Goal: Transaction & Acquisition: Purchase product/service

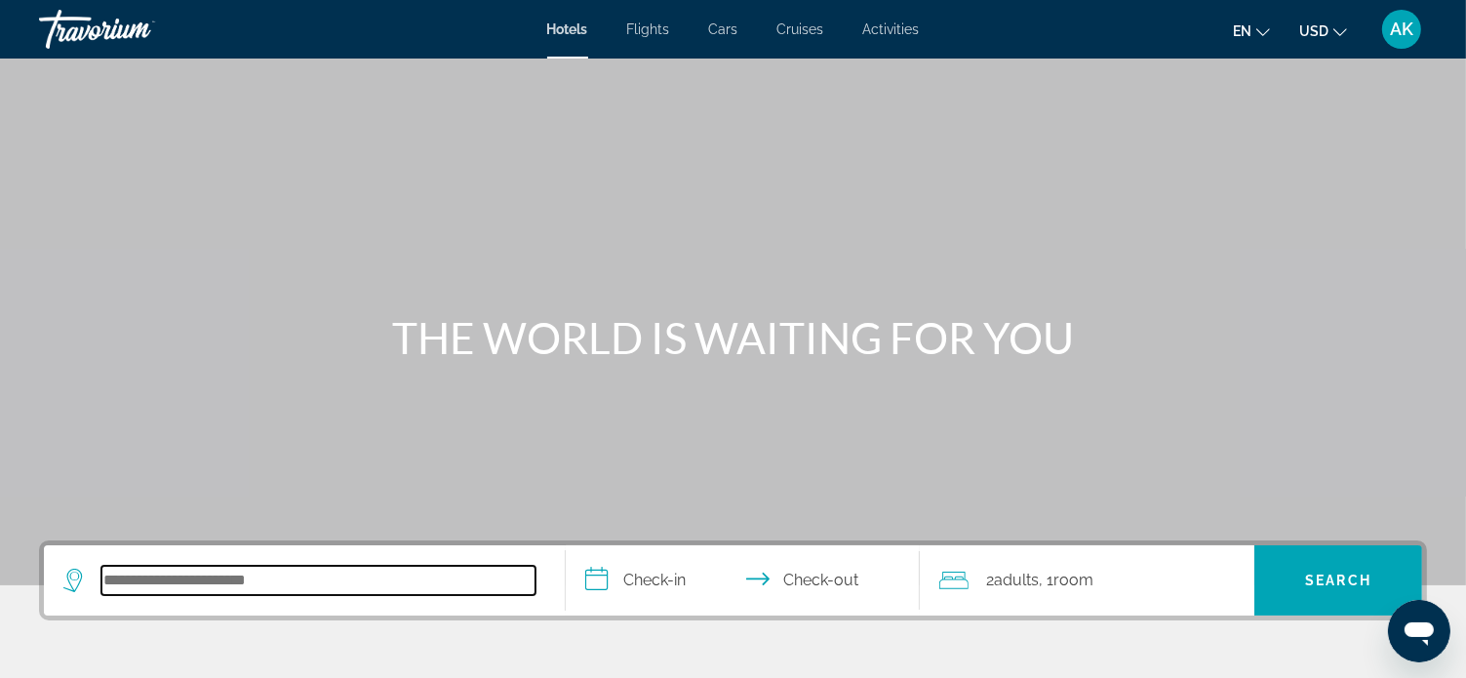
click at [325, 588] on input "Search hotel destination" at bounding box center [318, 580] width 434 height 29
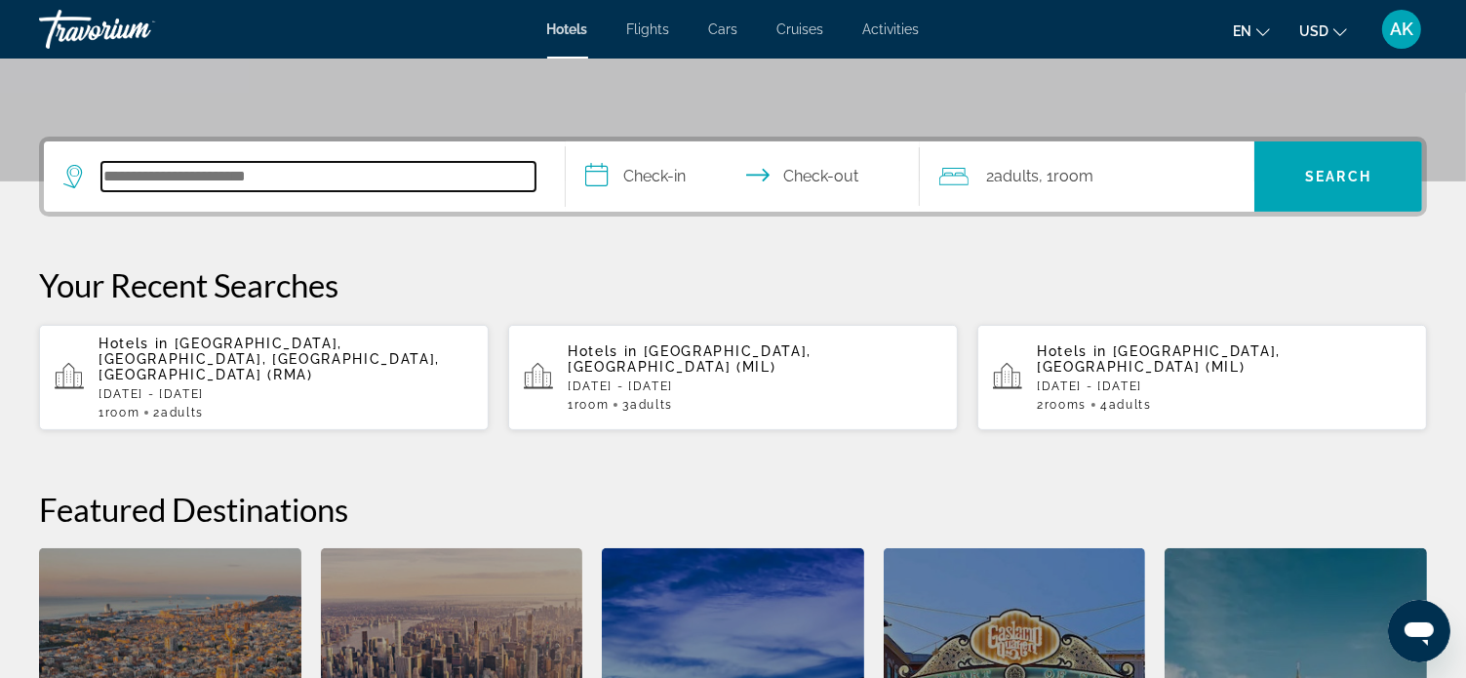
scroll to position [476, 0]
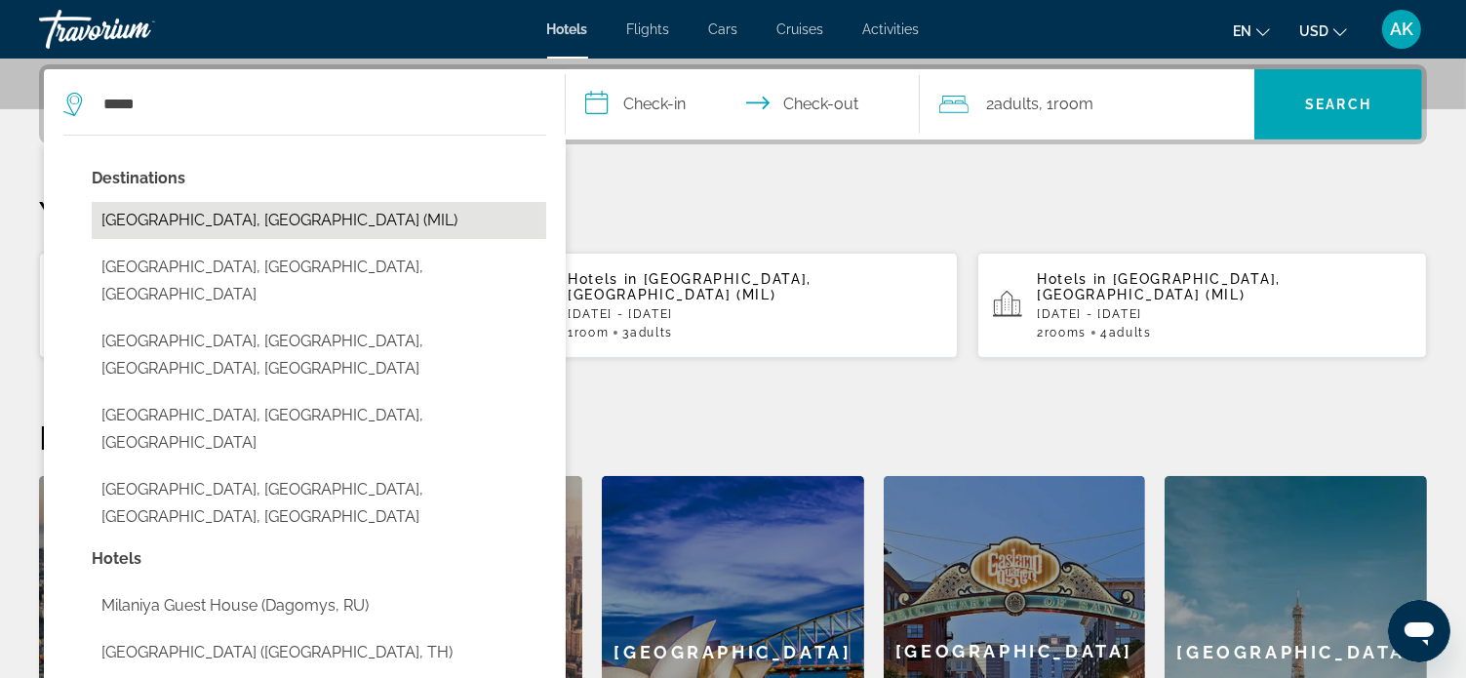
click at [206, 220] on button "[GEOGRAPHIC_DATA], [GEOGRAPHIC_DATA] (MIL)" at bounding box center [319, 220] width 454 height 37
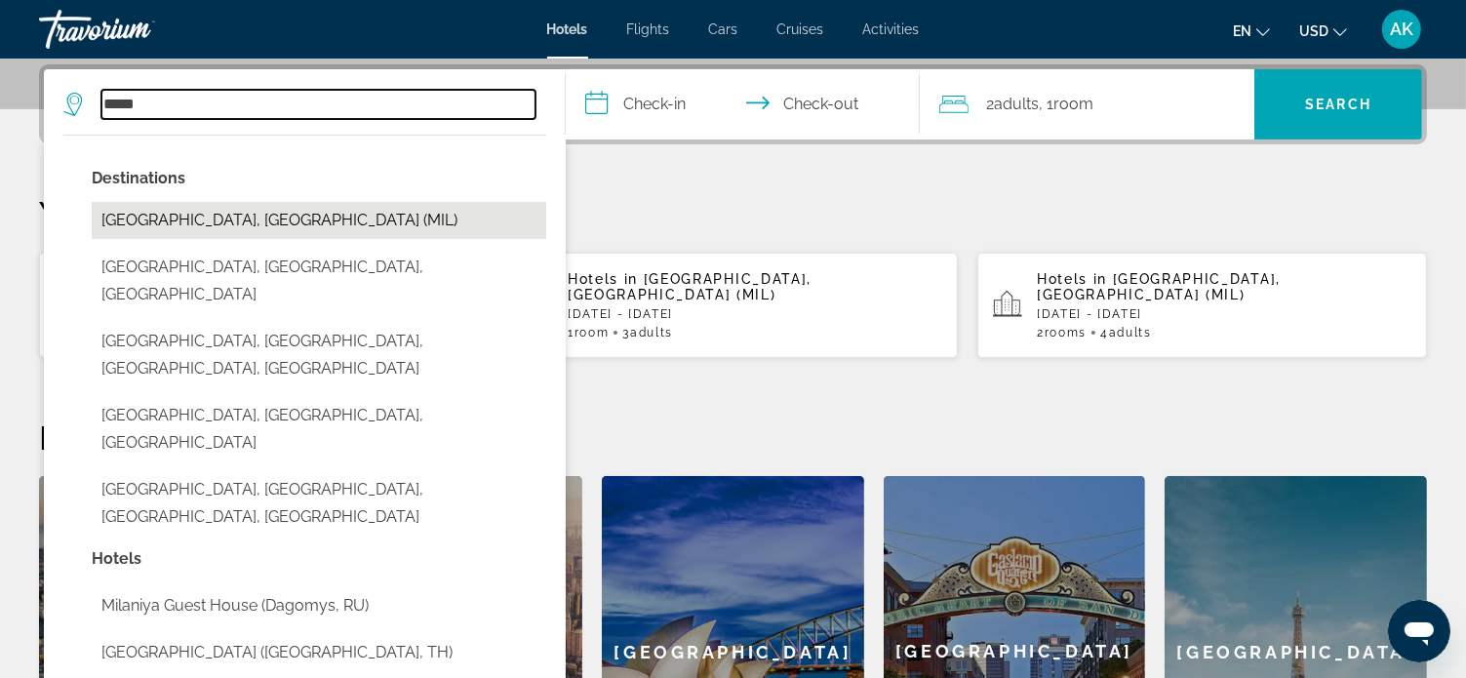
type input "**********"
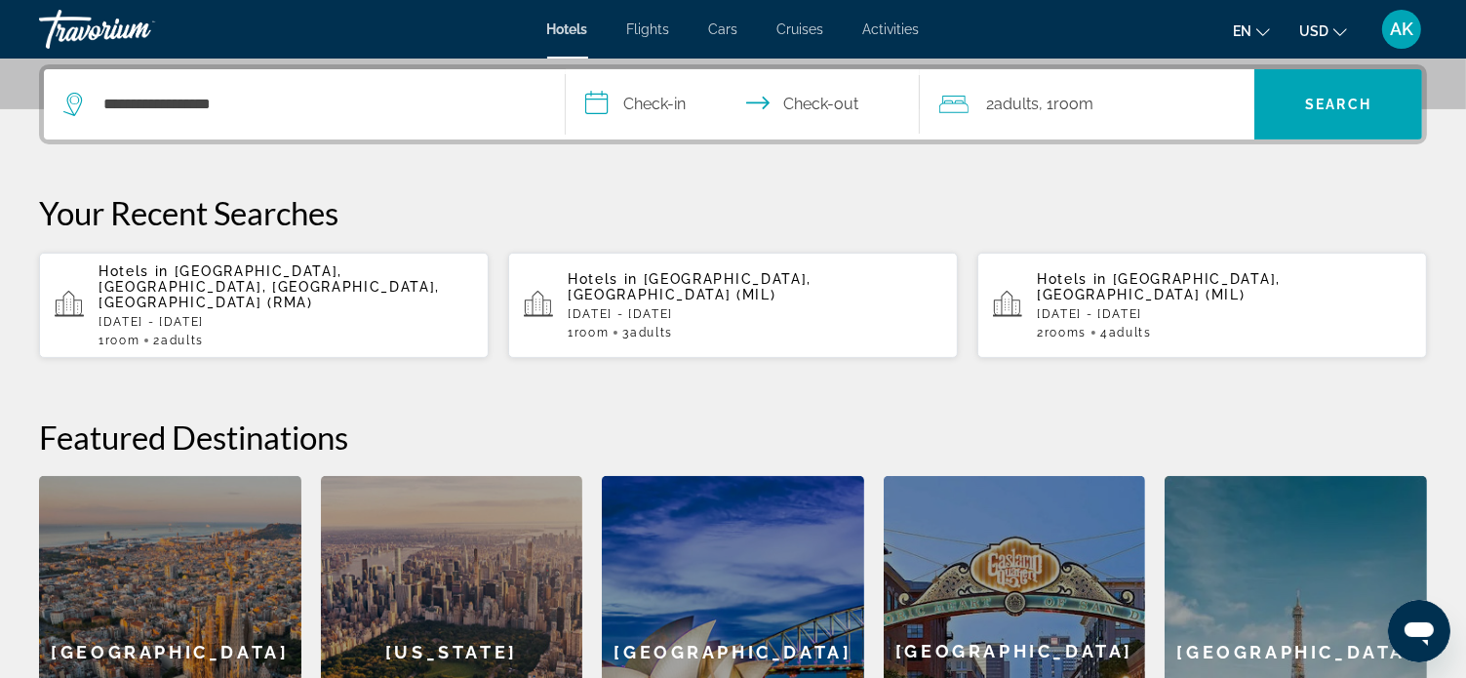
click at [594, 101] on input "**********" at bounding box center [747, 107] width 362 height 76
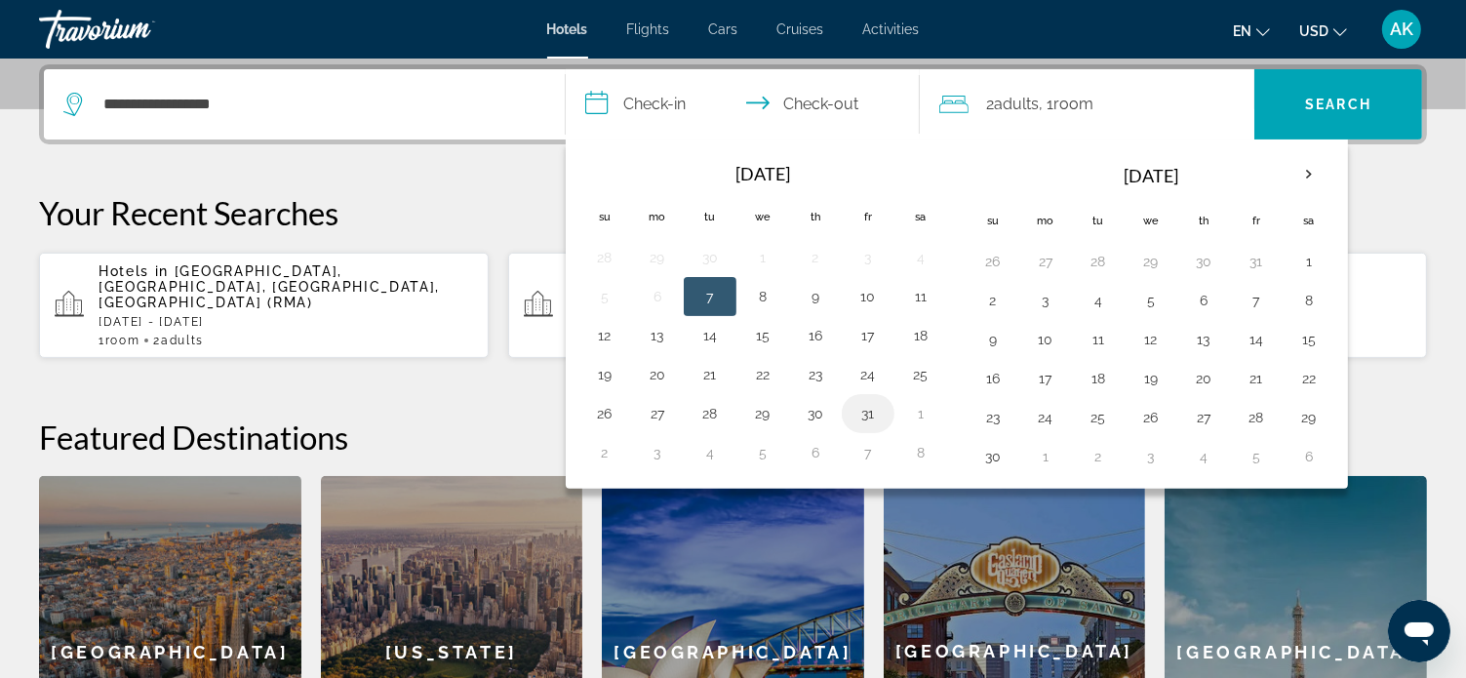
click at [871, 411] on button "31" at bounding box center [867, 413] width 31 height 27
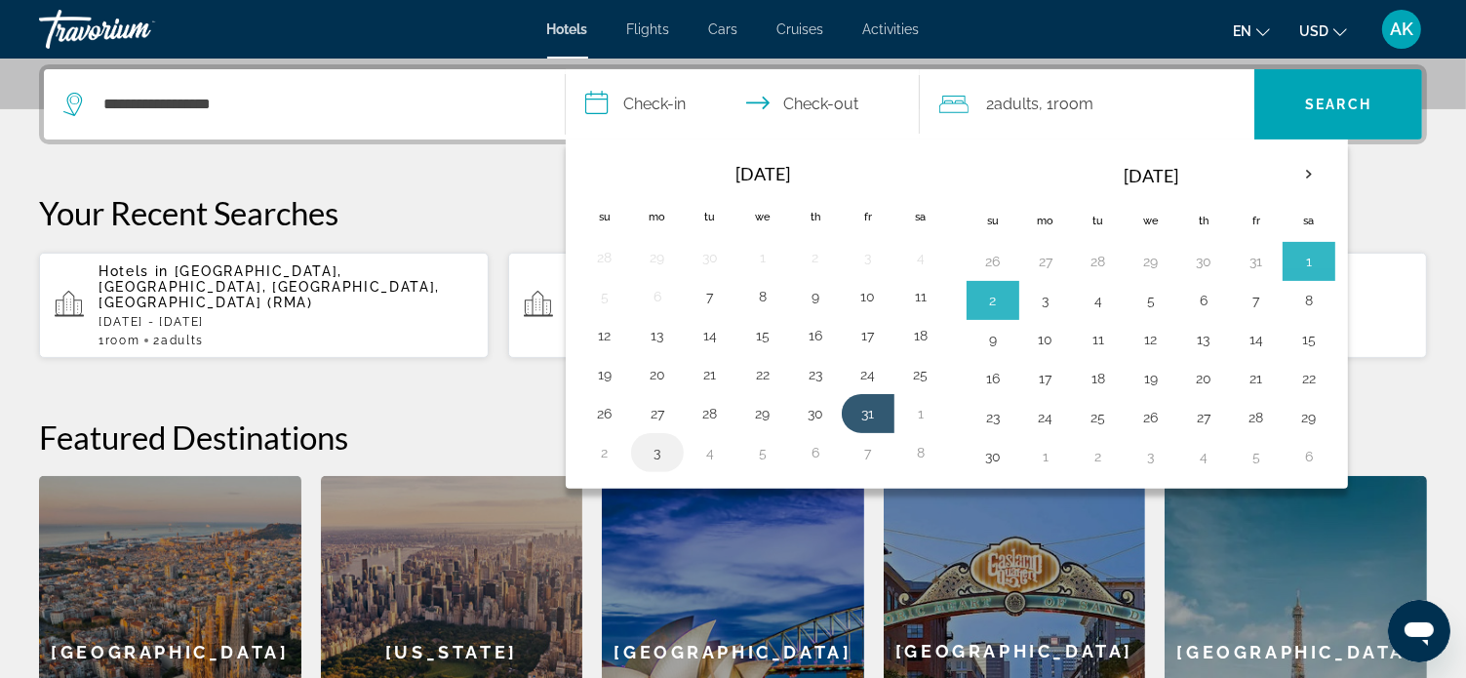
click at [656, 459] on button "3" at bounding box center [657, 452] width 31 height 27
type input "**********"
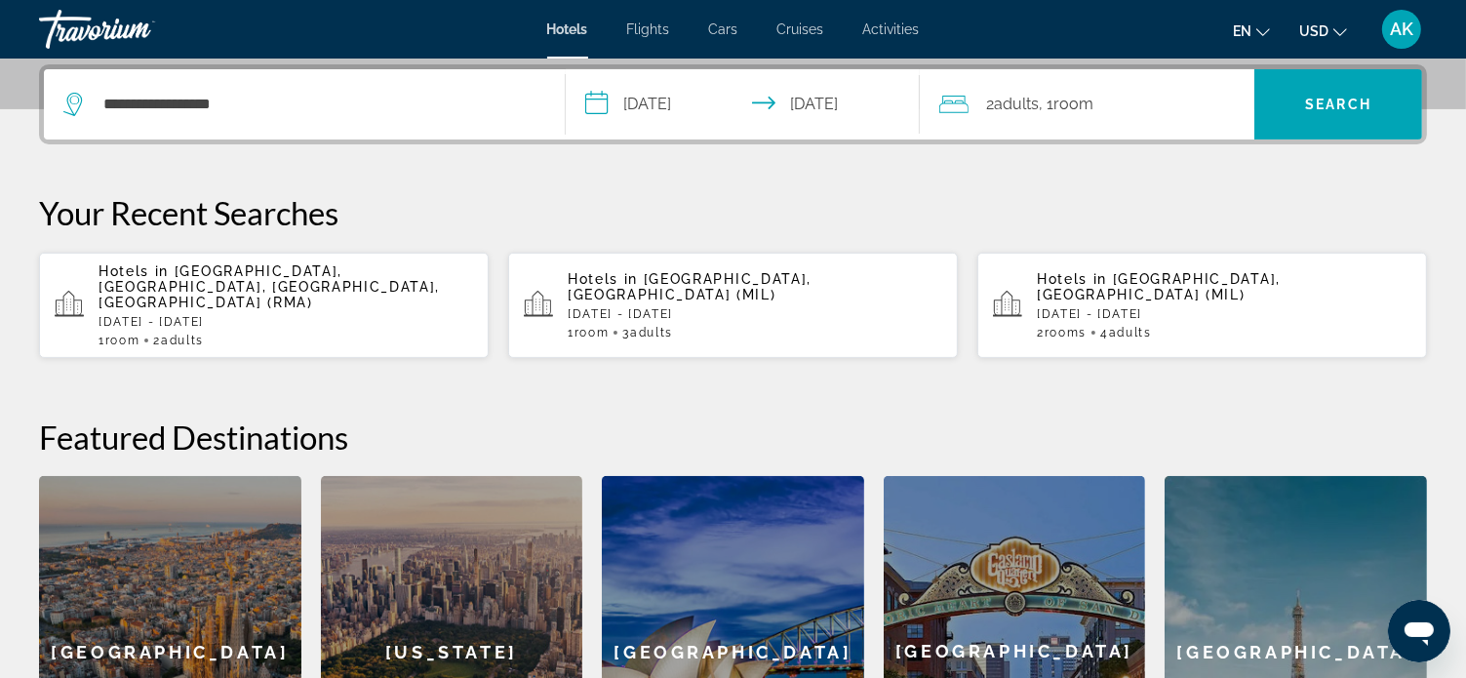
click at [964, 107] on icon "Travelers: 2 adults, 0 children" at bounding box center [953, 104] width 29 height 23
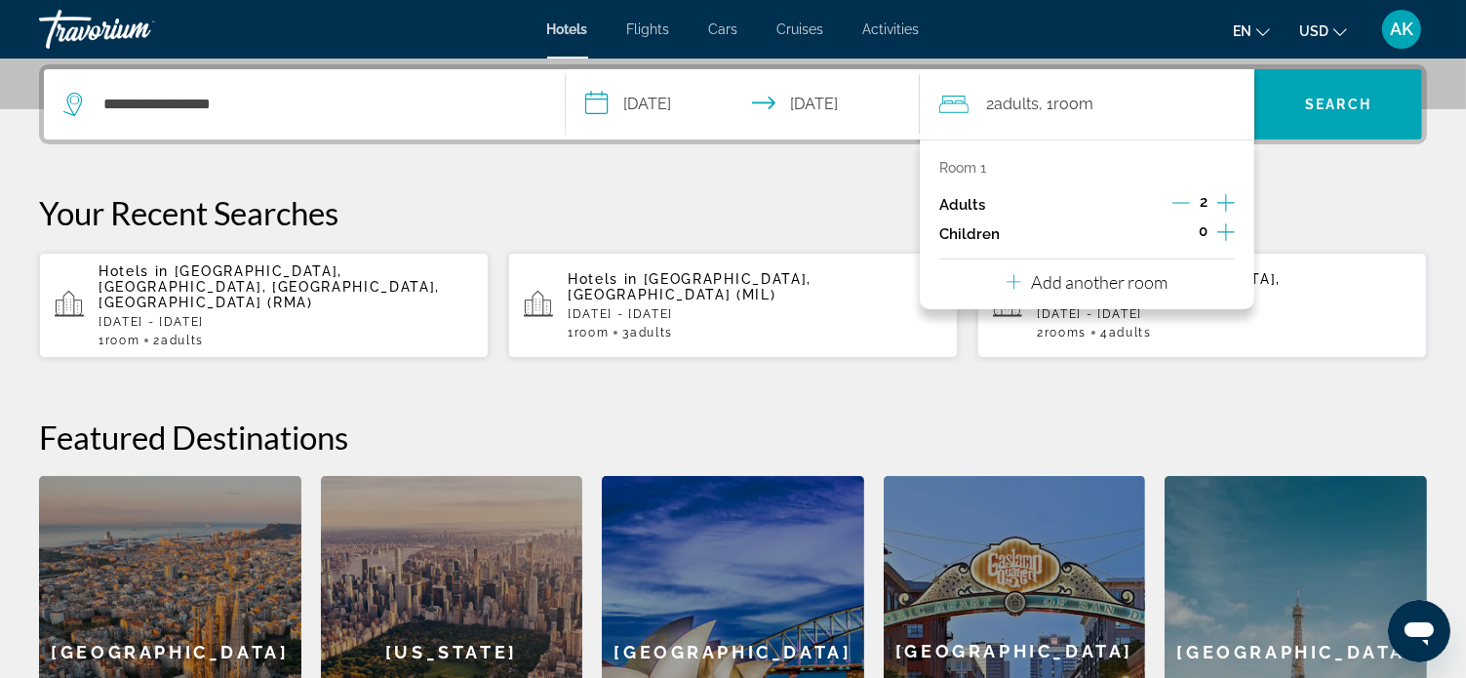
click at [873, 160] on div "**********" at bounding box center [733, 446] width 1466 height 764
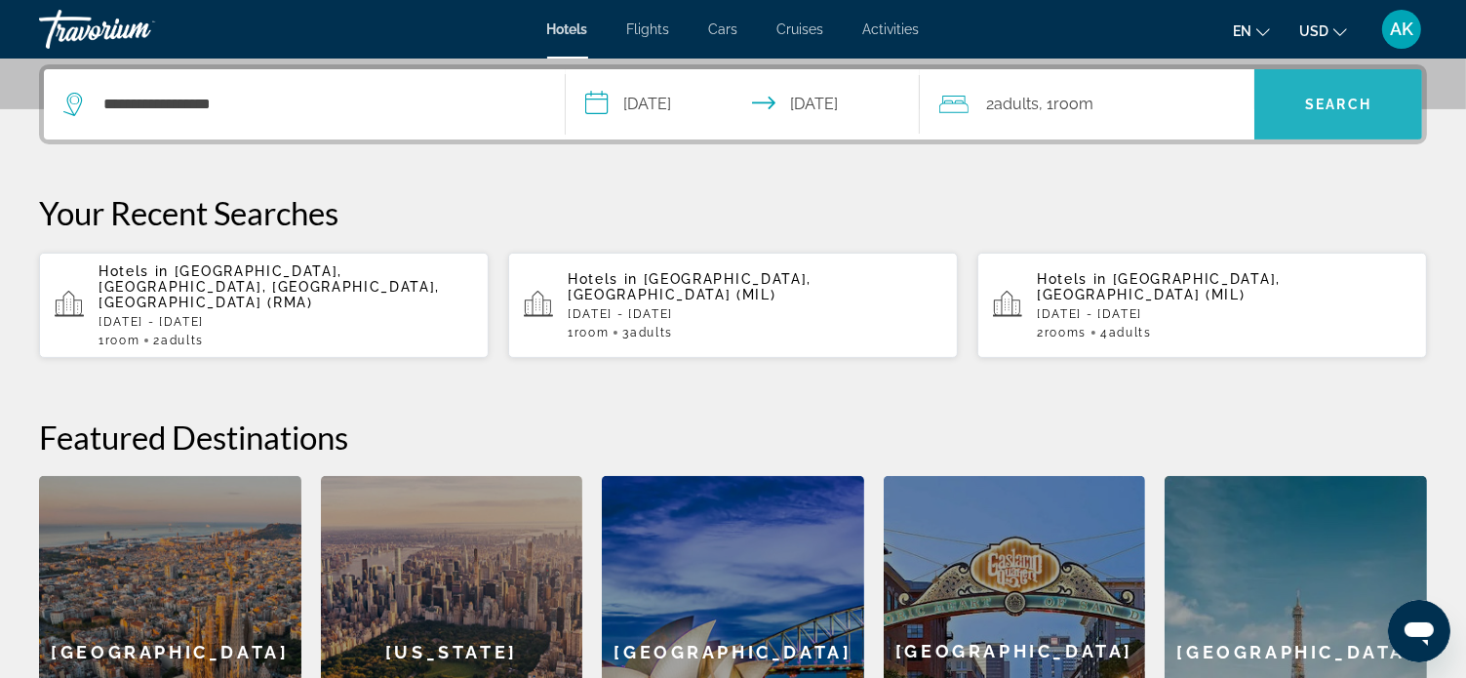
click at [1303, 103] on span "Search" at bounding box center [1338, 104] width 168 height 47
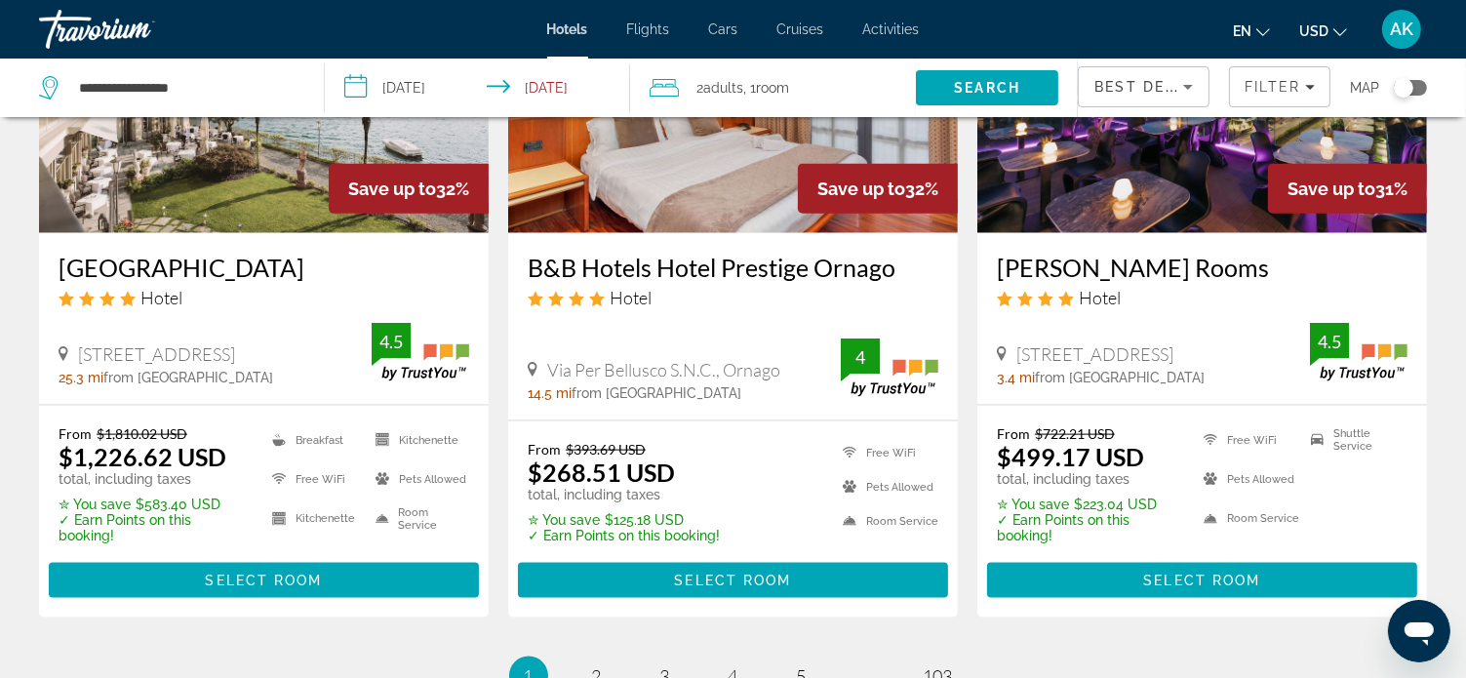
scroll to position [2438, 0]
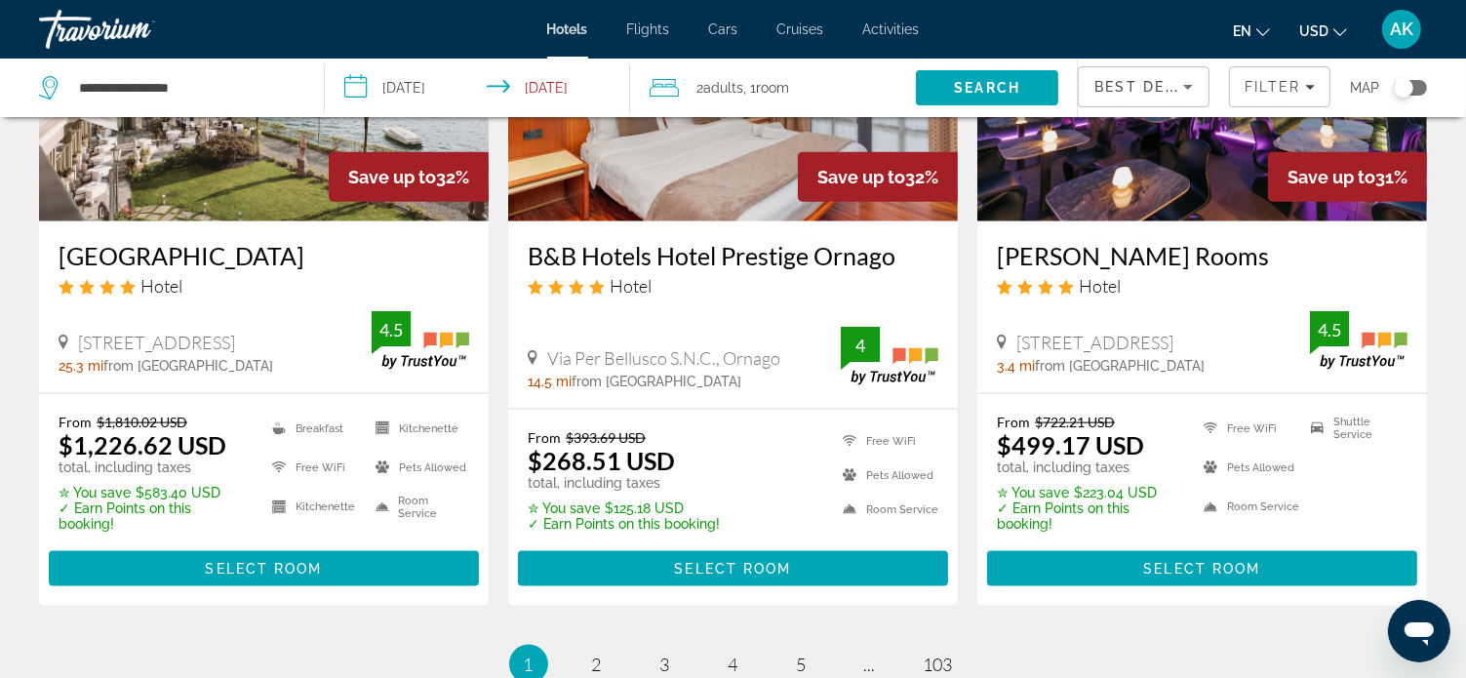
click at [235, 350] on span "[STREET_ADDRESS]" at bounding box center [156, 342] width 157 height 21
click at [262, 188] on img "Main content" at bounding box center [264, 65] width 450 height 312
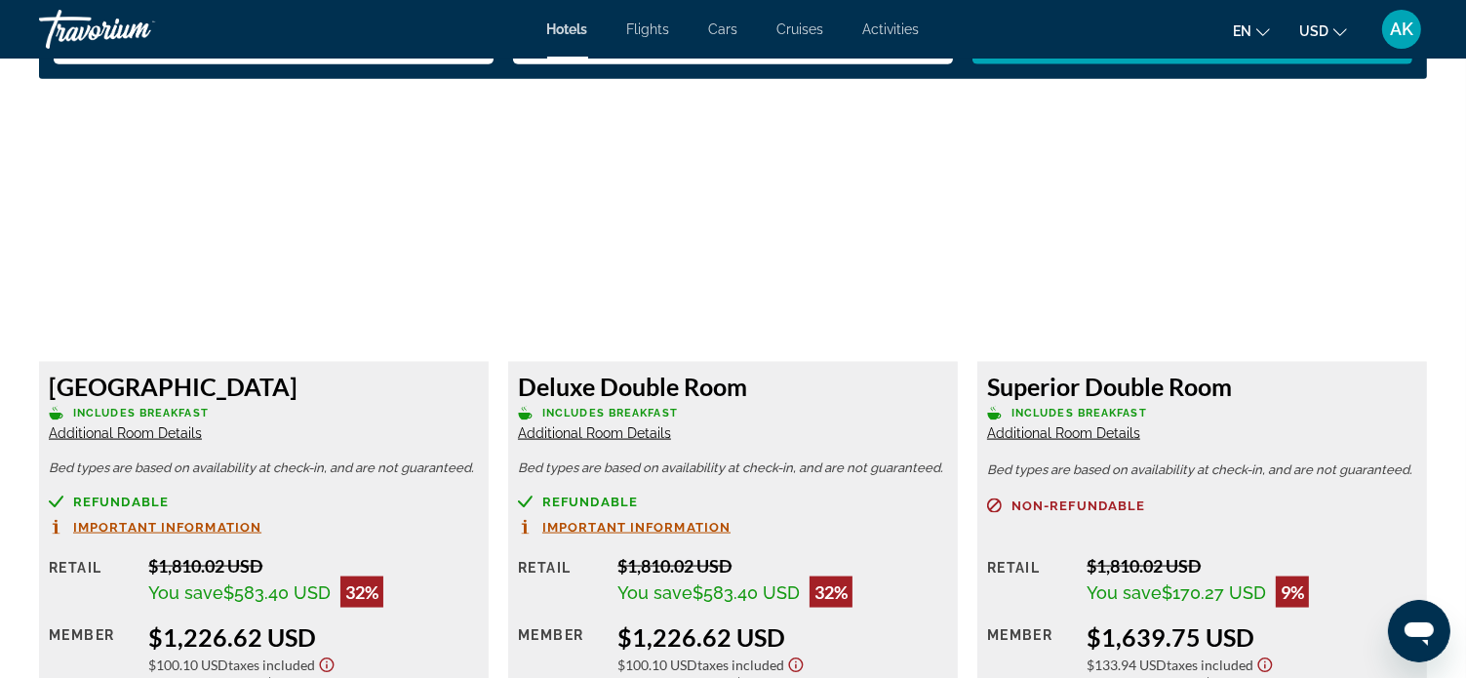
scroll to position [2536, 0]
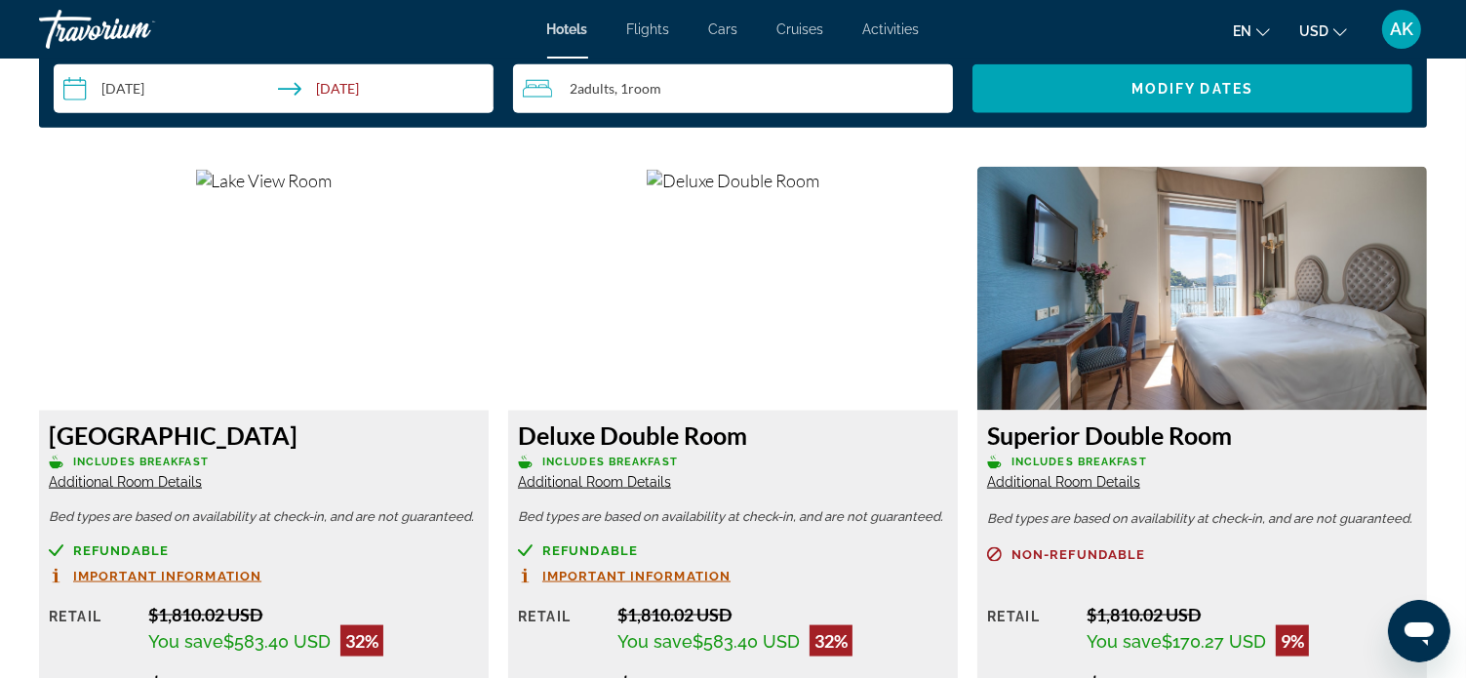
click at [174, 480] on span "Additional Room Details" at bounding box center [125, 482] width 153 height 16
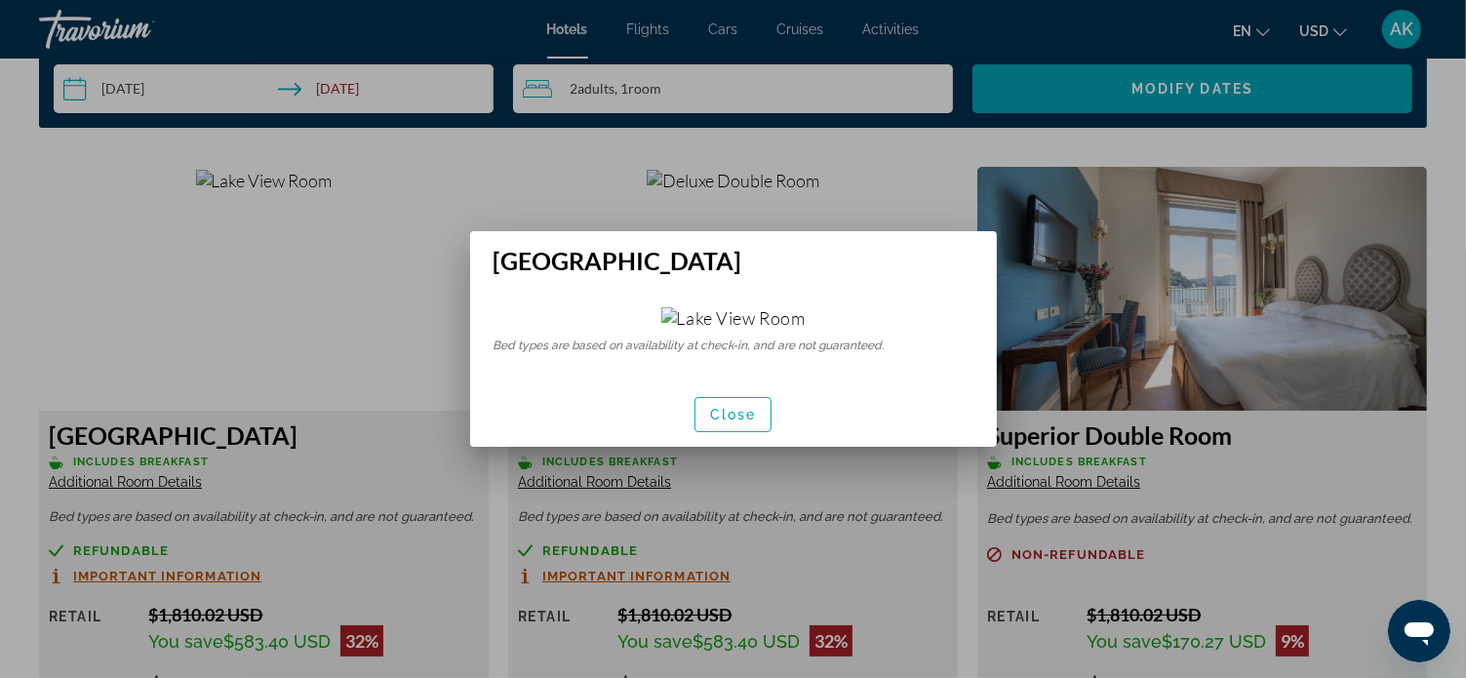
scroll to position [0, 0]
click at [726, 422] on span "Close" at bounding box center [733, 415] width 47 height 16
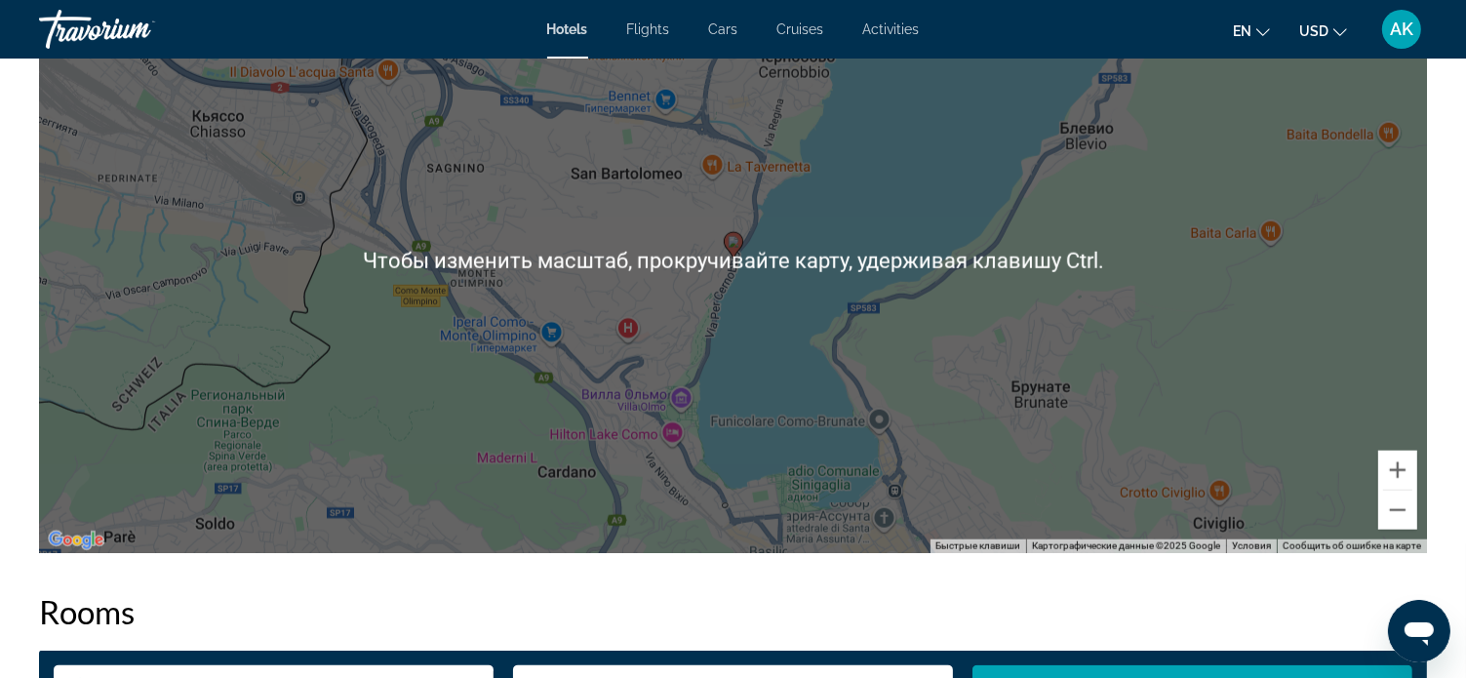
scroll to position [1951, 0]
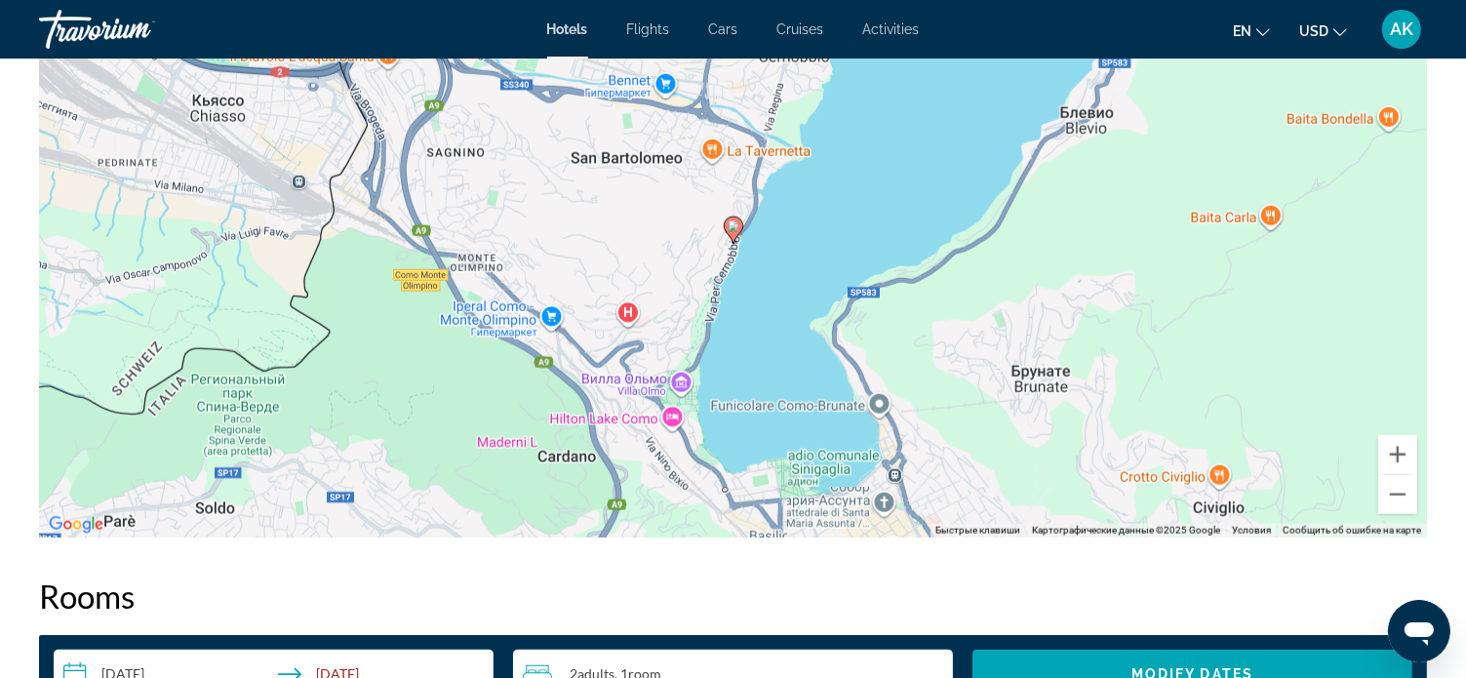
click at [481, 465] on div "Чтобы активировать перетаскивание с помощью клавиатуры, нажмите Alt + Ввод. Пос…" at bounding box center [733, 244] width 1388 height 585
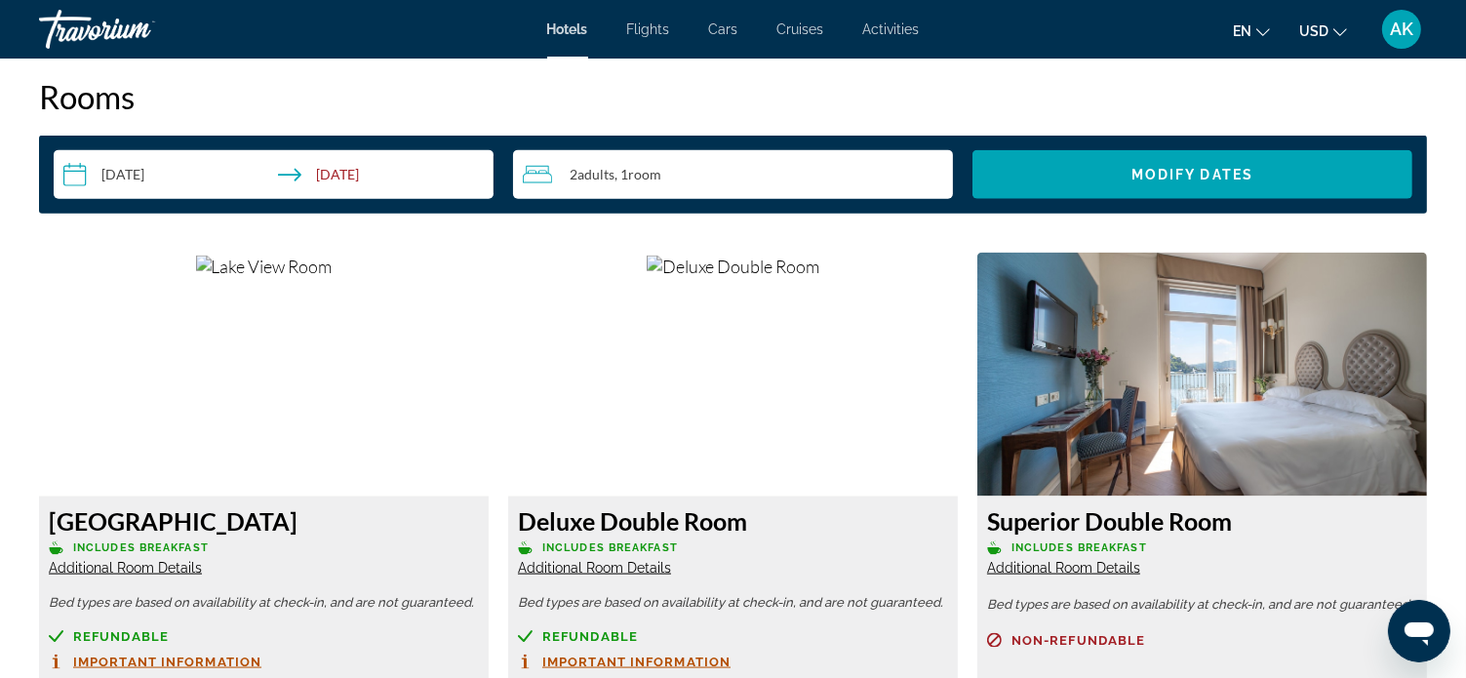
scroll to position [2438, 0]
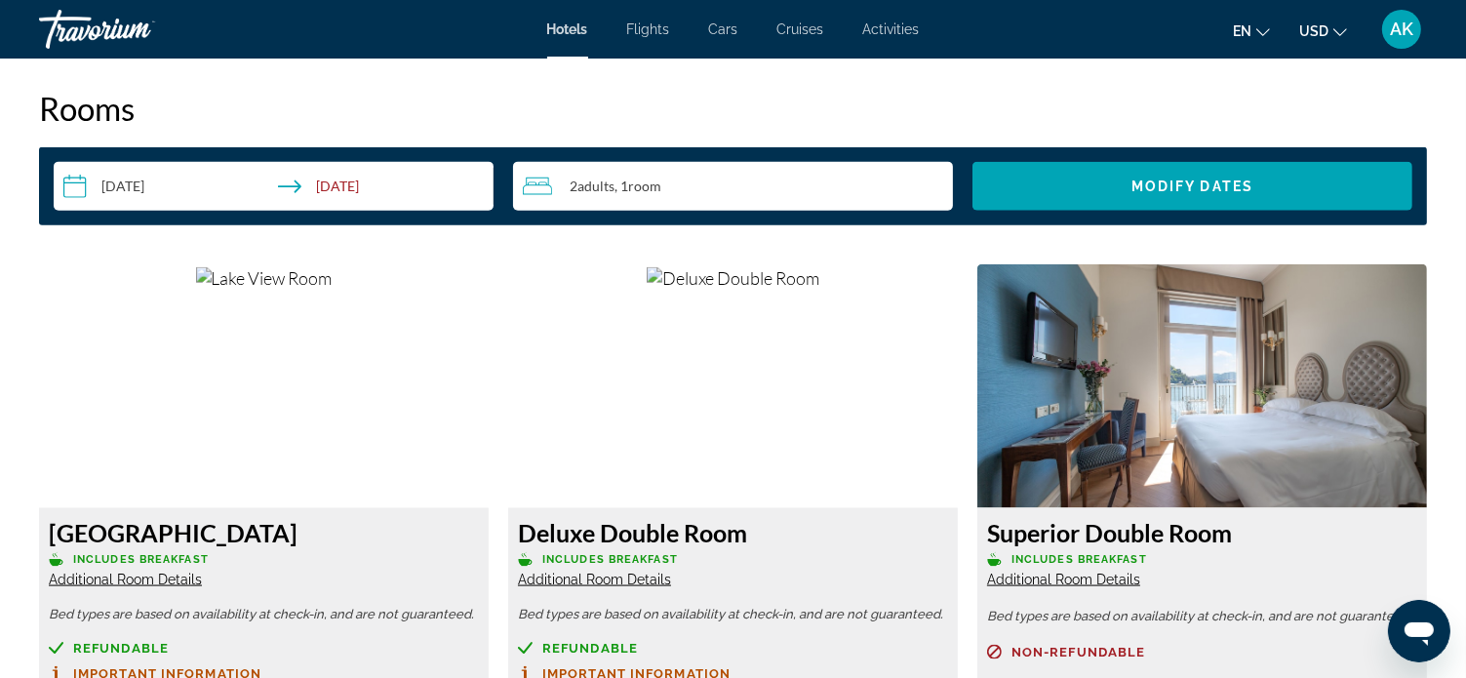
drag, startPoint x: 1345, startPoint y: 0, endPoint x: 654, endPoint y: 106, distance: 698.6
click at [654, 106] on h2 "Rooms" at bounding box center [733, 108] width 1388 height 39
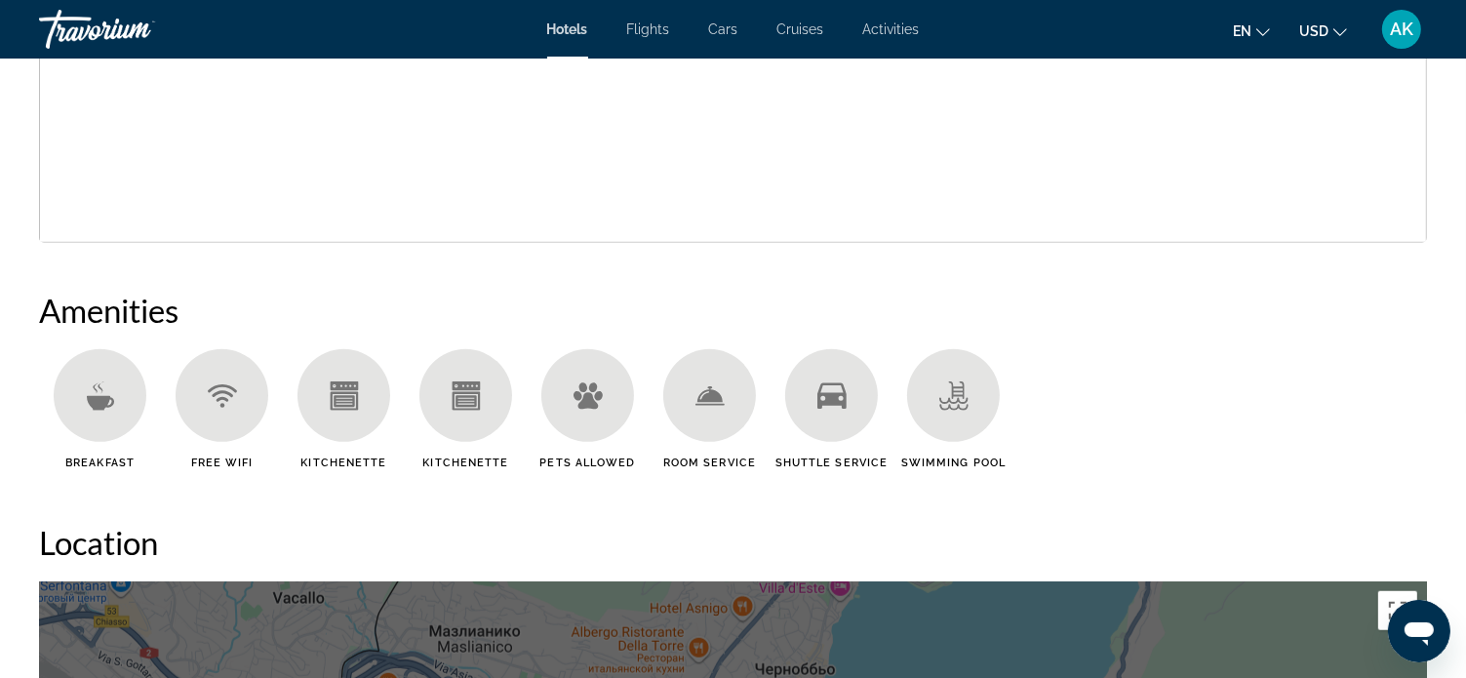
scroll to position [1268, 0]
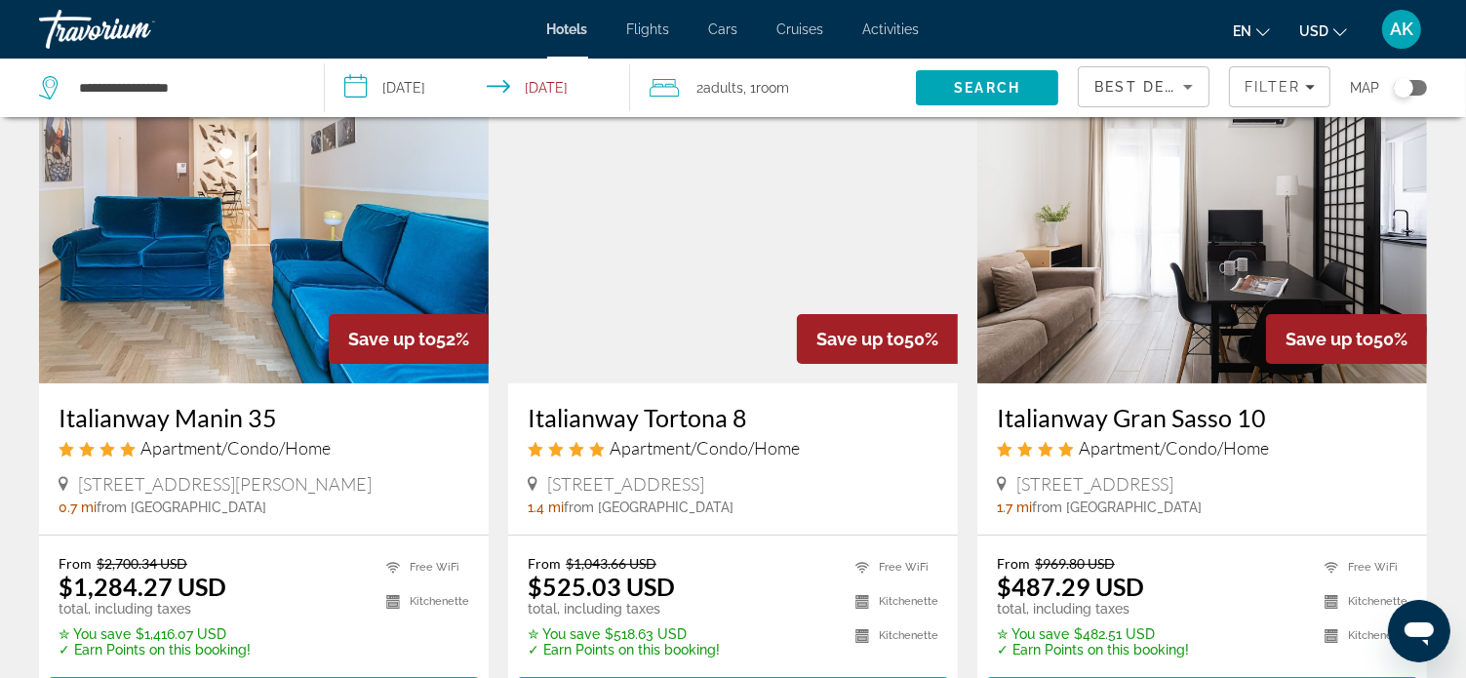
scroll to position [98, 0]
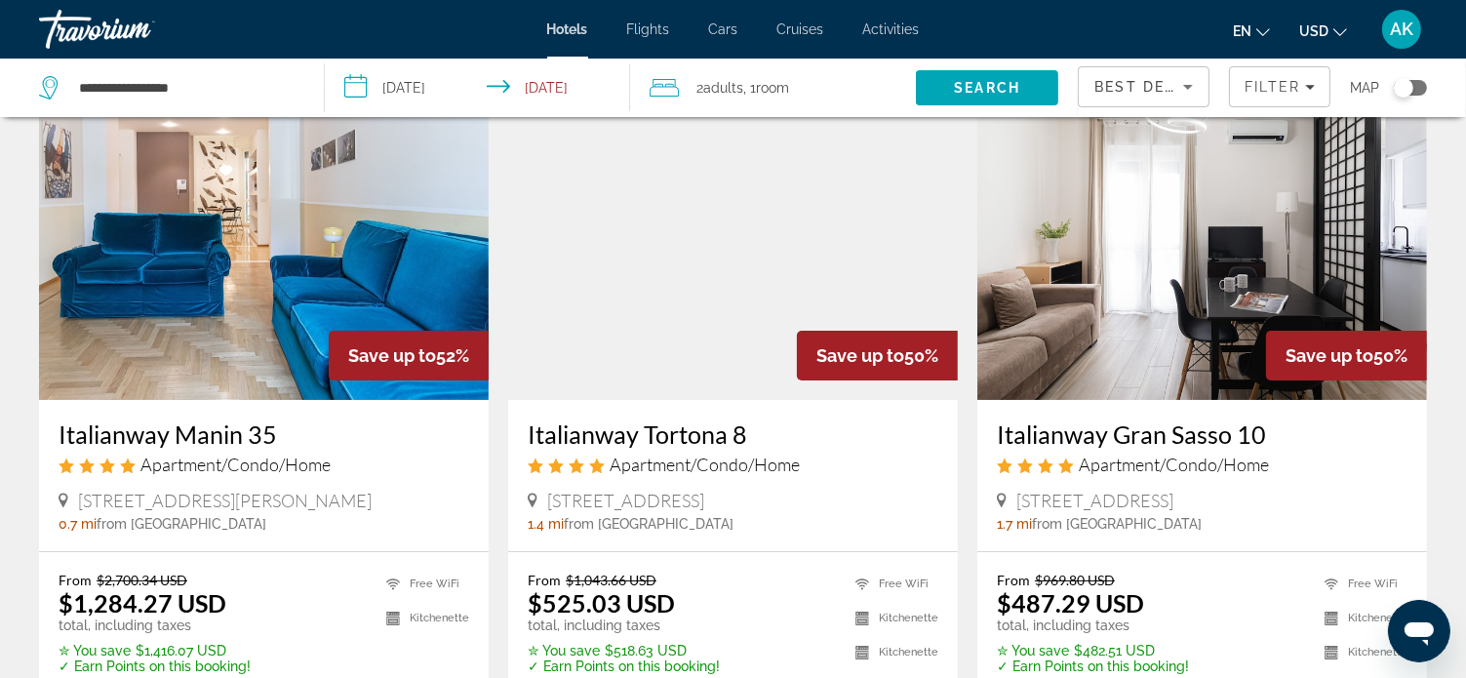
click at [684, 272] on img "Main content" at bounding box center [733, 244] width 450 height 312
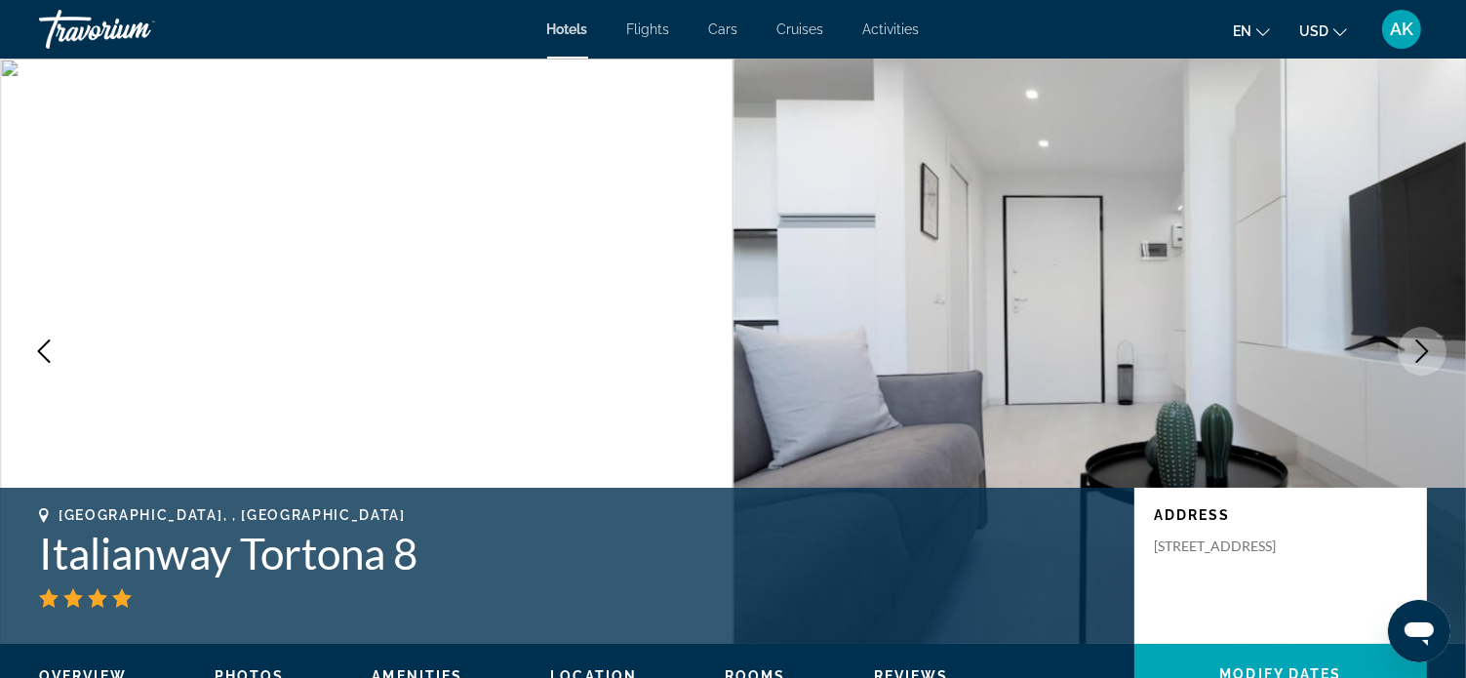
click at [1428, 350] on icon "Next image" at bounding box center [1421, 350] width 23 height 23
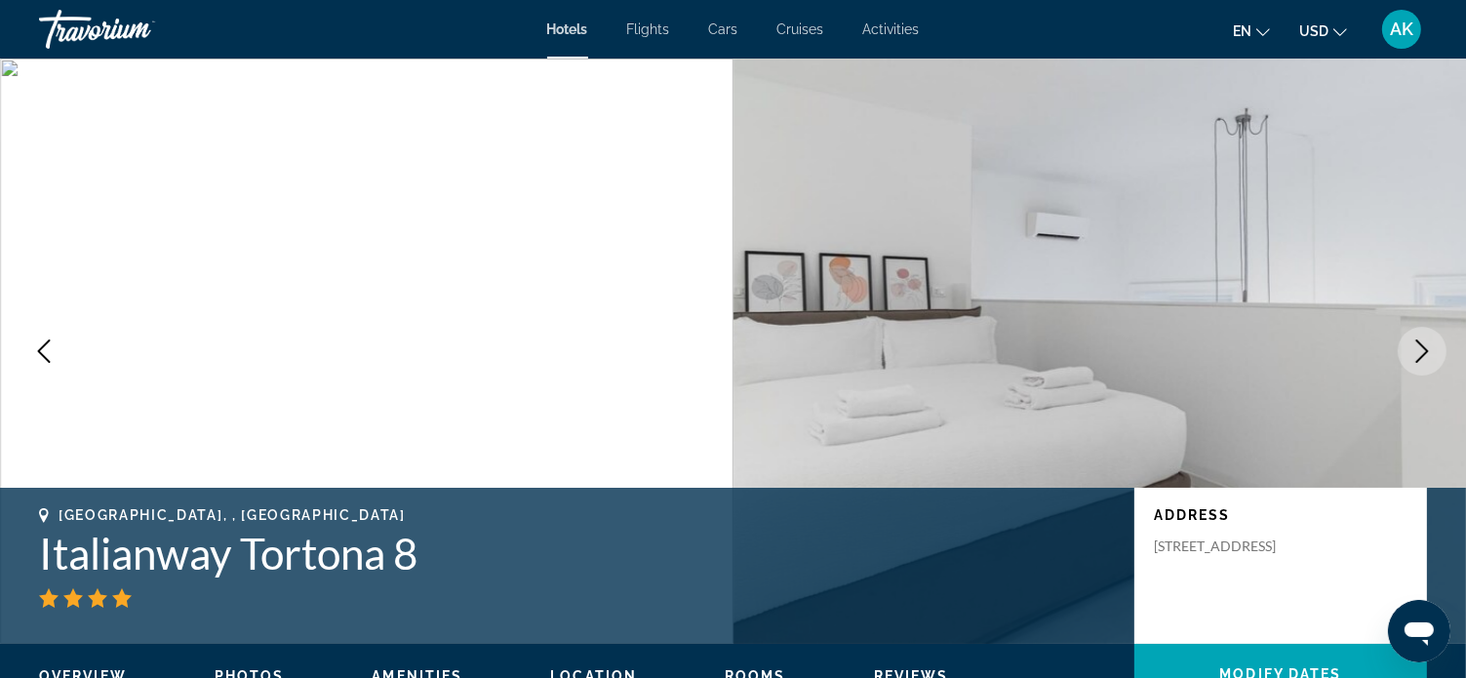
click at [1428, 352] on icon "Next image" at bounding box center [1421, 350] width 23 height 23
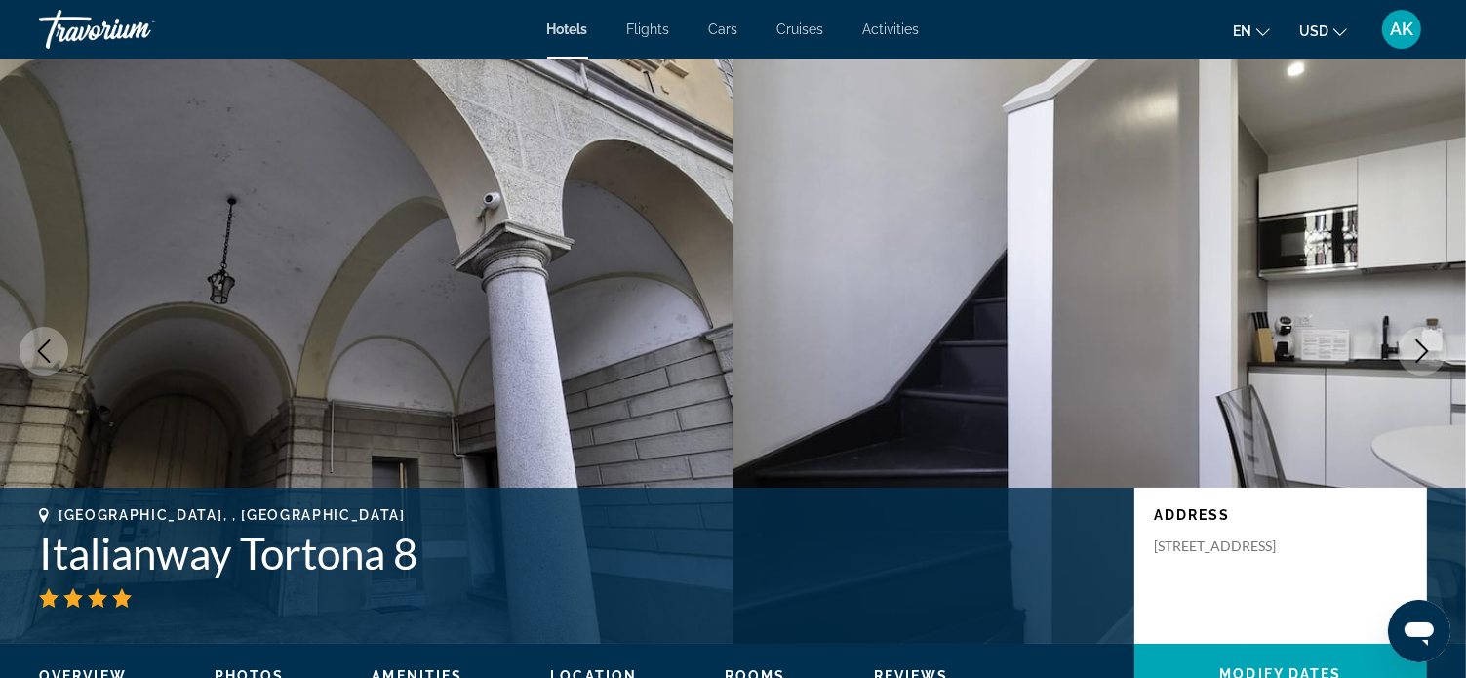
click at [1428, 353] on icon "Next image" at bounding box center [1421, 350] width 23 height 23
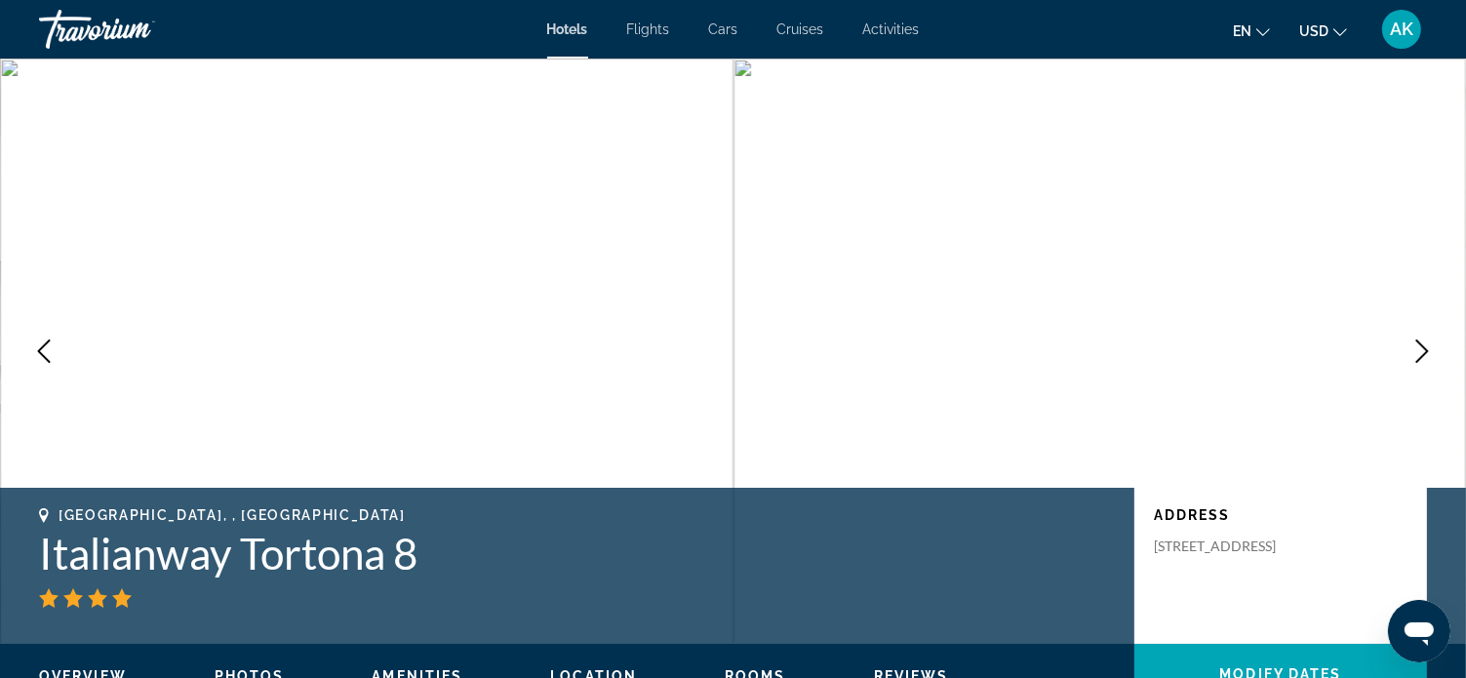
click at [1428, 353] on icon "Next image" at bounding box center [1421, 350] width 23 height 23
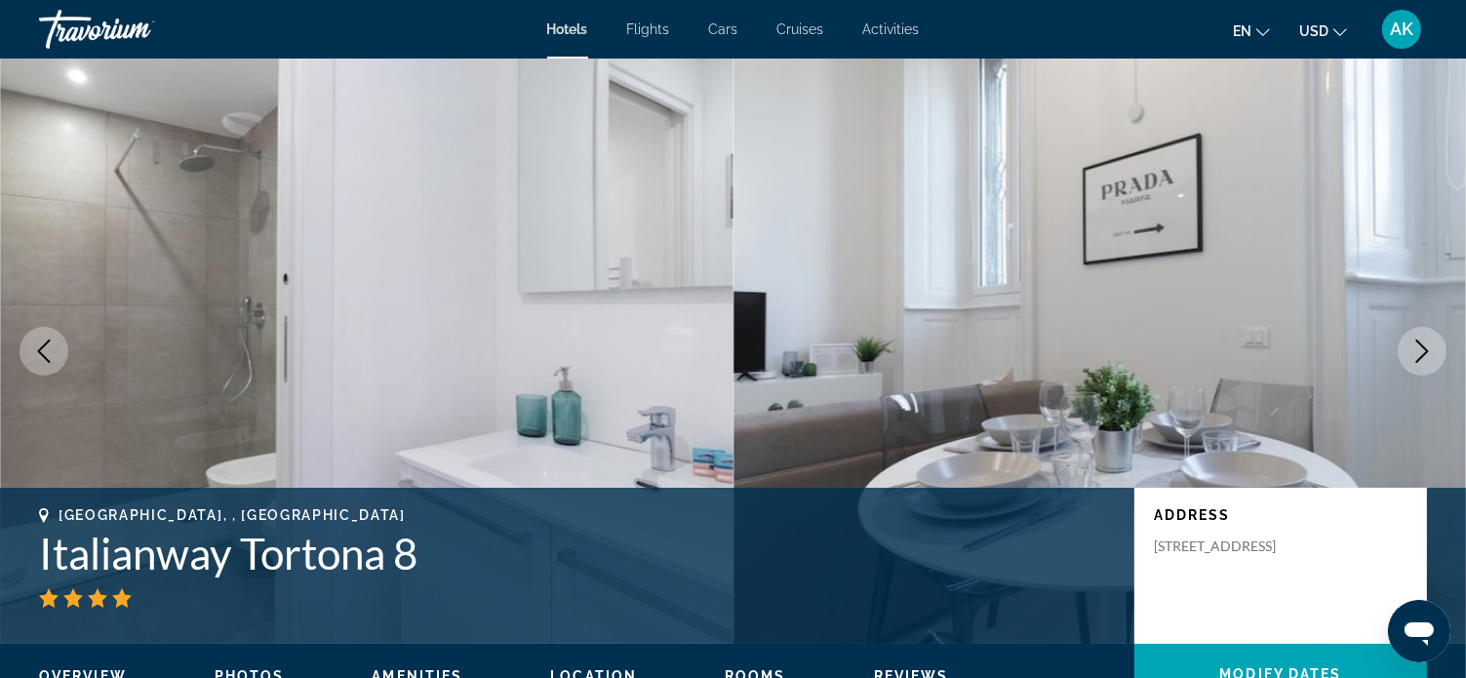
click at [1428, 353] on icon "Next image" at bounding box center [1421, 350] width 23 height 23
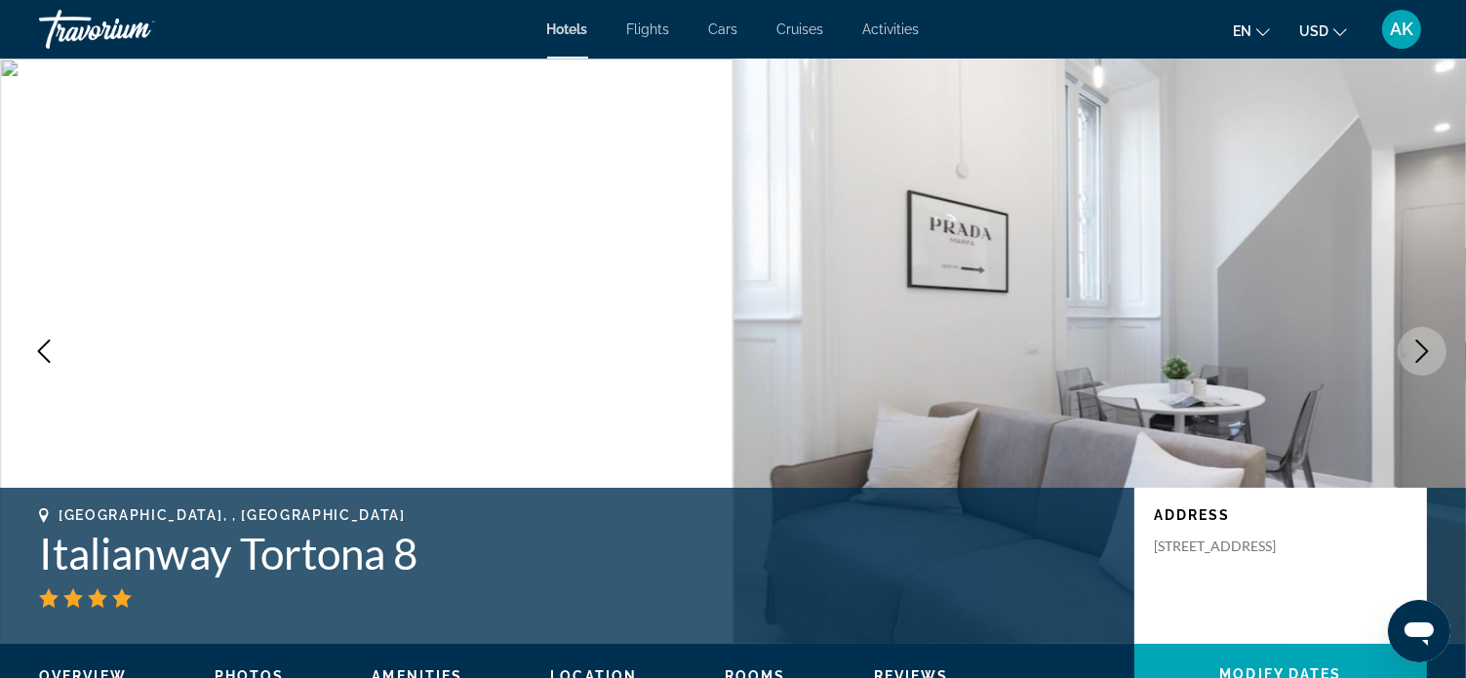
click at [1428, 353] on icon "Next image" at bounding box center [1421, 350] width 23 height 23
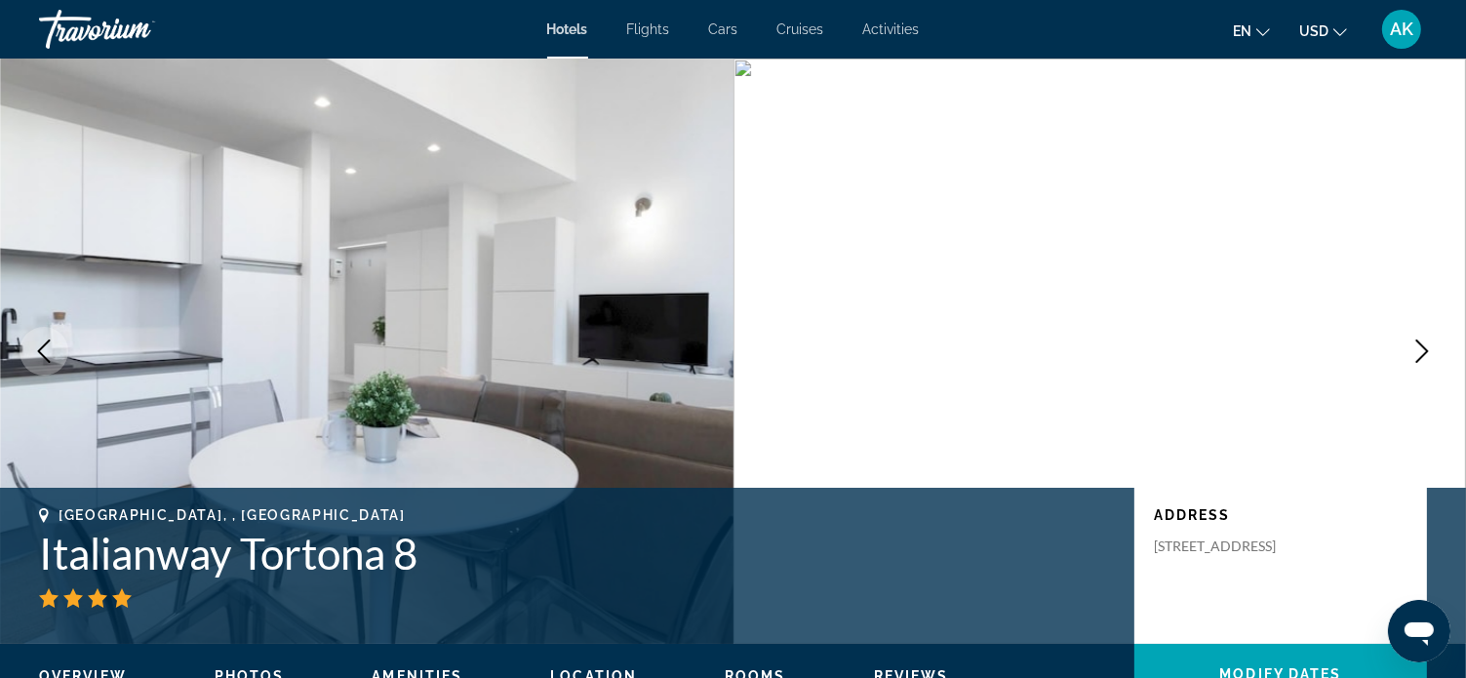
click at [1428, 353] on icon "Next image" at bounding box center [1421, 350] width 23 height 23
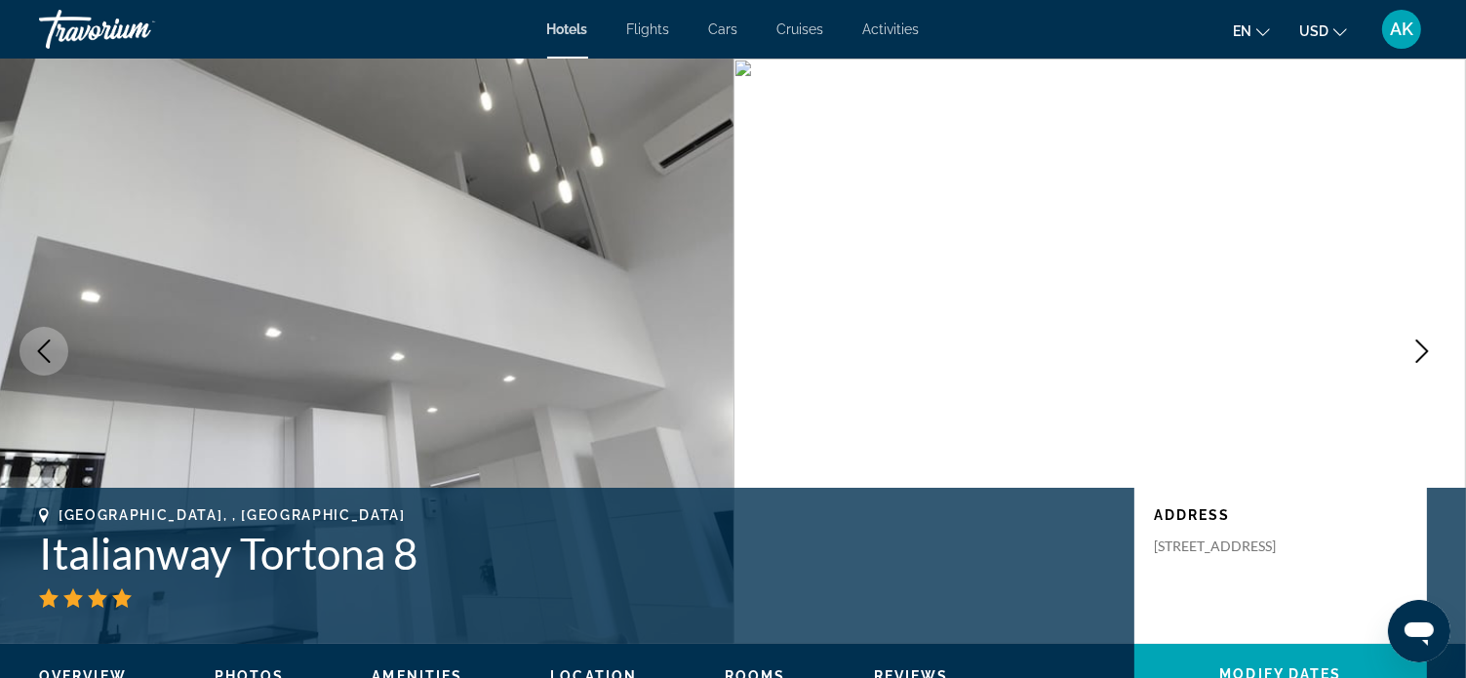
click at [1422, 351] on icon "Next image" at bounding box center [1421, 350] width 23 height 23
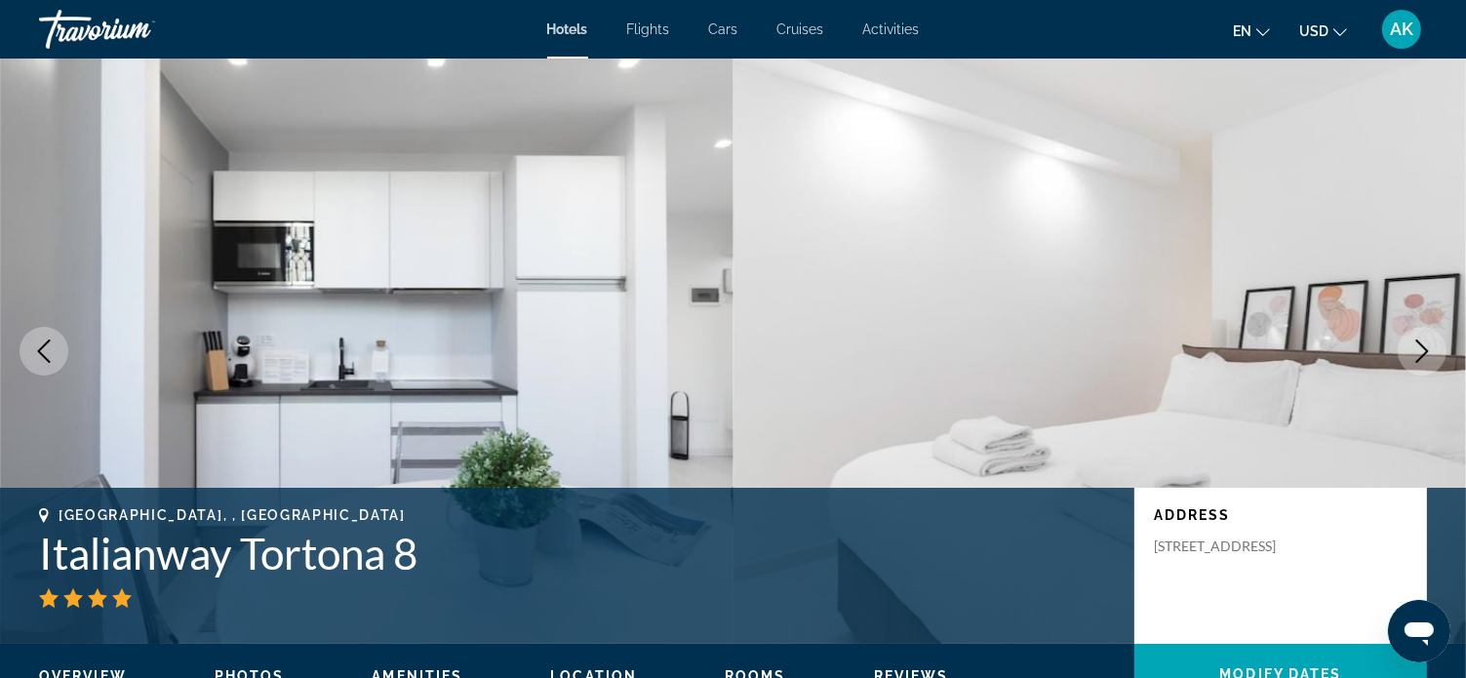
click at [1427, 348] on icon "Next image" at bounding box center [1421, 350] width 23 height 23
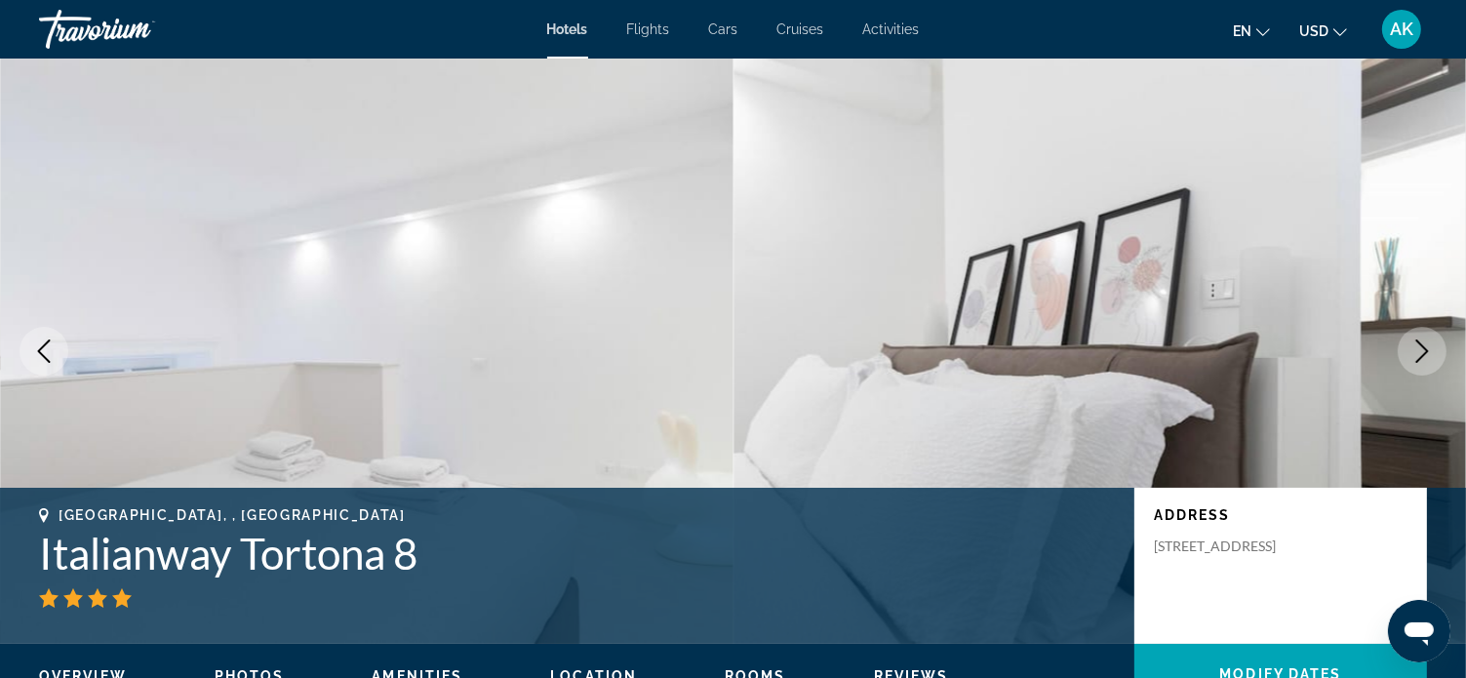
click at [1419, 349] on icon "Next image" at bounding box center [1421, 350] width 23 height 23
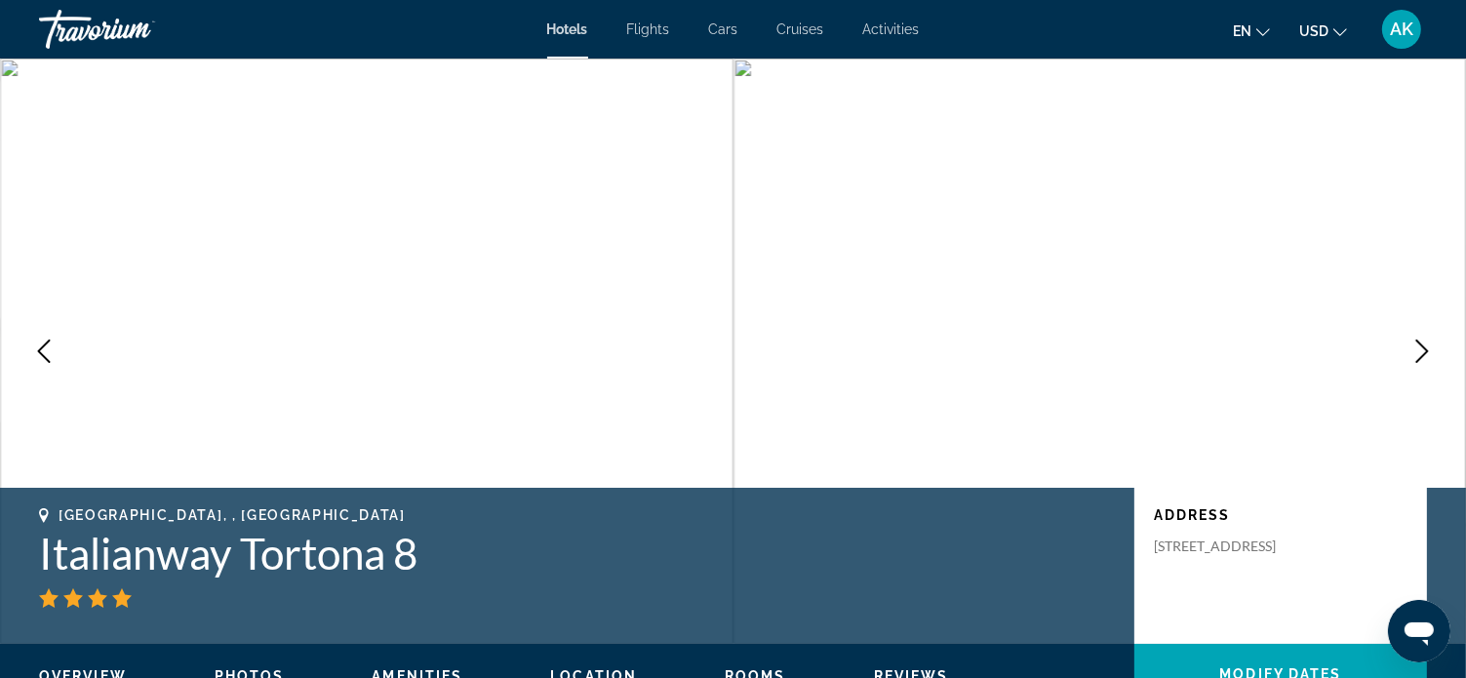
click at [1416, 348] on icon "Next image" at bounding box center [1421, 350] width 23 height 23
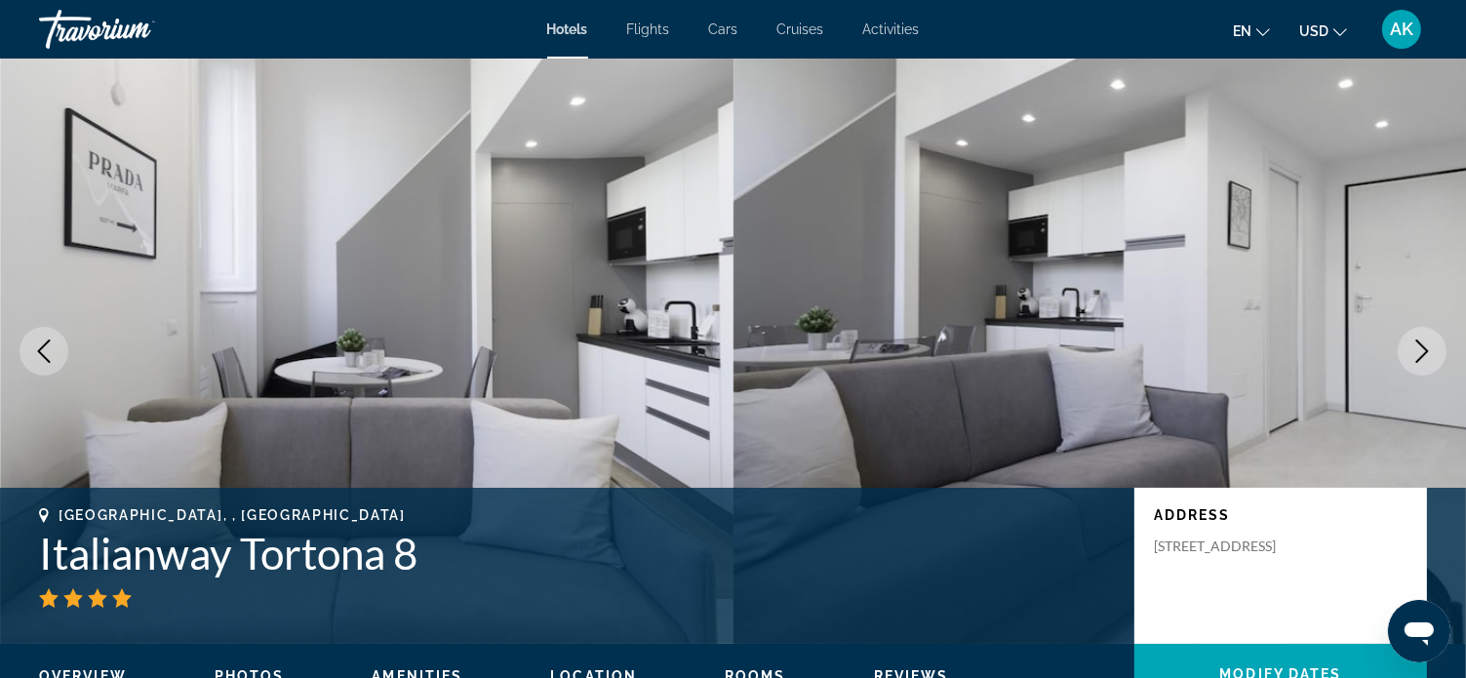
click at [1423, 336] on button "Next image" at bounding box center [1422, 351] width 49 height 49
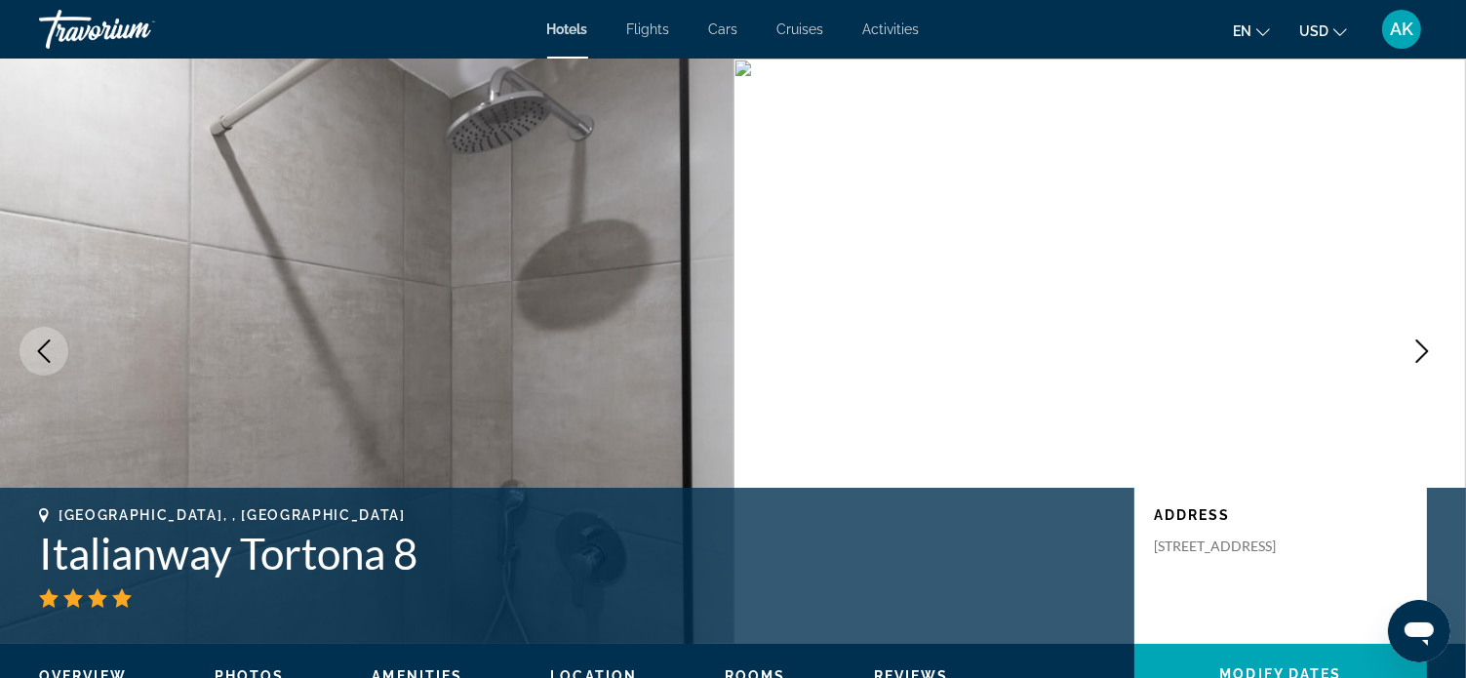
click at [1423, 336] on button "Next image" at bounding box center [1422, 351] width 49 height 49
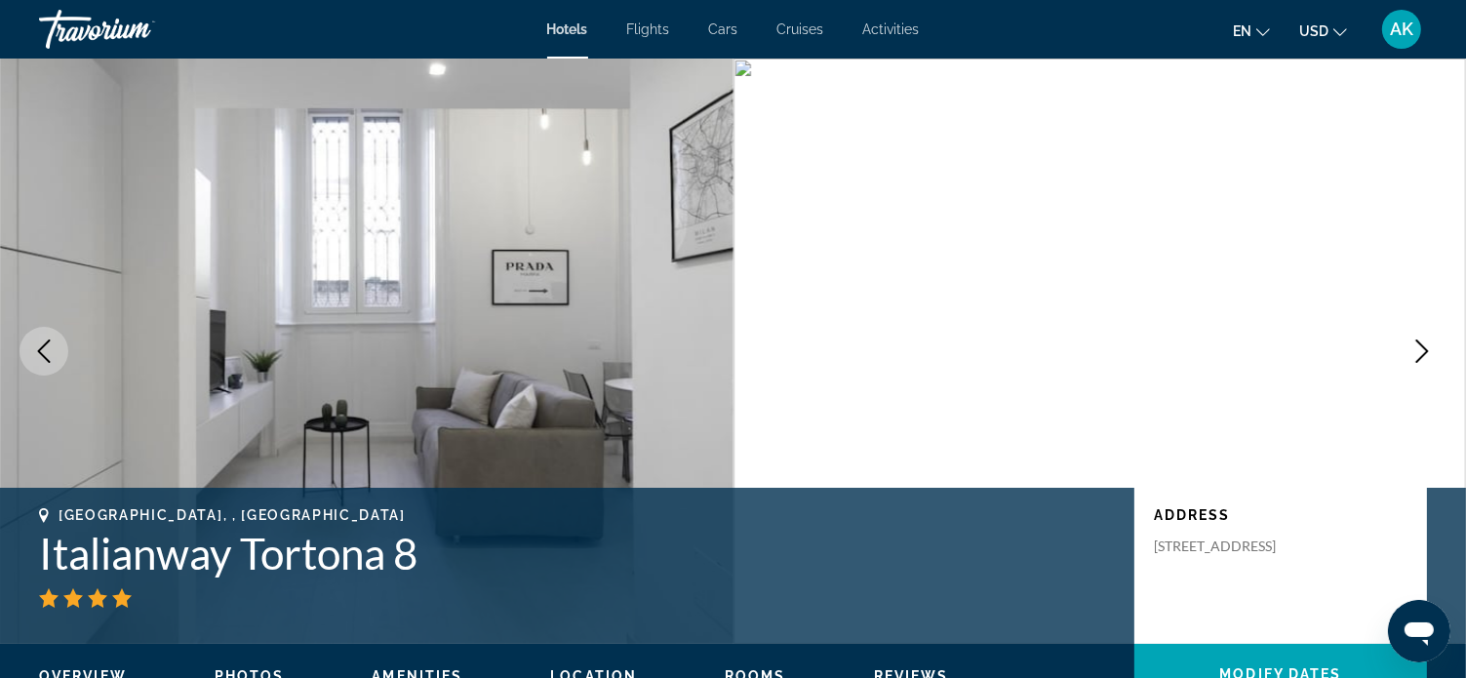
click at [1422, 336] on button "Next image" at bounding box center [1422, 351] width 49 height 49
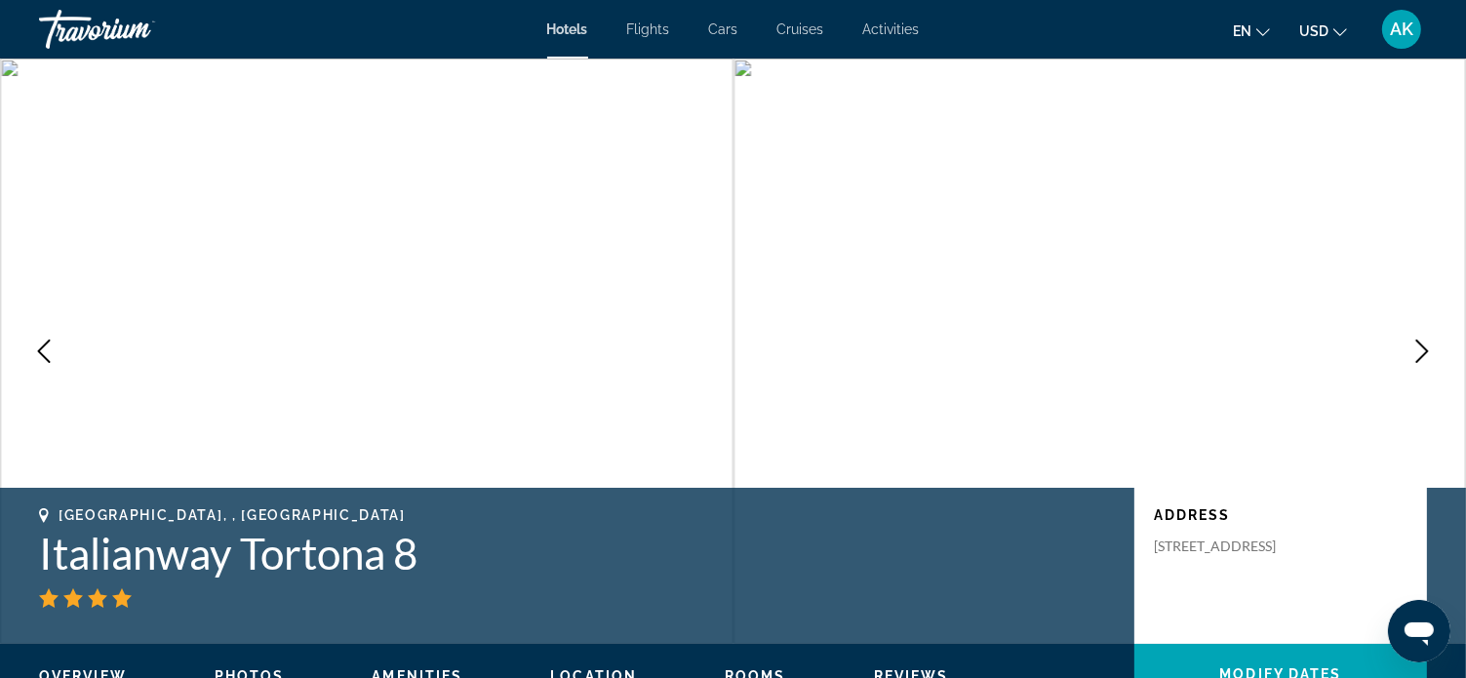
click at [1419, 339] on icon "Next image" at bounding box center [1421, 350] width 23 height 23
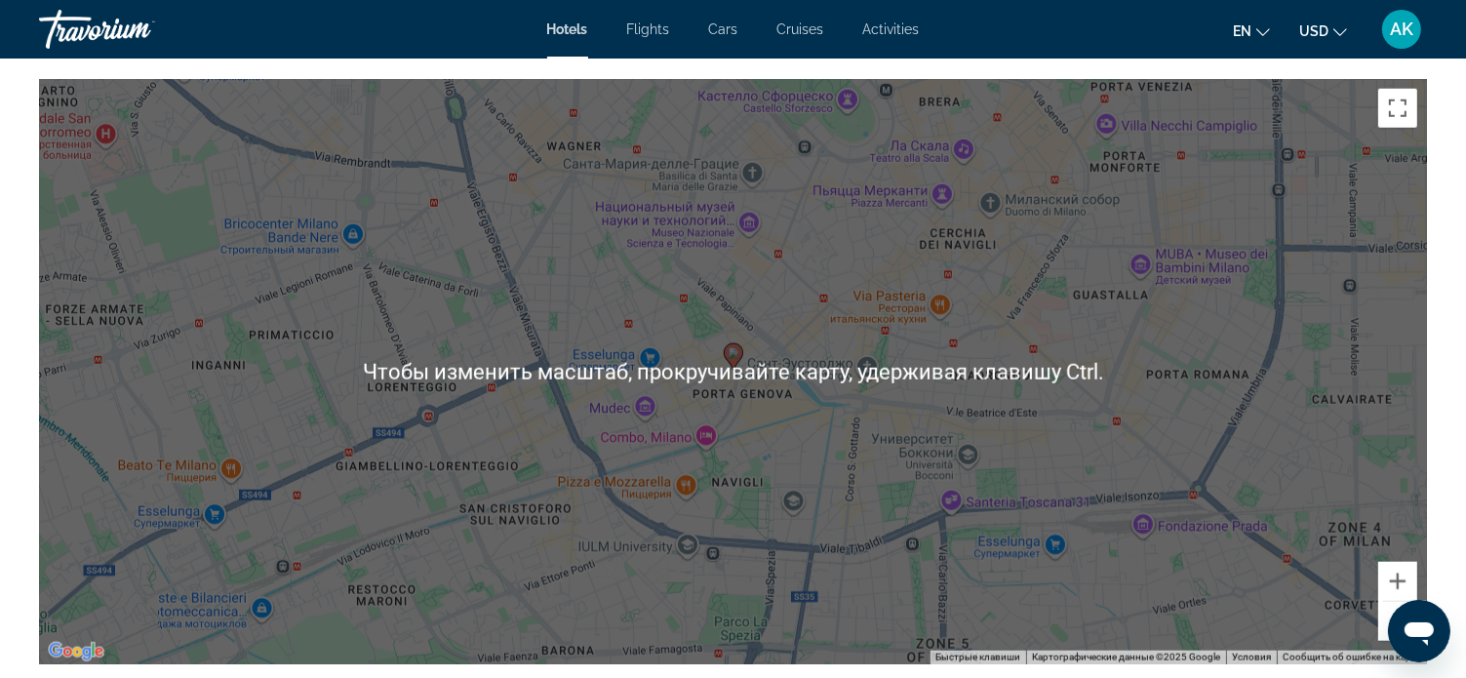
scroll to position [1853, 0]
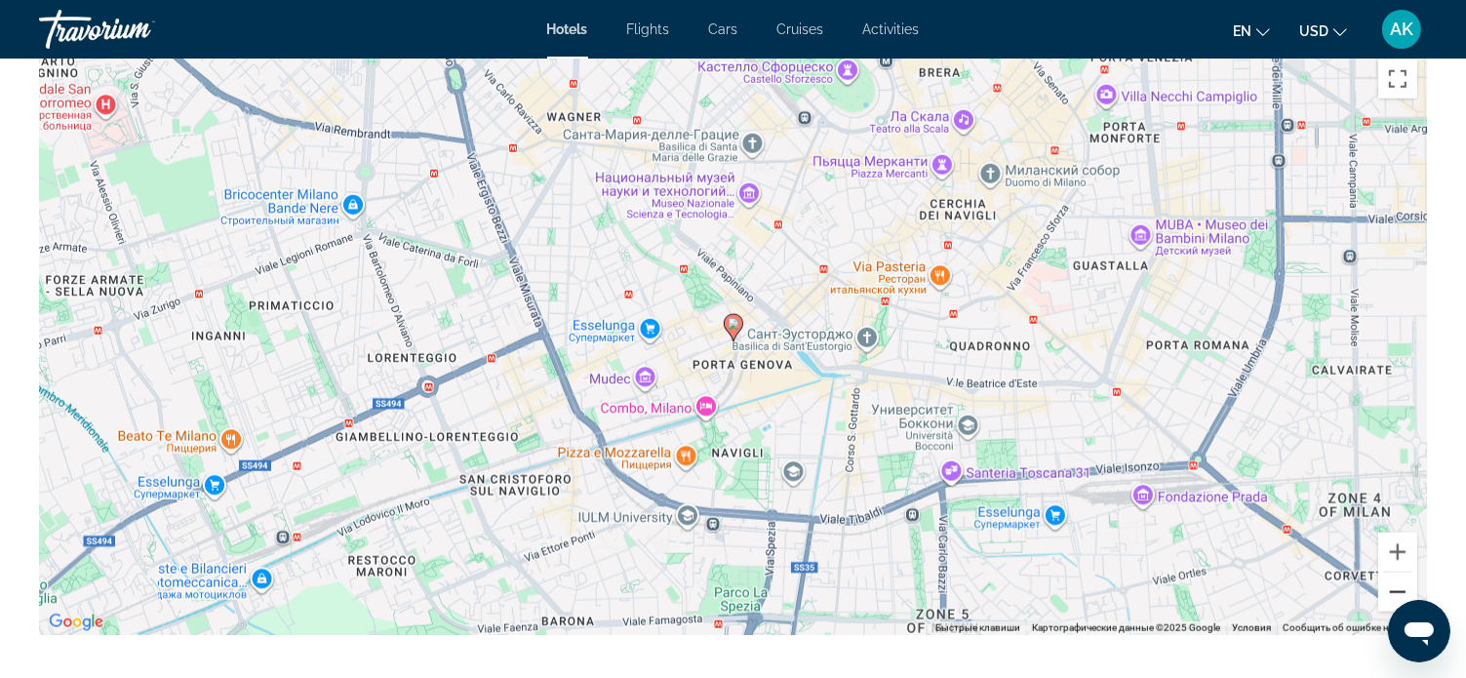
click at [1398, 587] on button "Уменьшить" at bounding box center [1397, 591] width 39 height 39
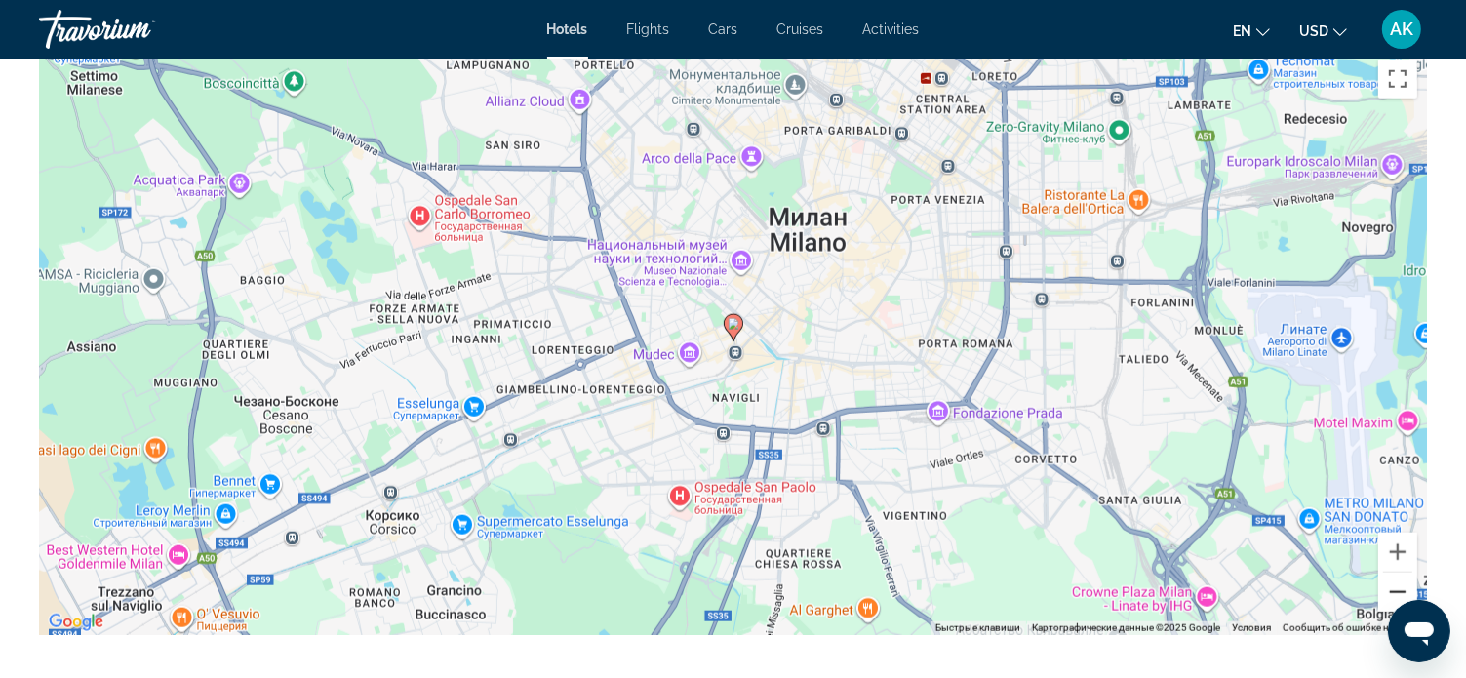
click at [1396, 589] on button "Уменьшить" at bounding box center [1397, 591] width 39 height 39
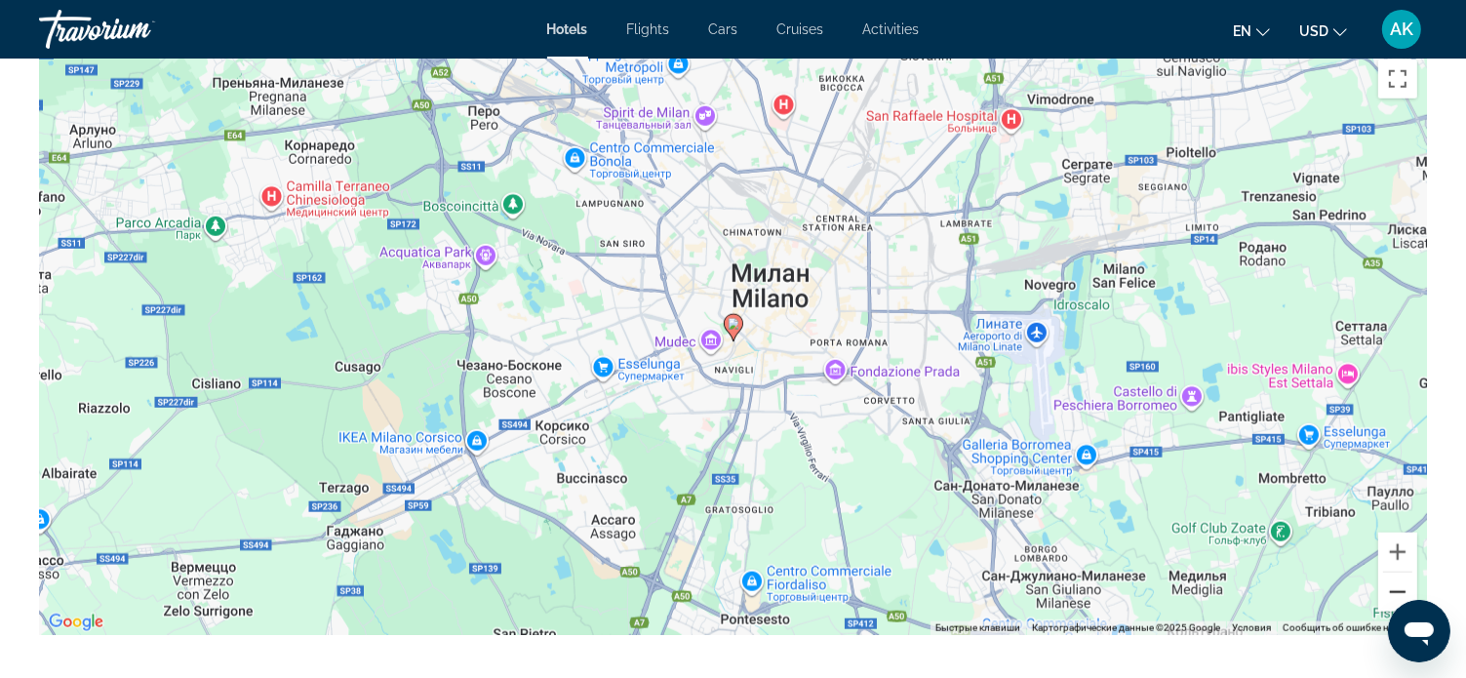
click at [1402, 587] on button "Уменьшить" at bounding box center [1397, 591] width 39 height 39
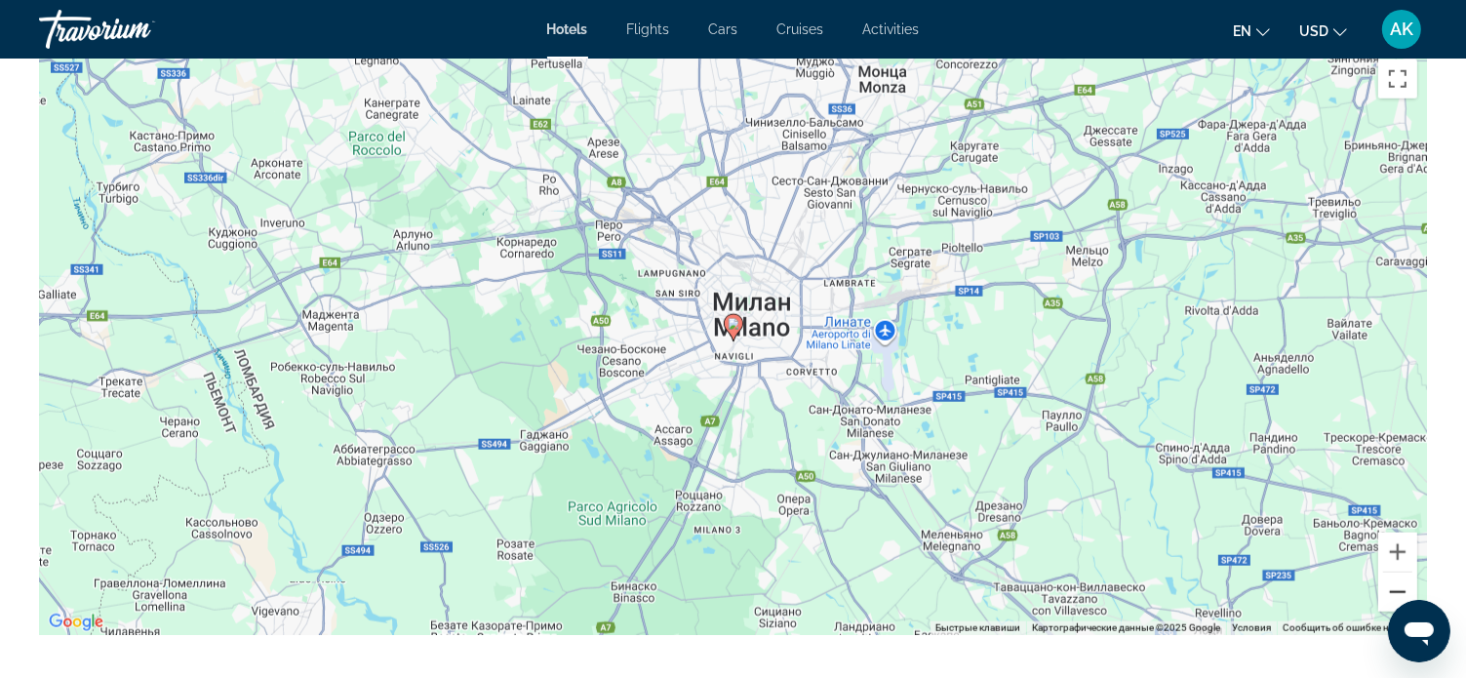
click at [1401, 589] on button "Уменьшить" at bounding box center [1397, 591] width 39 height 39
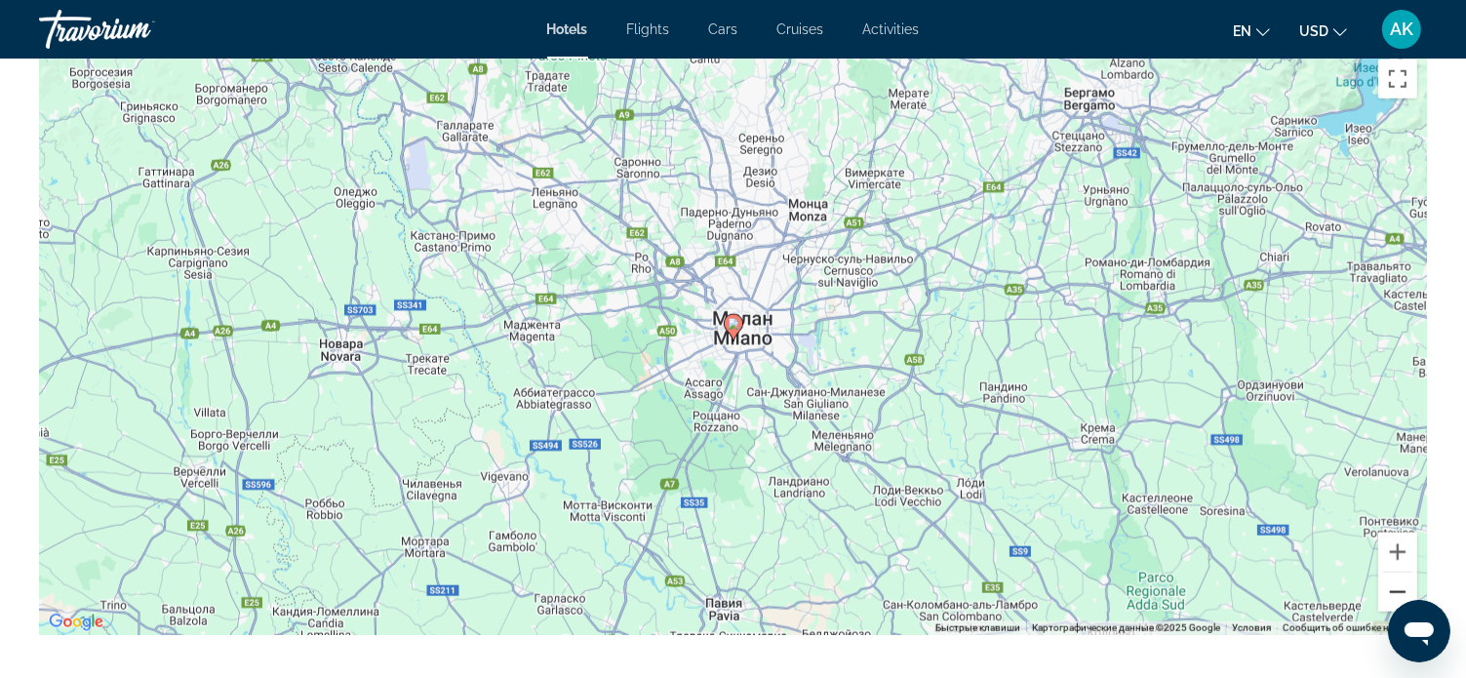
click at [1390, 592] on button "Уменьшить" at bounding box center [1397, 591] width 39 height 39
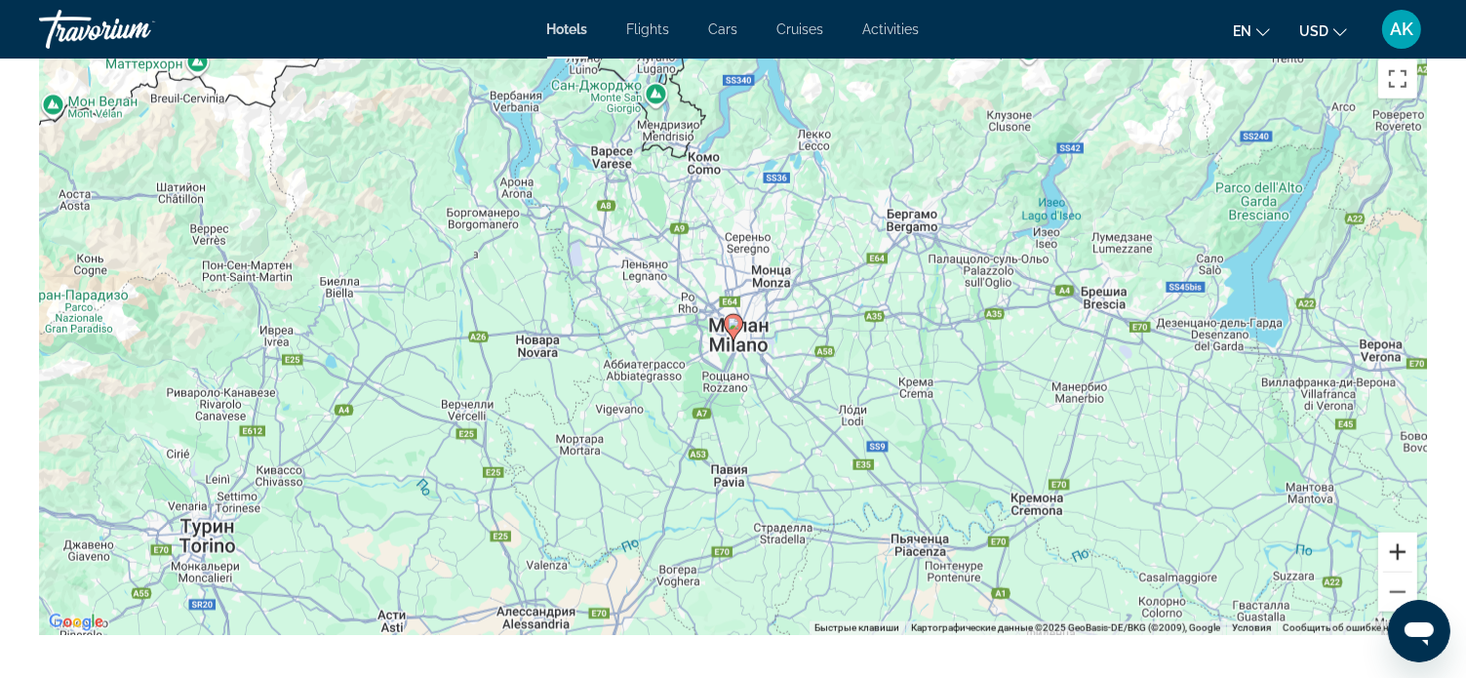
click at [1399, 549] on button "Увеличить" at bounding box center [1397, 552] width 39 height 39
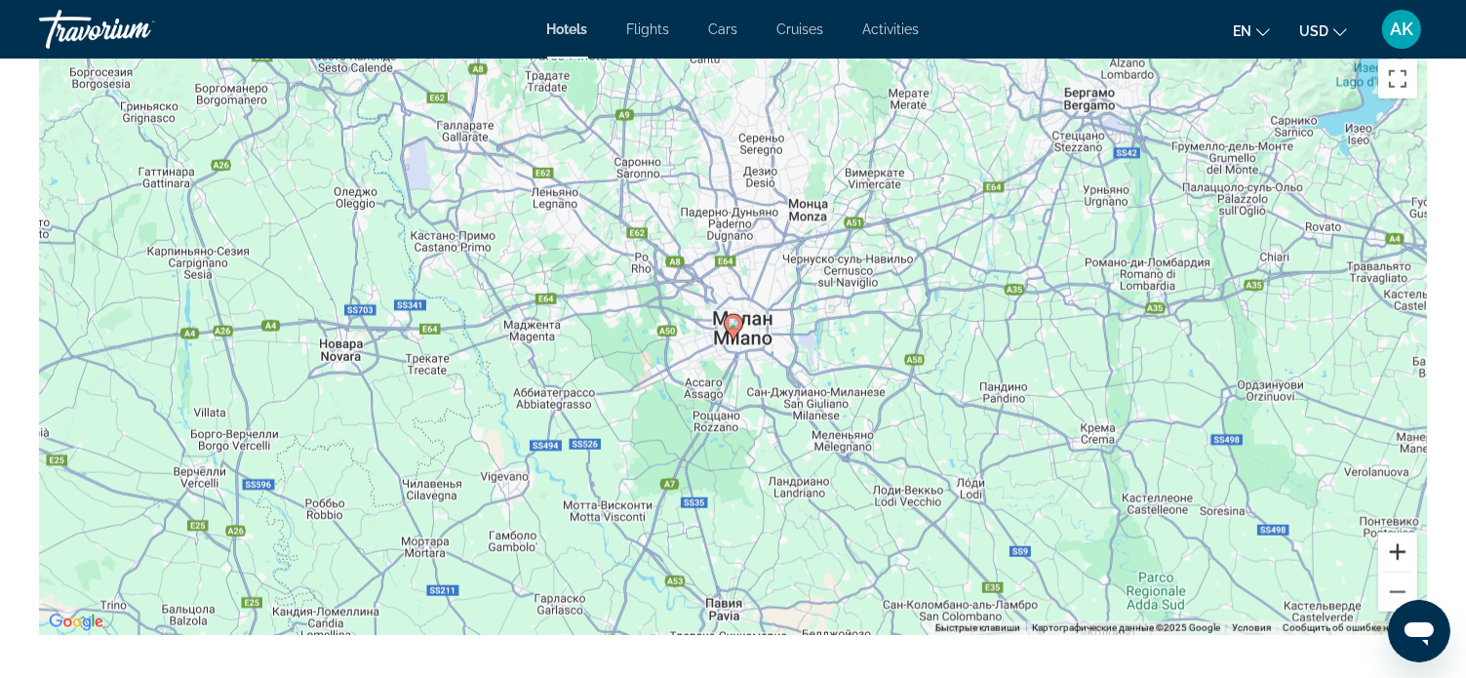
click at [1397, 549] on button "Увеличить" at bounding box center [1397, 552] width 39 height 39
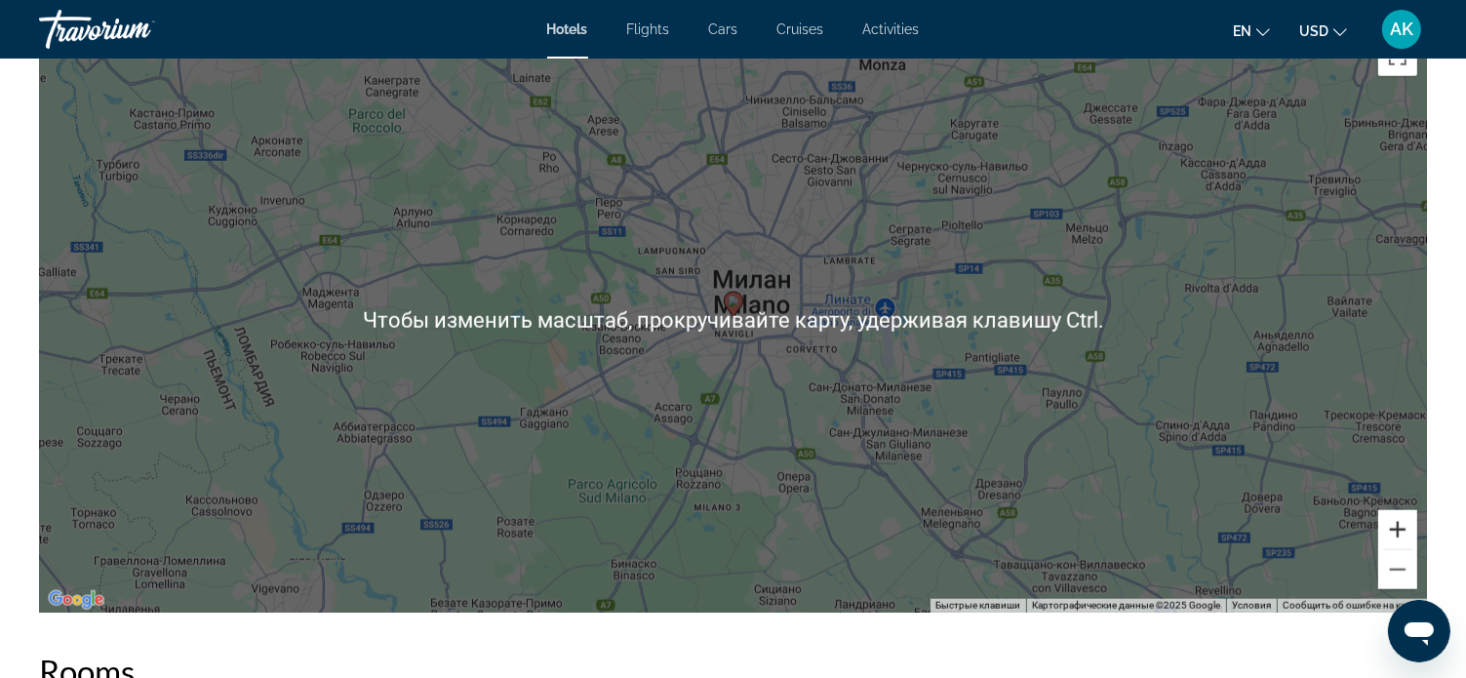
scroll to position [1951, 0]
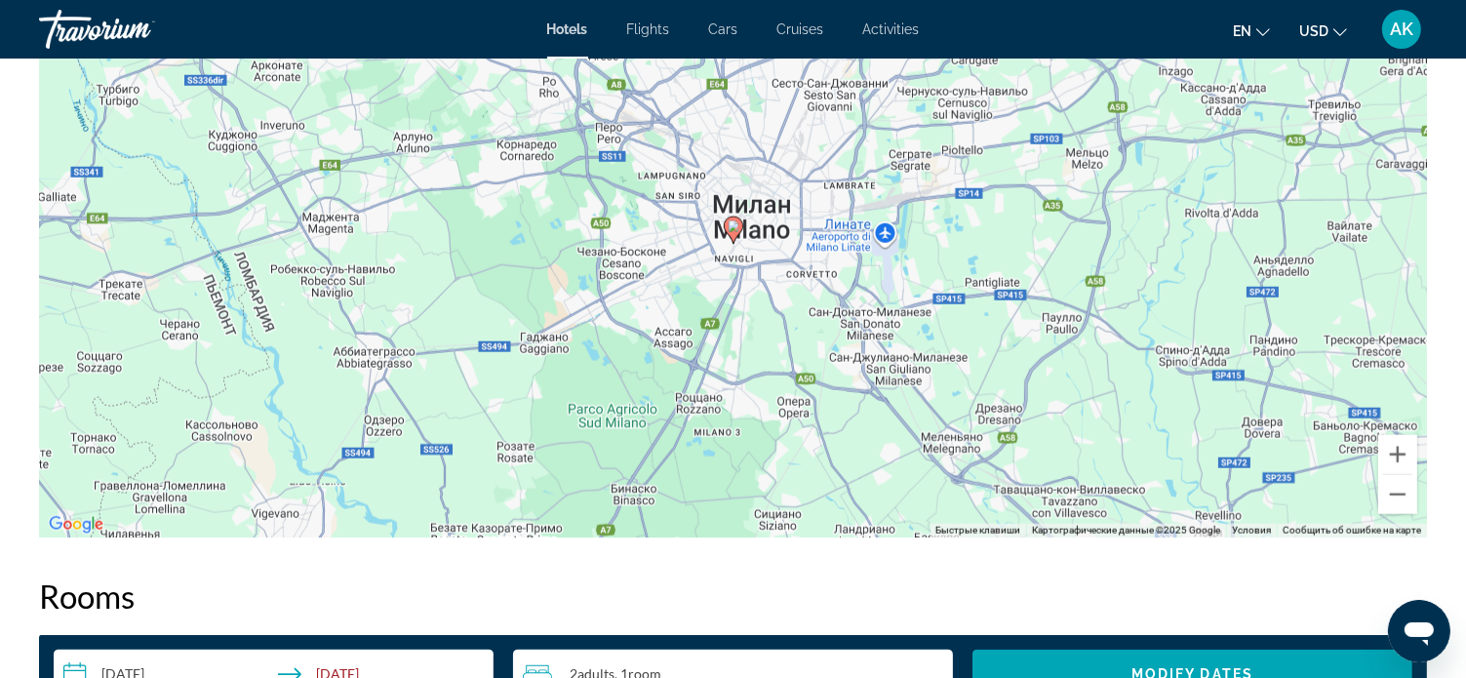
click at [916, 425] on div "Чтобы активировать перетаскивание с помощью клавиатуры, нажмите Alt + Ввод. Пос…" at bounding box center [733, 244] width 1388 height 585
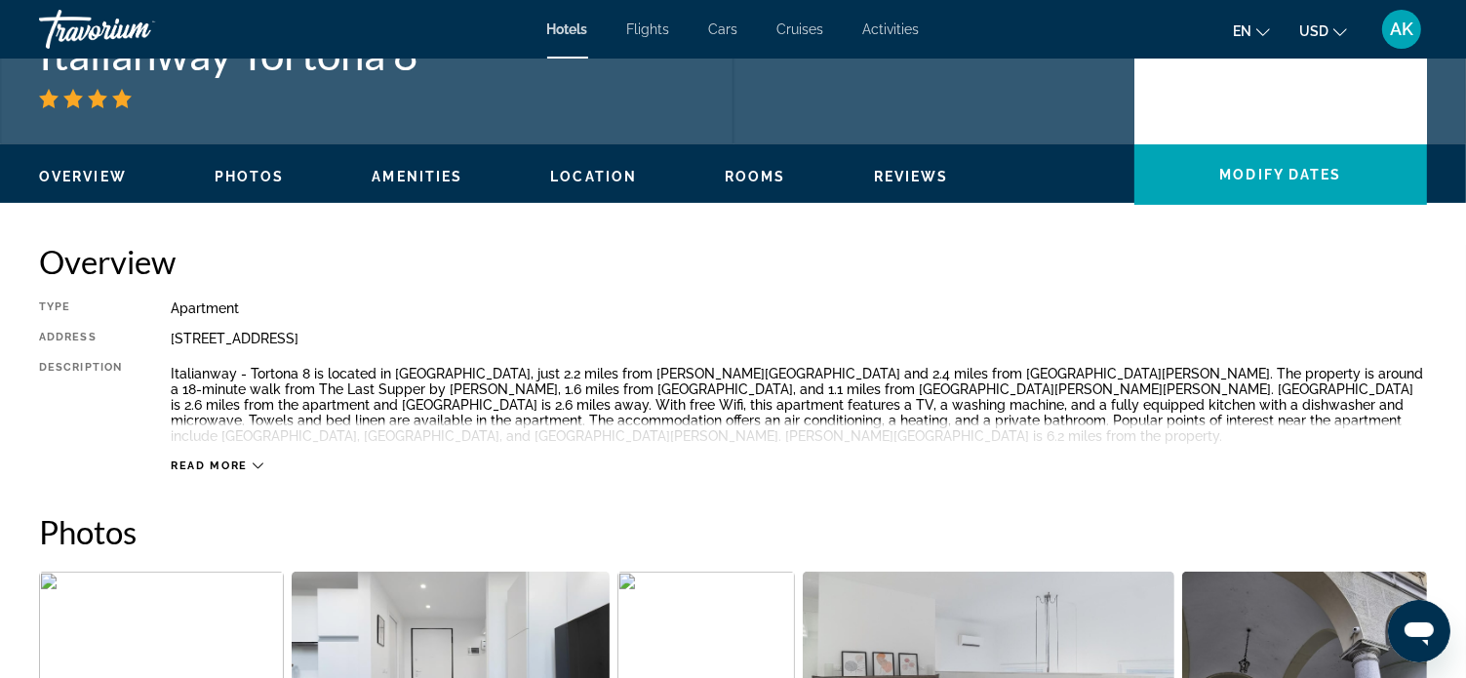
scroll to position [503, 0]
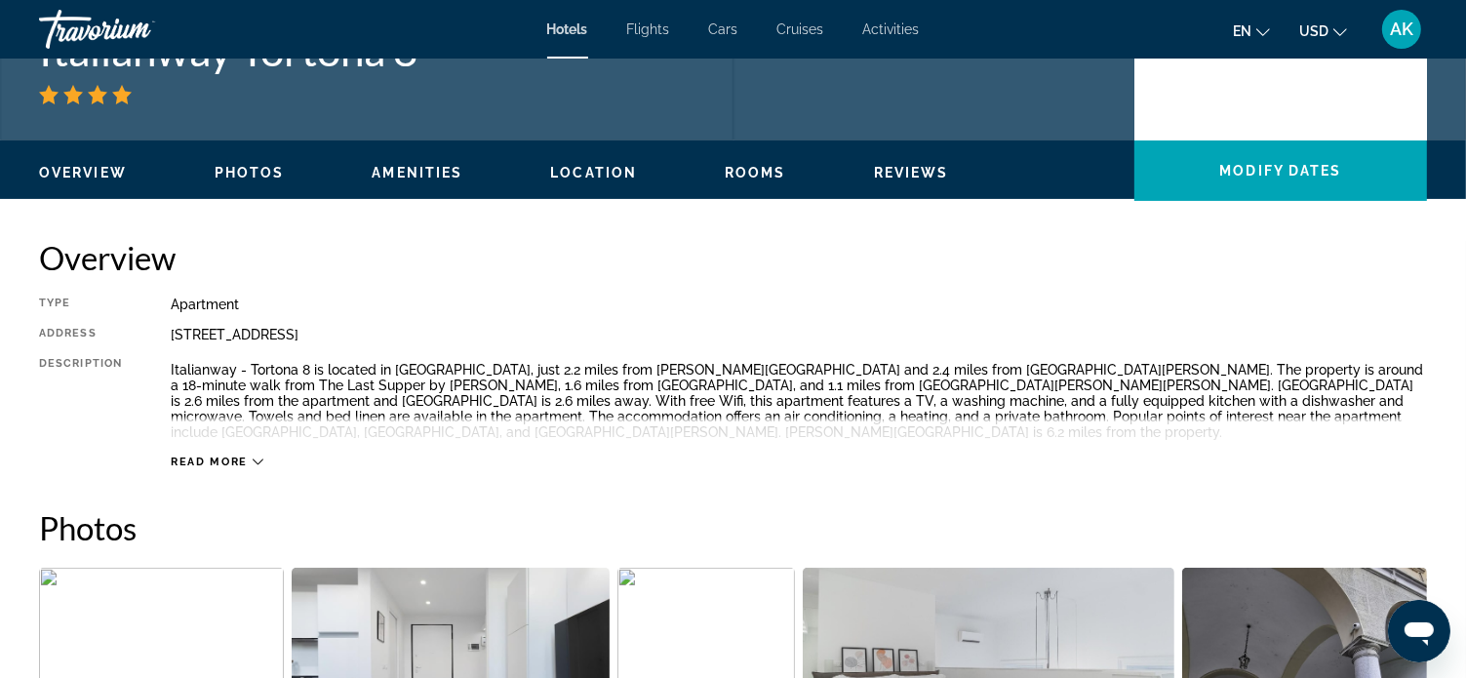
click at [257, 458] on icon "Main content" at bounding box center [258, 461] width 11 height 11
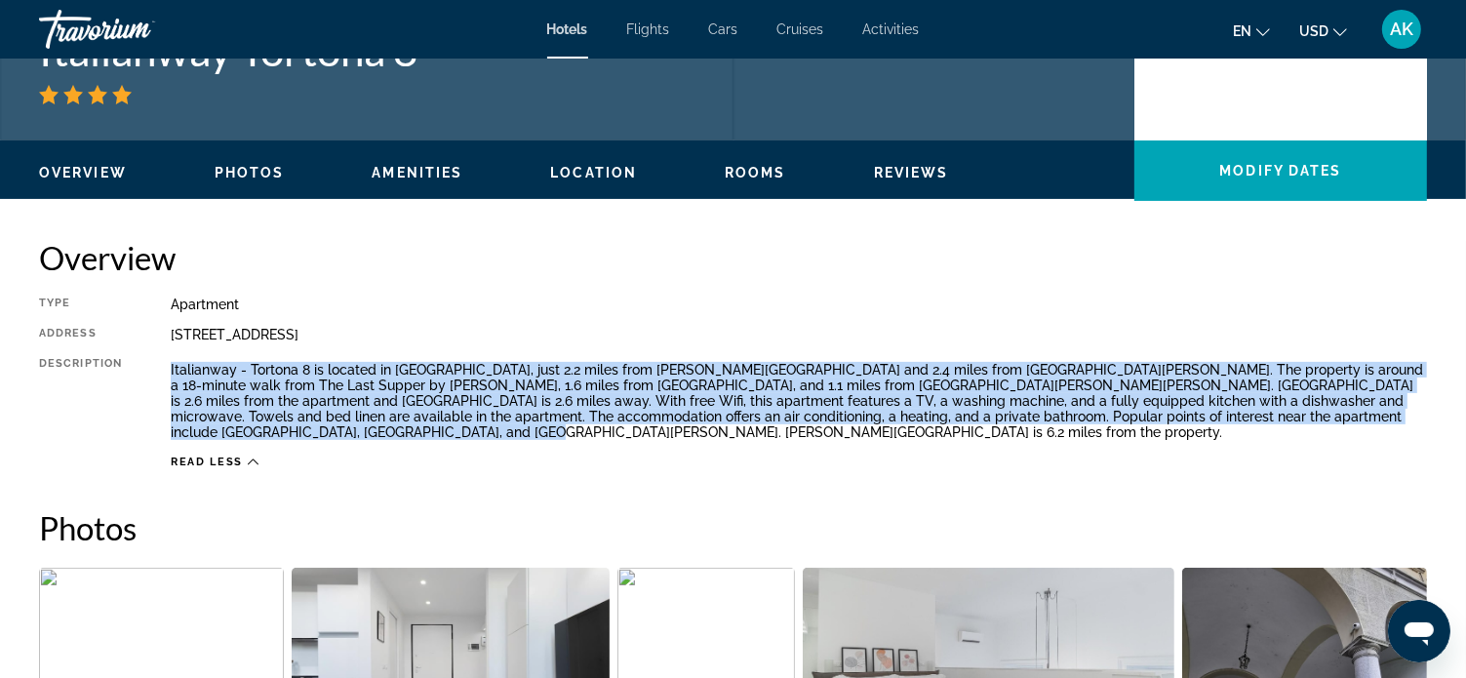
drag, startPoint x: 172, startPoint y: 368, endPoint x: 1404, endPoint y: 430, distance: 1234.4
click at [1404, 430] on p "Italianway - Tortona 8 is located in [GEOGRAPHIC_DATA], just 2.2 miles from [PE…" at bounding box center [799, 401] width 1256 height 78
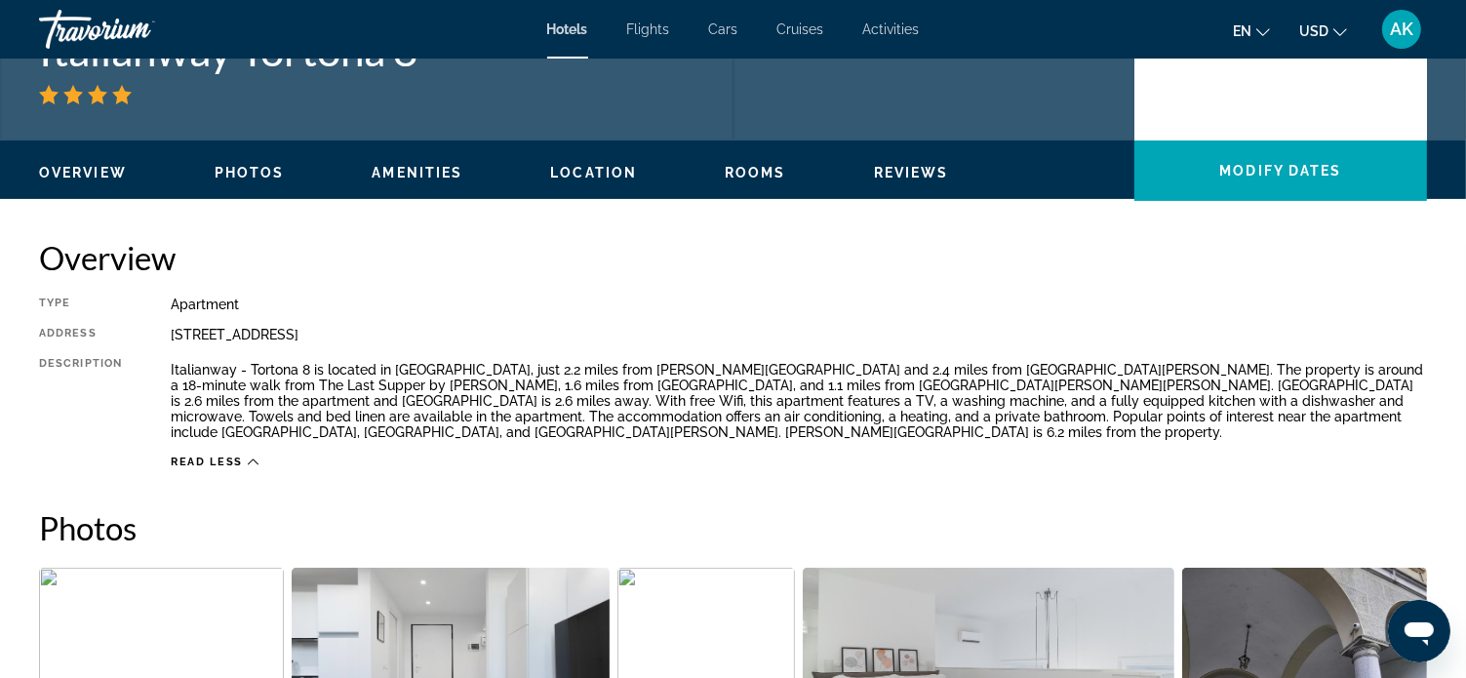
click at [913, 290] on div "Overview Type Apartment Address [STREET_ADDRESS] Description Italianway - [GEOG…" at bounding box center [733, 353] width 1388 height 231
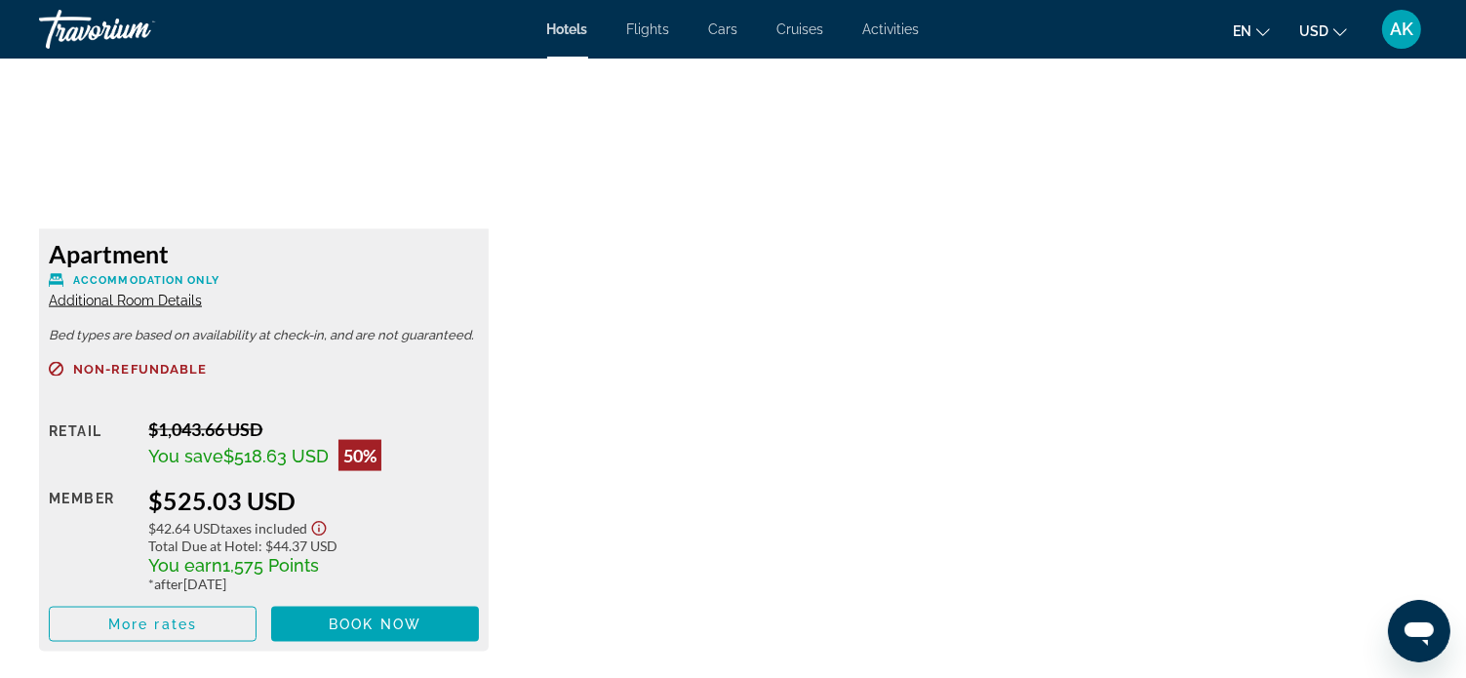
scroll to position [2815, 0]
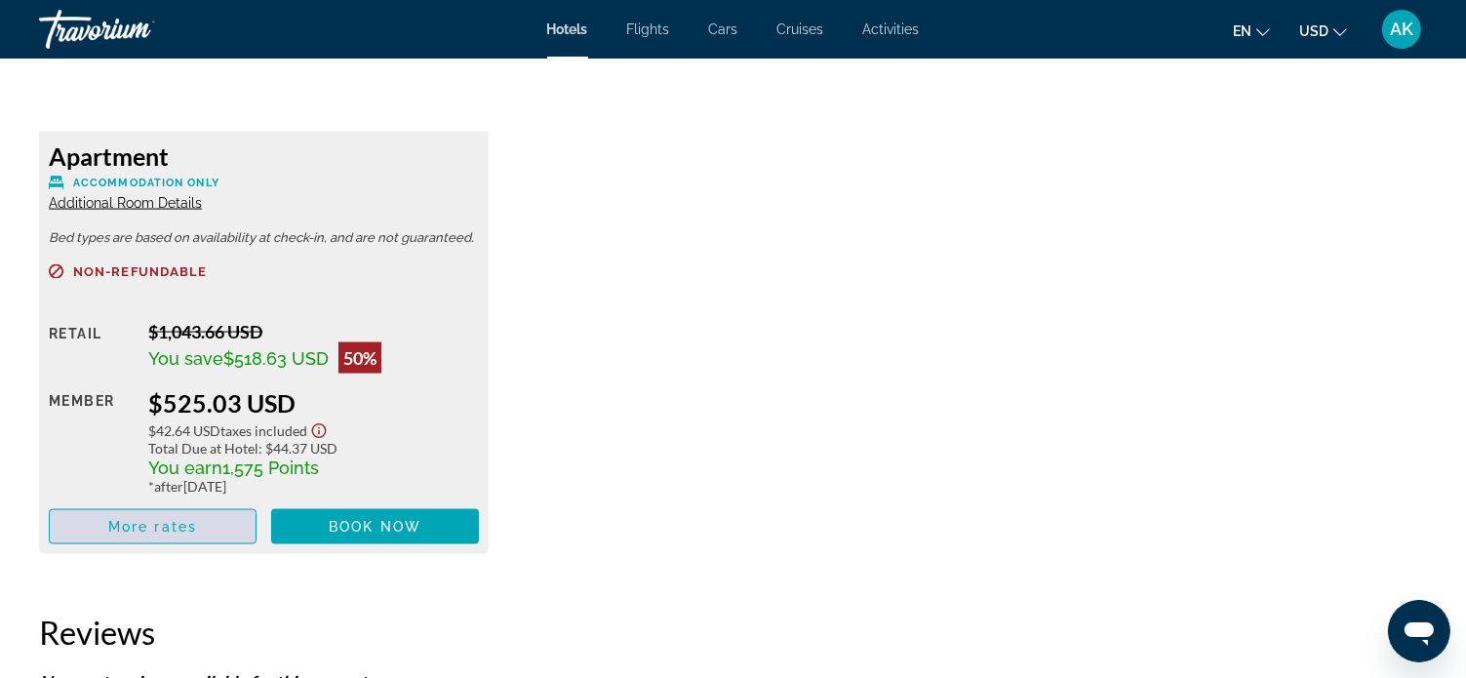
click at [213, 523] on span "Main content" at bounding box center [153, 526] width 206 height 47
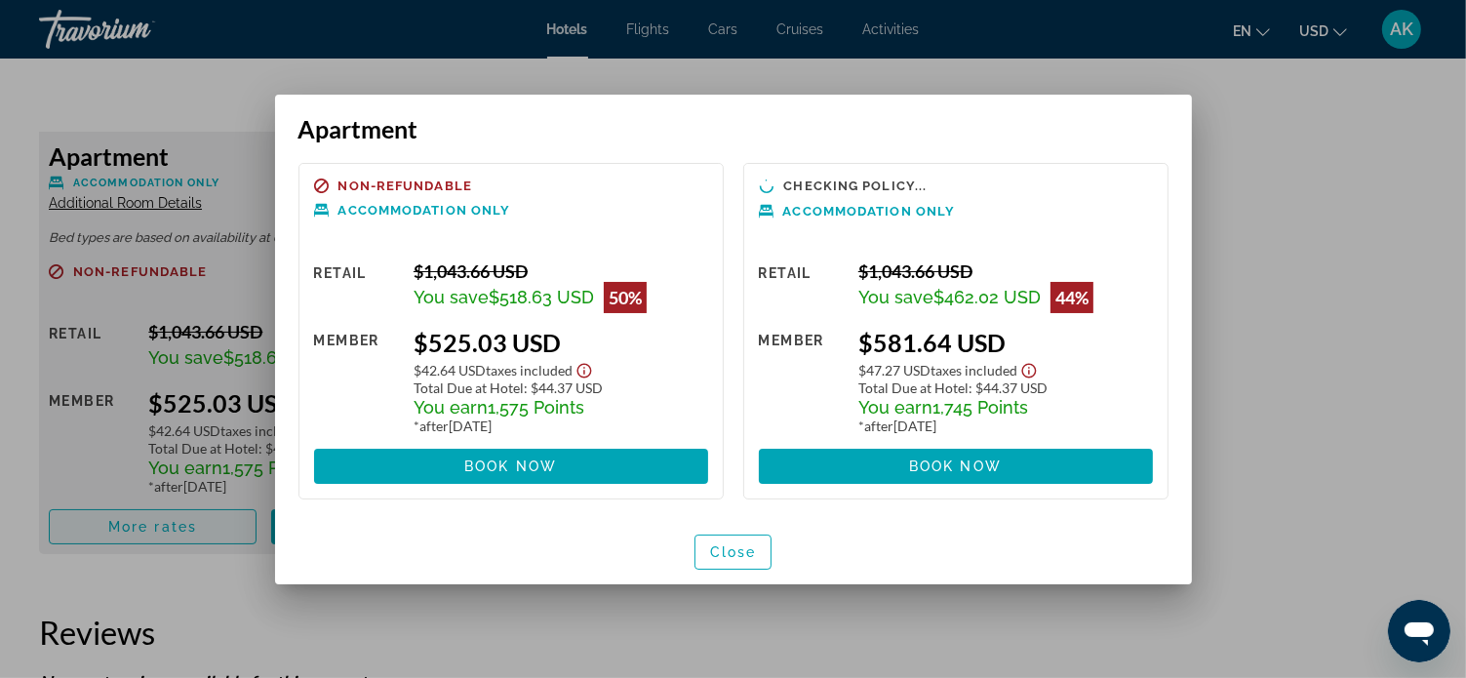
scroll to position [0, 0]
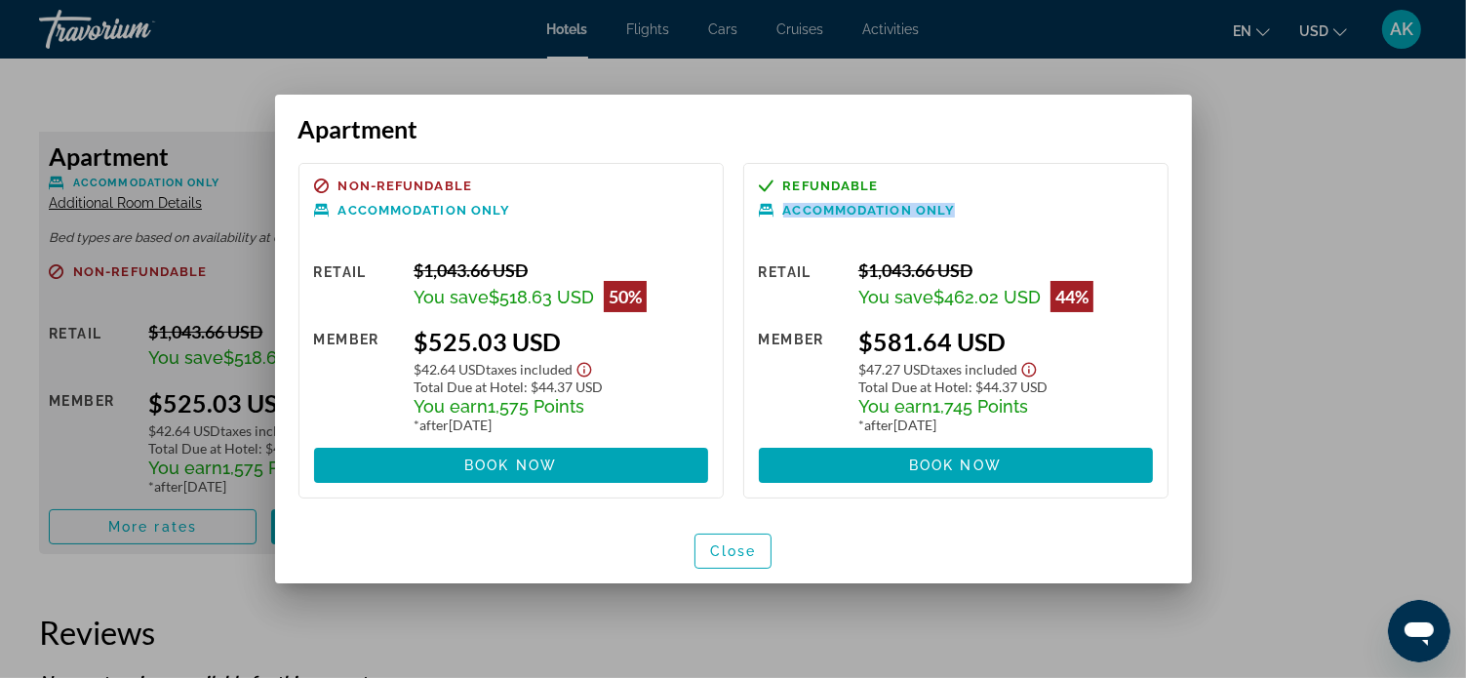
drag, startPoint x: 784, startPoint y: 214, endPoint x: 951, endPoint y: 204, distance: 167.1
click at [951, 205] on span "Accommodation Only" at bounding box center [869, 210] width 173 height 13
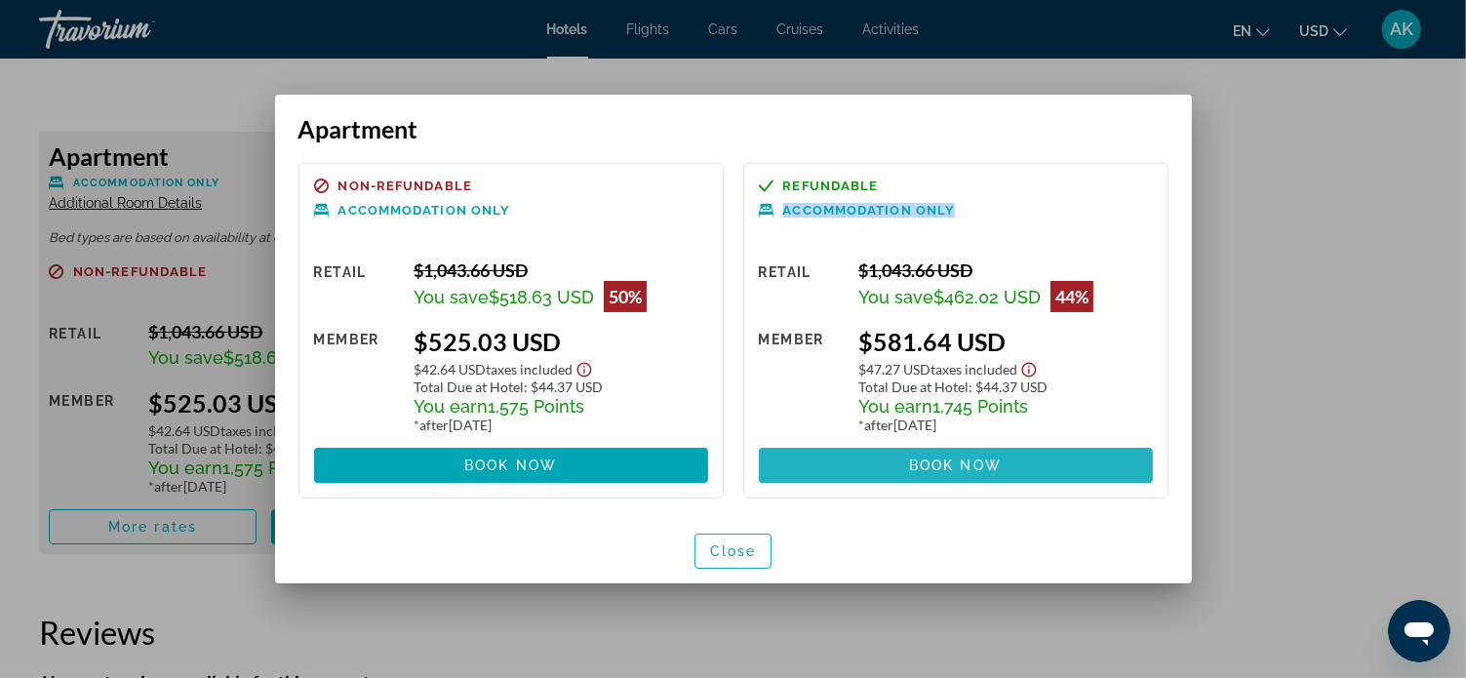
click at [894, 459] on span at bounding box center [956, 465] width 394 height 47
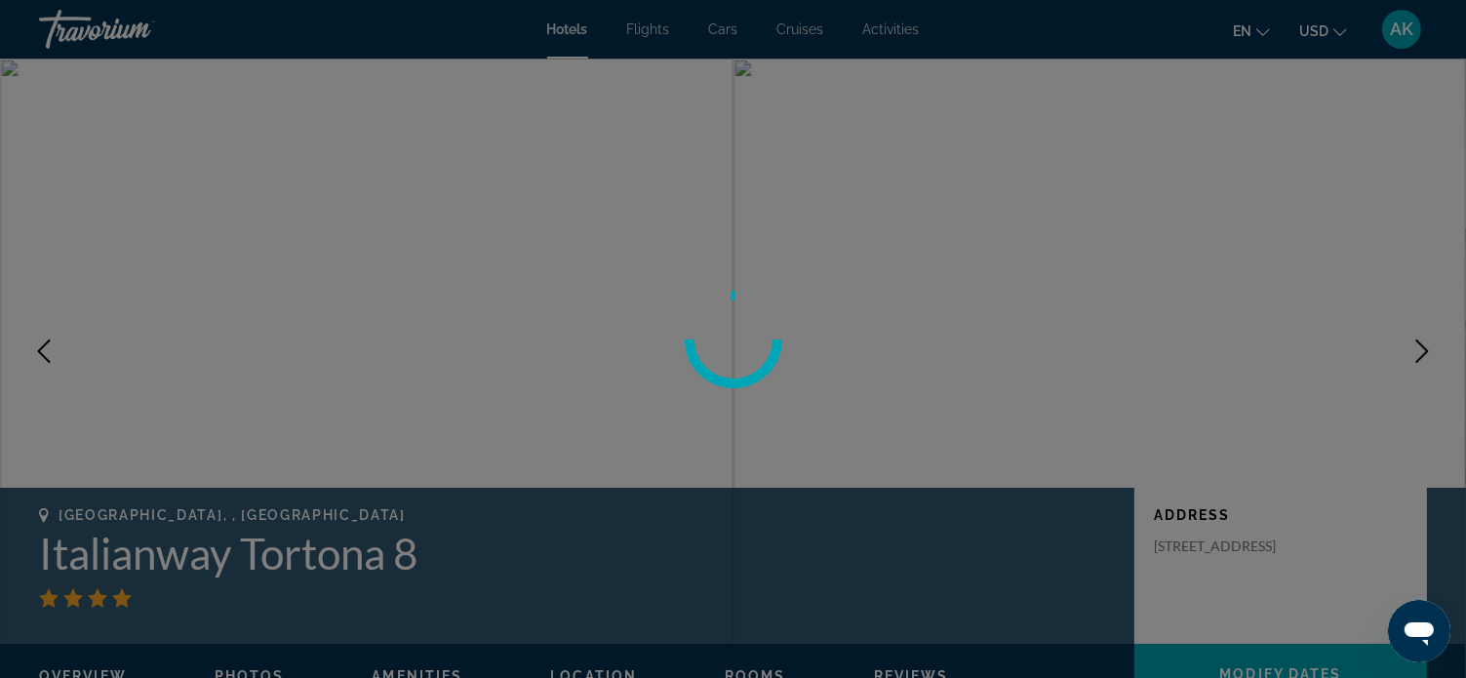
scroll to position [2815, 0]
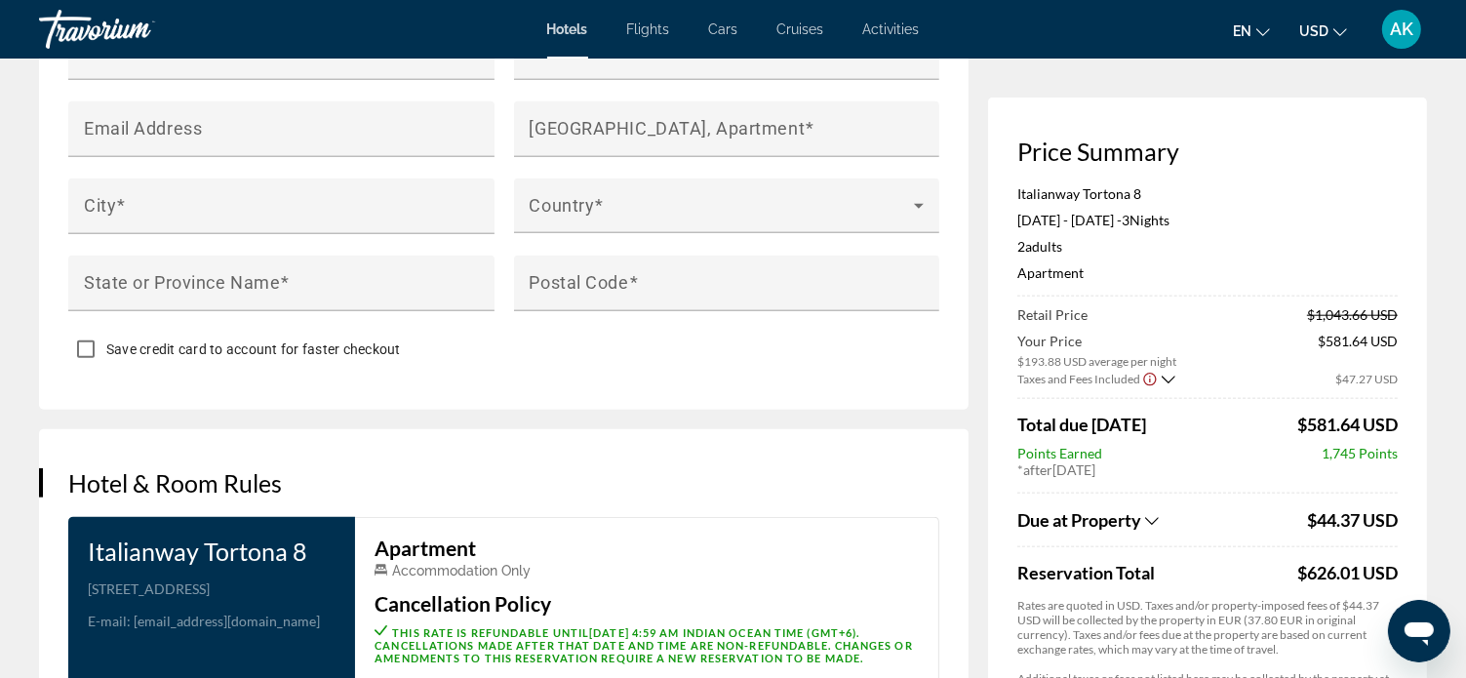
scroll to position [2048, 0]
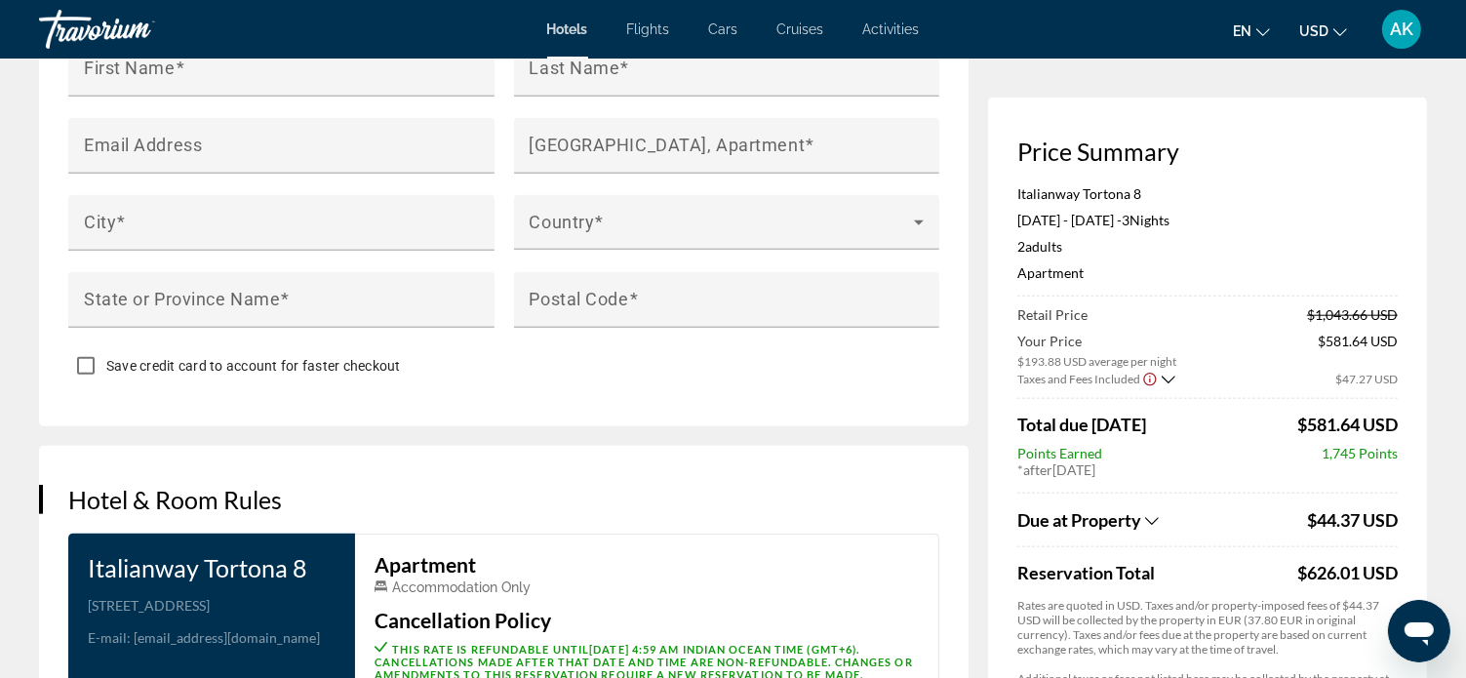
click at [1155, 519] on icon "Show Taxes and Fees breakdown" at bounding box center [1152, 521] width 14 height 17
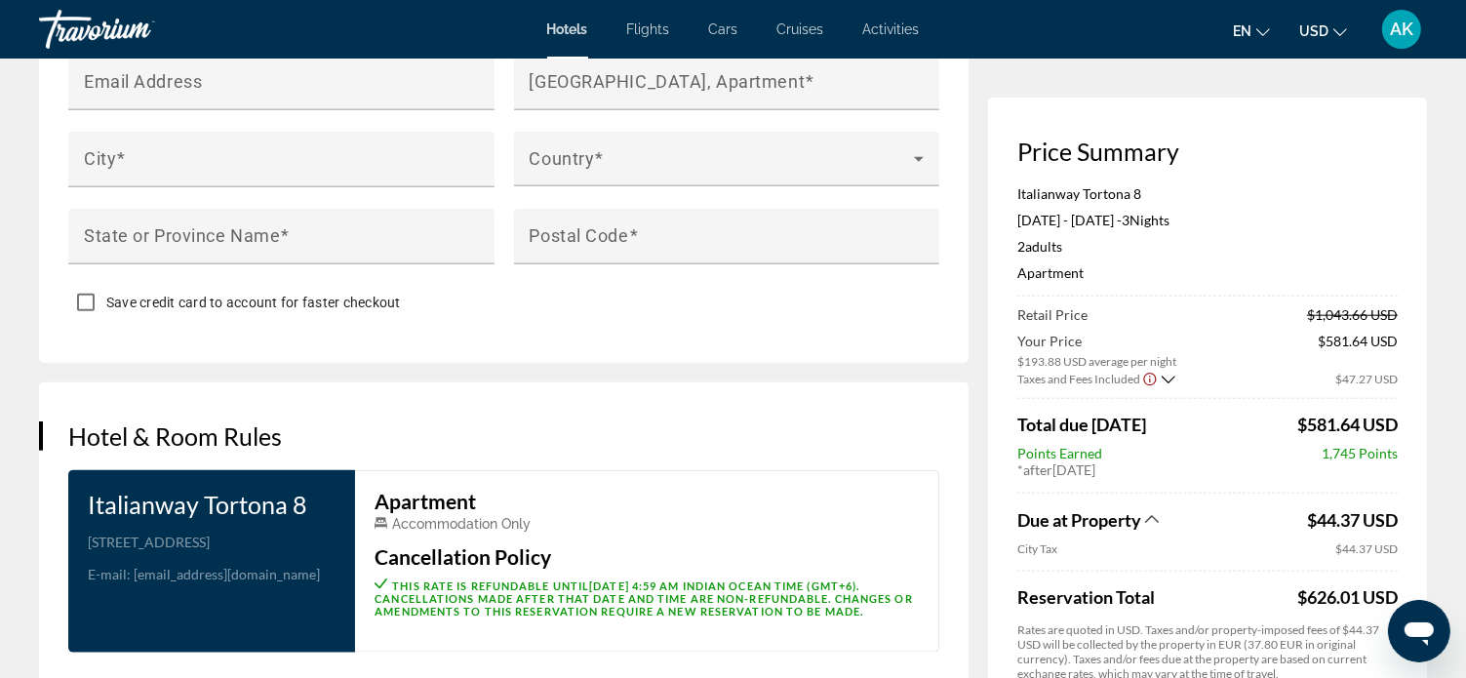
scroll to position [2146, 0]
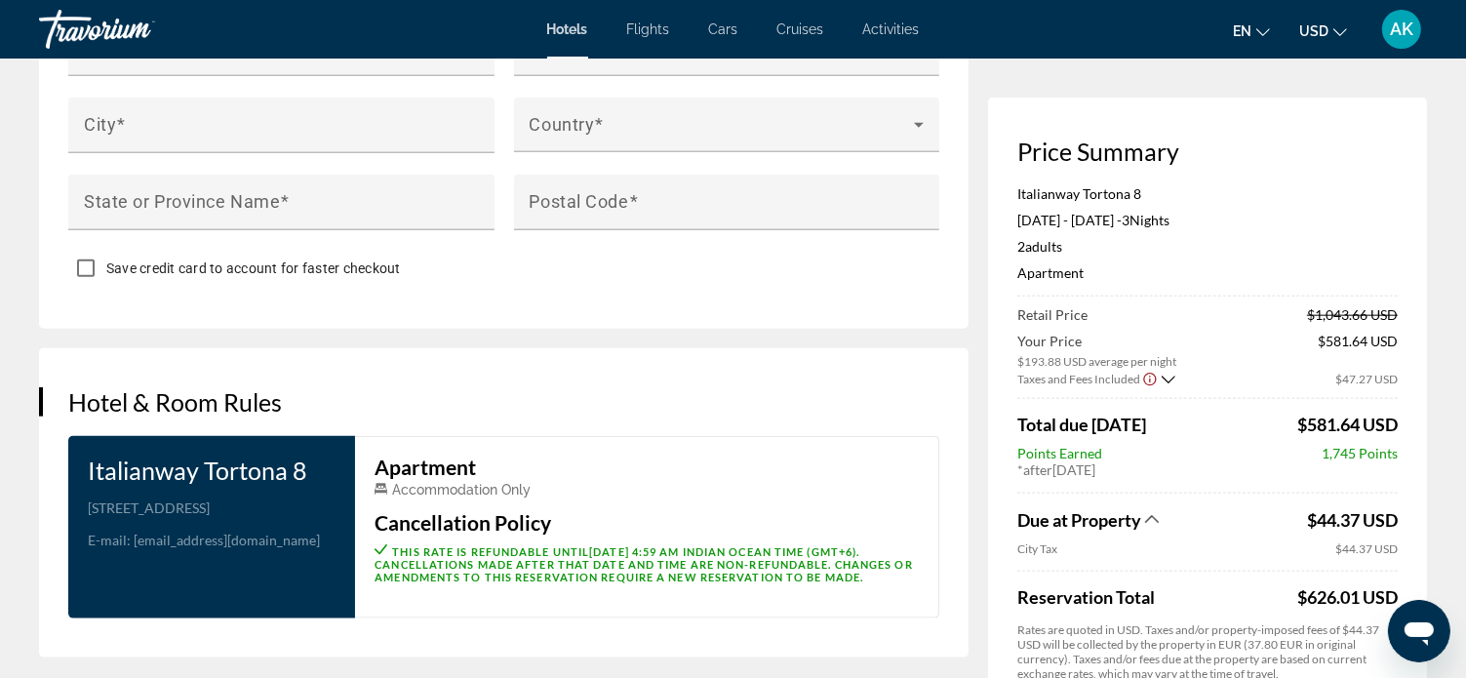
click at [890, 409] on h3 "Hotel & Room Rules" at bounding box center [503, 401] width 871 height 29
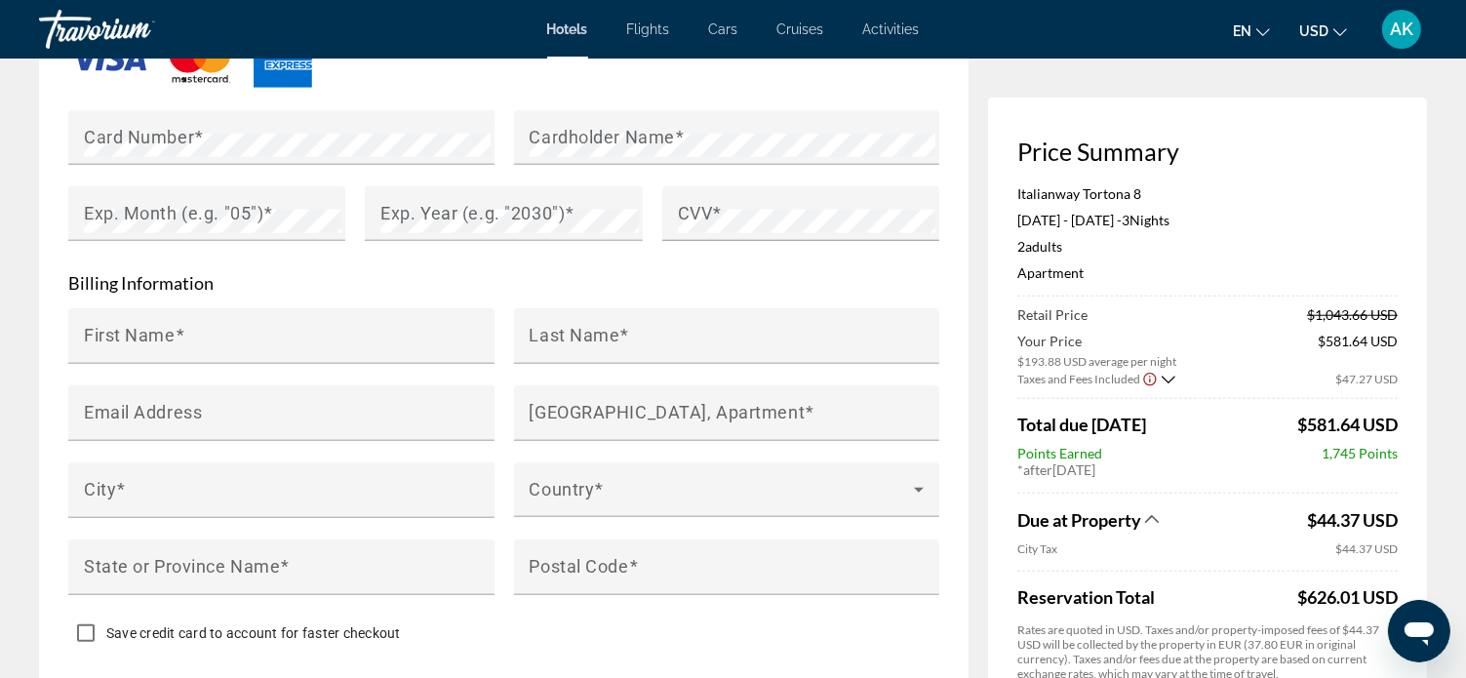
scroll to position [1853, 0]
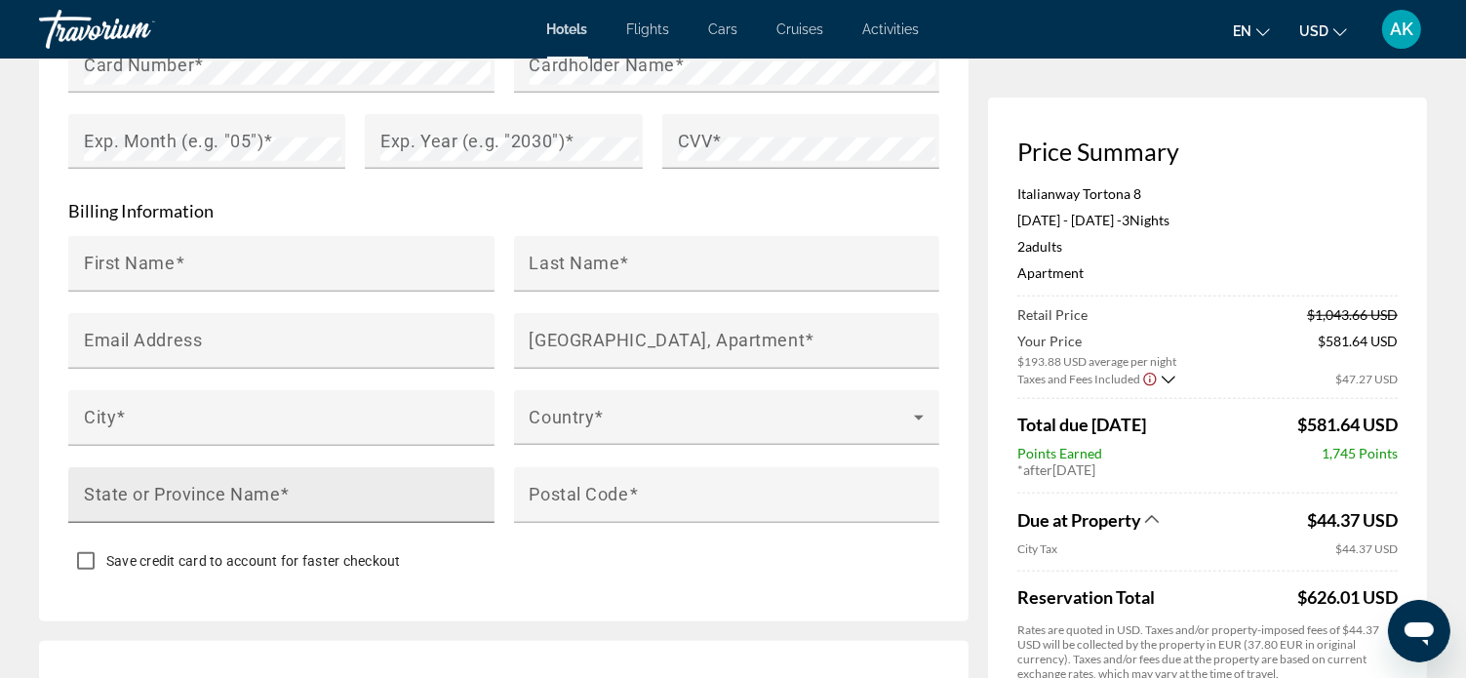
drag, startPoint x: 88, startPoint y: 481, endPoint x: 127, endPoint y: 471, distance: 40.2
click at [127, 471] on div "State or Province Name" at bounding box center [287, 495] width 407 height 56
drag, startPoint x: 92, startPoint y: 470, endPoint x: 106, endPoint y: 475, distance: 15.4
click at [106, 475] on div "State or Province Name" at bounding box center [287, 495] width 407 height 56
click at [86, 479] on div "State or Province Name" at bounding box center [287, 495] width 407 height 56
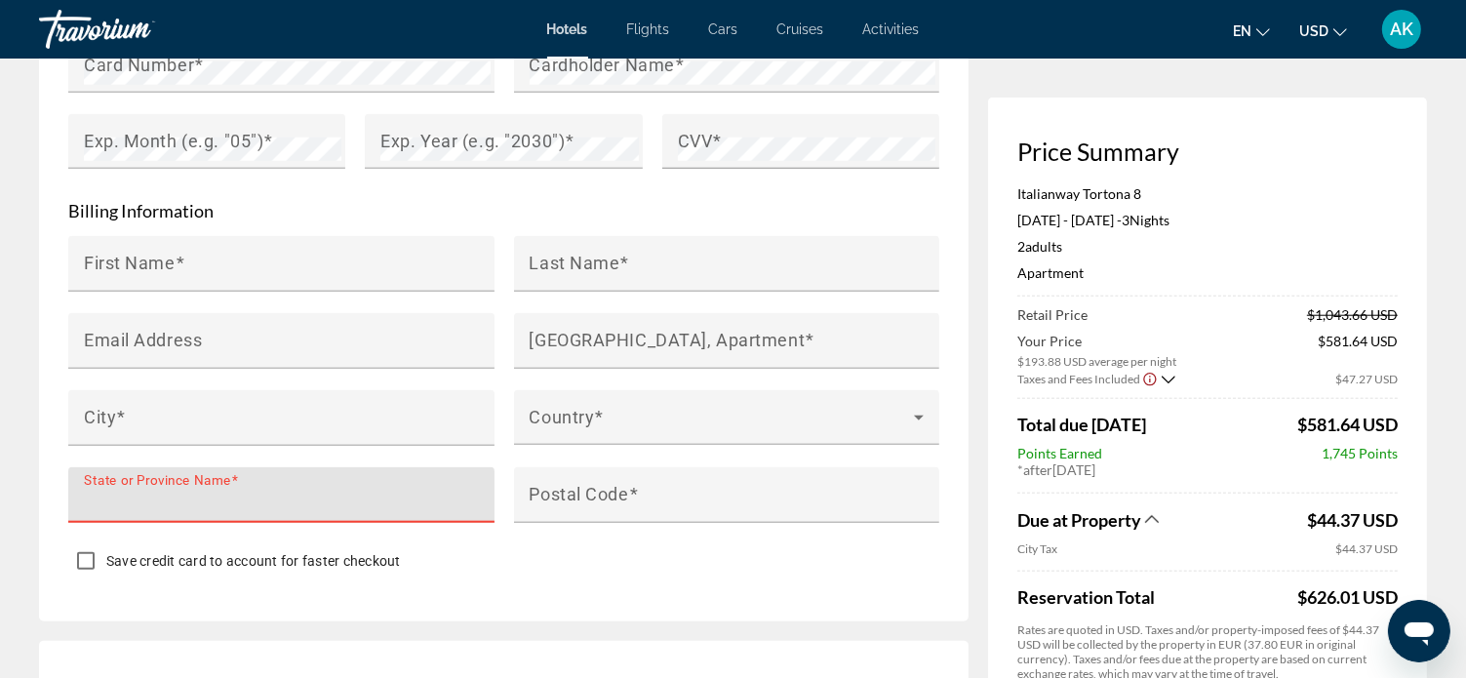
click at [86, 475] on div "State or Province Name" at bounding box center [287, 495] width 407 height 56
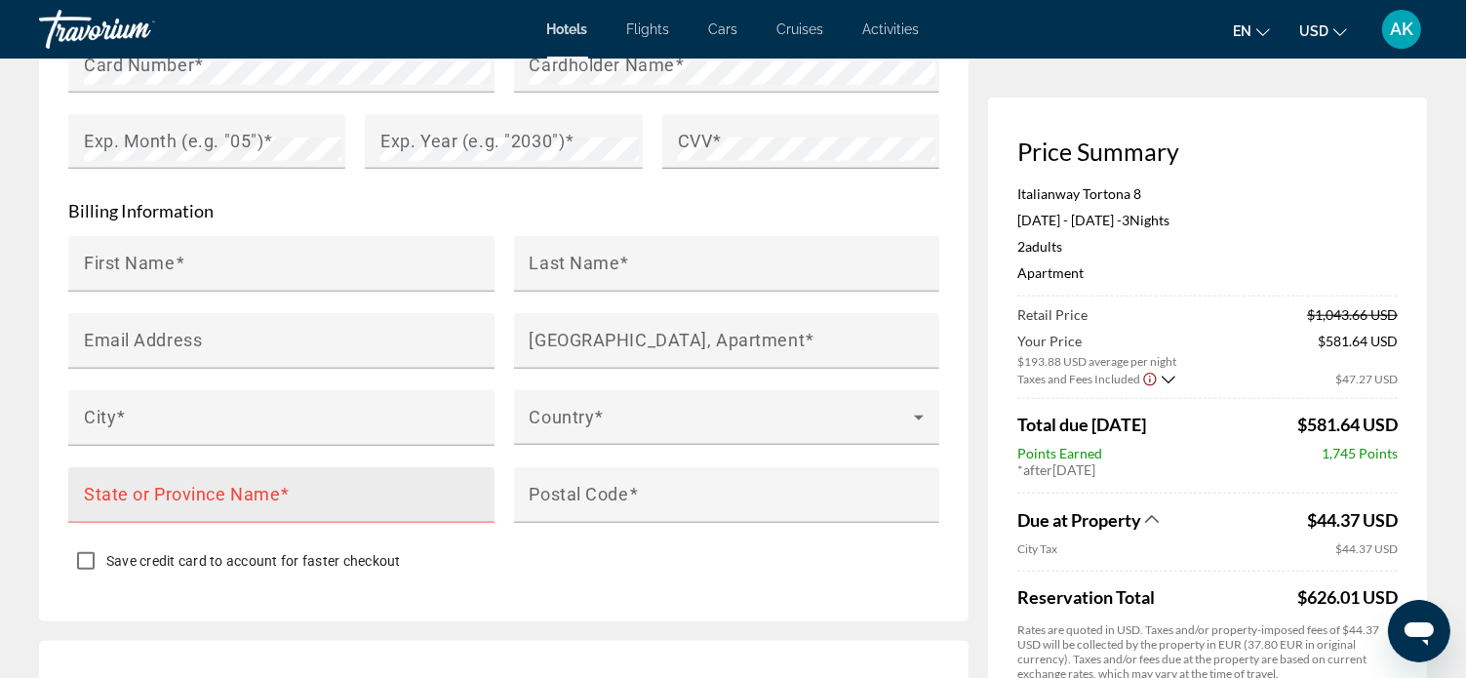
click at [94, 475] on div "State or Province Name" at bounding box center [287, 495] width 407 height 56
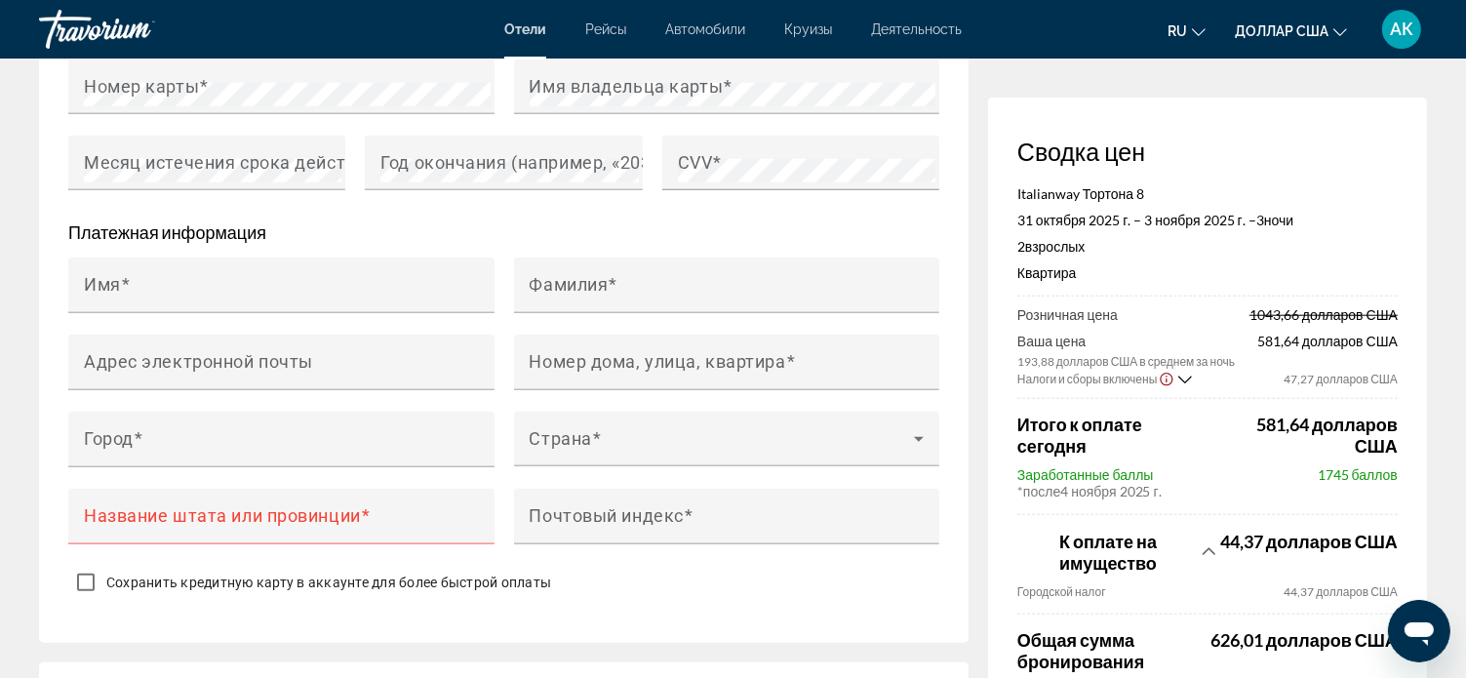
click at [712, 560] on form "Данные карты Номер карты Имя владельца карты Месяц истечения срока действия (на…" at bounding box center [503, 272] width 871 height 664
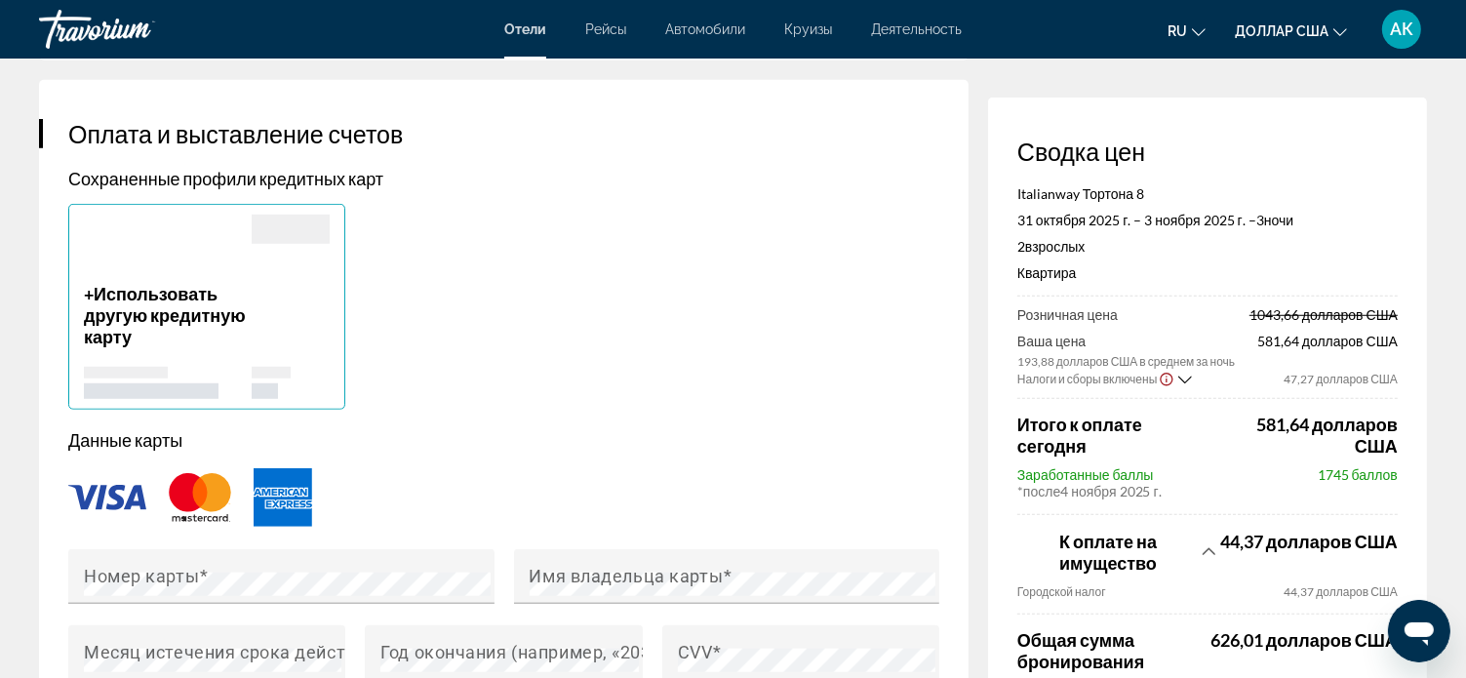
scroll to position [1268, 0]
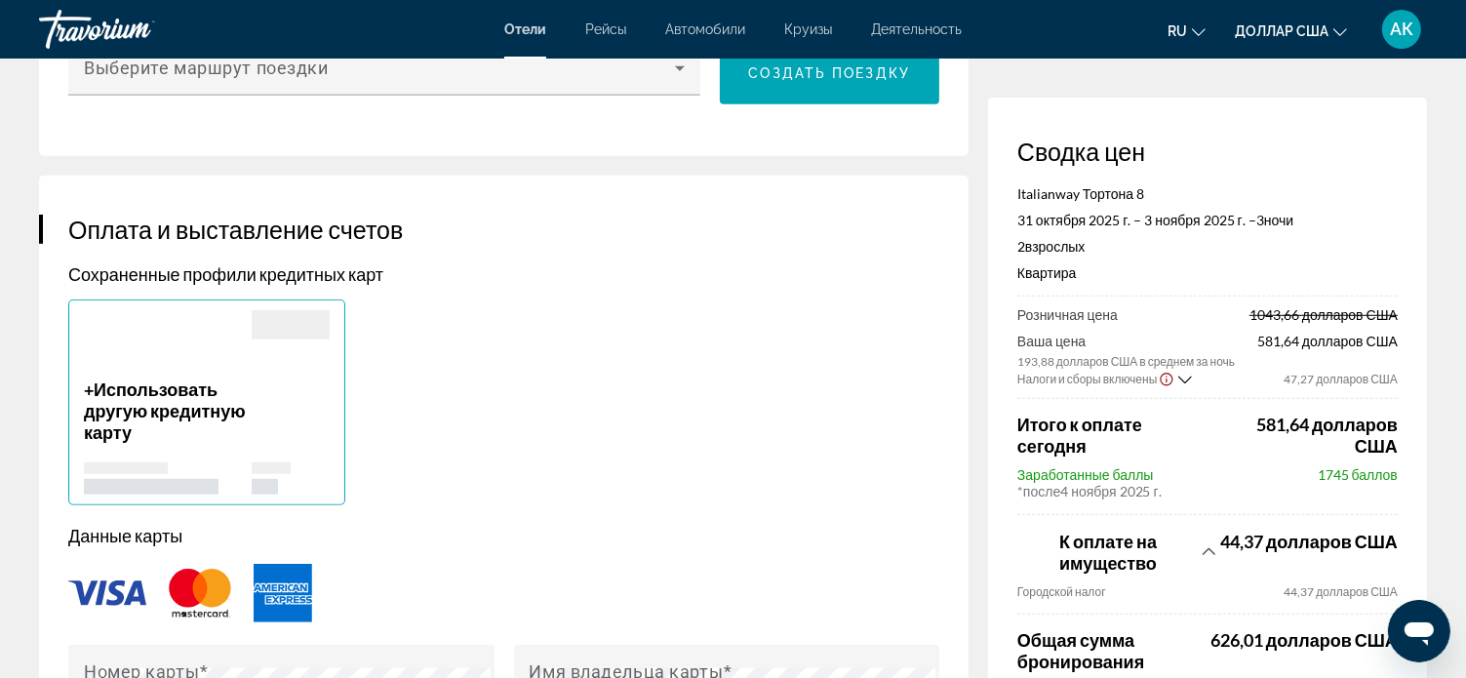
click at [658, 498] on div "+ Использовать другую кредитную карту" at bounding box center [504, 402] width 890 height 206
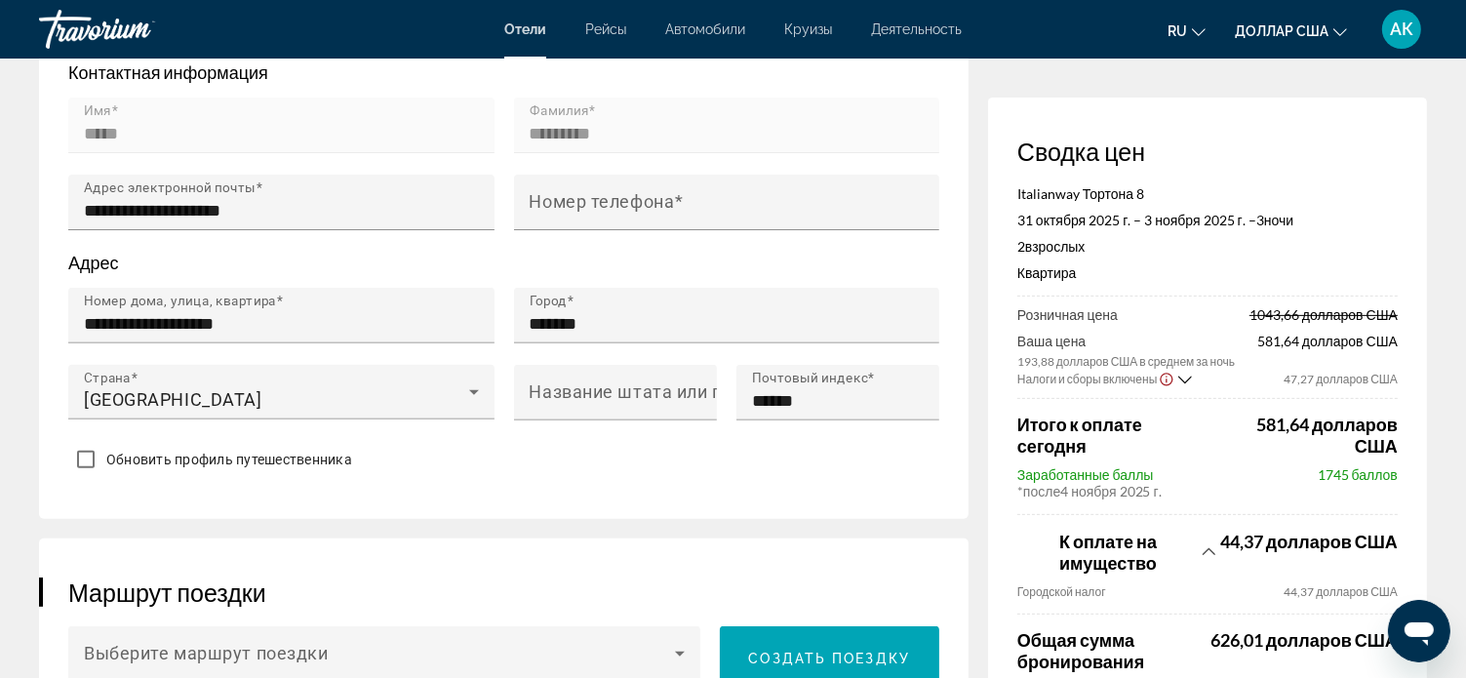
scroll to position [683, 0]
click at [589, 397] on font "Название штата или провинции" at bounding box center [668, 392] width 277 height 20
click at [589, 397] on input "Название штата или провинции" at bounding box center [621, 400] width 183 height 23
click at [605, 488] on div "**********" at bounding box center [503, 143] width 929 height 752
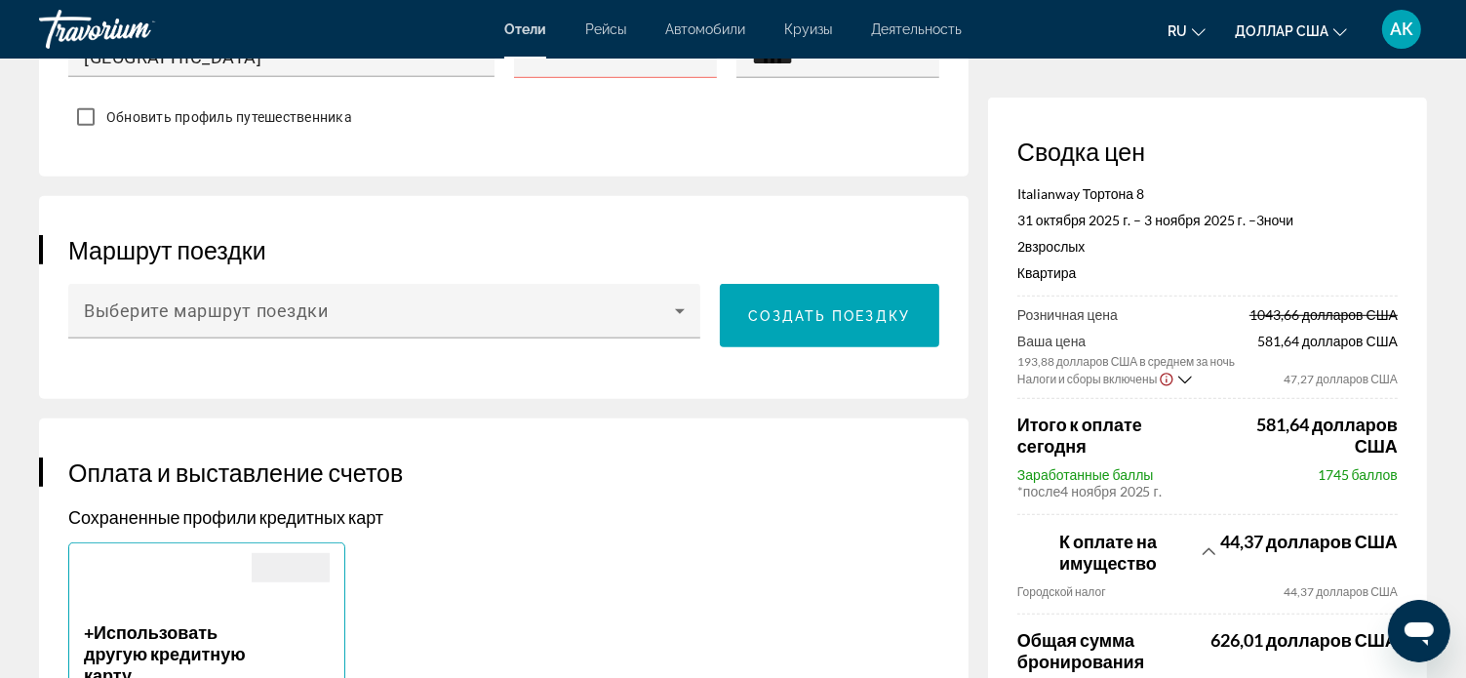
scroll to position [1073, 0]
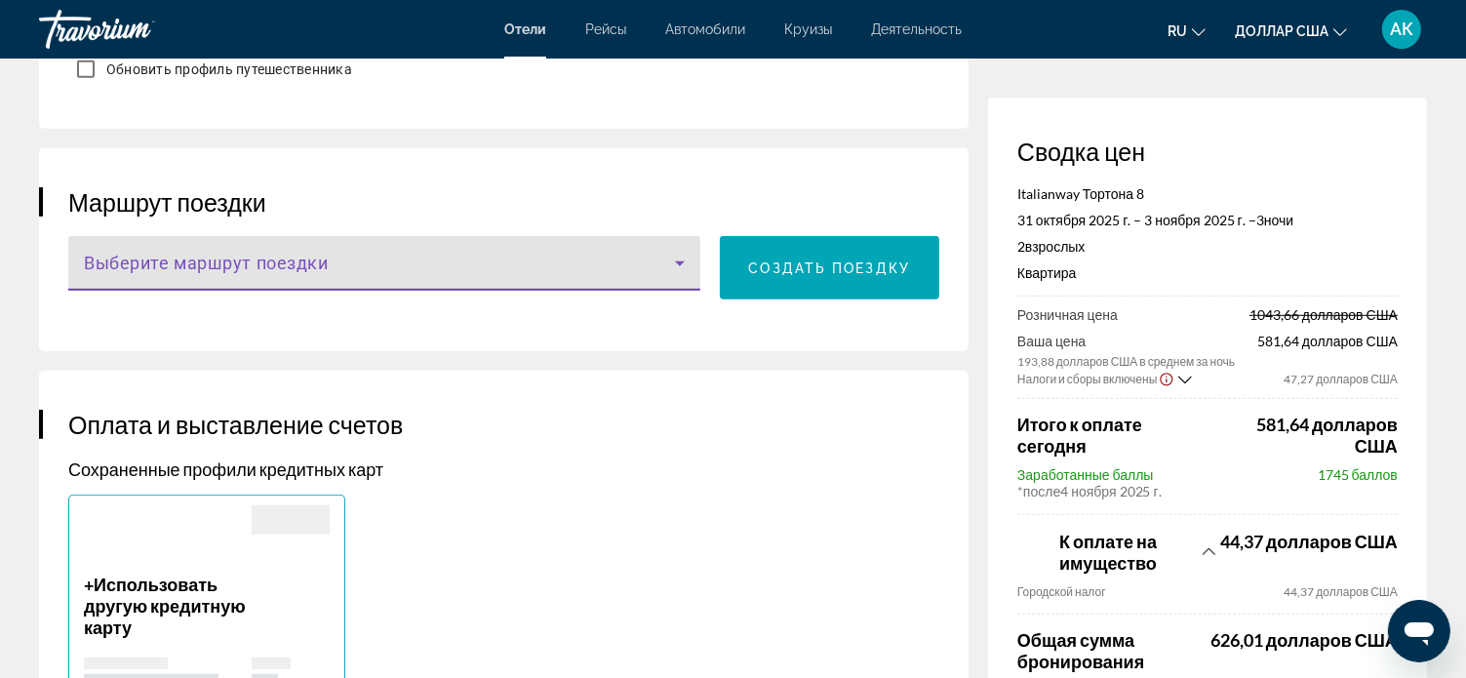
click at [679, 258] on icon "Основное содержание" at bounding box center [679, 263] width 23 height 23
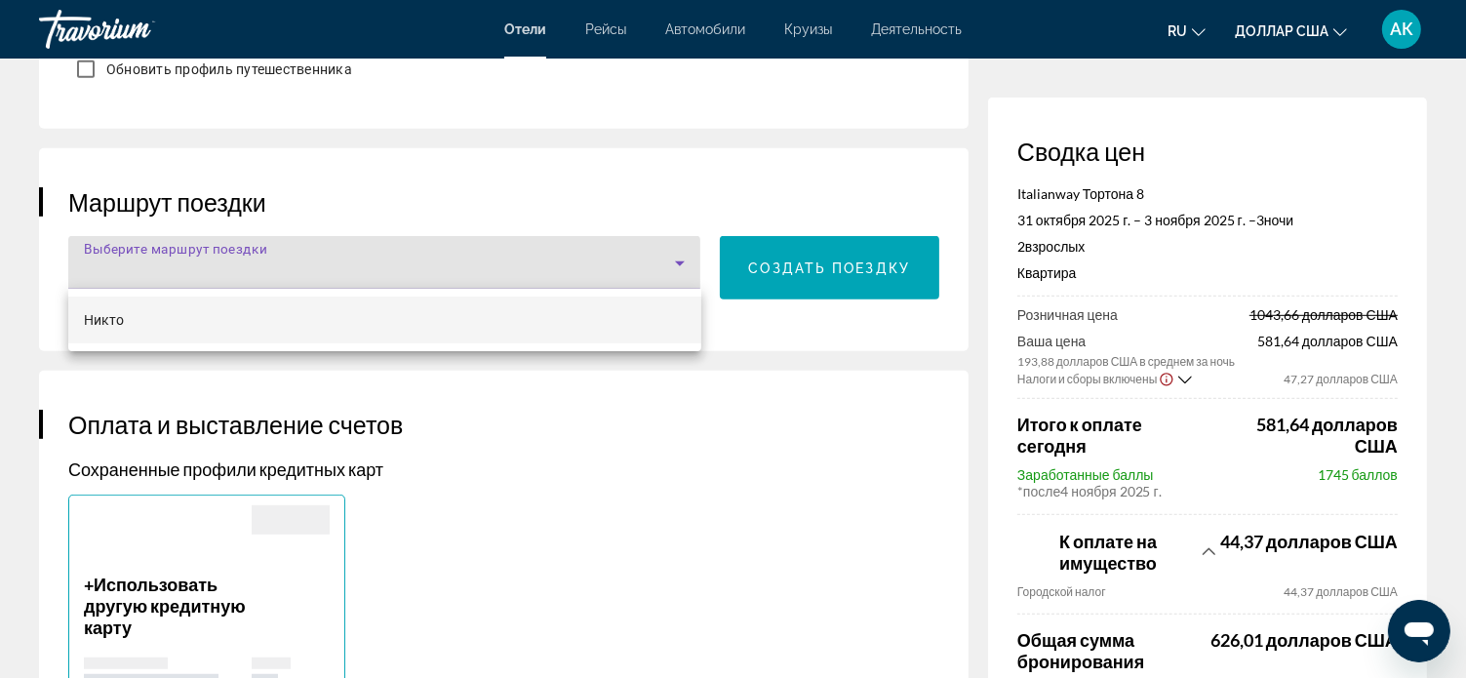
click at [679, 259] on div at bounding box center [733, 339] width 1466 height 678
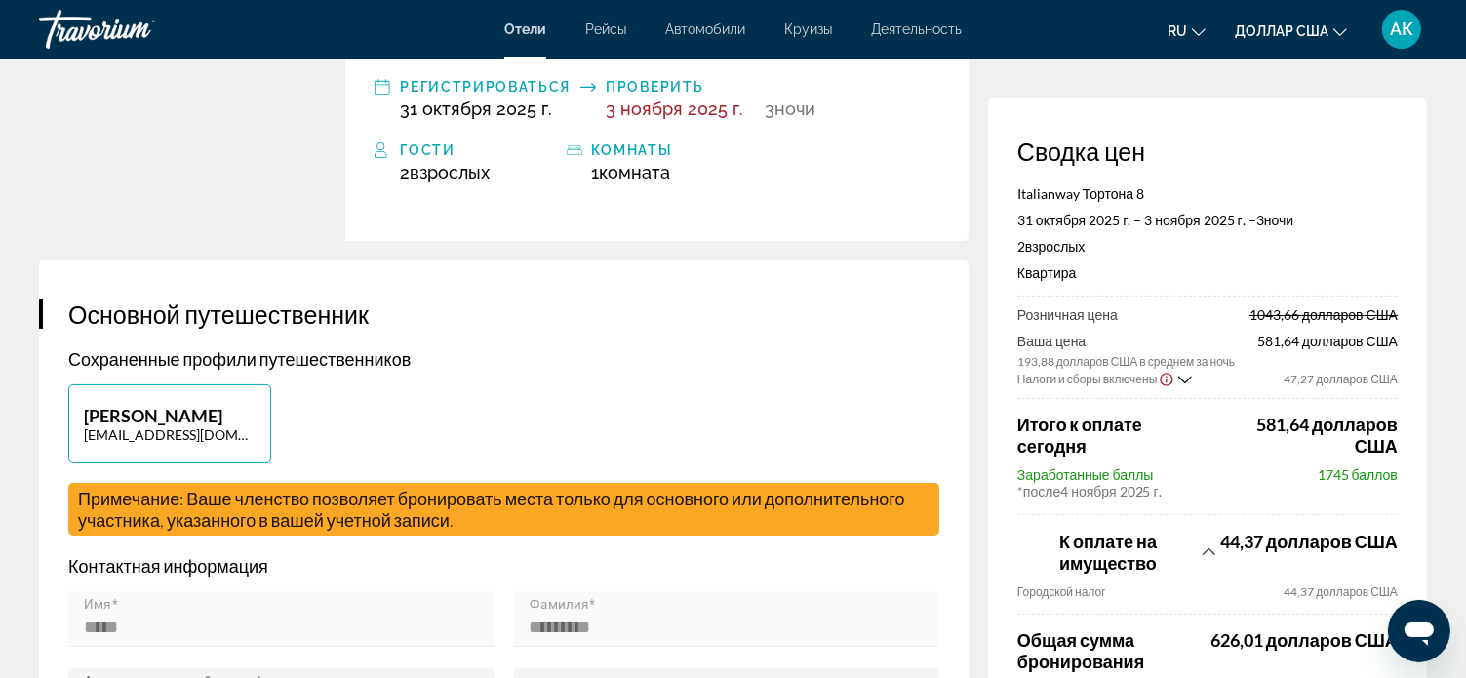
scroll to position [0, 0]
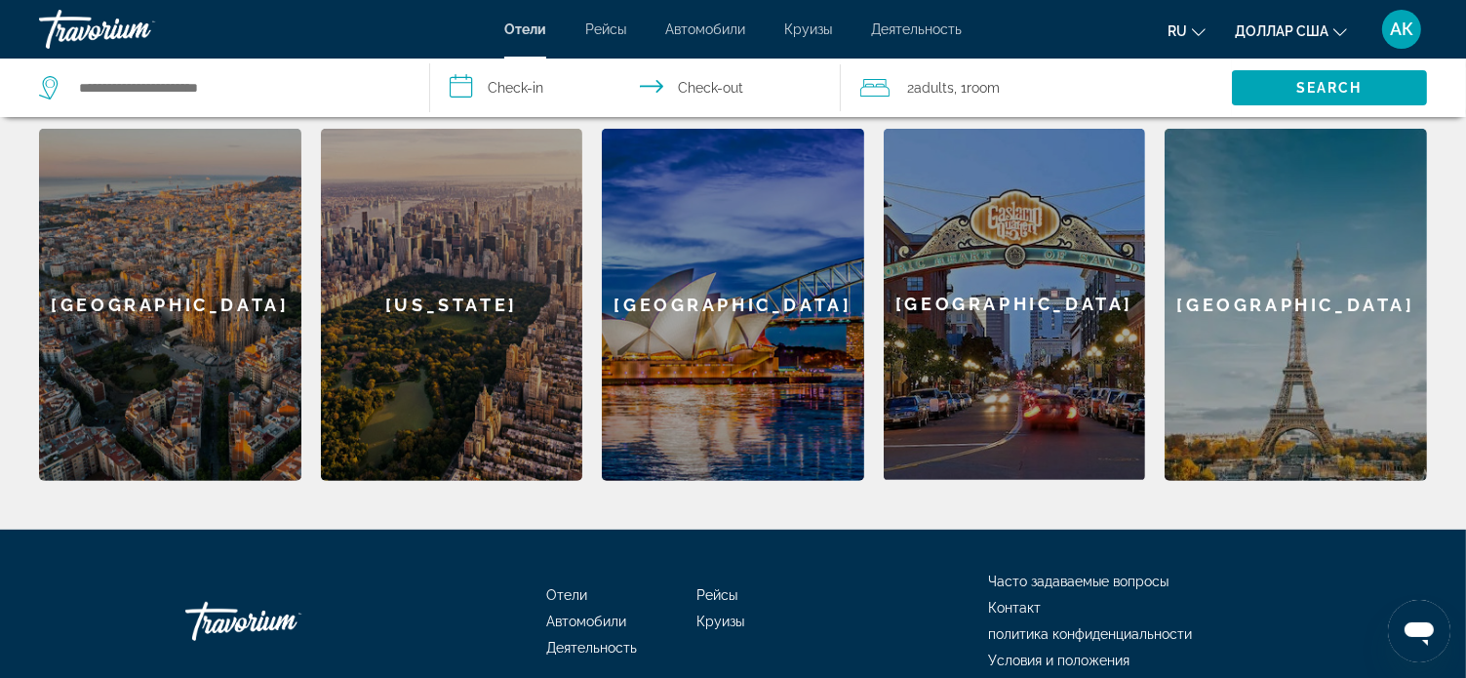
scroll to position [780, 0]
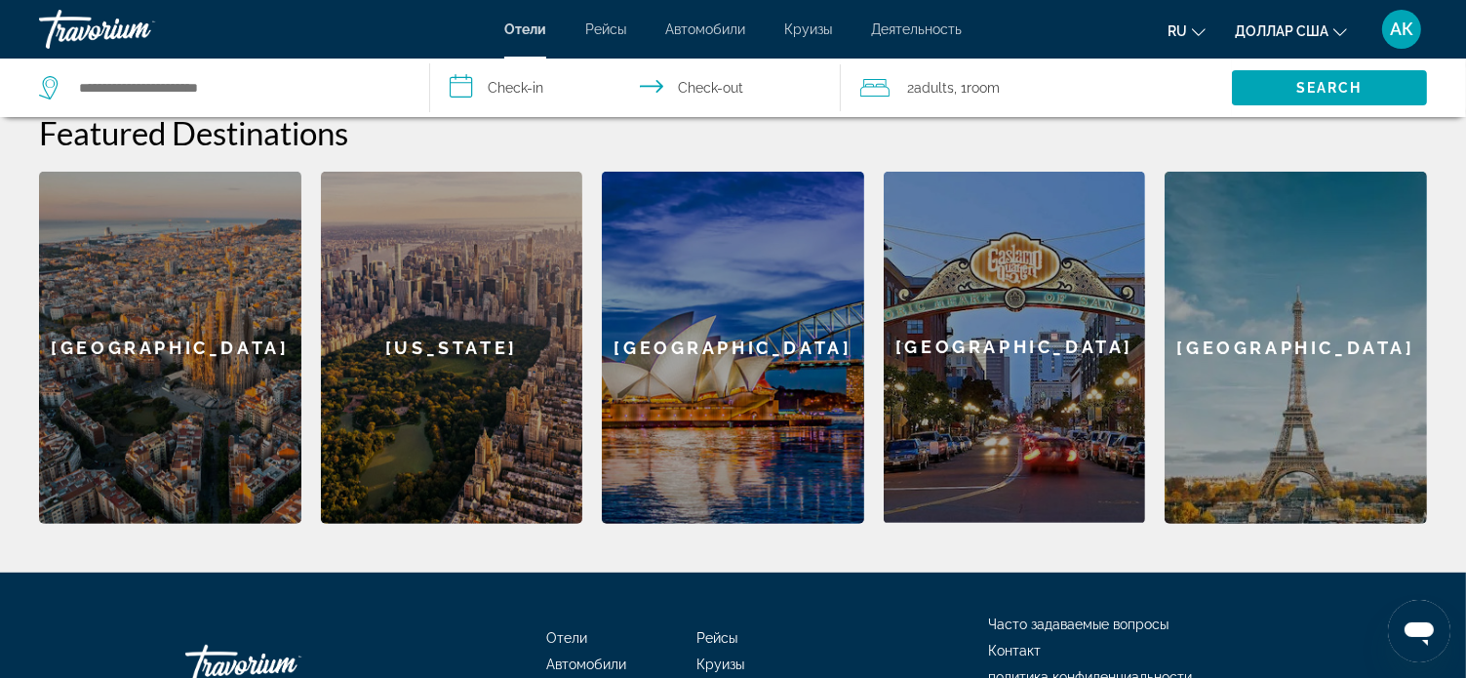
click at [1303, 355] on div "[GEOGRAPHIC_DATA]" at bounding box center [1296, 348] width 262 height 352
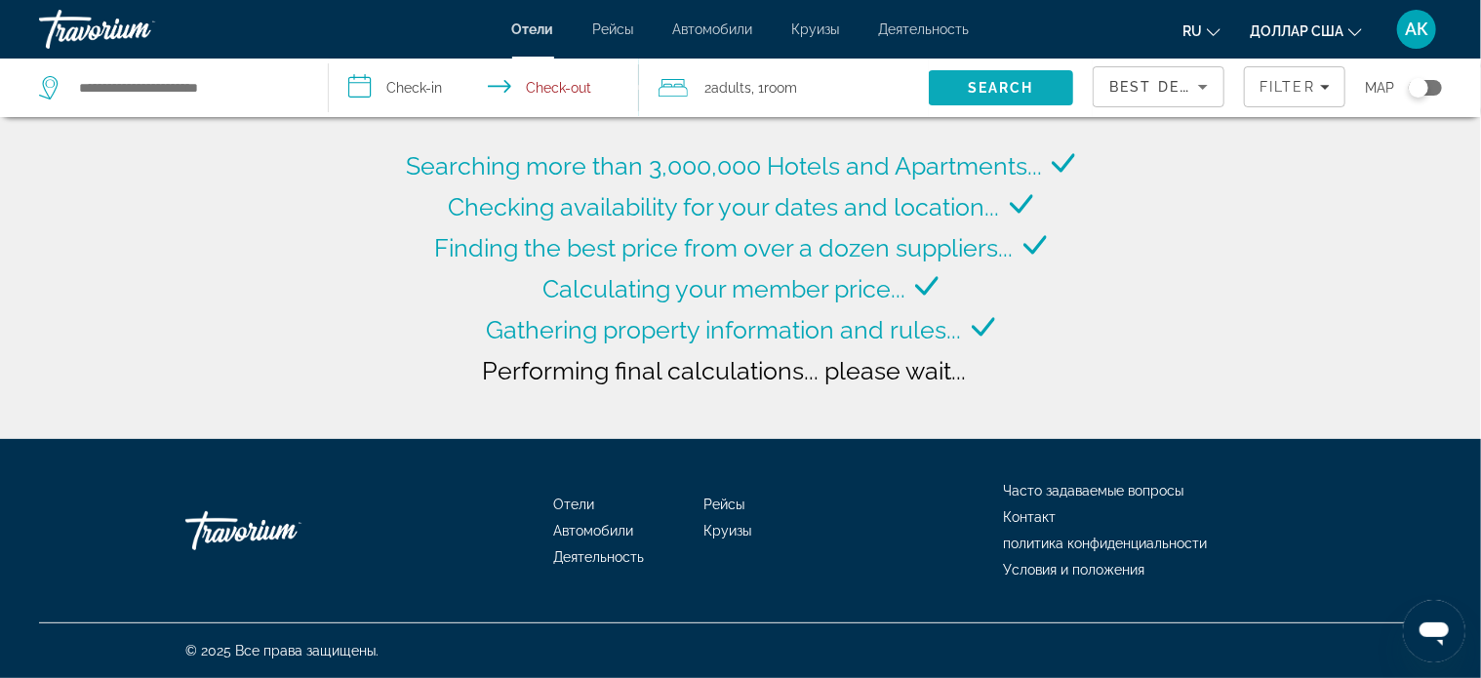
type input "**********"
click at [1002, 86] on span "Search" at bounding box center [1000, 88] width 66 height 16
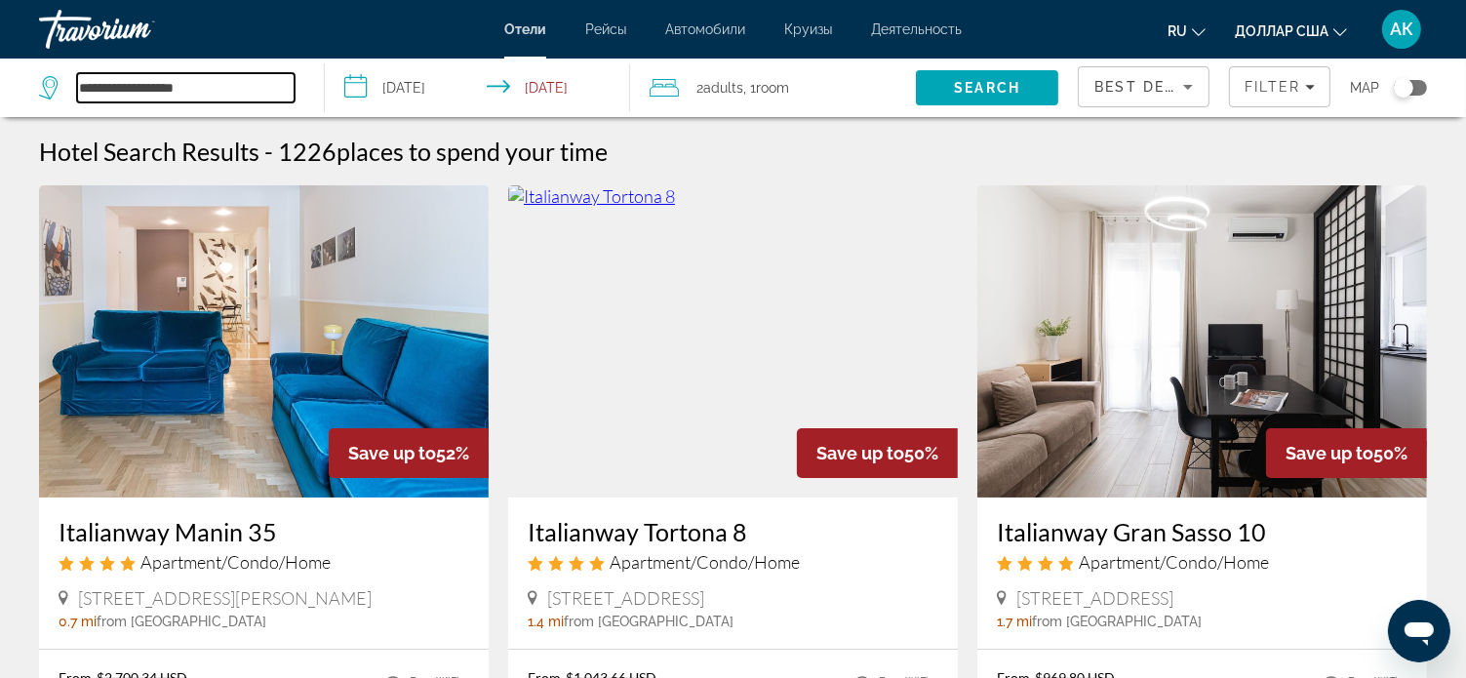
click at [203, 81] on input "**********" at bounding box center [185, 87] width 217 height 29
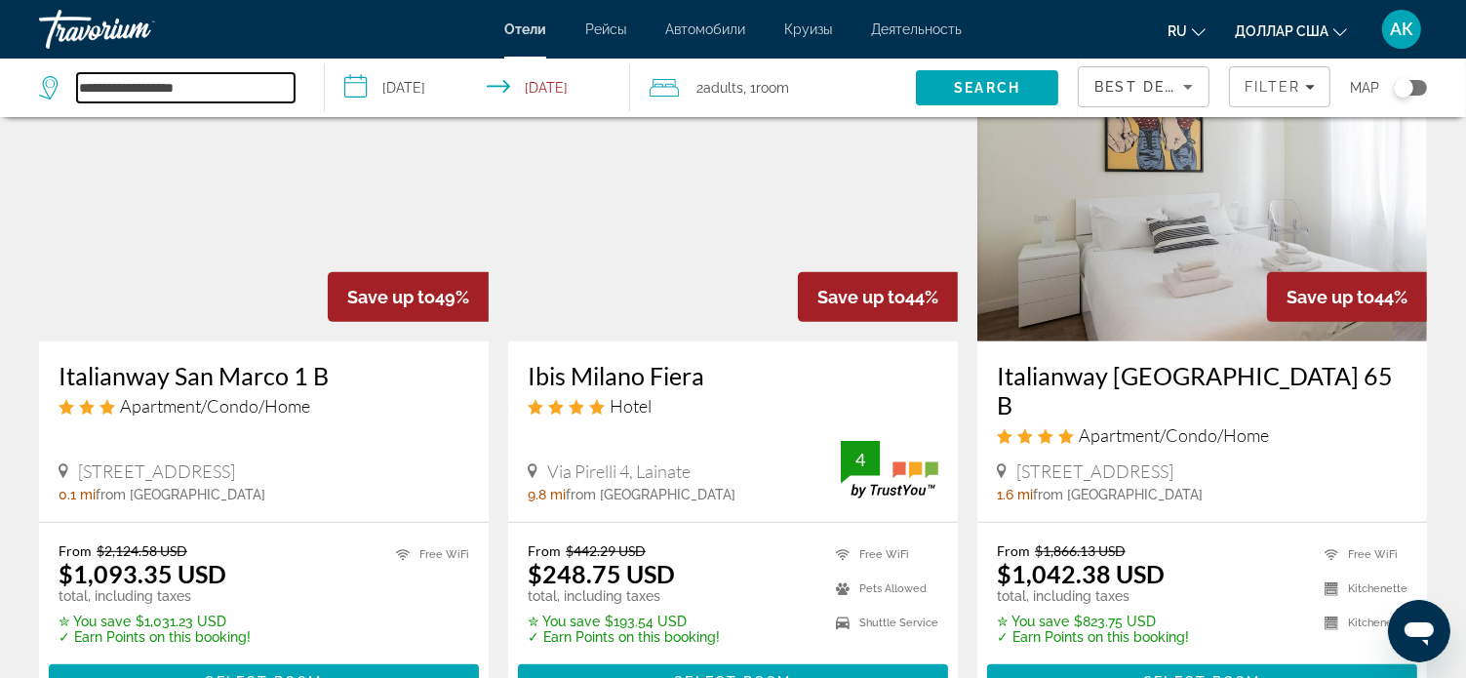
scroll to position [878, 0]
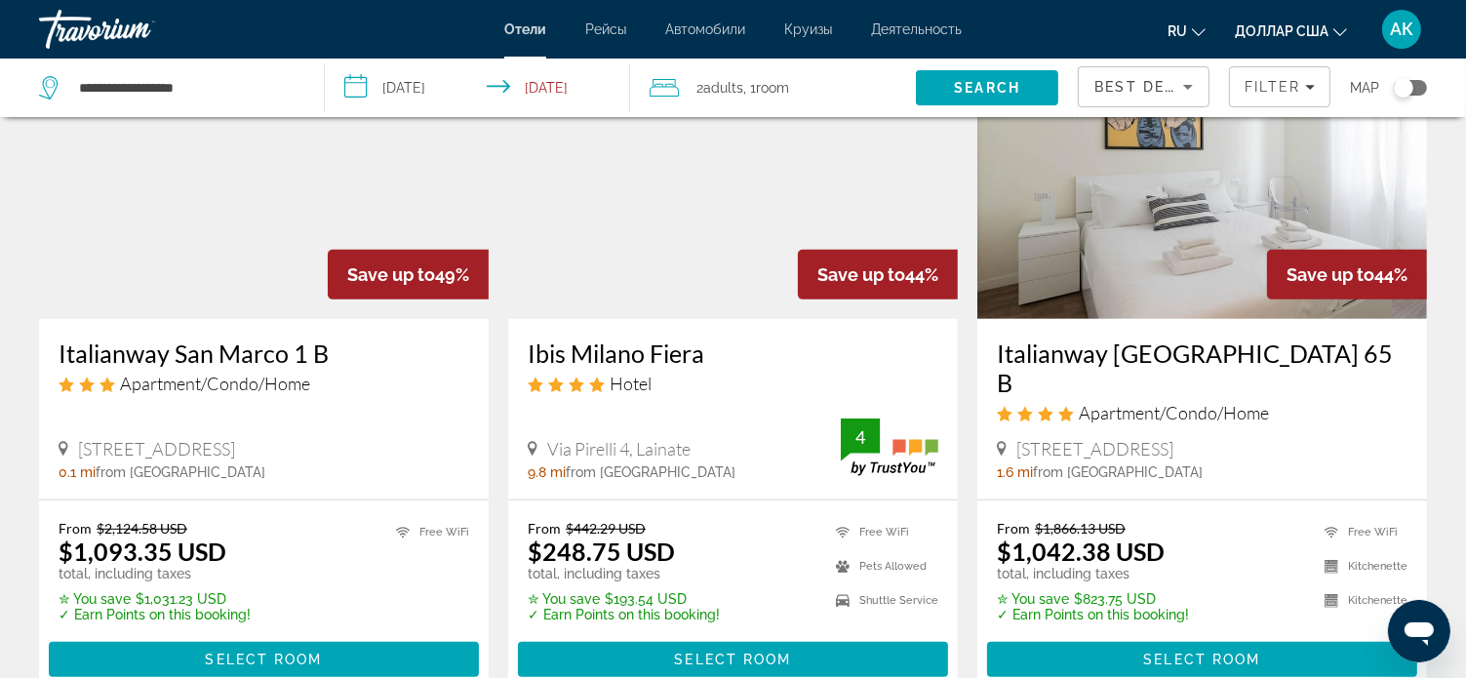
click at [701, 281] on img "Основное содержание" at bounding box center [733, 163] width 450 height 312
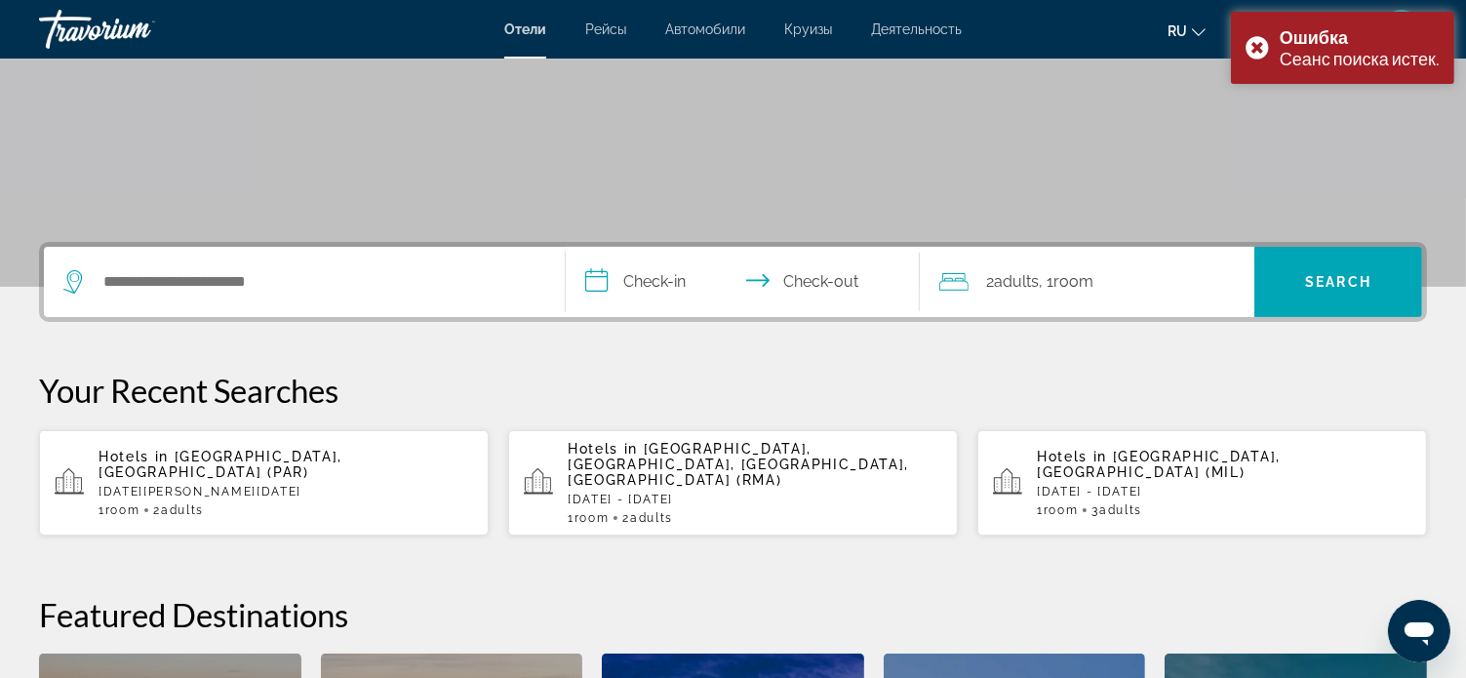
scroll to position [390, 0]
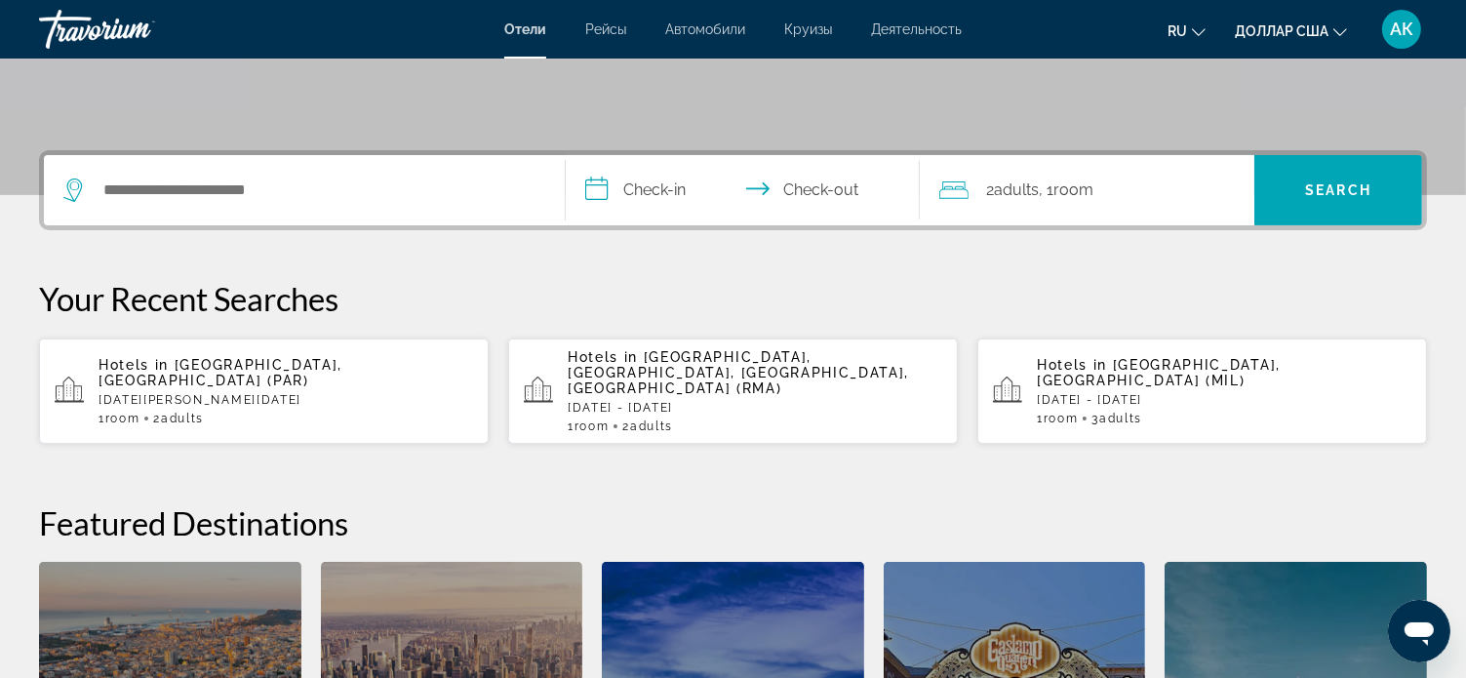
click at [1097, 393] on p "[DATE] - [DATE]" at bounding box center [1224, 400] width 375 height 14
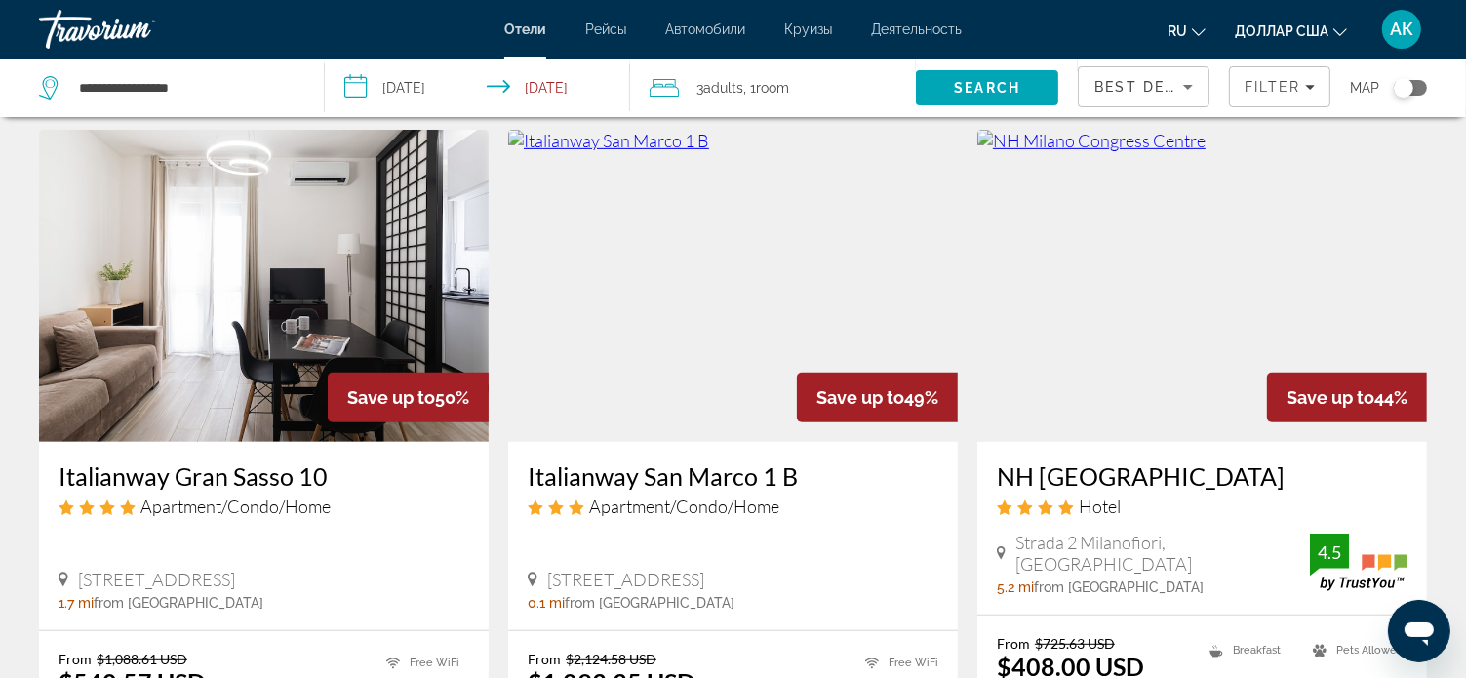
scroll to position [975, 0]
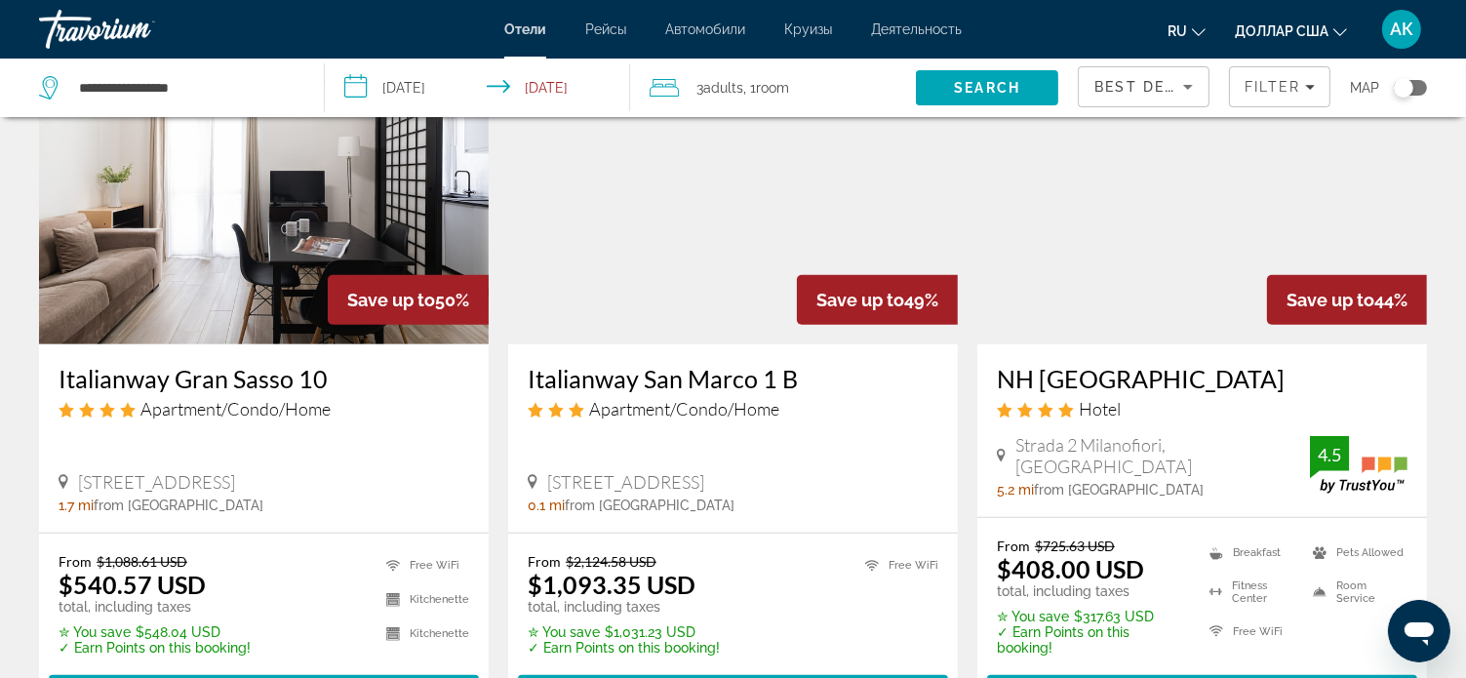
click at [249, 387] on div "Italianway Gran Sasso 10 Apartment/Condo/Home [STREET_ADDRESS] 1.7 mi from [GEO…" at bounding box center [264, 438] width 450 height 188
click at [243, 198] on img "Основное содержание" at bounding box center [264, 188] width 450 height 312
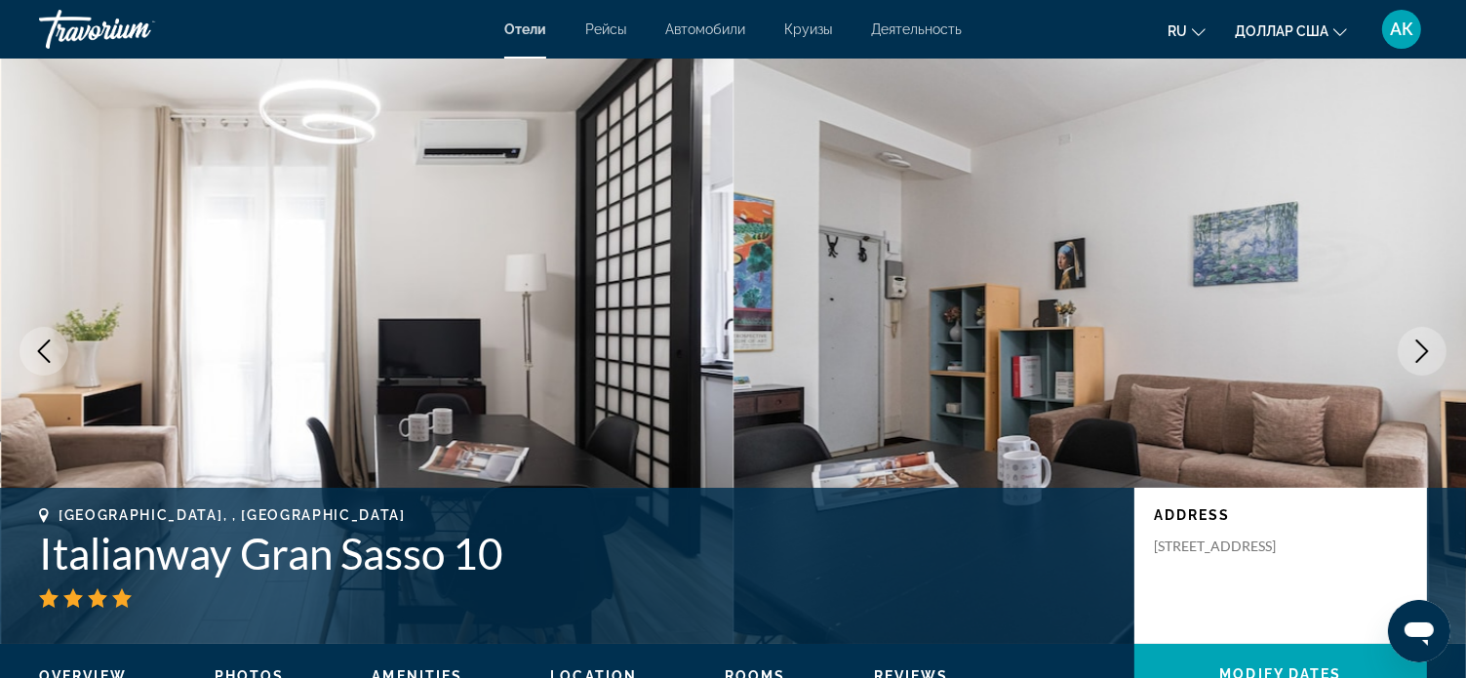
scroll to position [98, 0]
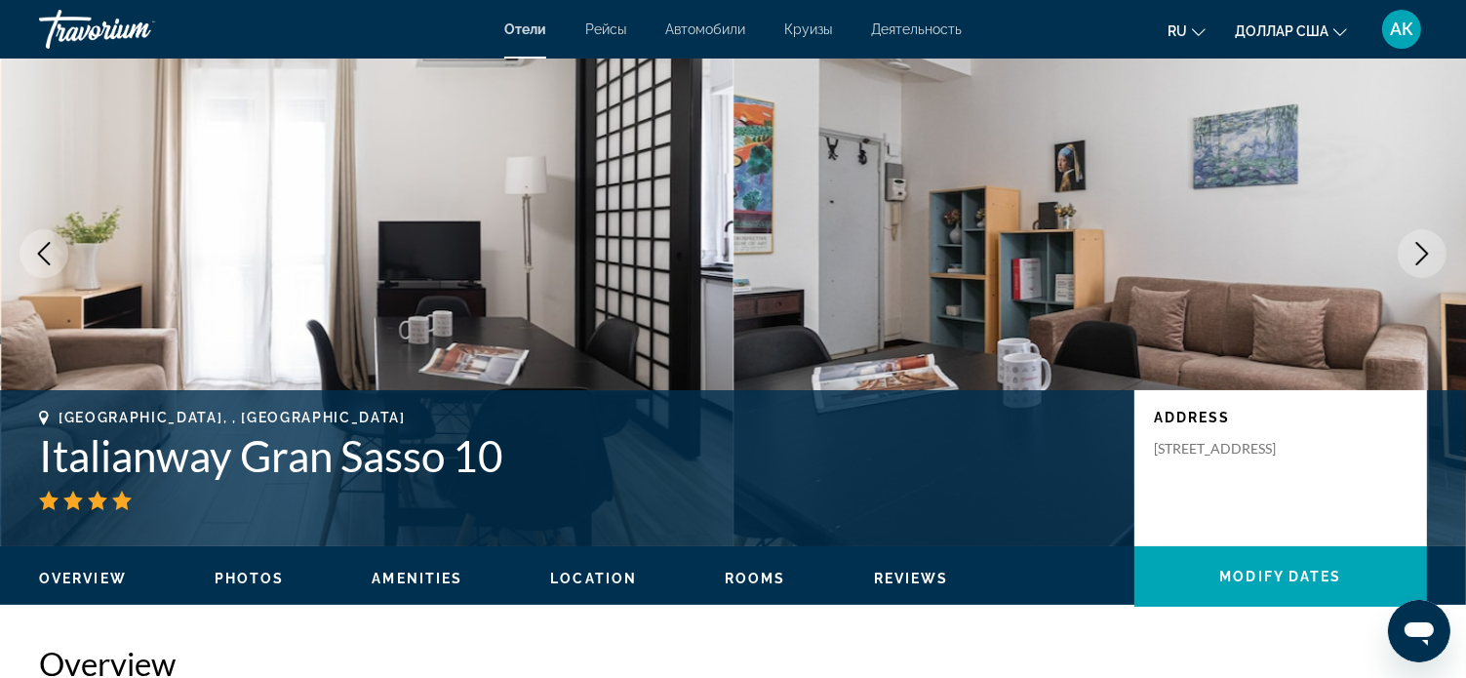
click at [1420, 252] on icon "Next image" at bounding box center [1421, 253] width 23 height 23
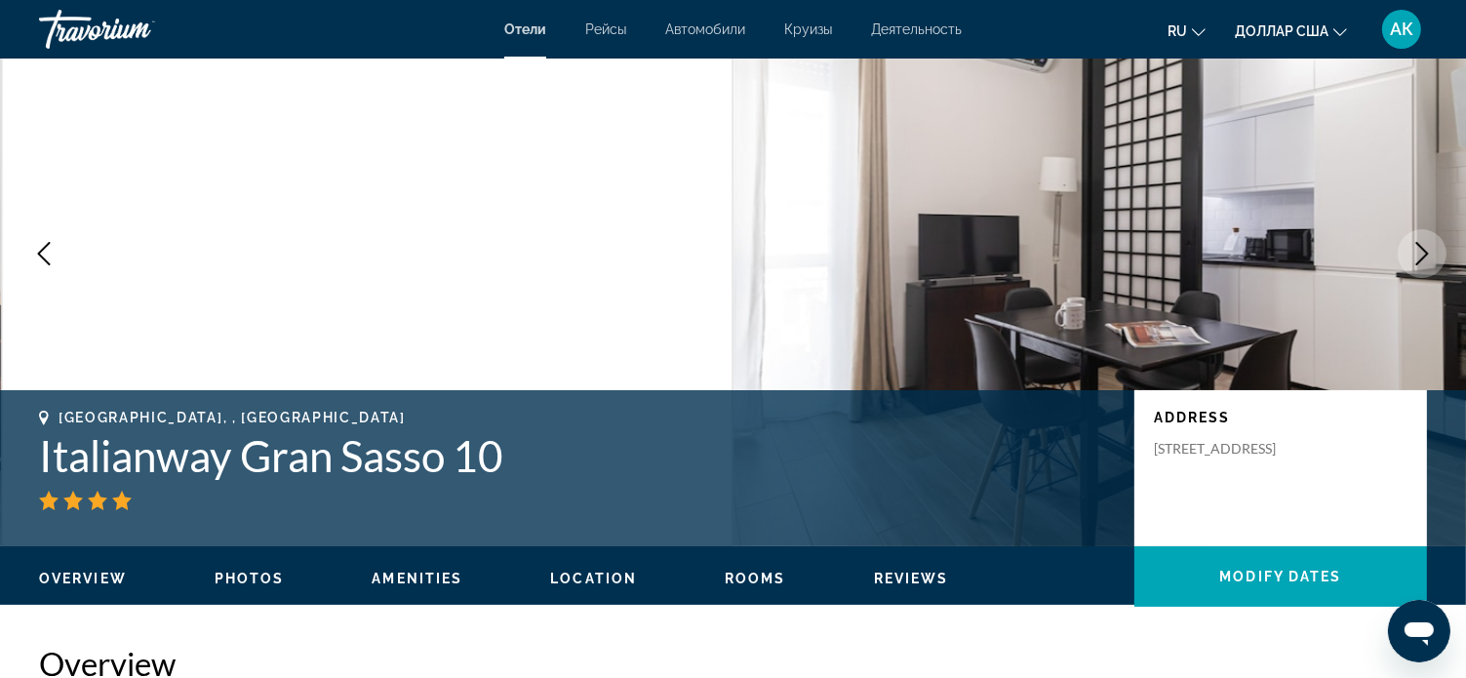
click at [1424, 246] on icon "Next image" at bounding box center [1421, 253] width 23 height 23
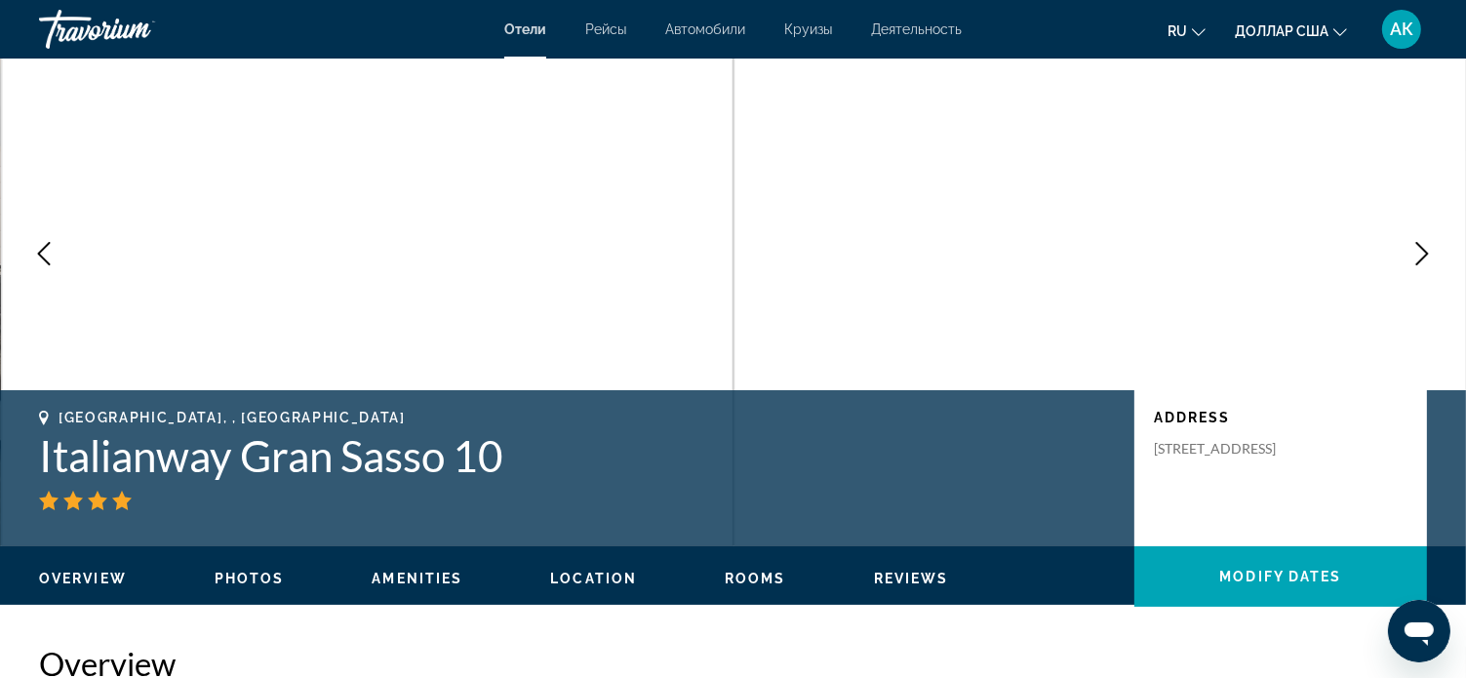
click at [1426, 246] on icon "Next image" at bounding box center [1421, 253] width 23 height 23
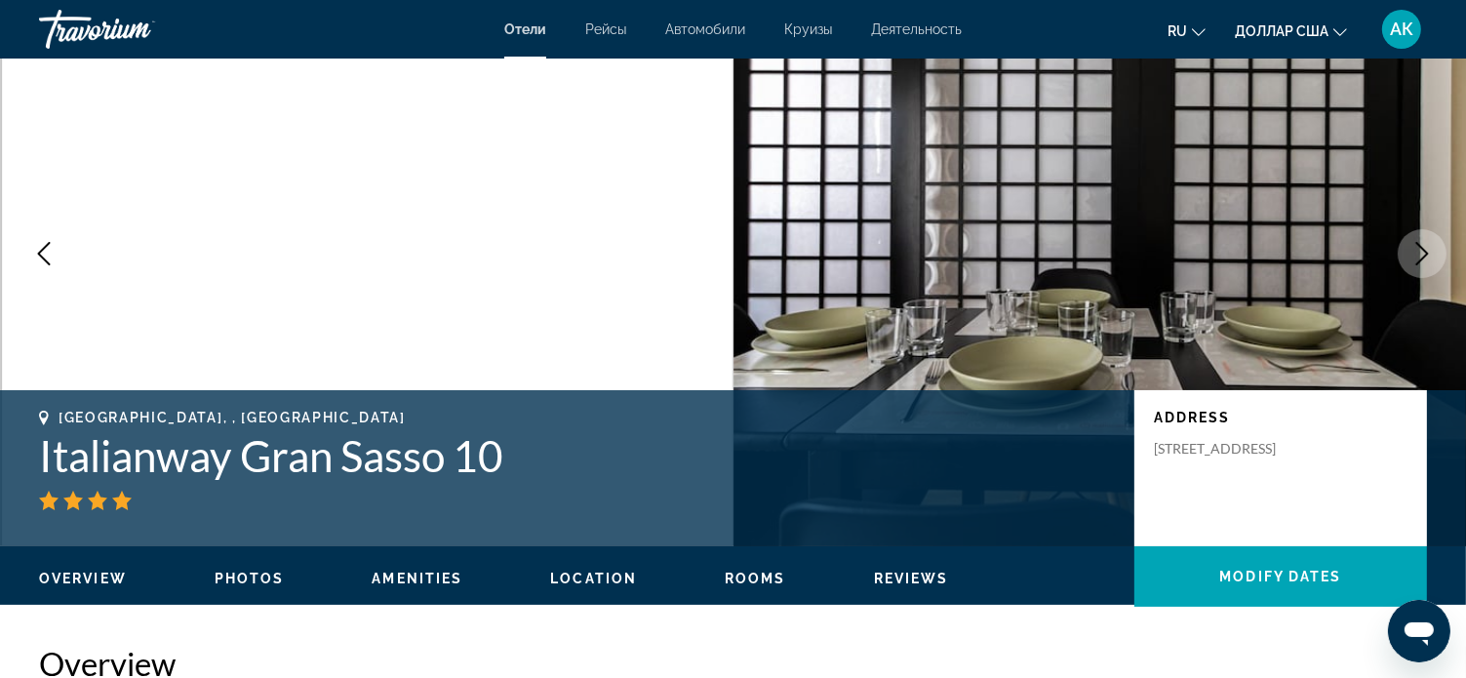
click at [1426, 246] on icon "Next image" at bounding box center [1421, 253] width 23 height 23
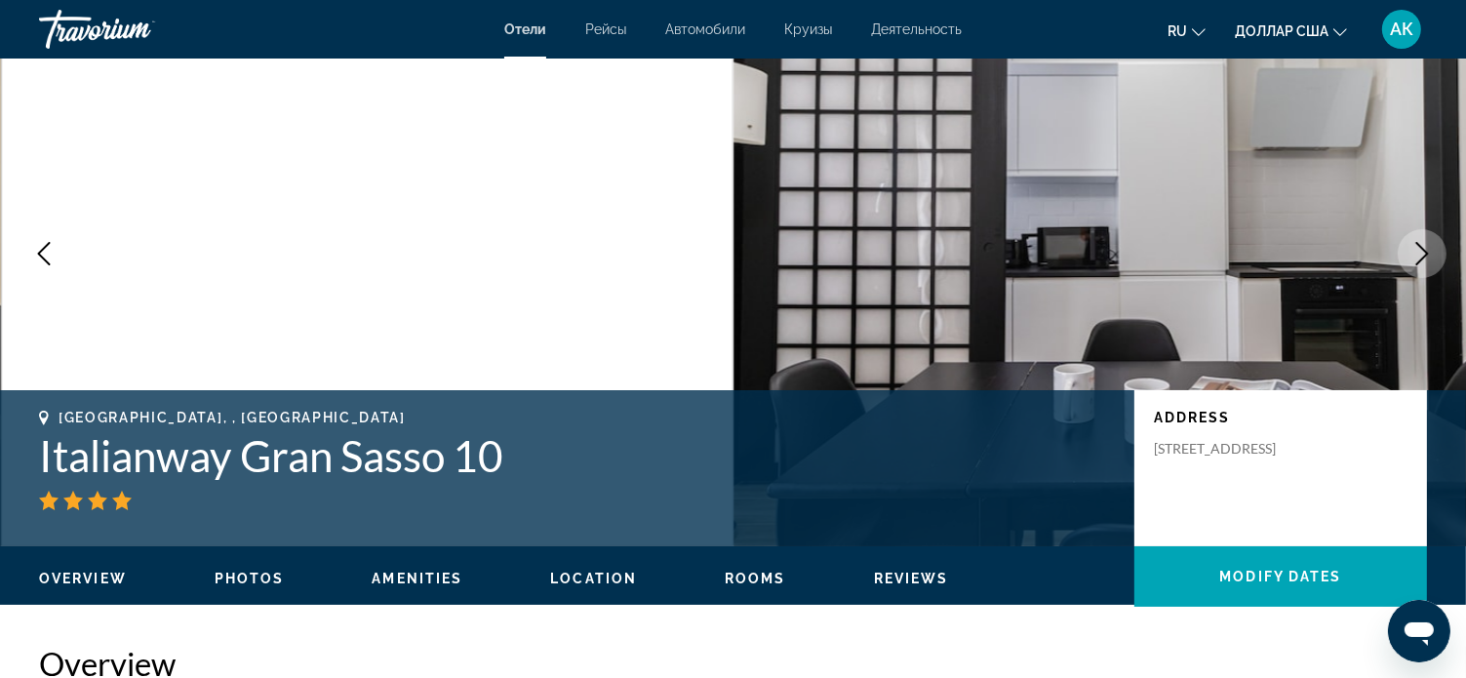
click at [1435, 247] on button "Next image" at bounding box center [1422, 253] width 49 height 49
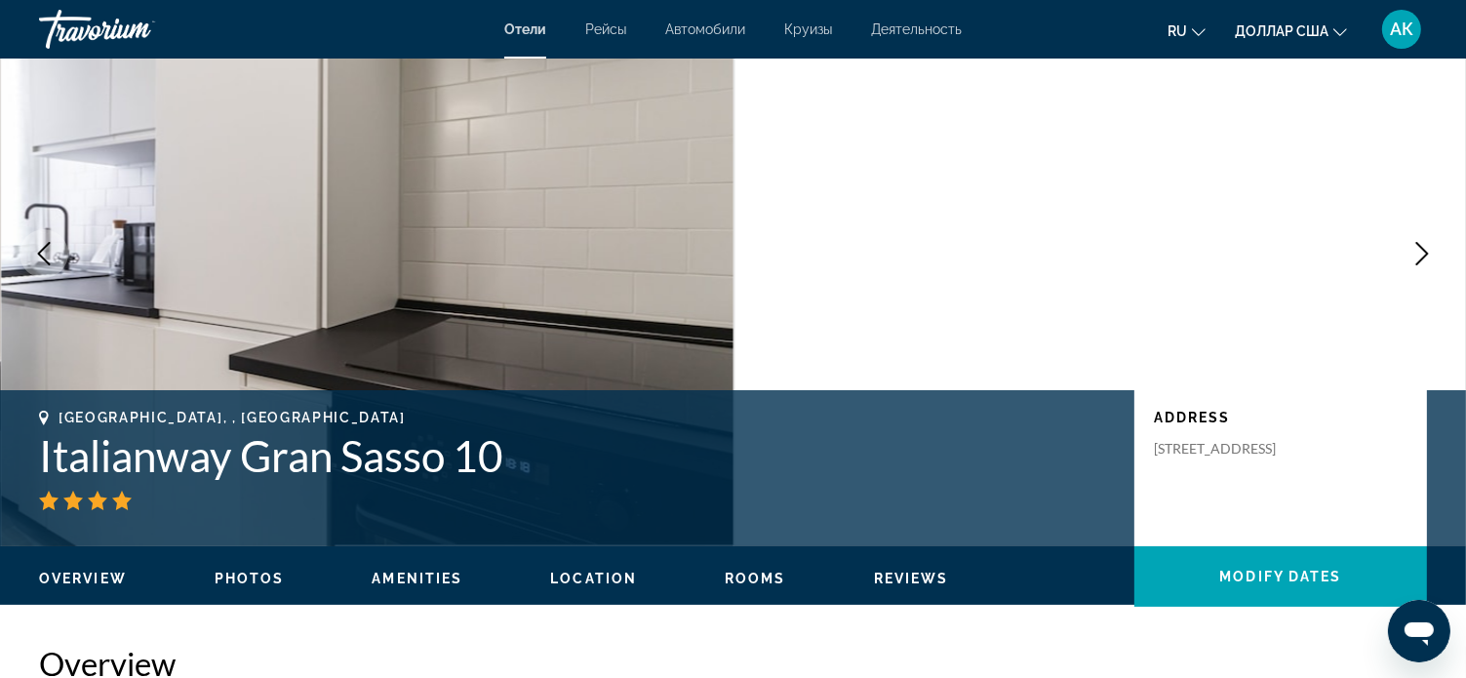
click at [1436, 245] on button "Next image" at bounding box center [1422, 253] width 49 height 49
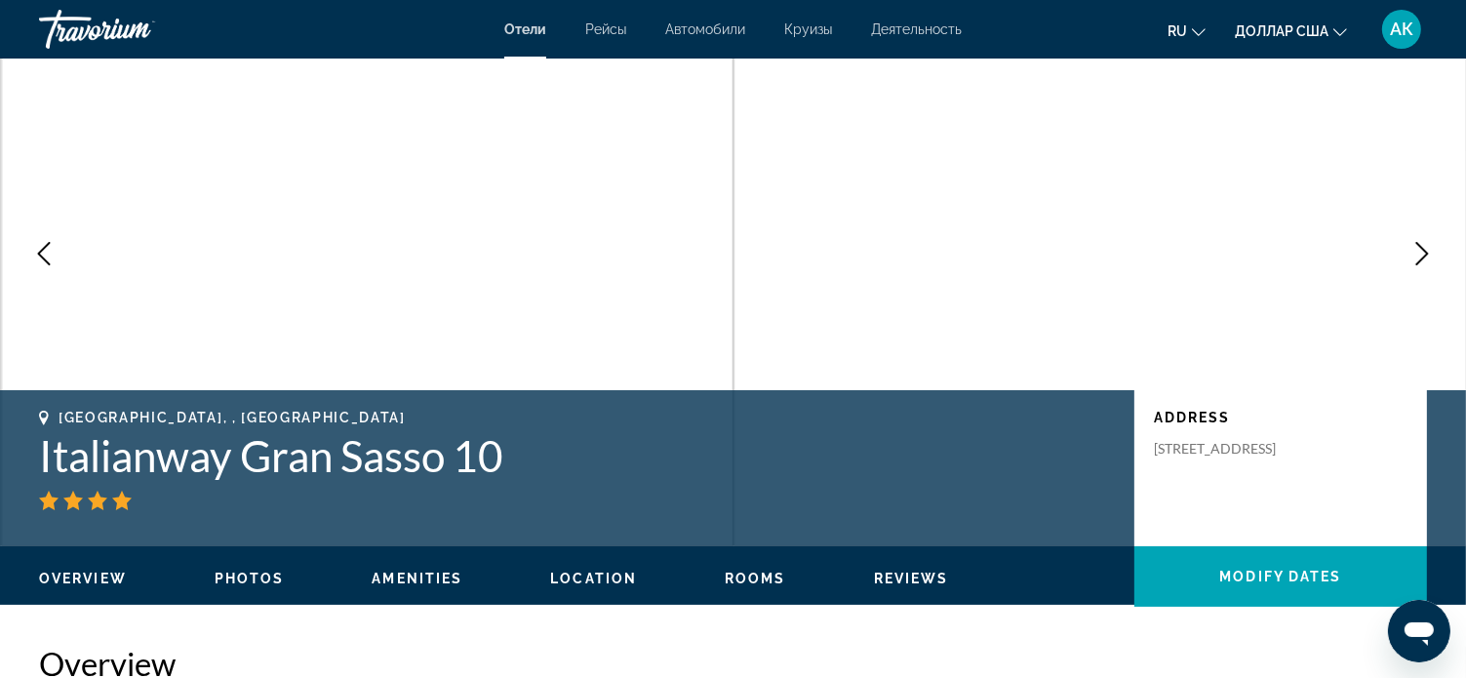
click at [1416, 255] on icon "Next image" at bounding box center [1421, 253] width 23 height 23
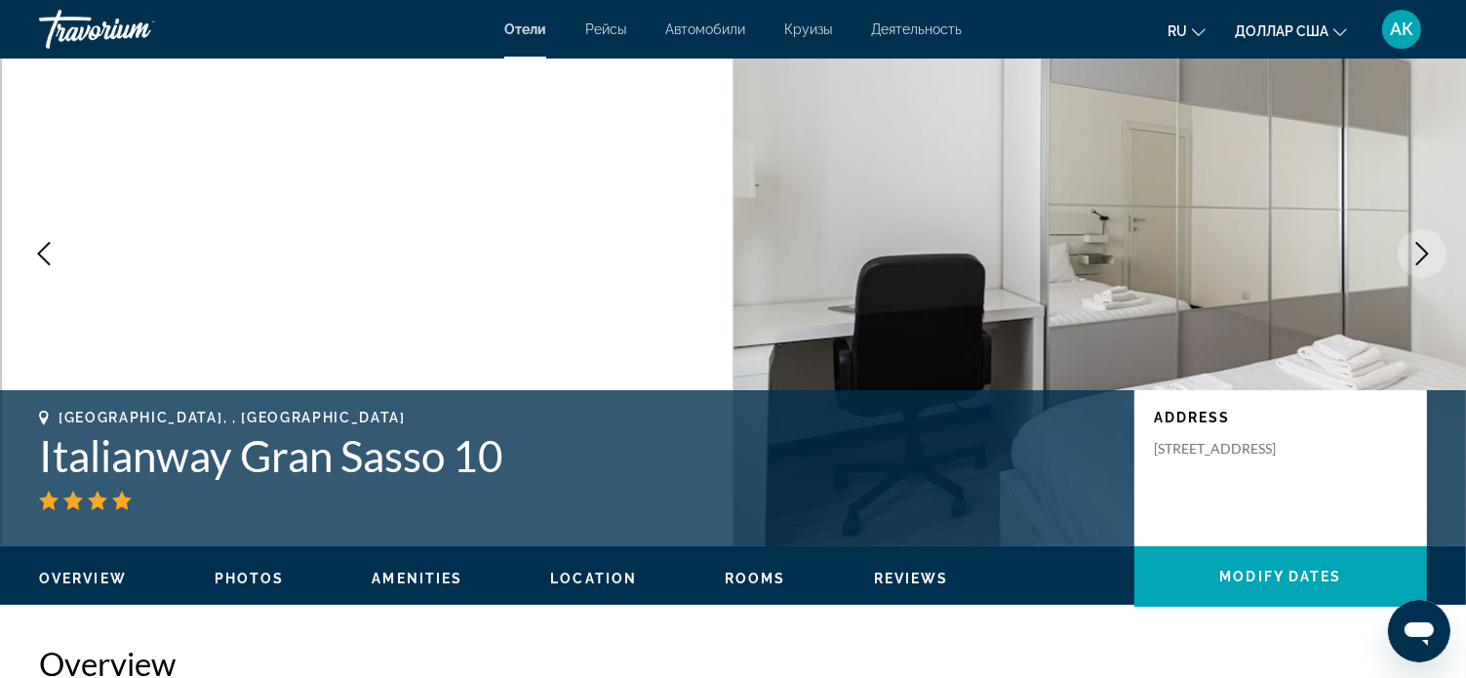
click at [1420, 254] on icon "Next image" at bounding box center [1421, 253] width 23 height 23
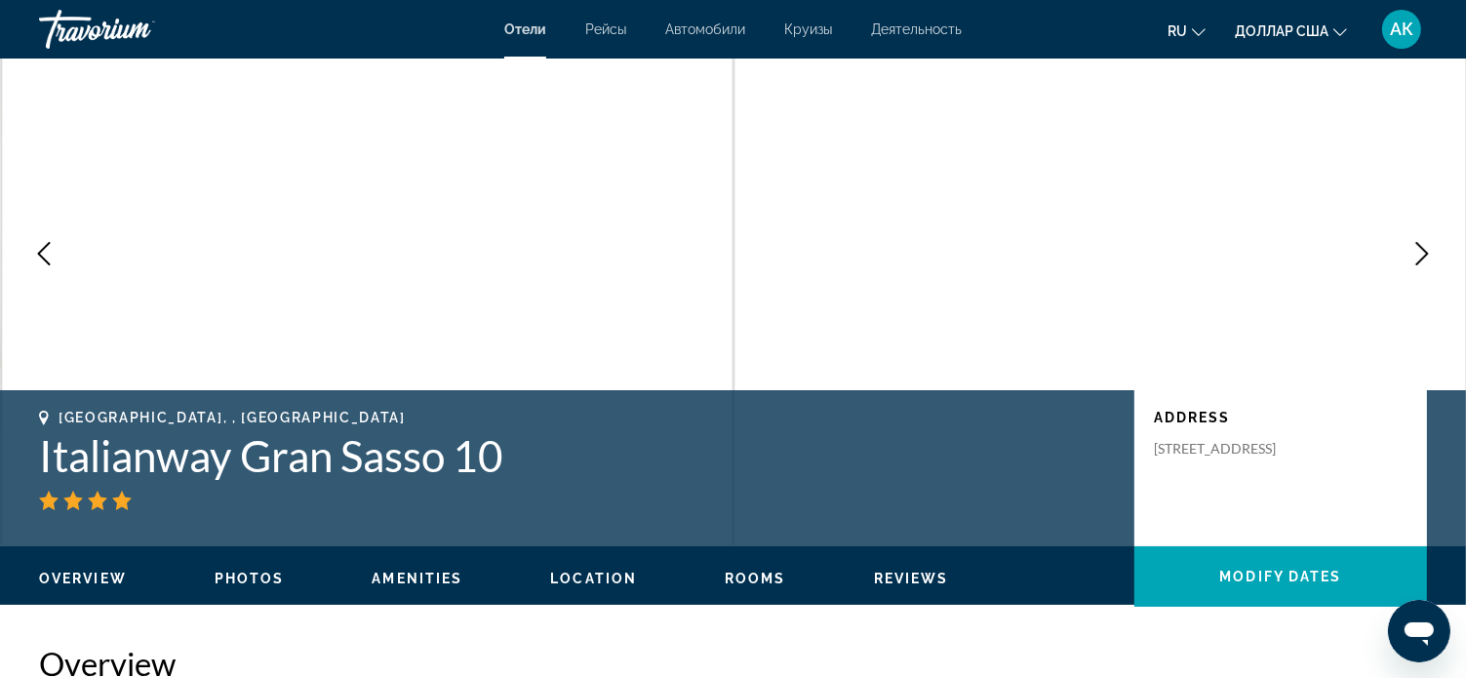
click at [1427, 254] on icon "Next image" at bounding box center [1422, 253] width 13 height 23
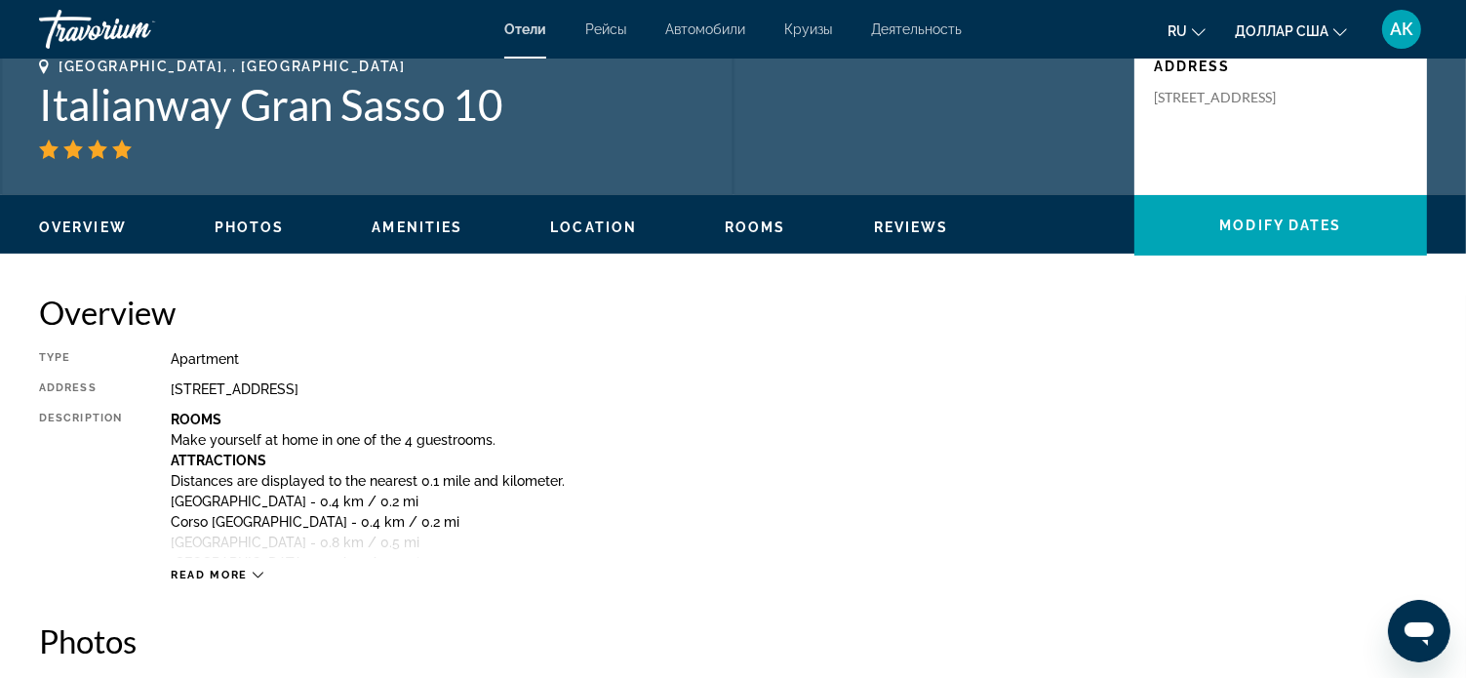
scroll to position [488, 0]
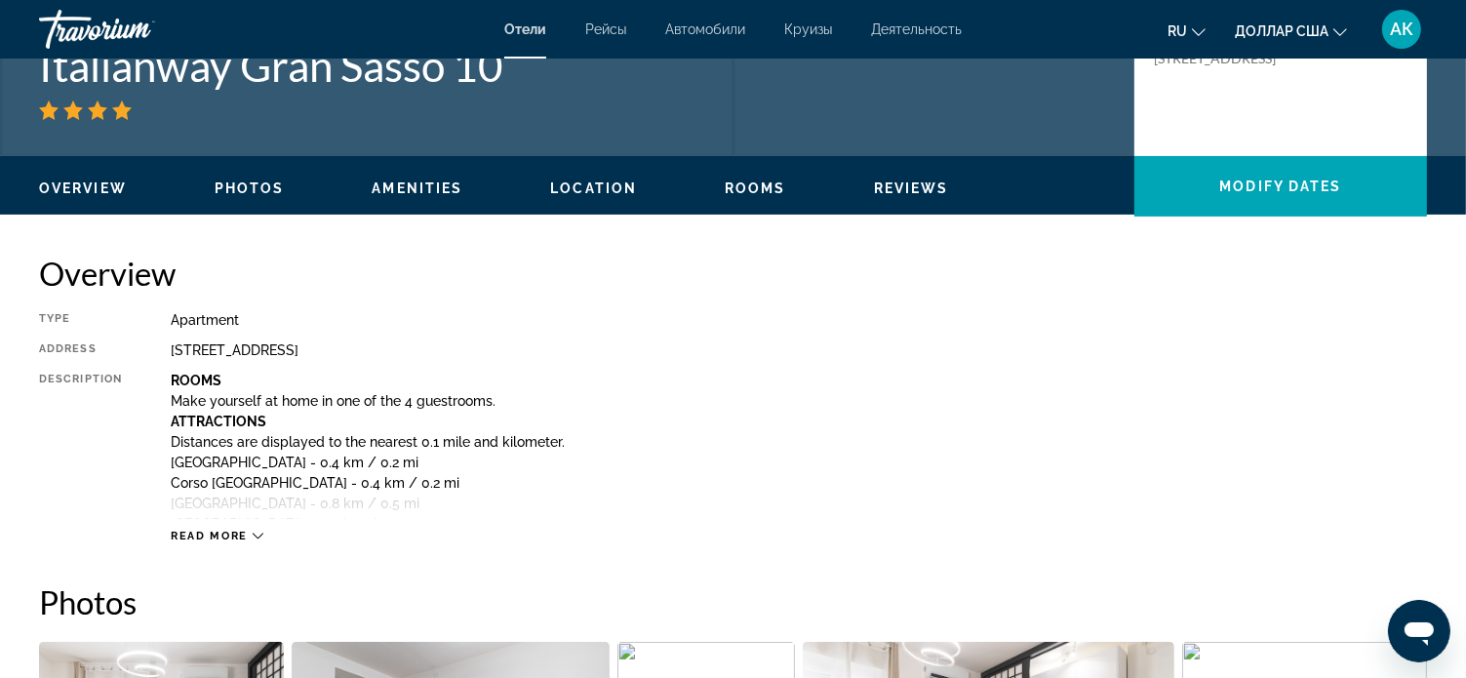
click at [253, 534] on icon "Основное содержание" at bounding box center [258, 536] width 11 height 11
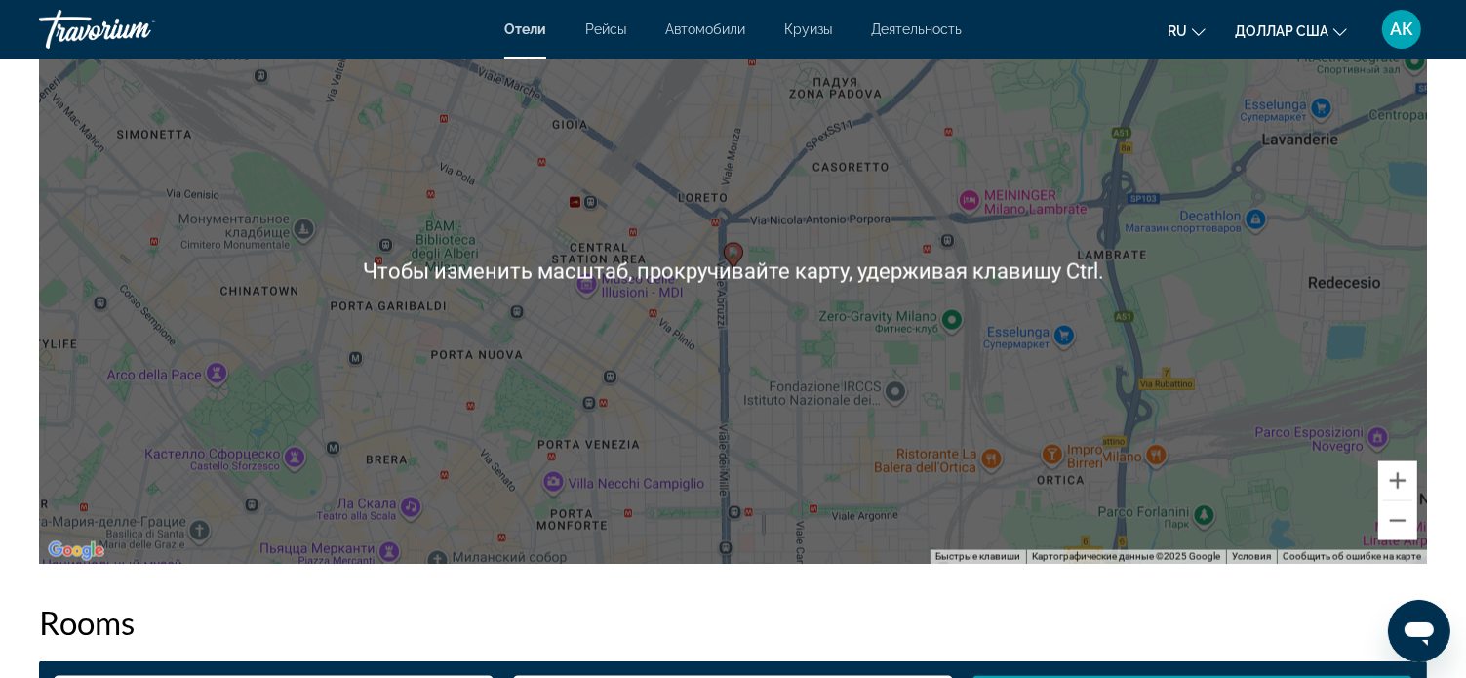
scroll to position [2828, 0]
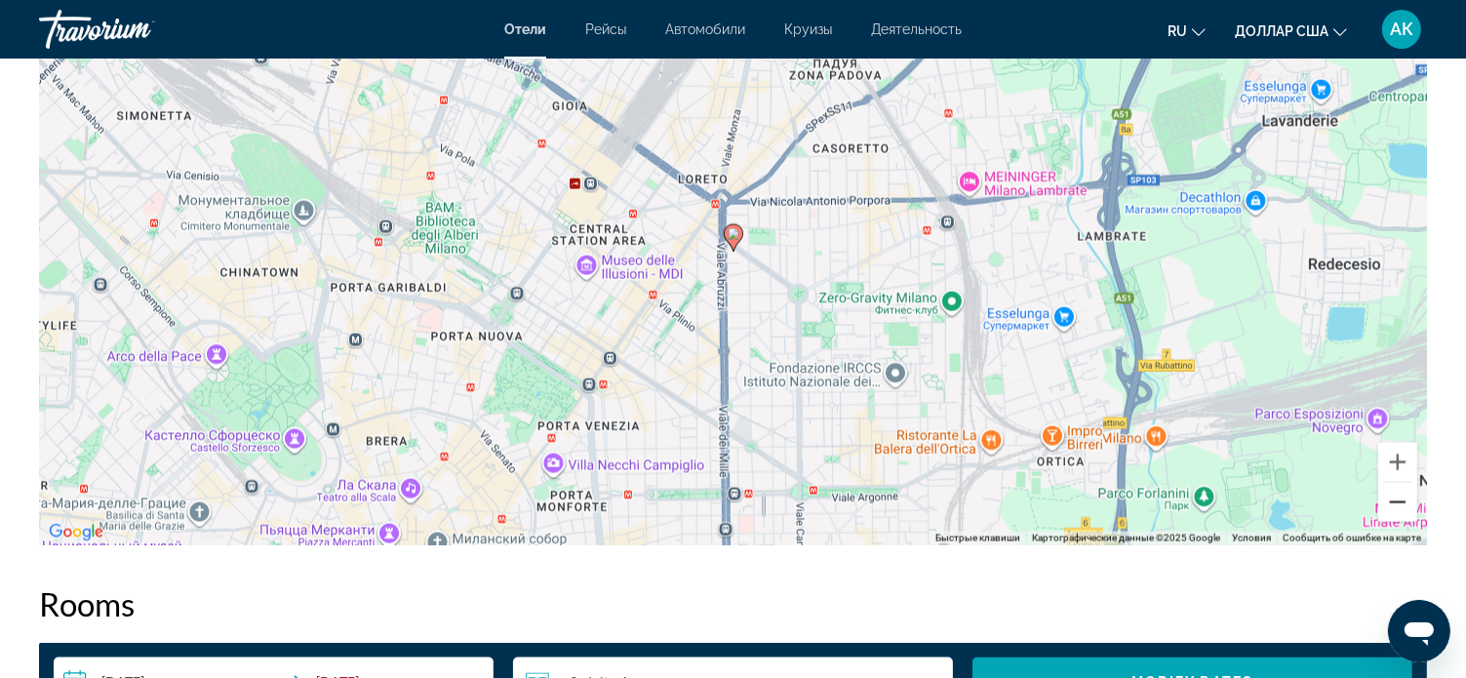
click at [1394, 503] on button "Уменьшить" at bounding box center [1397, 502] width 39 height 39
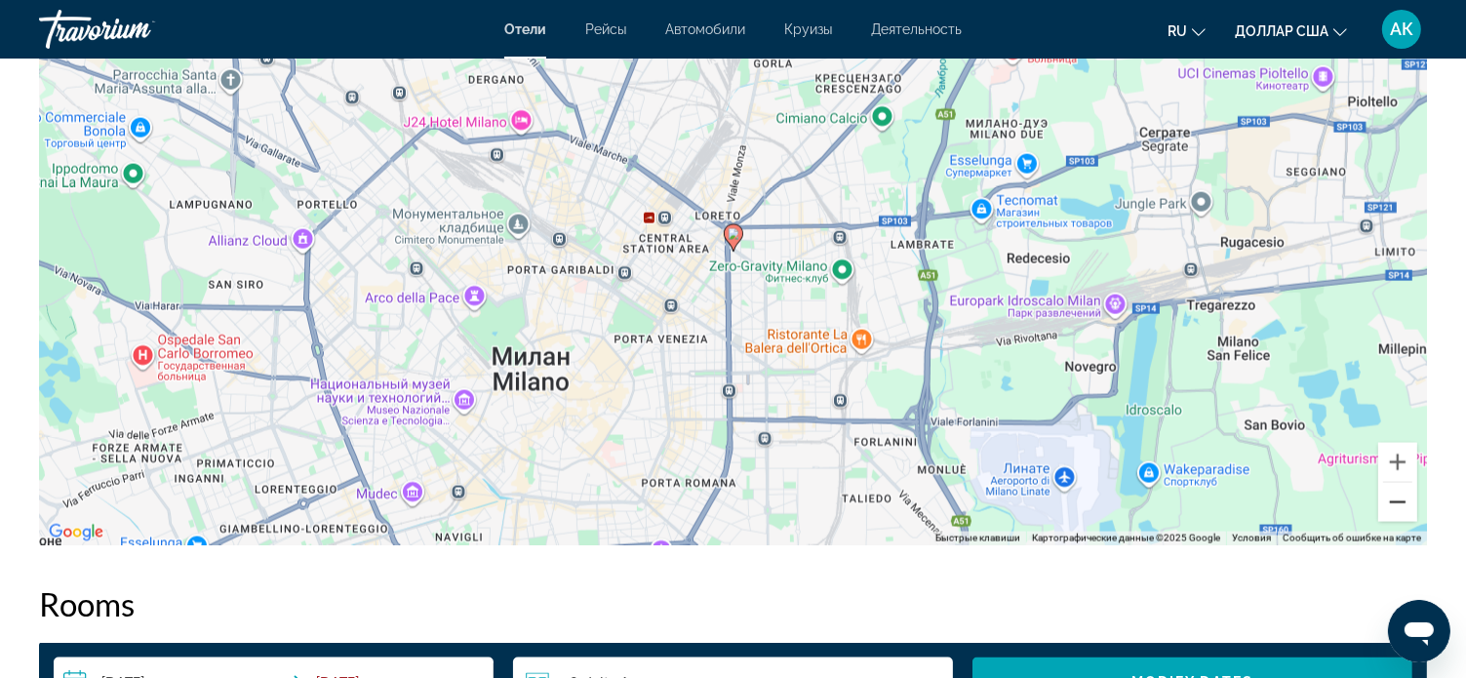
click at [1394, 503] on button "Уменьшить" at bounding box center [1397, 502] width 39 height 39
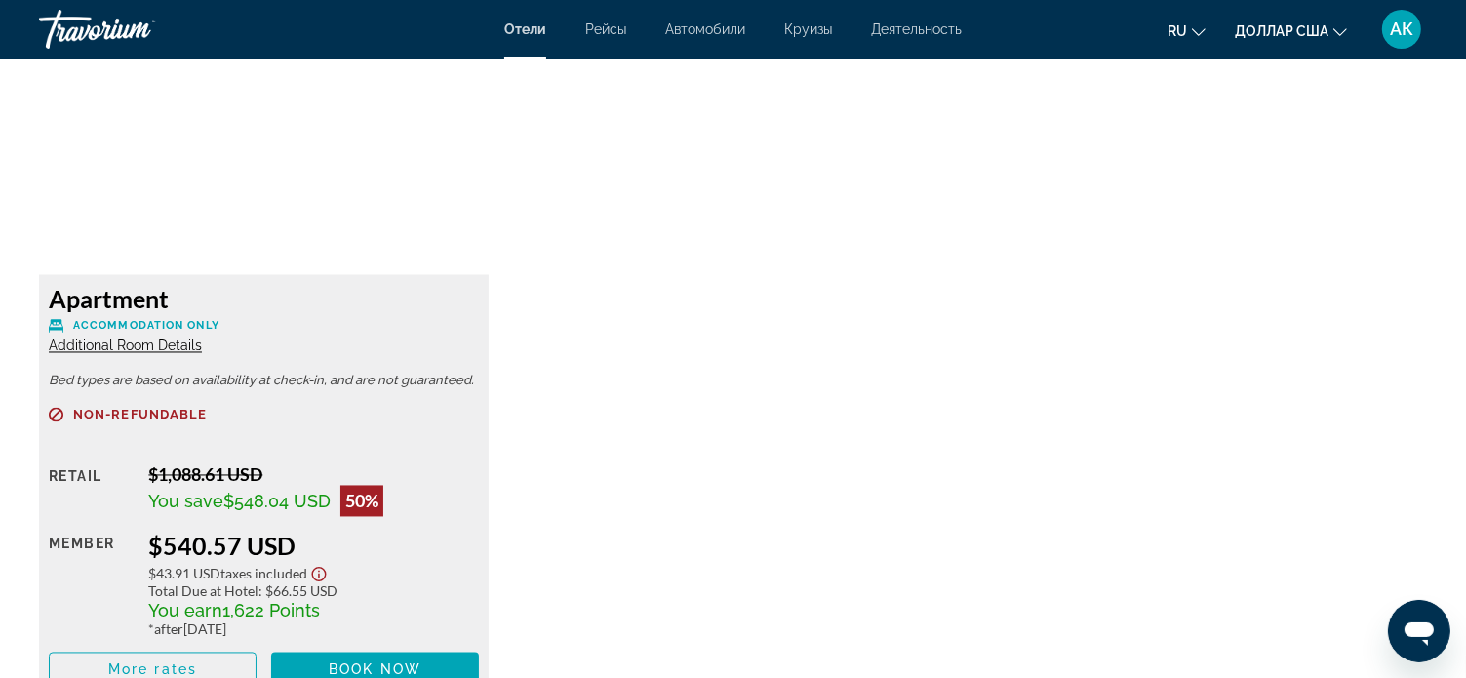
scroll to position [3706, 0]
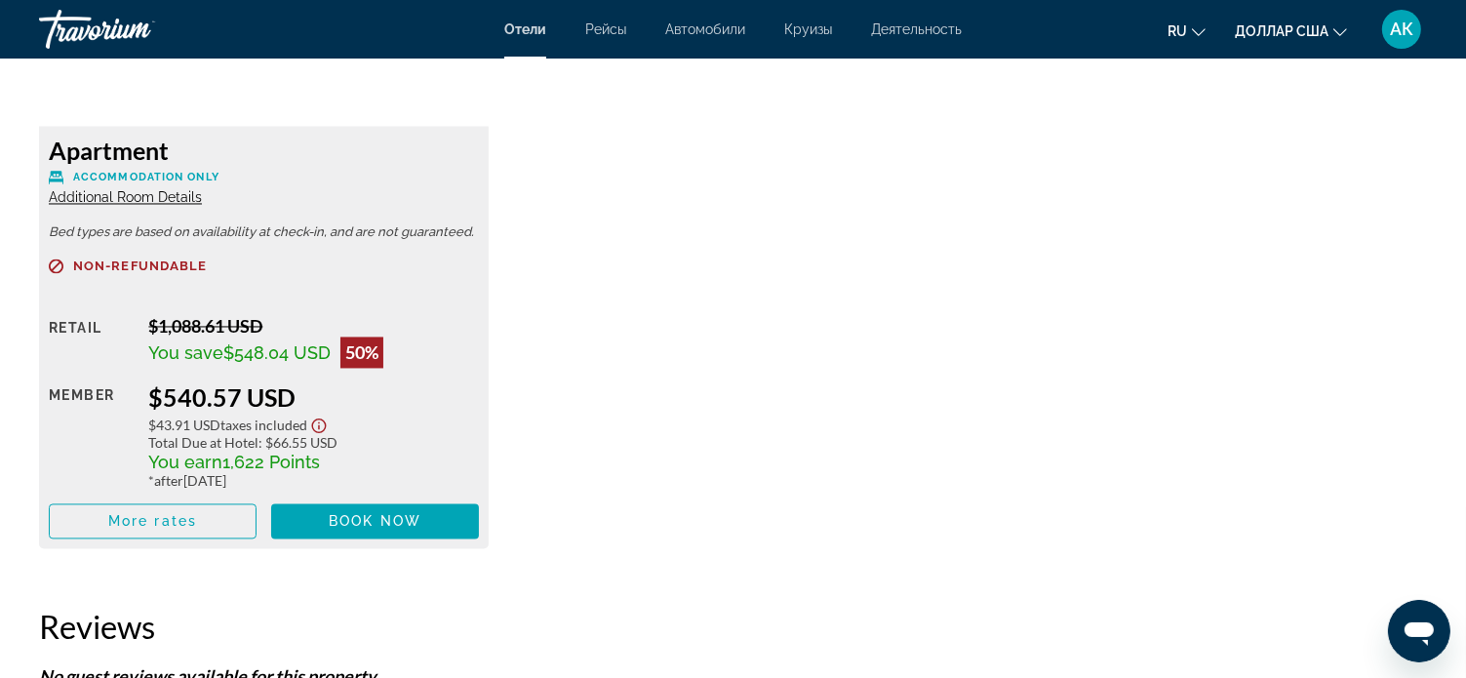
click at [180, 195] on span "Additional Room Details" at bounding box center [125, 197] width 153 height 16
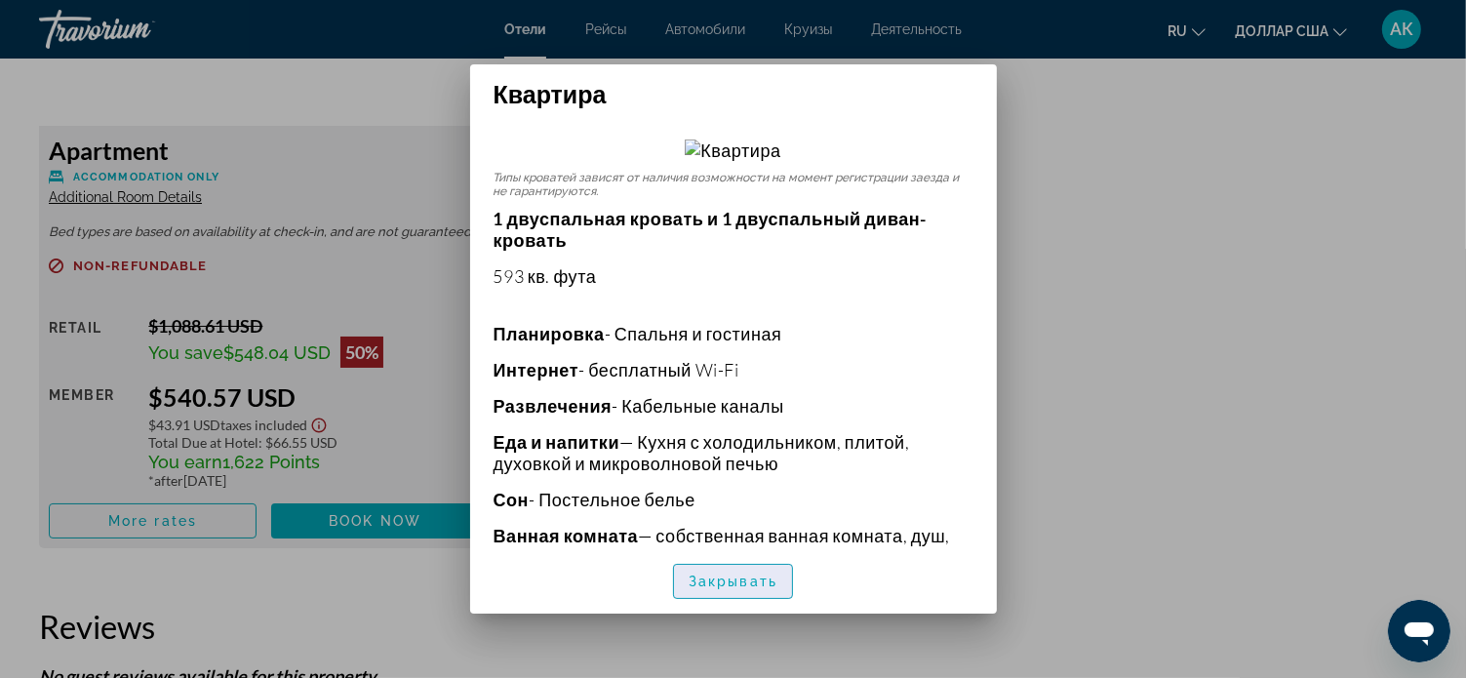
click at [760, 578] on font "Закрывать" at bounding box center [733, 581] width 89 height 16
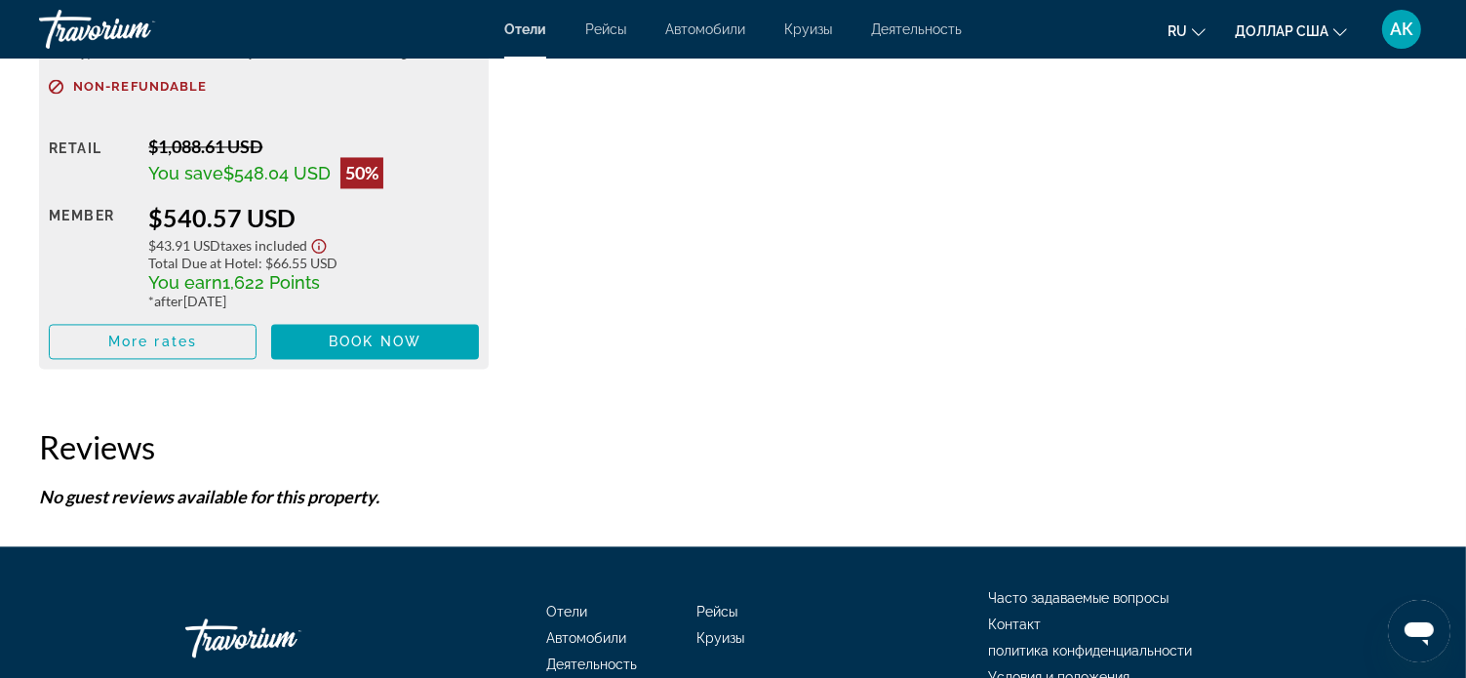
scroll to position [3901, 0]
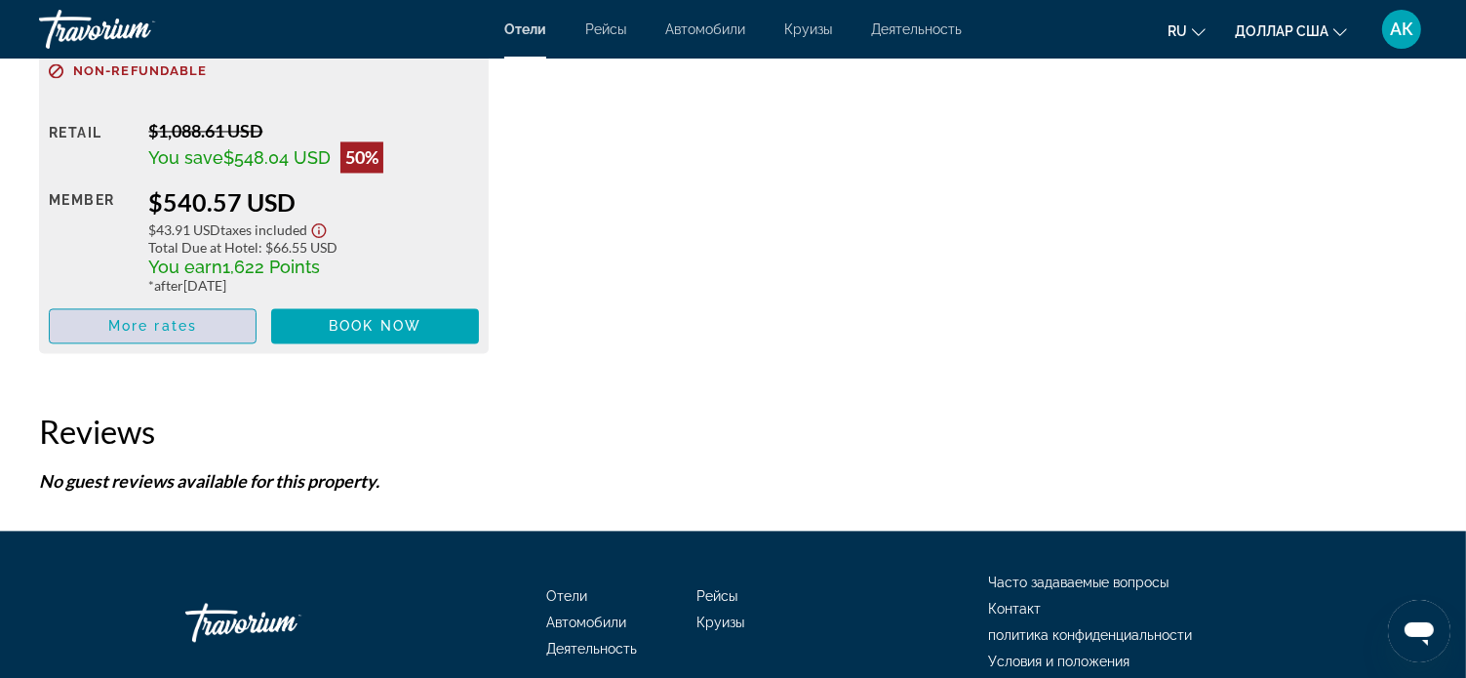
click at [199, 331] on span "Основное содержание" at bounding box center [153, 325] width 206 height 47
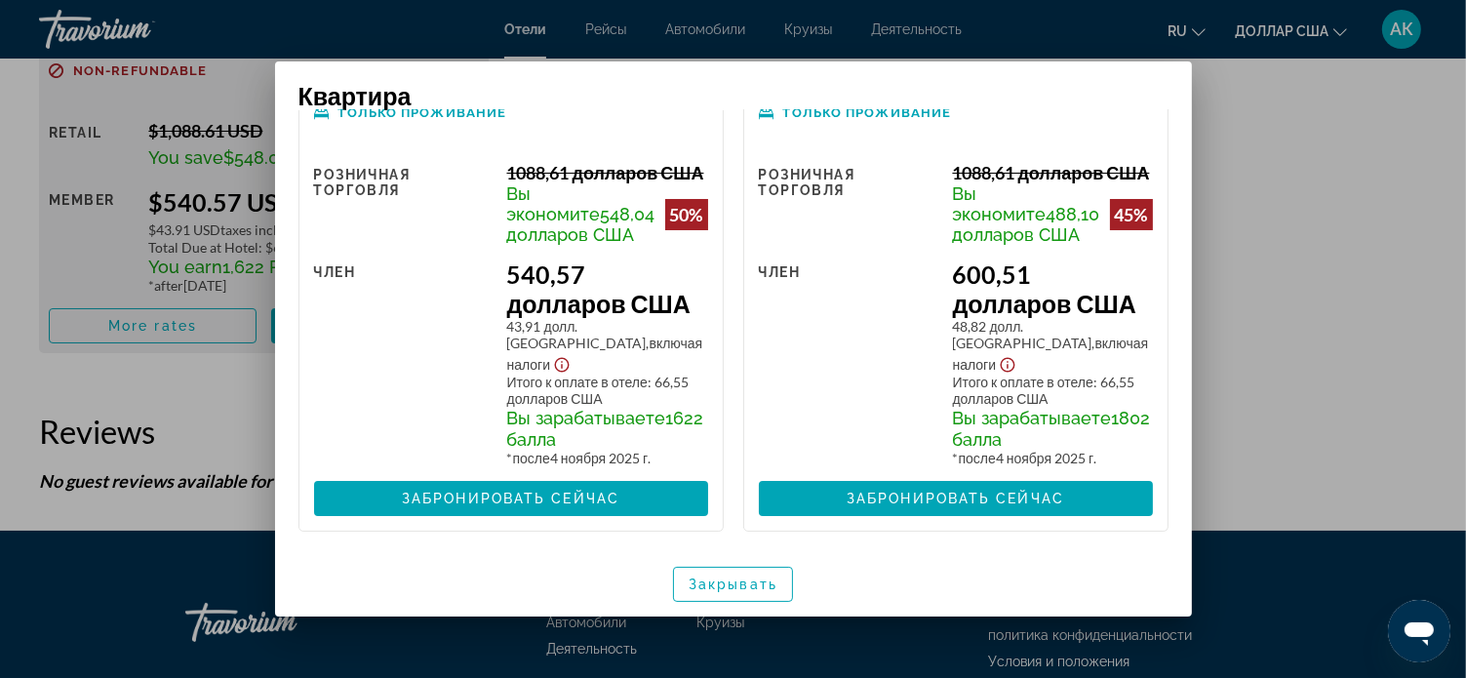
scroll to position [42, 0]
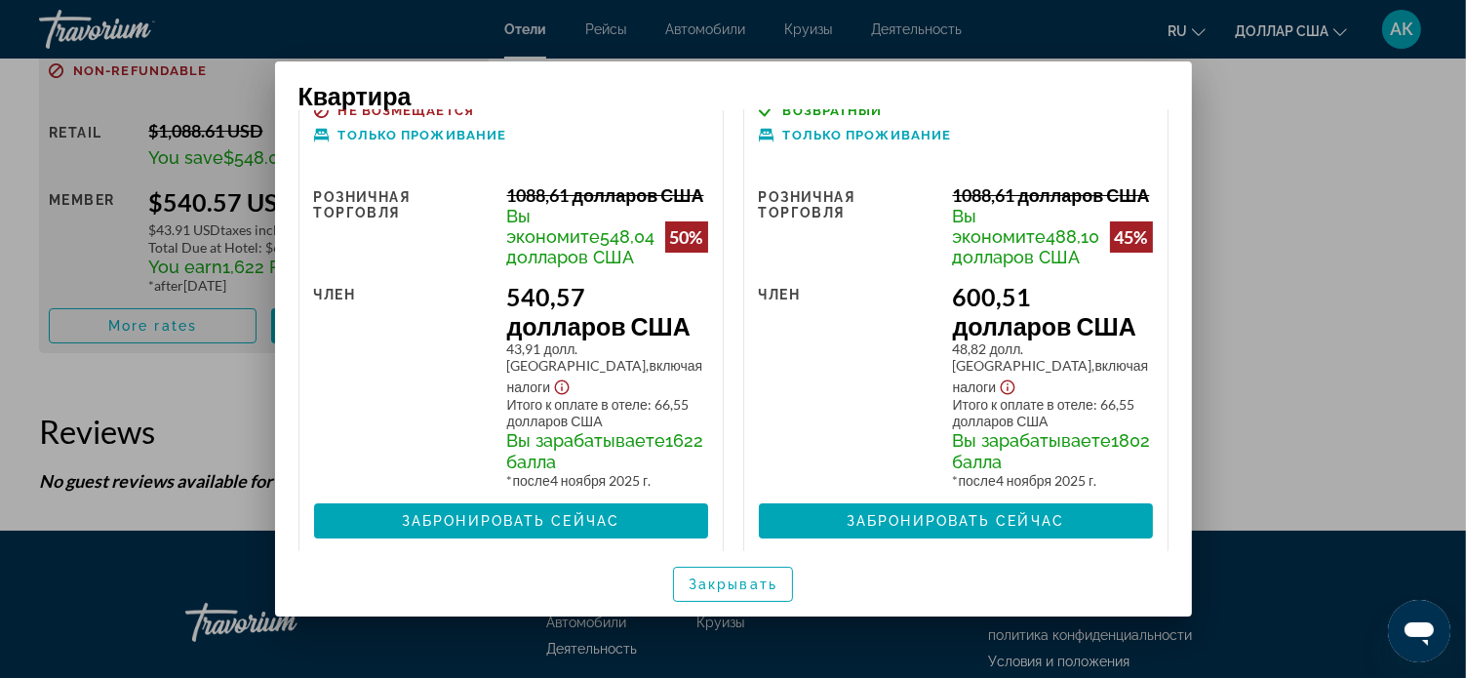
click at [1348, 199] on div at bounding box center [733, 339] width 1466 height 678
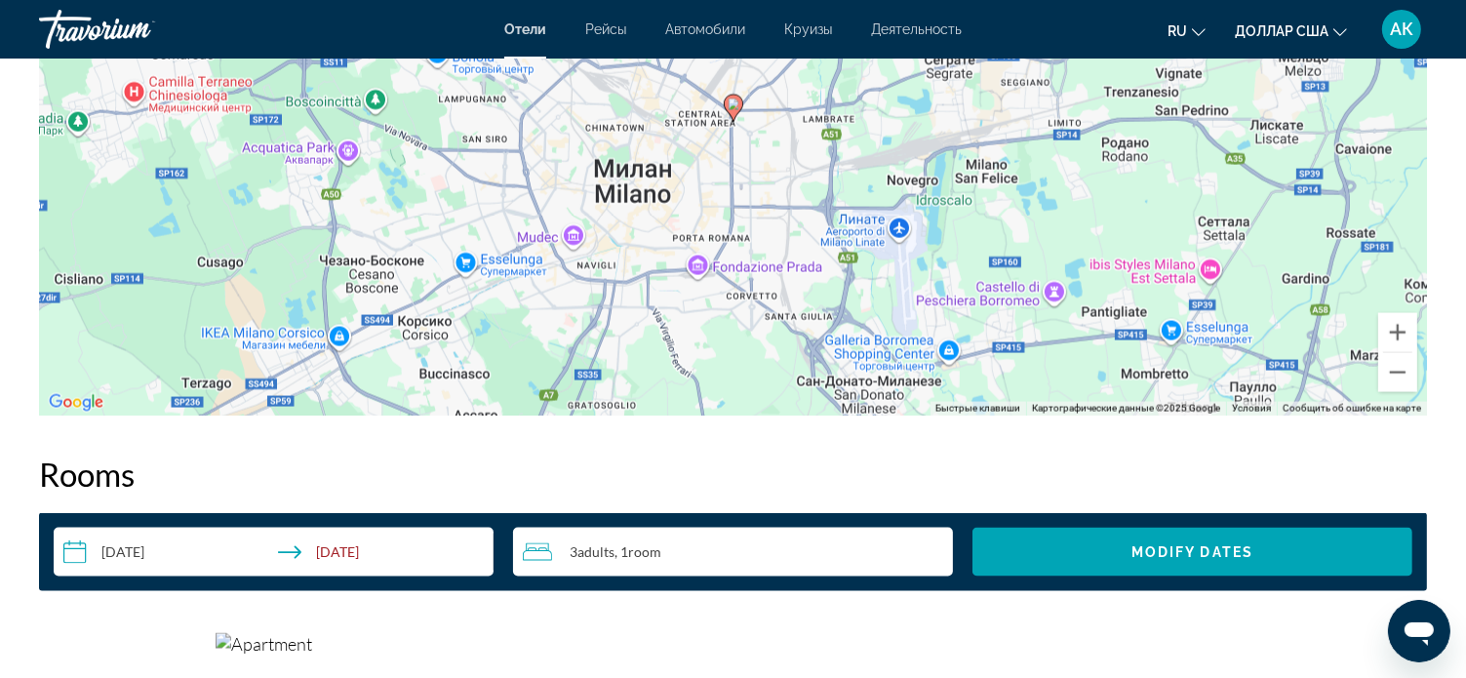
scroll to position [2926, 0]
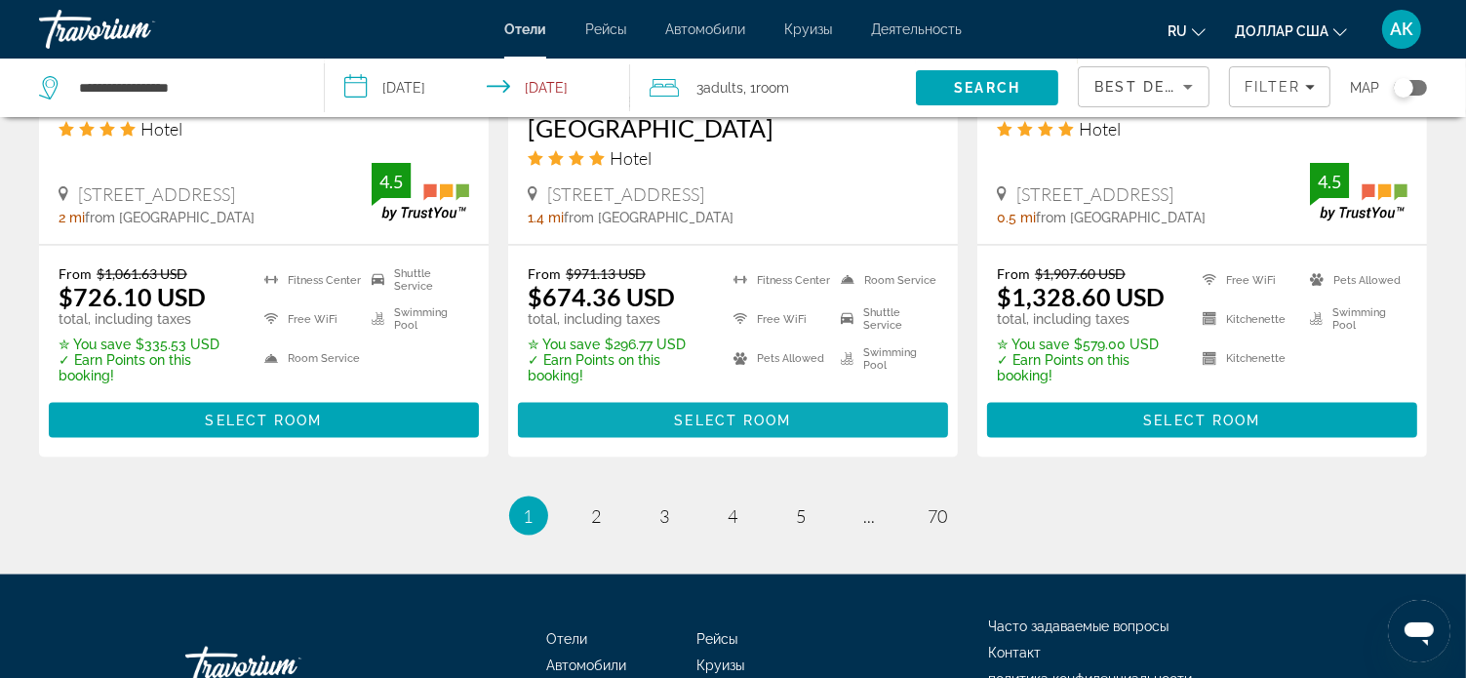
scroll to position [2731, 0]
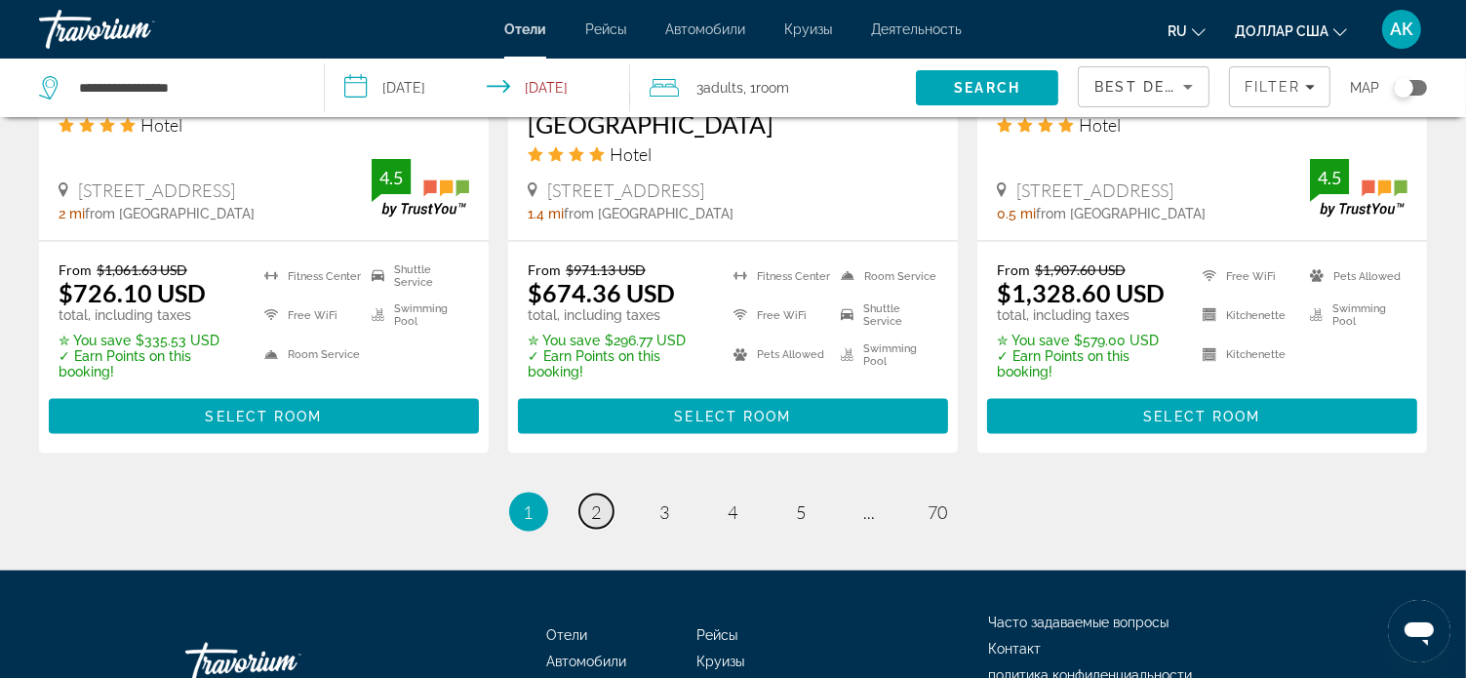
click at [596, 501] on span "2" at bounding box center [597, 511] width 10 height 21
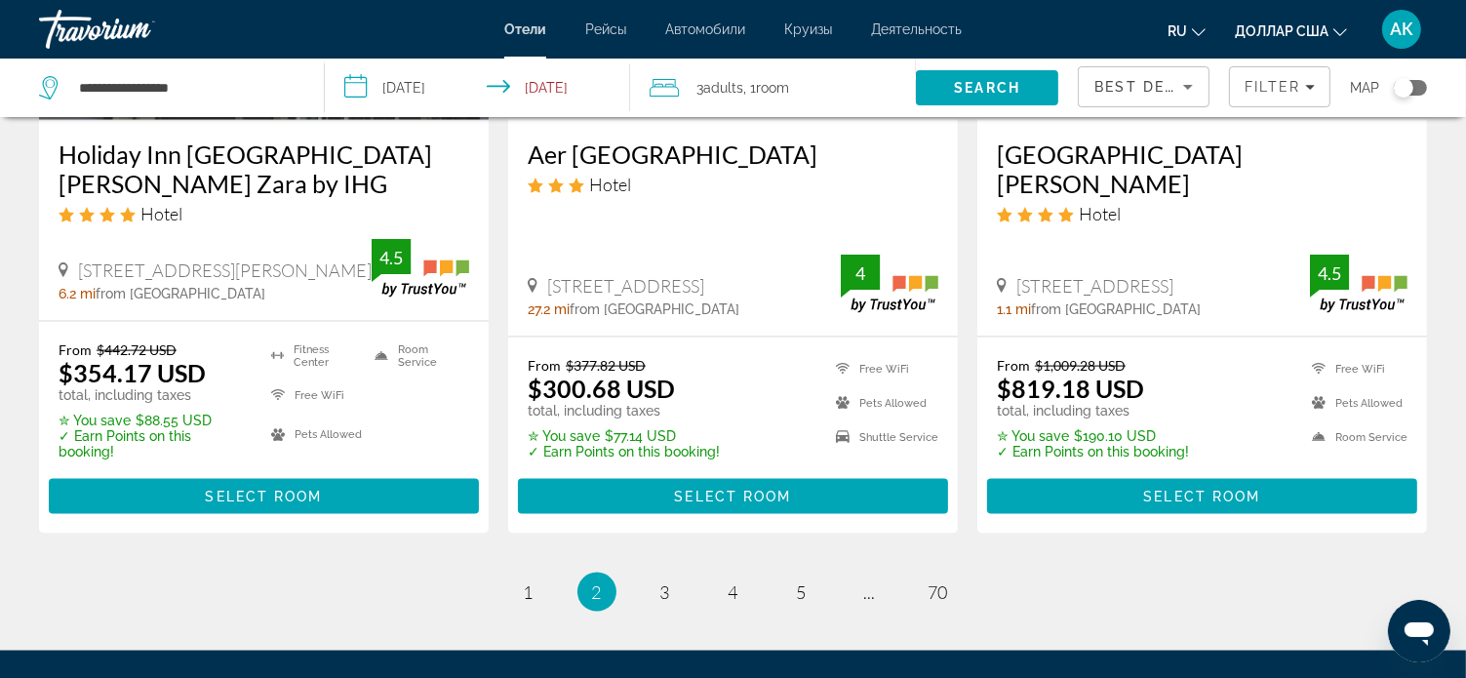
scroll to position [2633, 0]
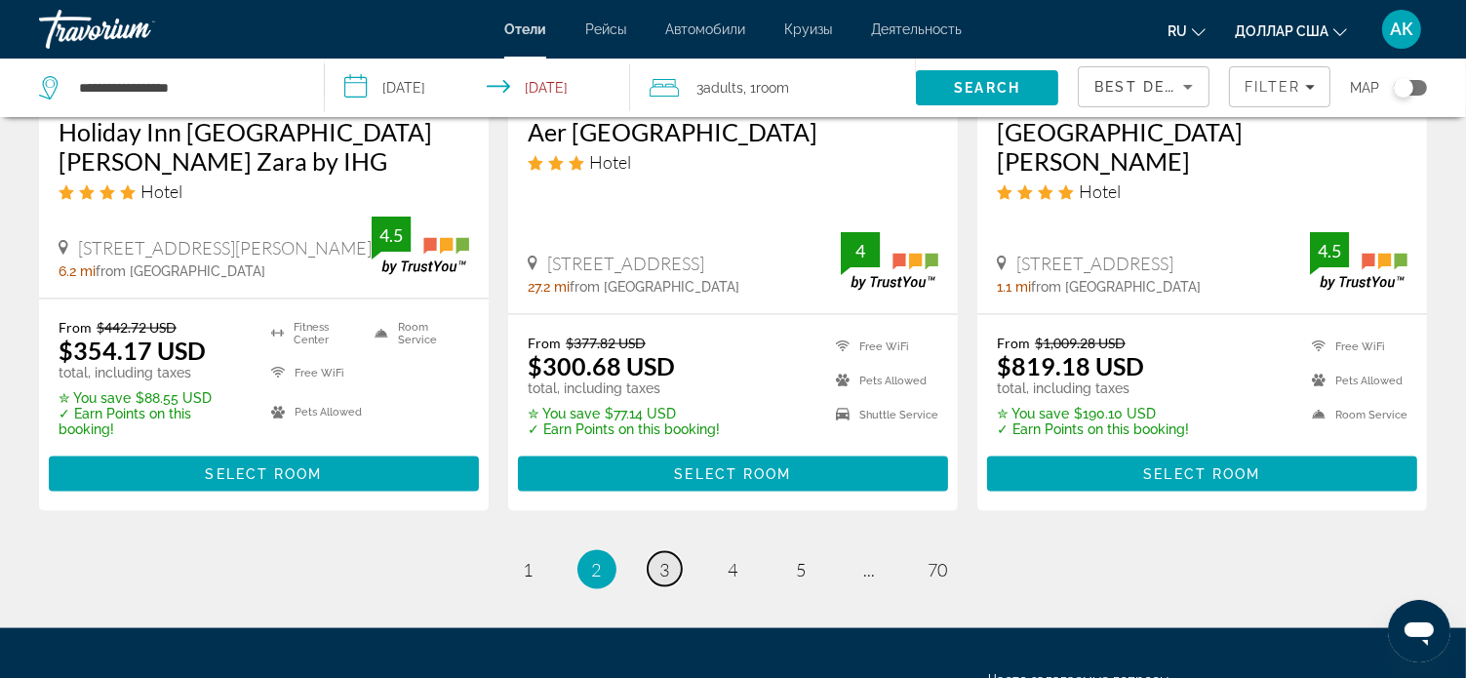
click at [671, 552] on link "page 3" at bounding box center [665, 569] width 34 height 34
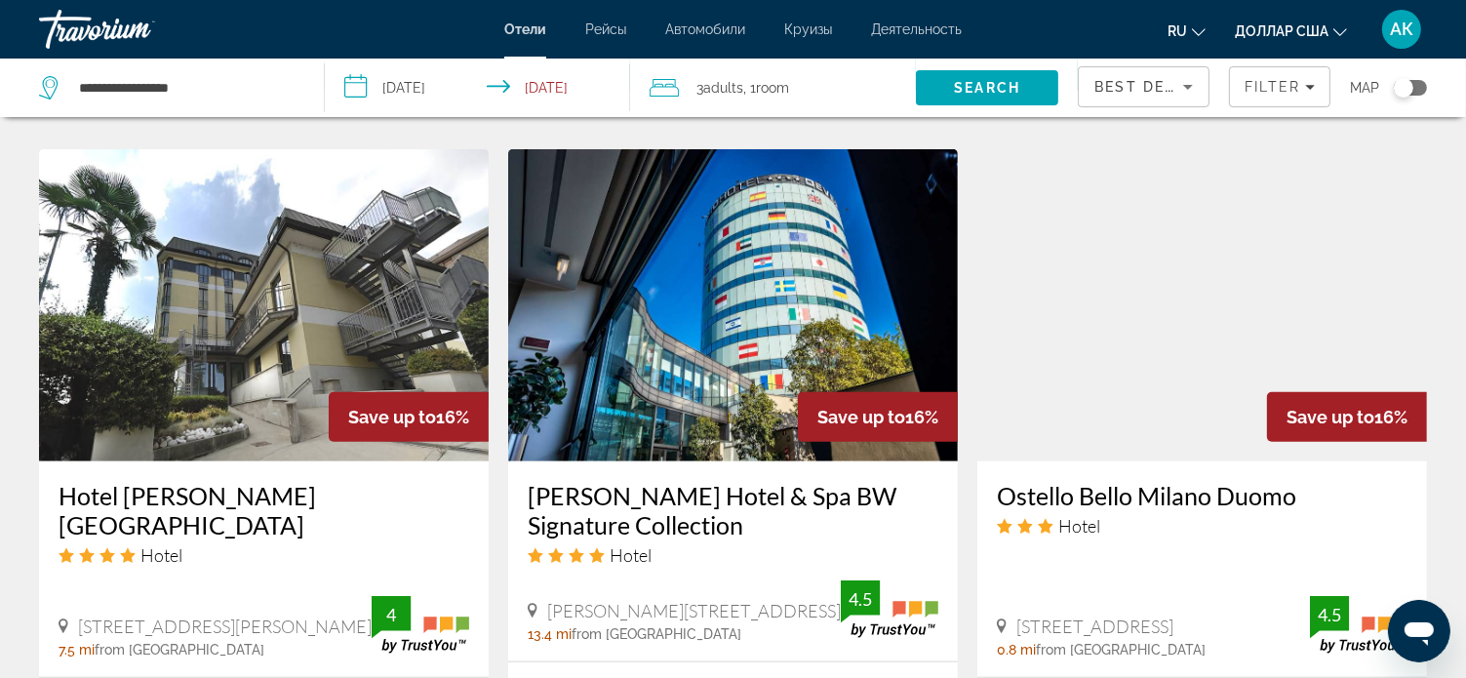
scroll to position [1463, 0]
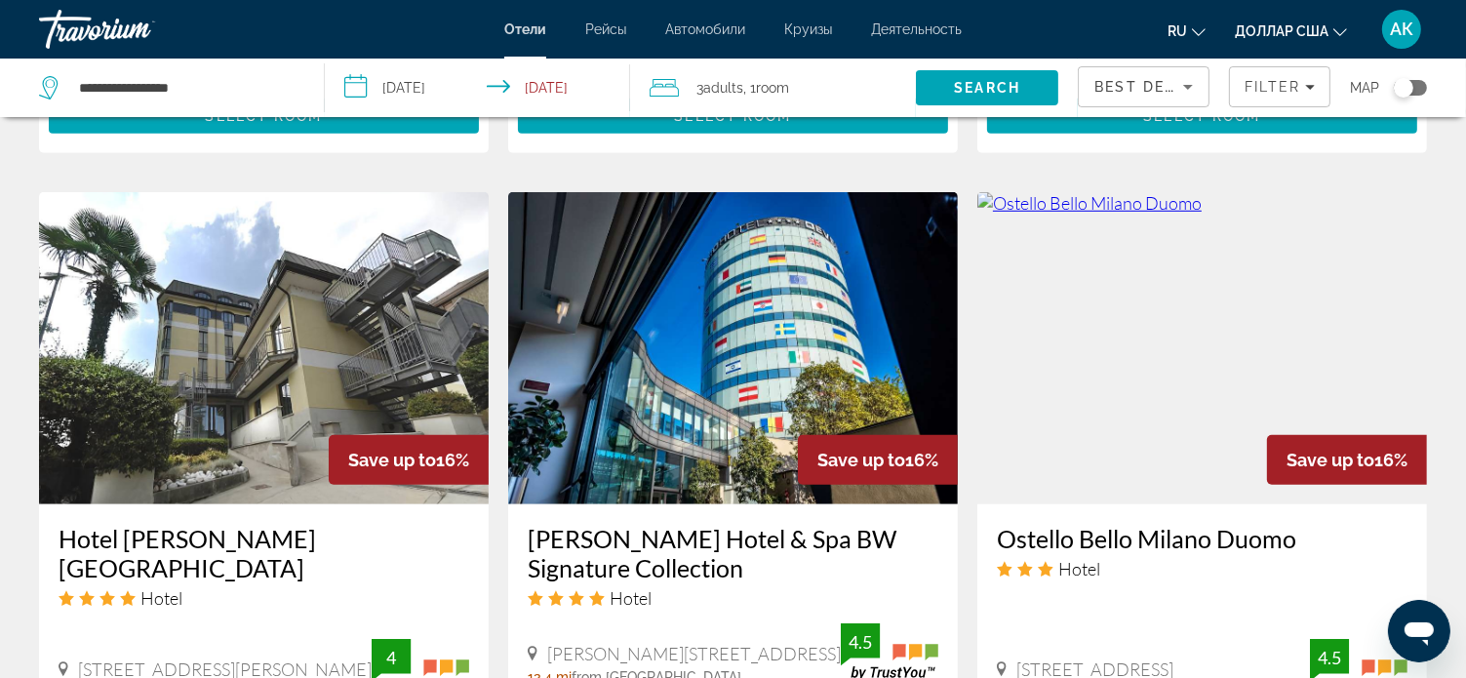
click at [1149, 299] on img "Основное содержание" at bounding box center [1202, 348] width 450 height 312
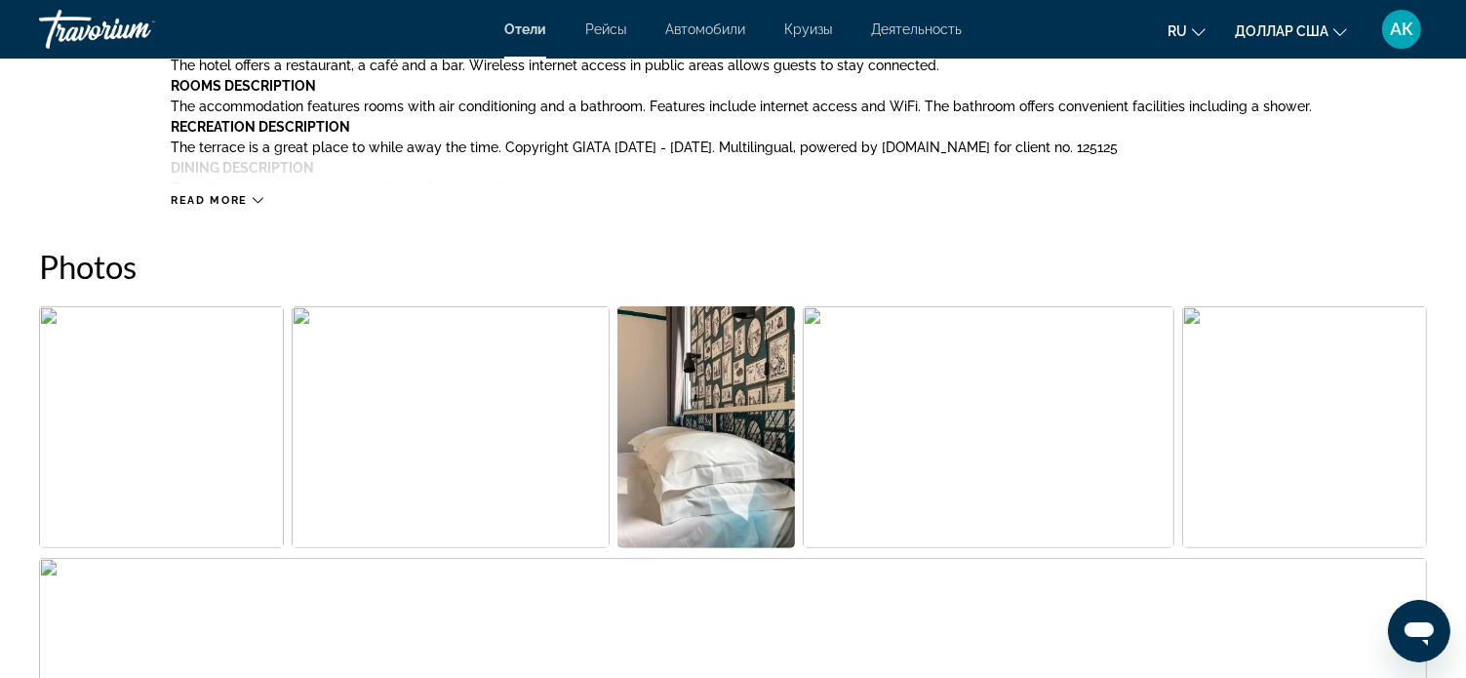
scroll to position [878, 0]
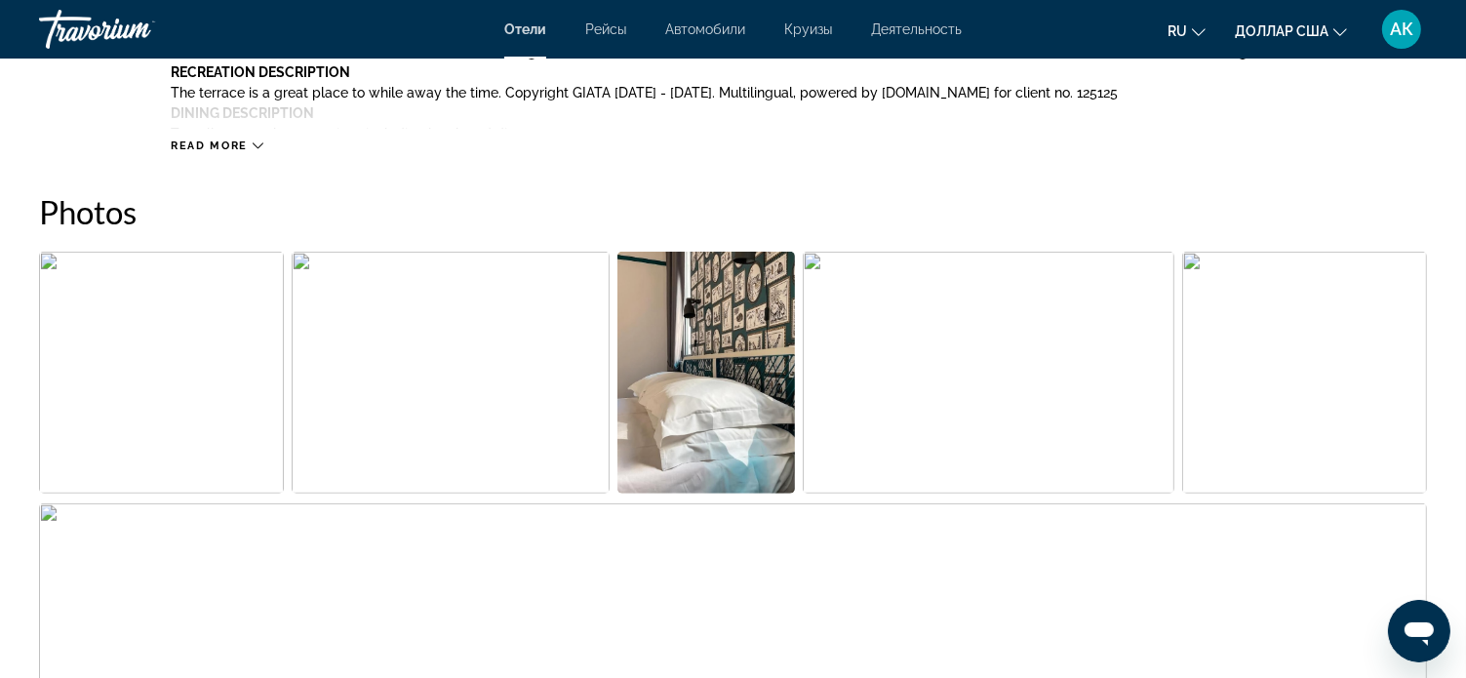
click at [170, 355] on img "Open full-screen image slider" at bounding box center [161, 373] width 245 height 242
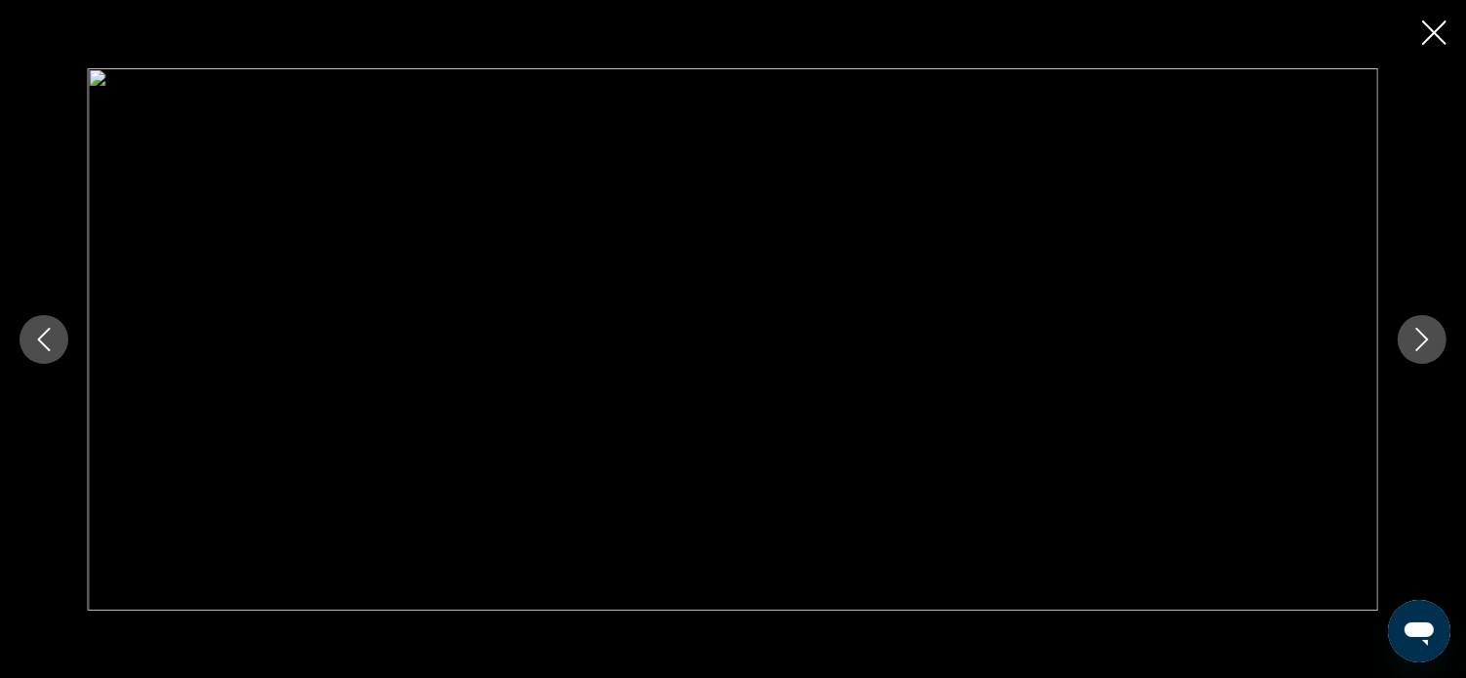
click at [1425, 335] on icon "Next image" at bounding box center [1421, 339] width 23 height 23
click at [1426, 334] on icon "Next image" at bounding box center [1421, 339] width 23 height 23
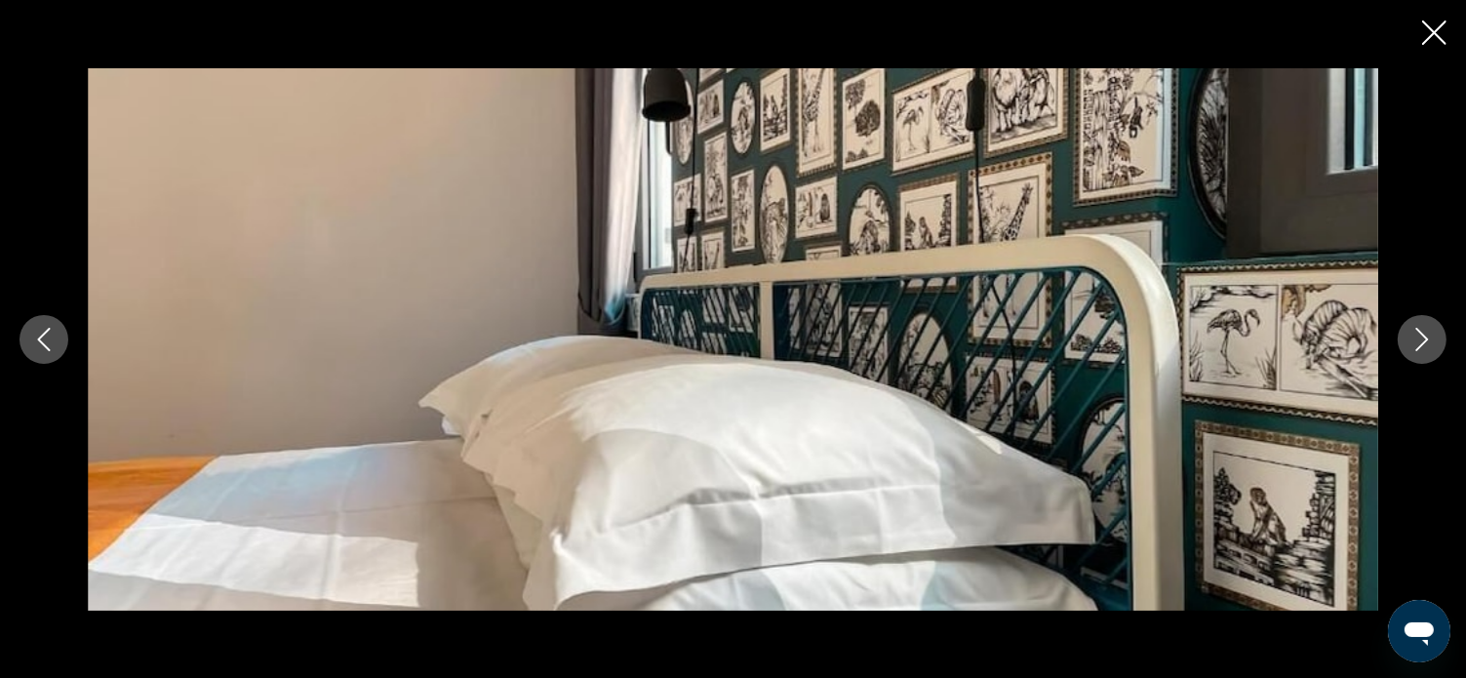
click at [1425, 334] on icon "Next image" at bounding box center [1421, 339] width 23 height 23
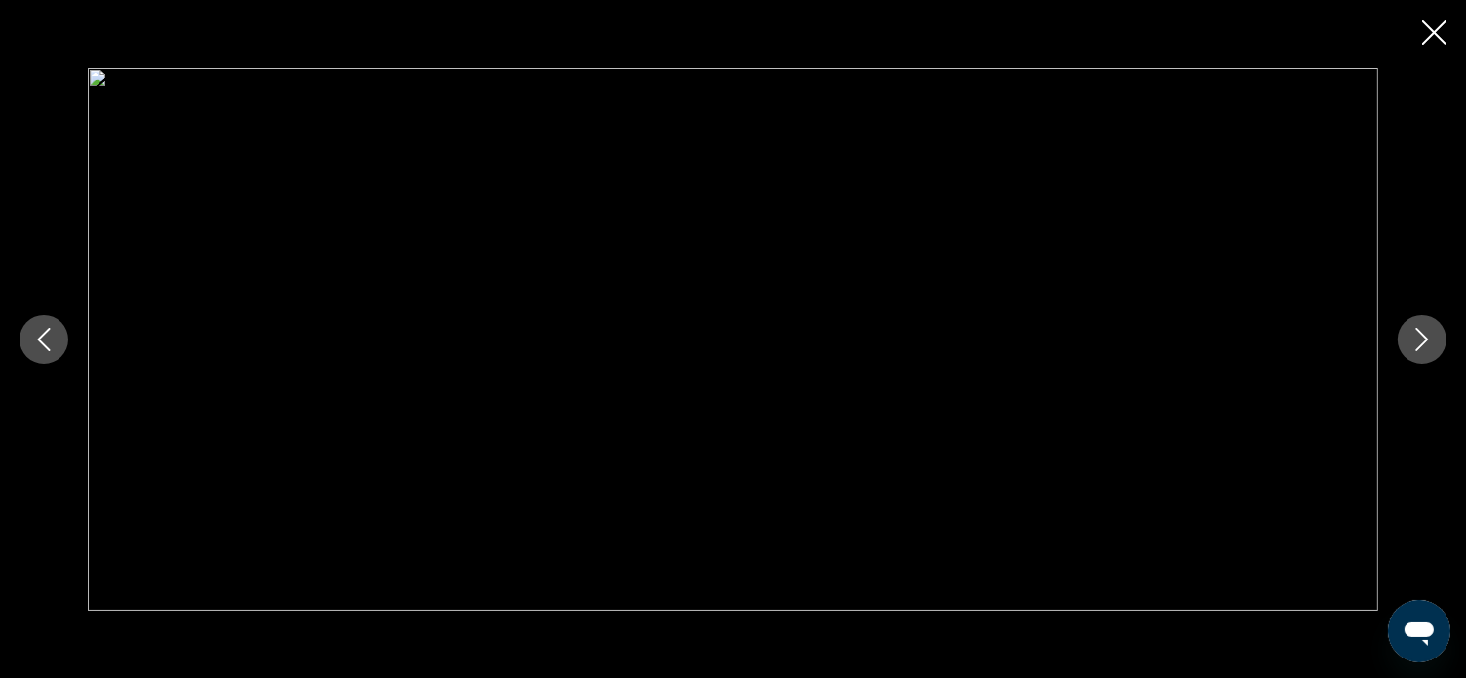
click at [1425, 334] on icon "Next image" at bounding box center [1421, 339] width 23 height 23
click at [1420, 336] on icon "Next image" at bounding box center [1421, 339] width 23 height 23
click at [1415, 329] on icon "Next image" at bounding box center [1421, 339] width 23 height 23
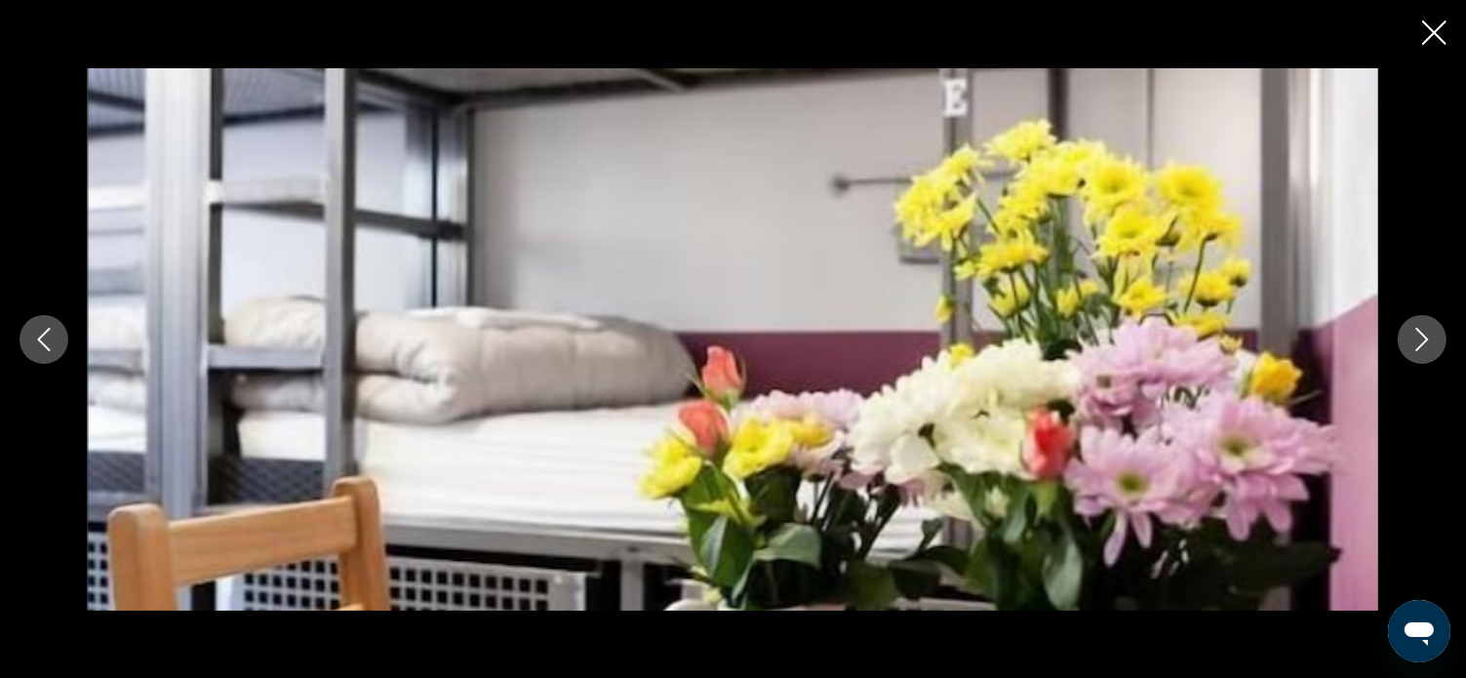
click at [1415, 329] on icon "Next image" at bounding box center [1421, 339] width 23 height 23
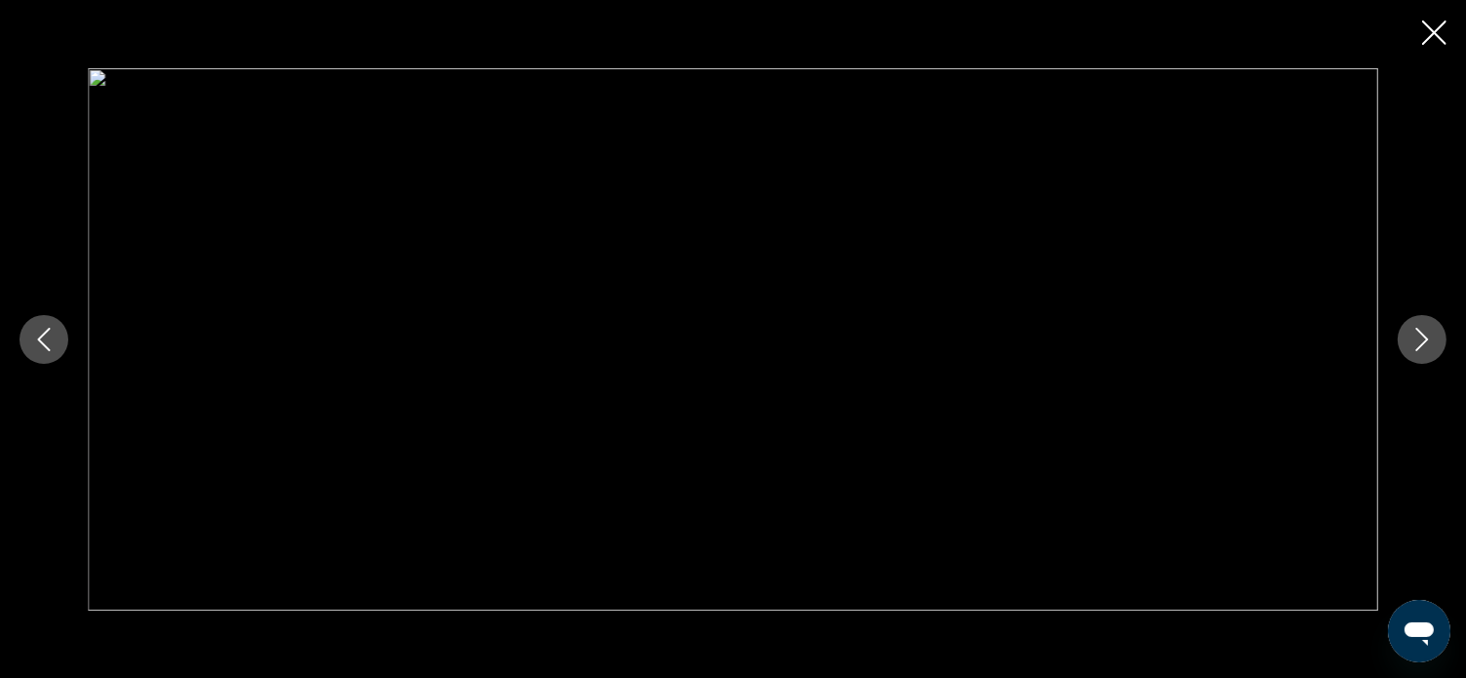
click at [1416, 329] on icon "Next image" at bounding box center [1421, 339] width 23 height 23
click at [1420, 328] on icon "Next image" at bounding box center [1421, 339] width 23 height 23
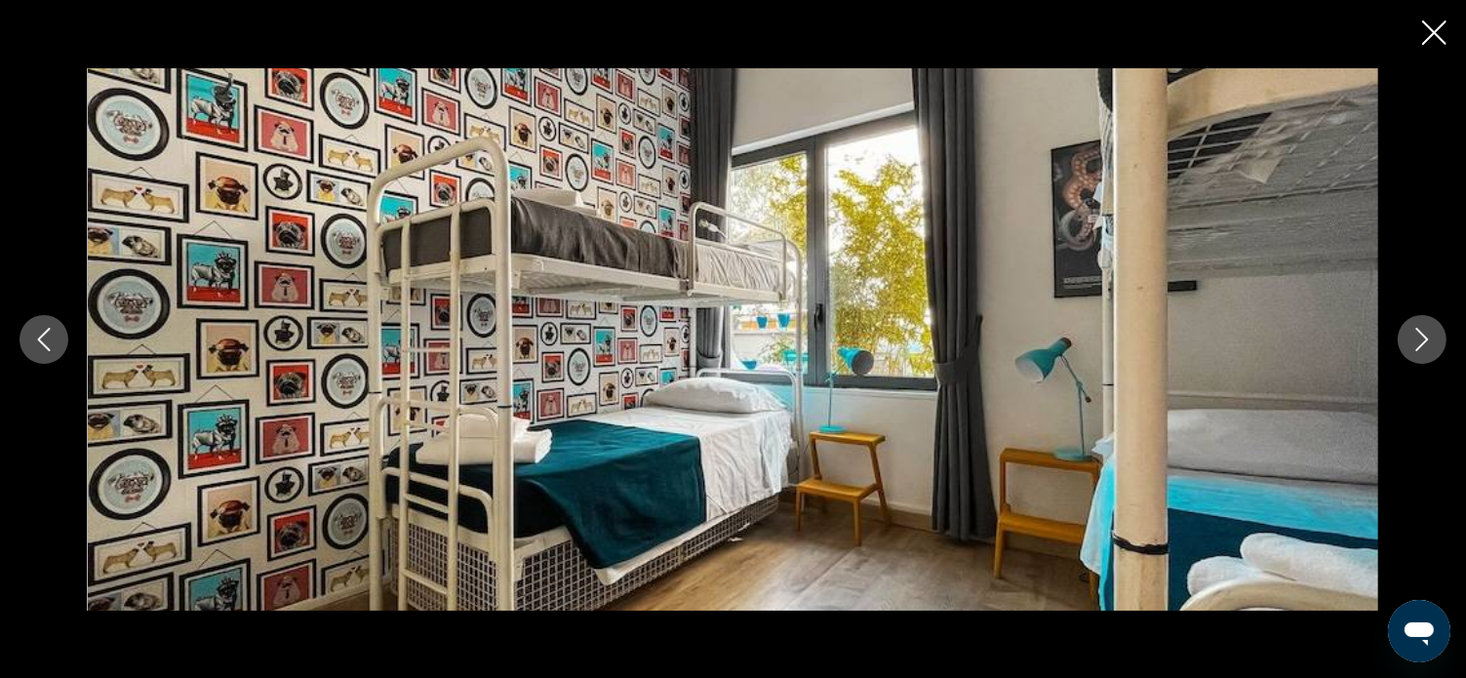
drag, startPoint x: 1420, startPoint y: 323, endPoint x: 1421, endPoint y: 312, distance: 10.8
click at [1421, 320] on button "Next image" at bounding box center [1422, 339] width 49 height 49
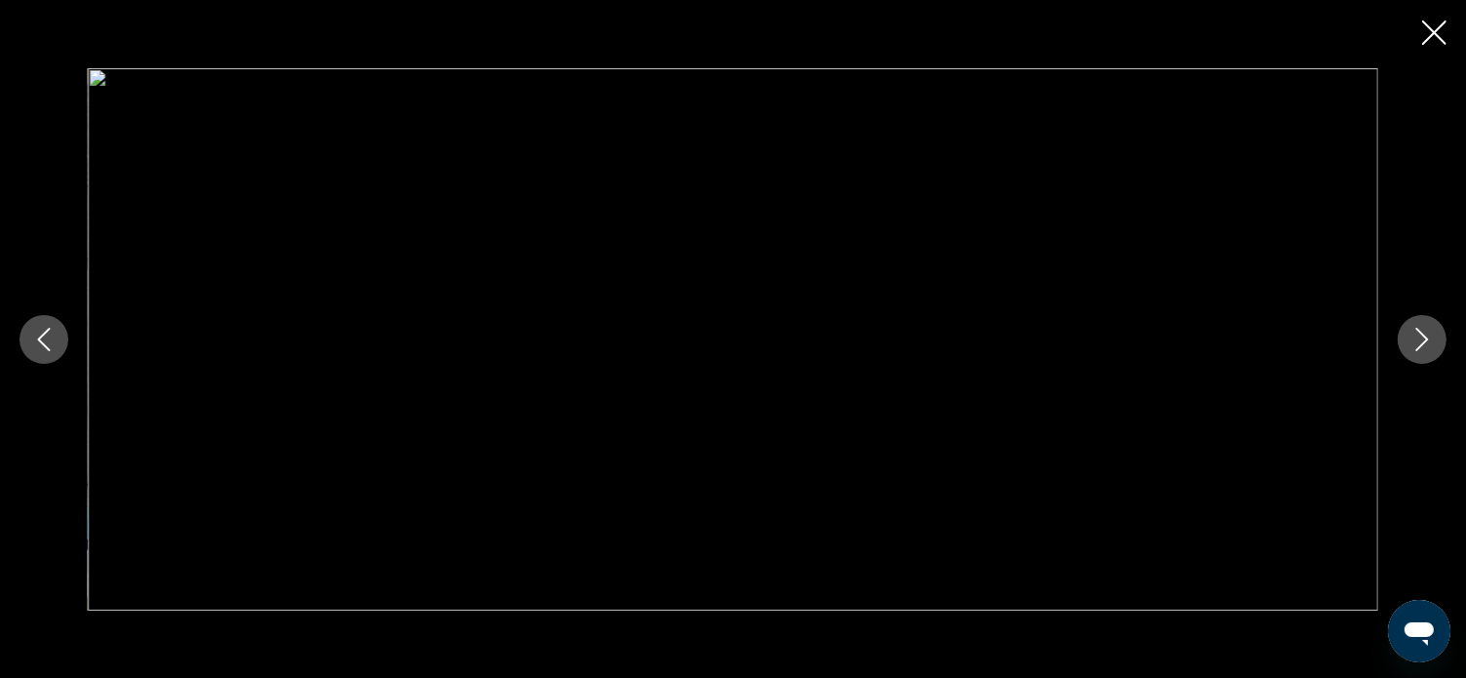
click at [1428, 32] on icon "Close slideshow" at bounding box center [1434, 32] width 24 height 24
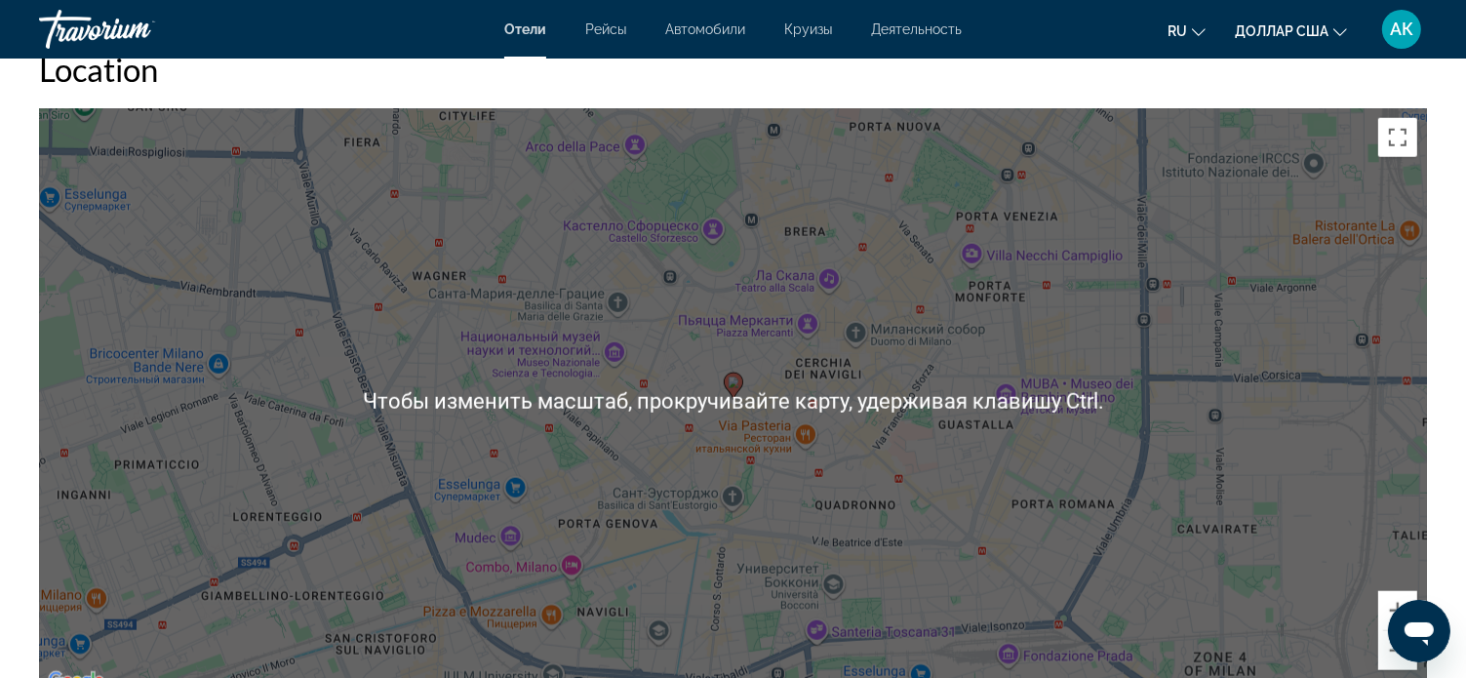
scroll to position [1951, 0]
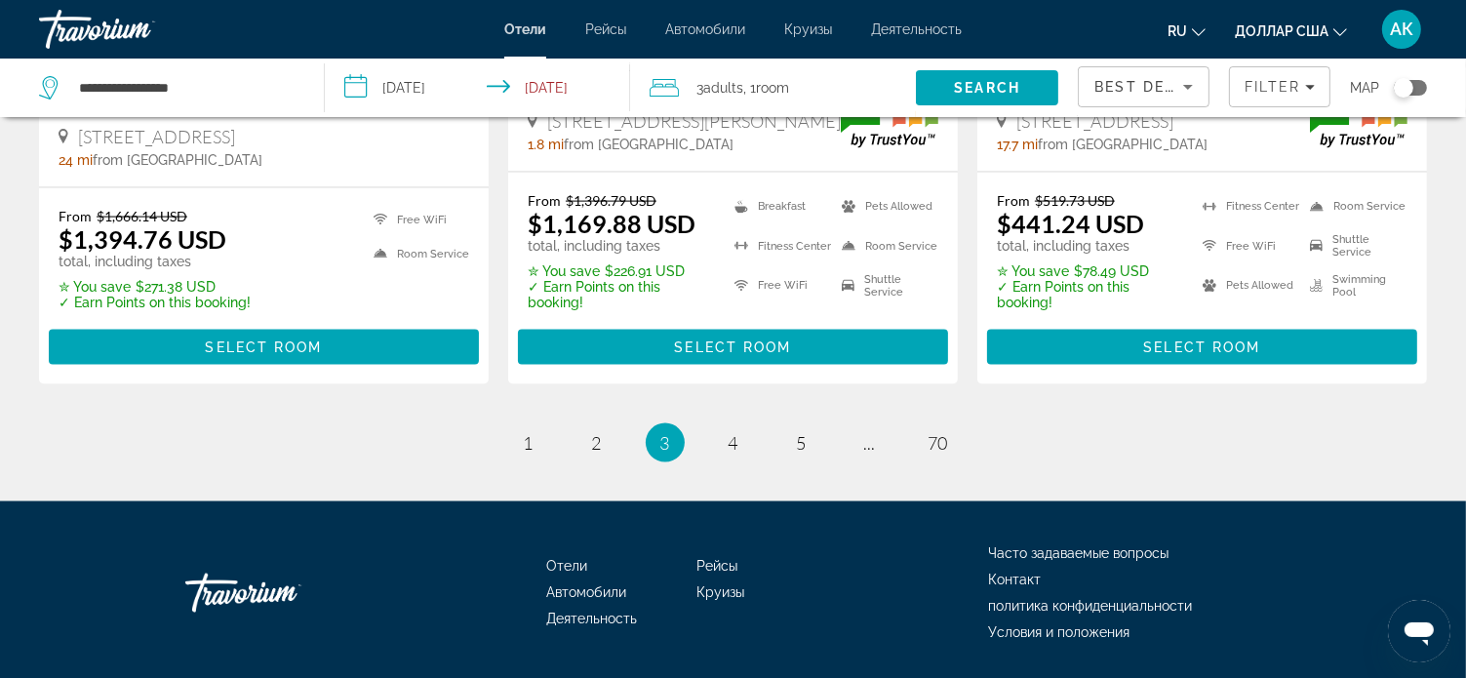
scroll to position [2793, 0]
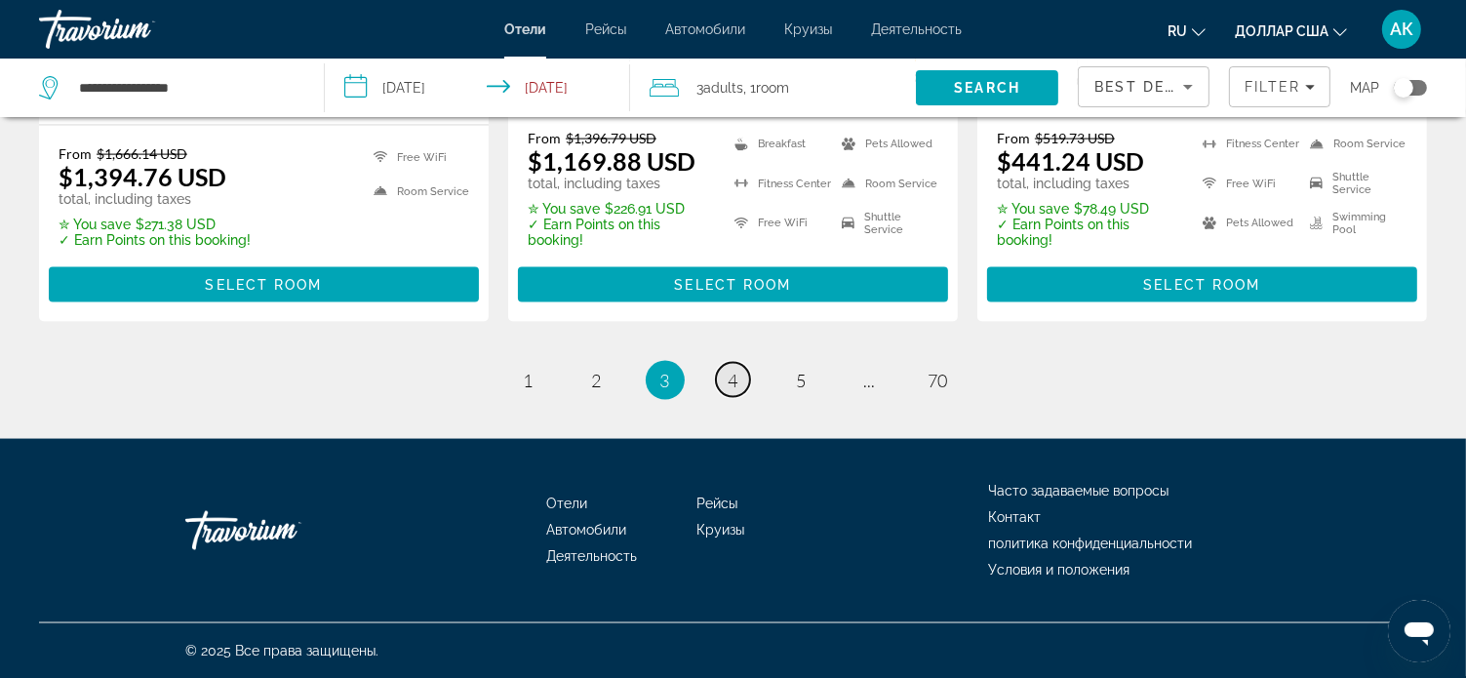
click at [733, 375] on span "4" at bounding box center [734, 380] width 10 height 21
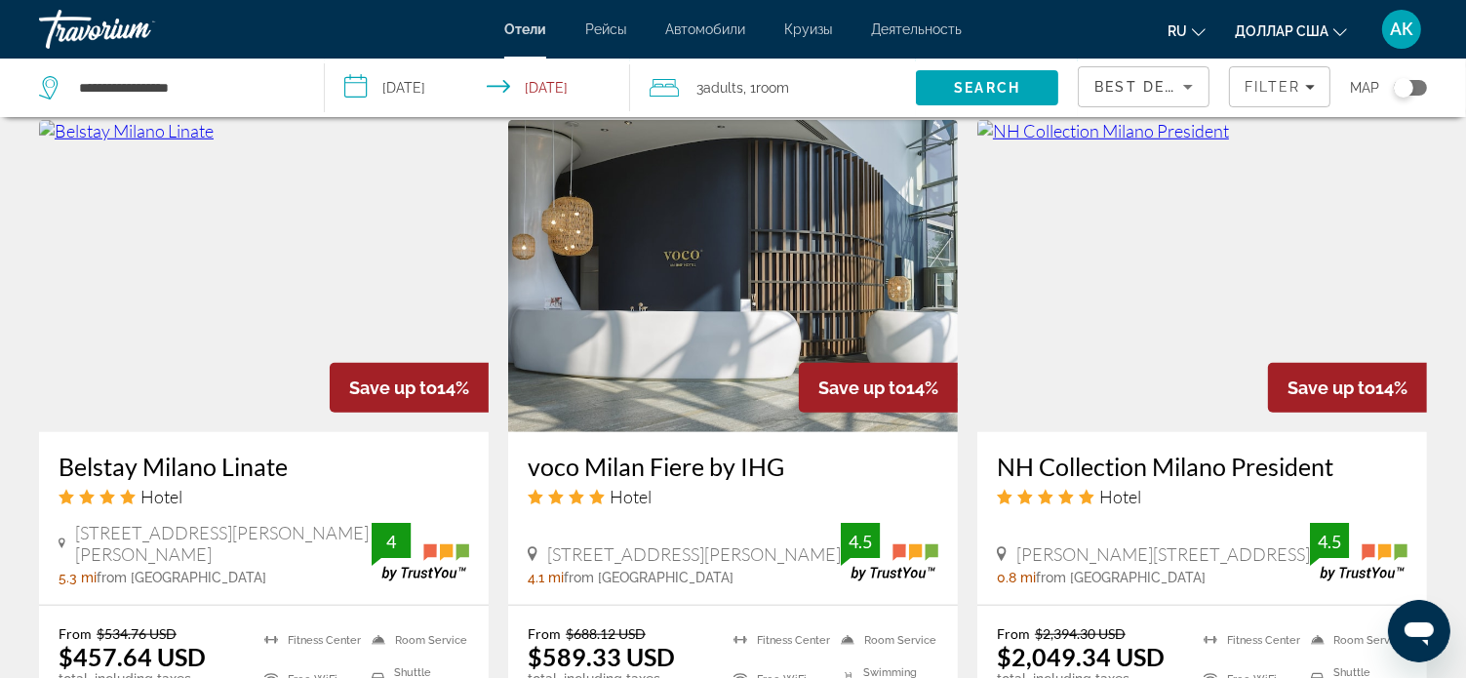
scroll to position [1463, 0]
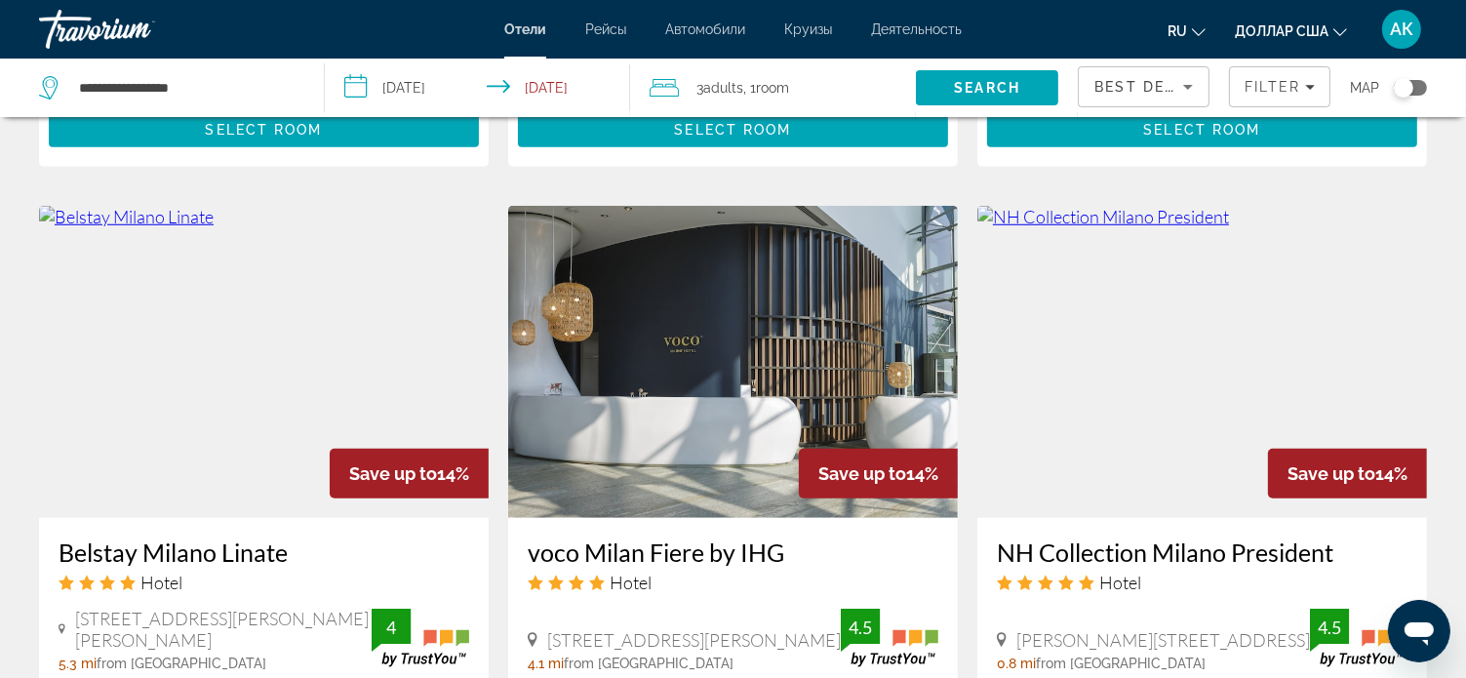
click at [713, 360] on img "Основное содержание" at bounding box center [733, 362] width 450 height 312
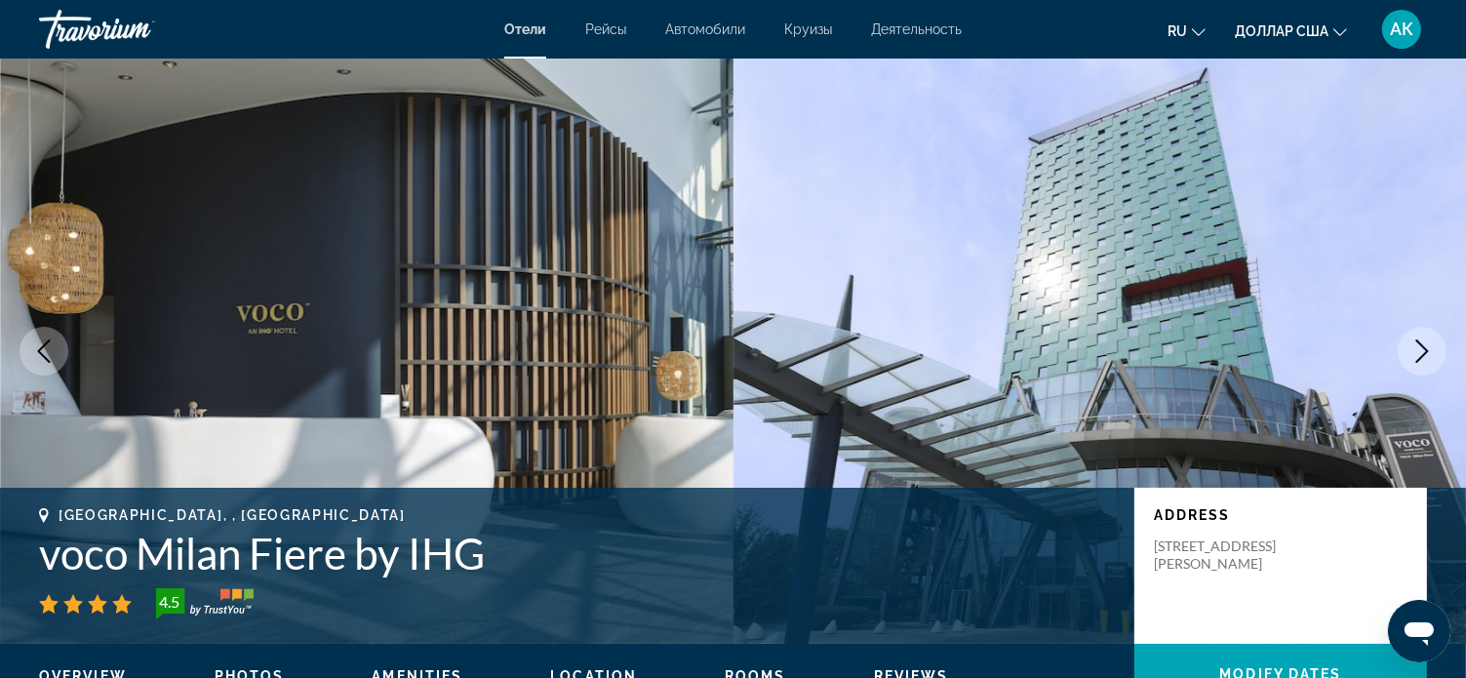
click at [1421, 357] on icon "Next image" at bounding box center [1422, 350] width 13 height 23
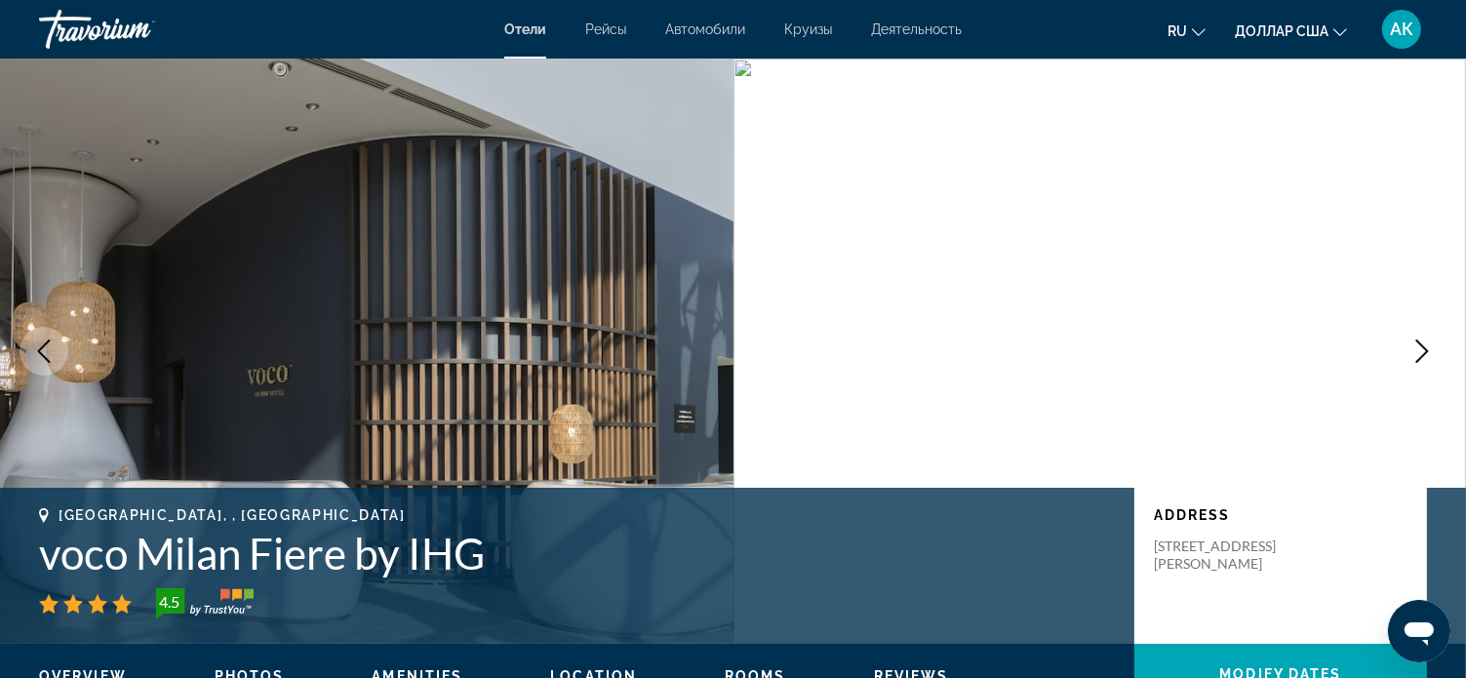
click at [1417, 362] on icon "Next image" at bounding box center [1422, 350] width 13 height 23
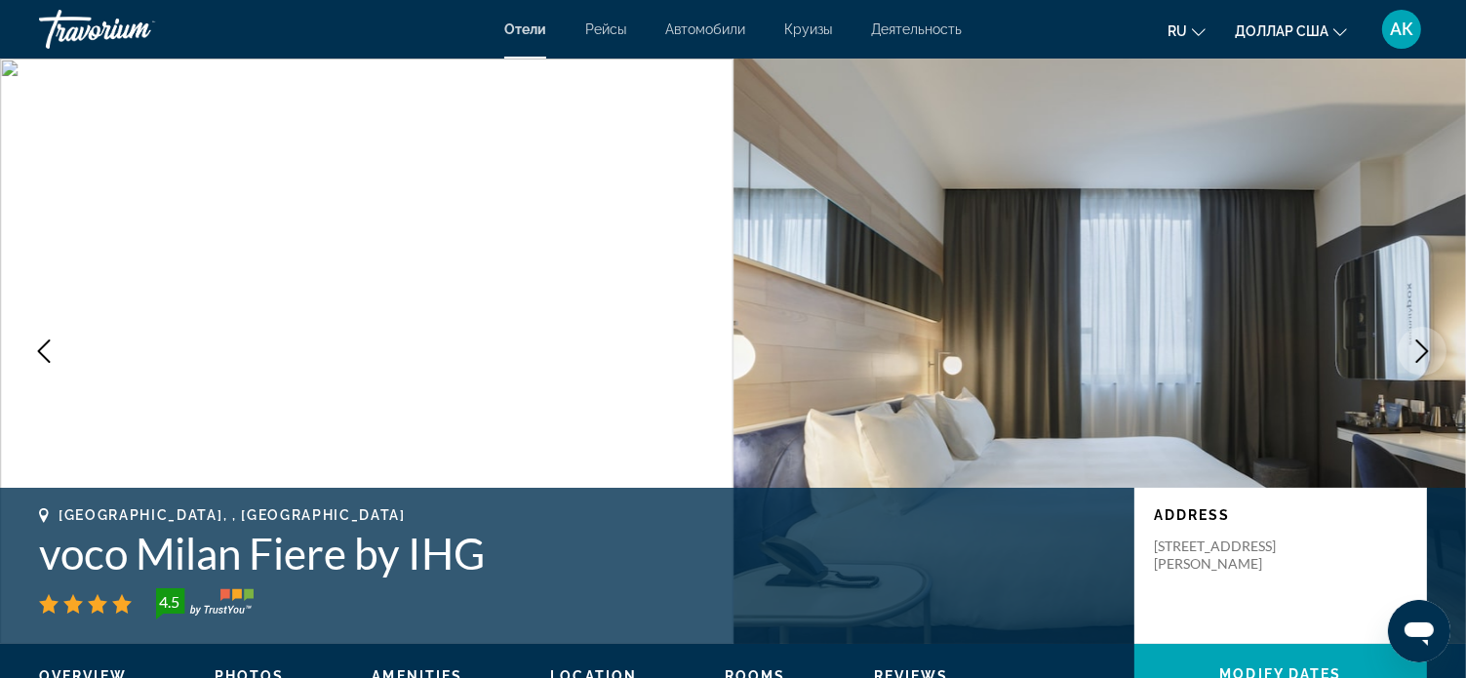
click at [1417, 367] on button "Next image" at bounding box center [1422, 351] width 49 height 49
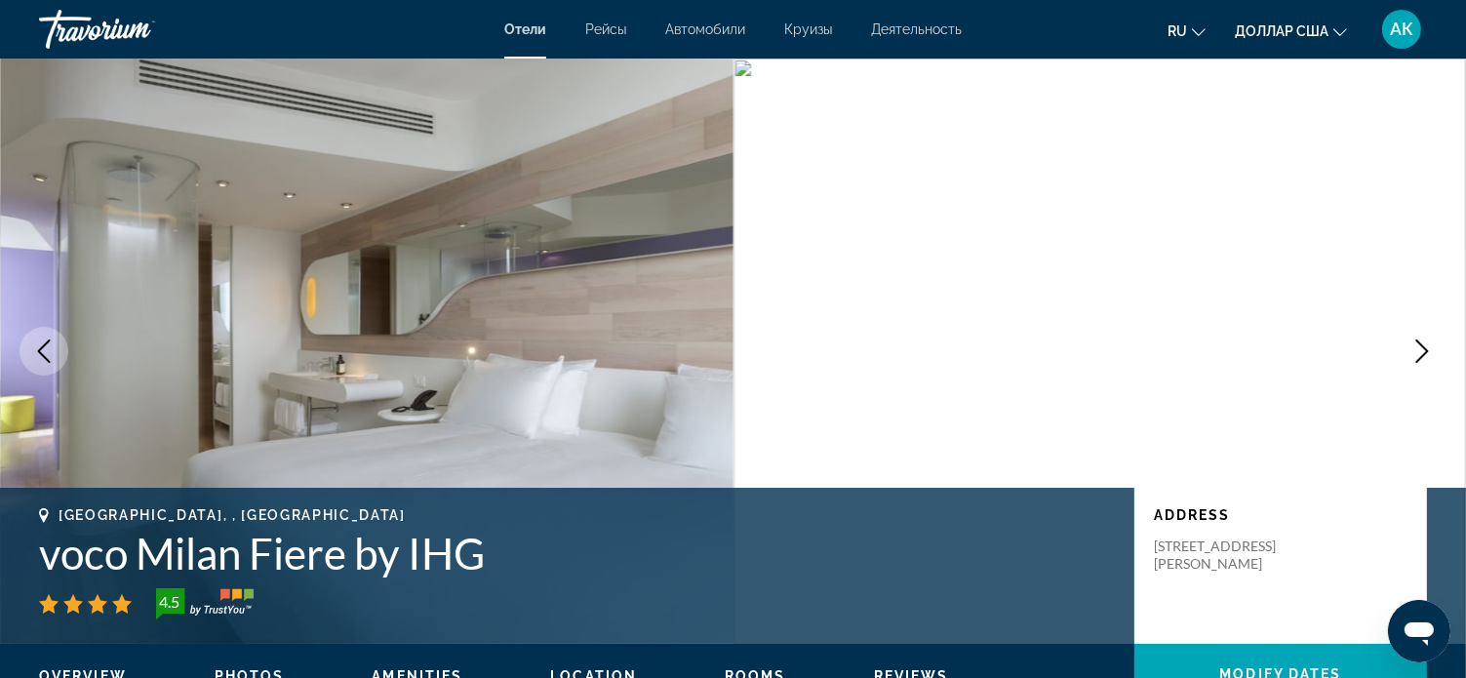
click at [1421, 358] on icon "Next image" at bounding box center [1422, 350] width 13 height 23
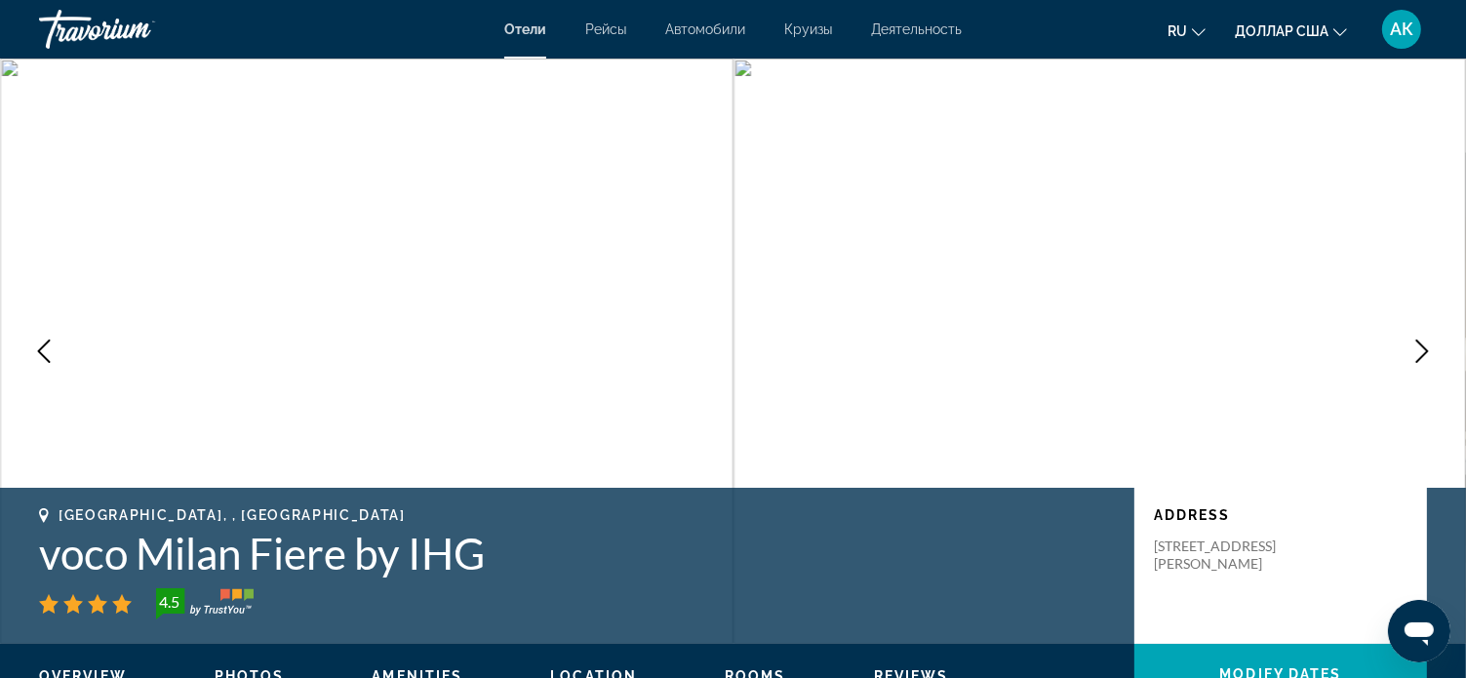
drag, startPoint x: 1423, startPoint y: 358, endPoint x: 1420, endPoint y: 348, distance: 10.2
click at [1420, 350] on icon "Next image" at bounding box center [1421, 350] width 23 height 23
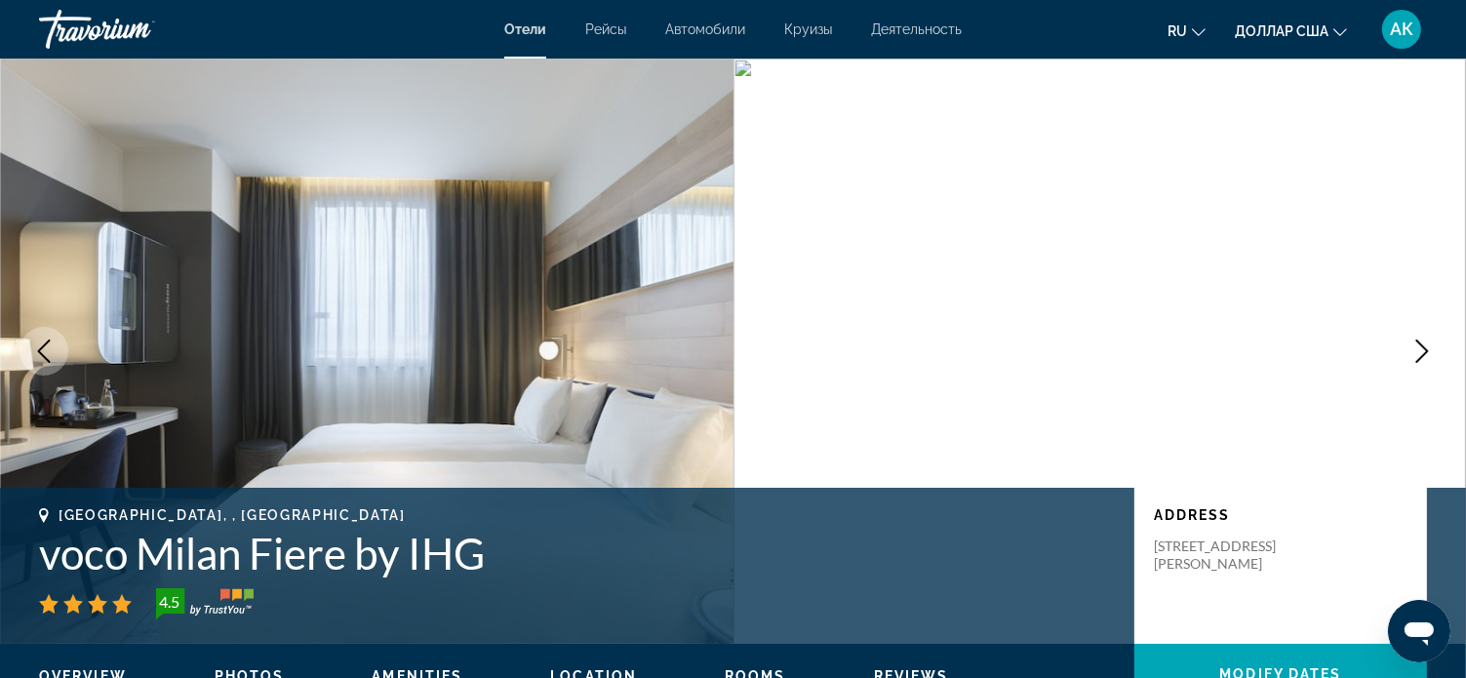
click at [1421, 347] on icon "Next image" at bounding box center [1421, 350] width 23 height 23
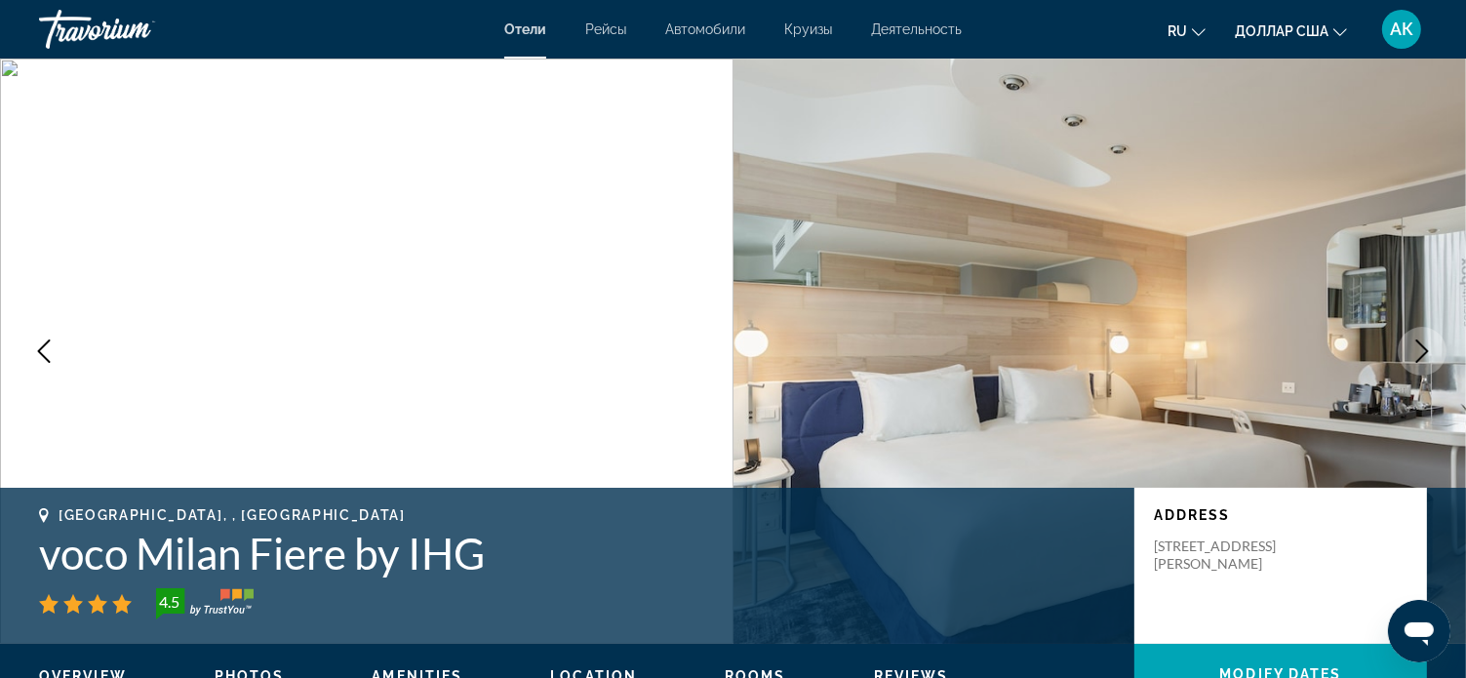
click at [1421, 347] on icon "Next image" at bounding box center [1421, 350] width 23 height 23
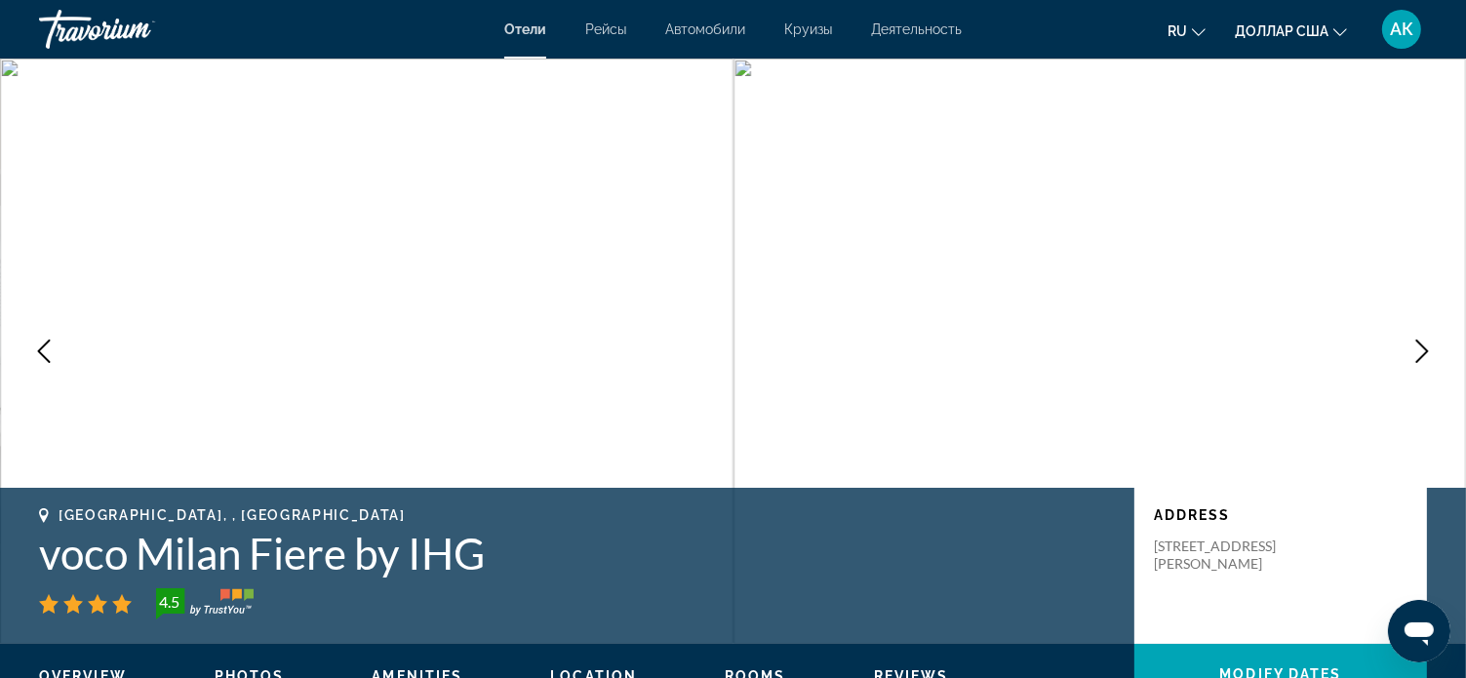
click at [1419, 354] on icon "Next image" at bounding box center [1421, 350] width 23 height 23
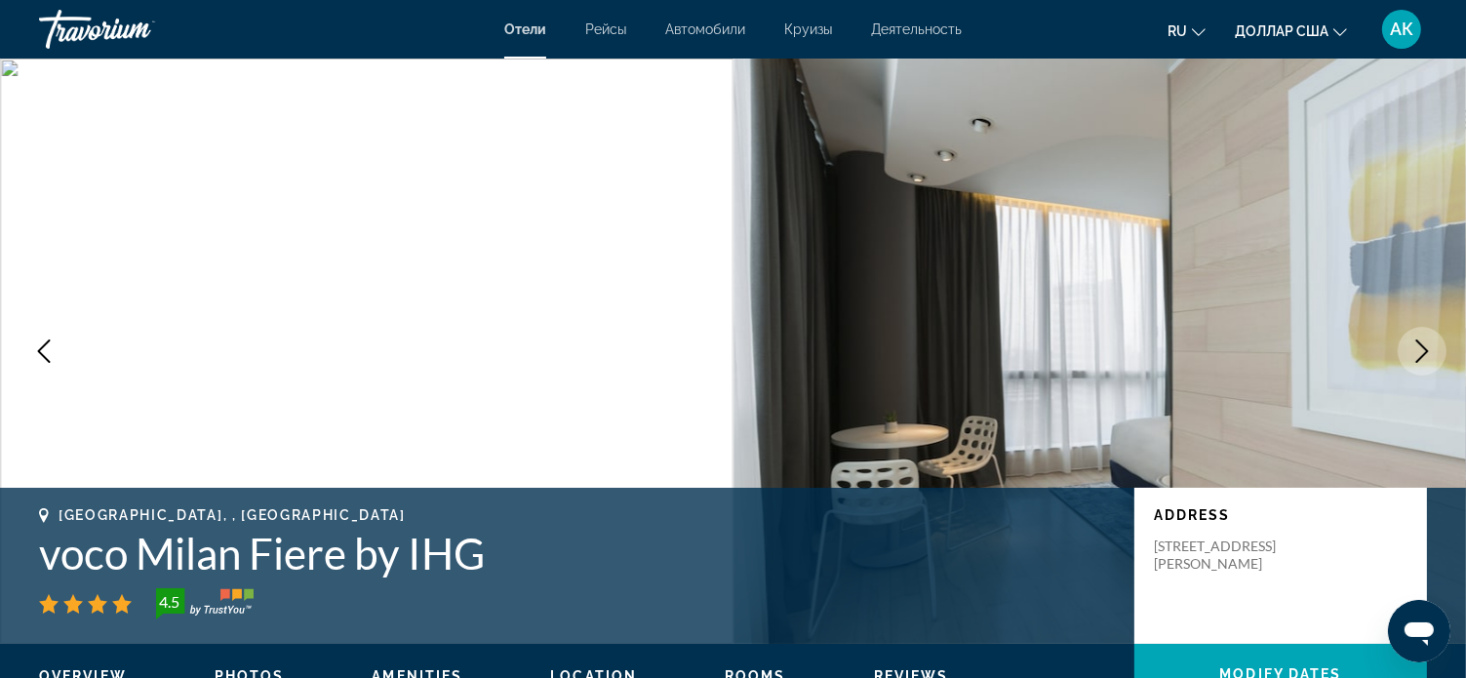
click at [1419, 354] on icon "Next image" at bounding box center [1421, 350] width 23 height 23
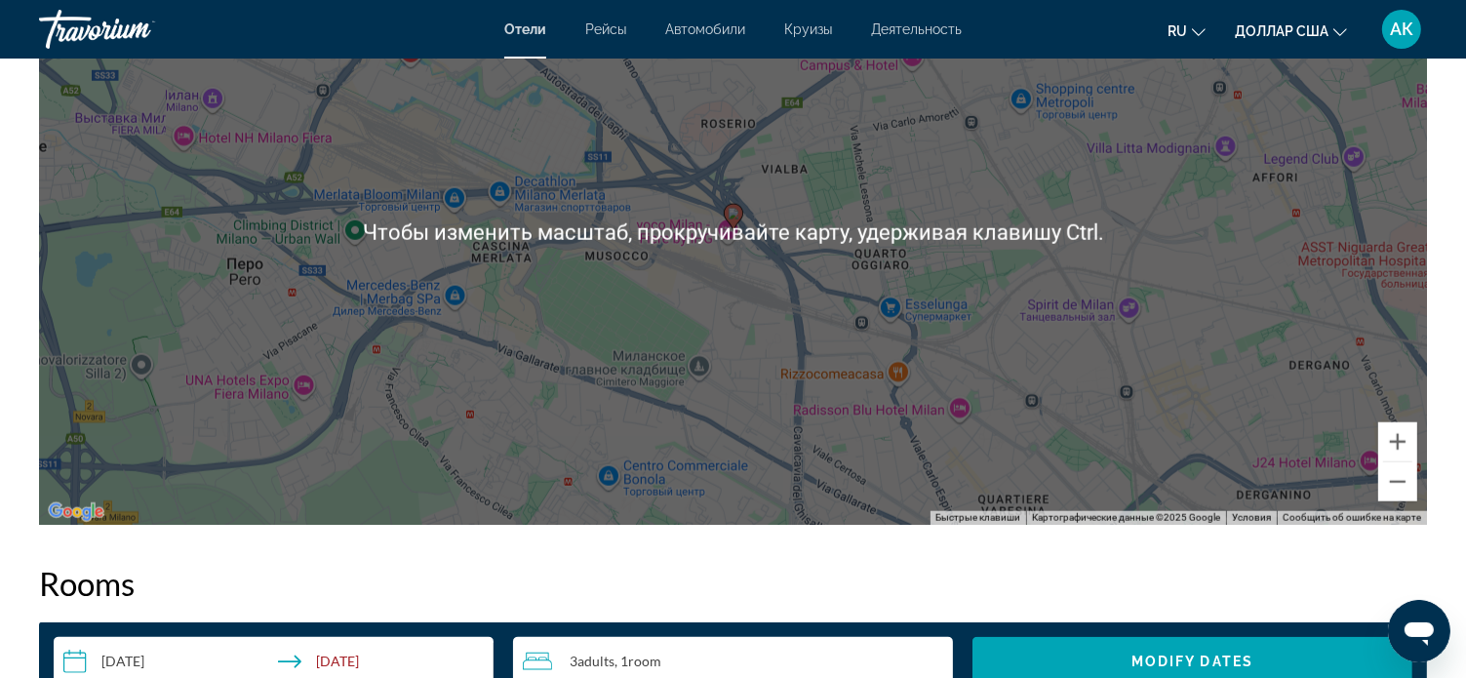
scroll to position [2048, 0]
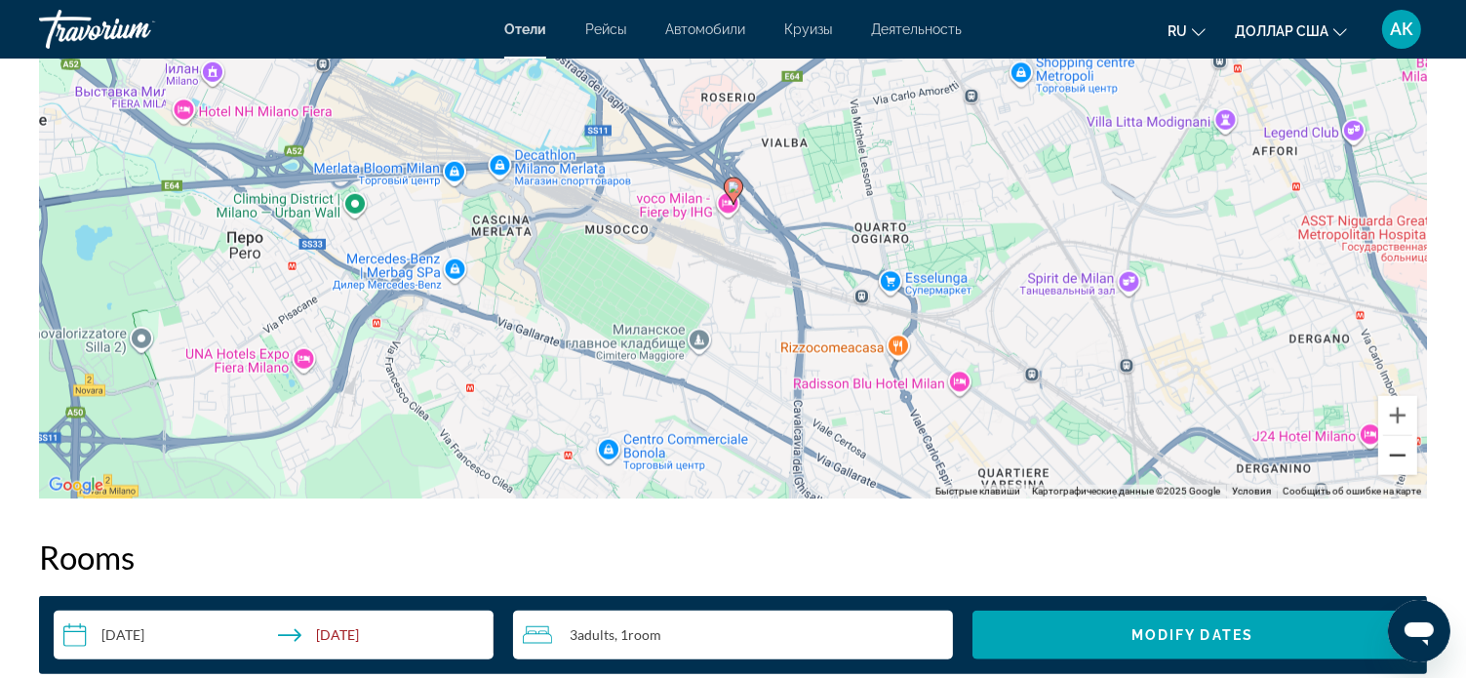
click at [1400, 452] on button "Уменьшить" at bounding box center [1397, 455] width 39 height 39
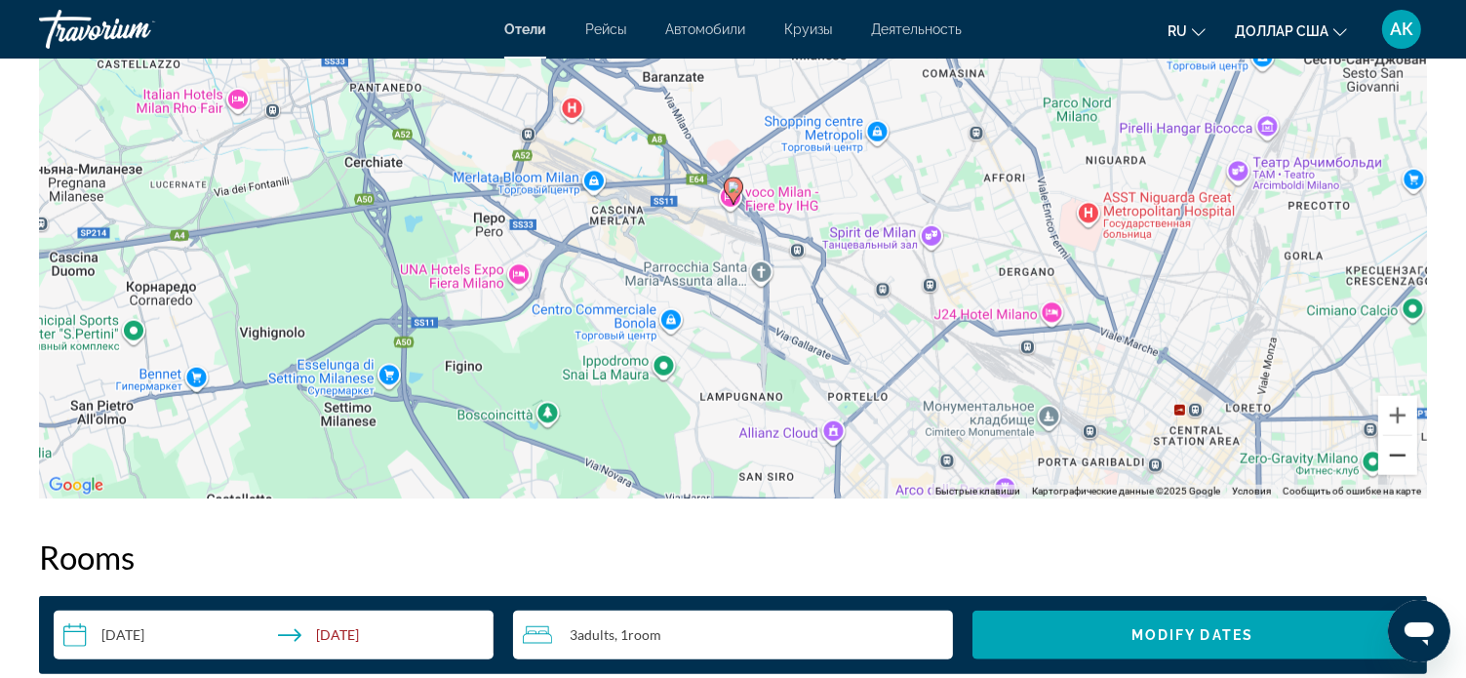
click at [1400, 452] on button "Уменьшить" at bounding box center [1397, 455] width 39 height 39
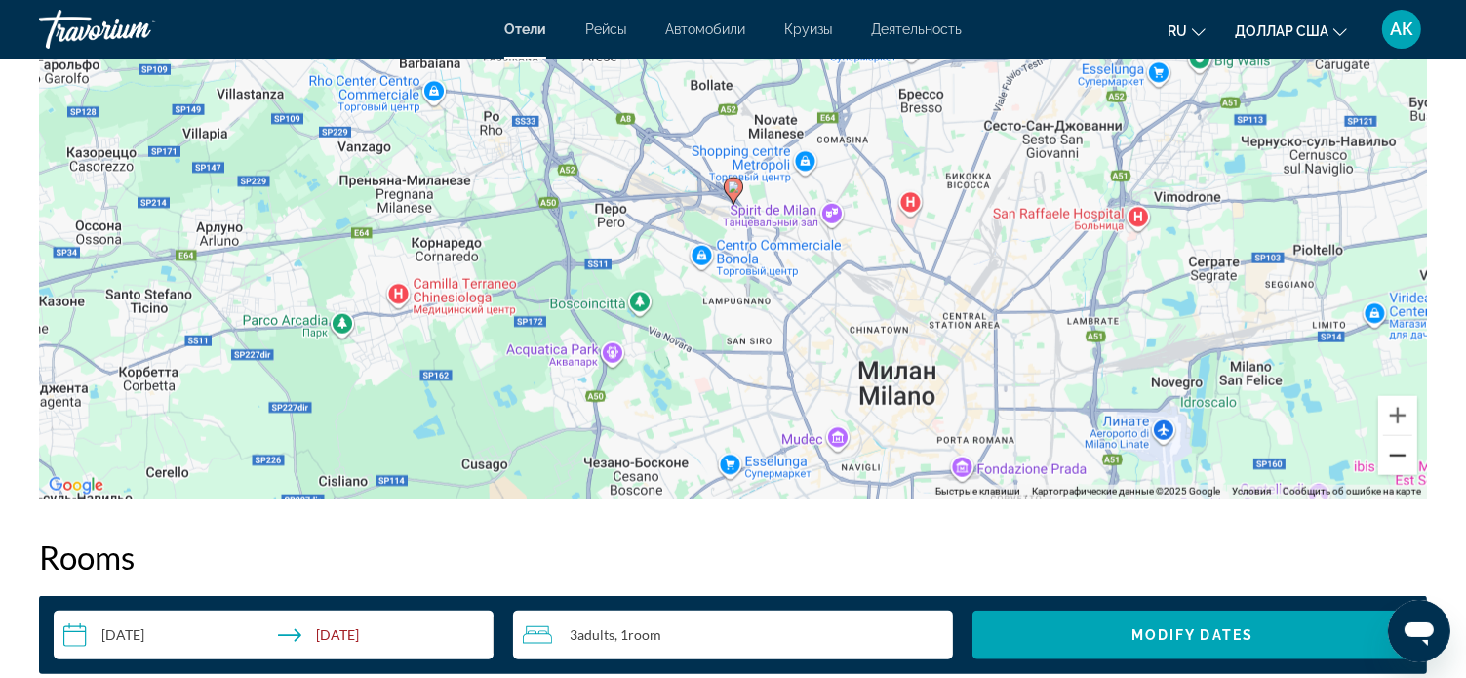
click at [1400, 452] on button "Уменьшить" at bounding box center [1397, 455] width 39 height 39
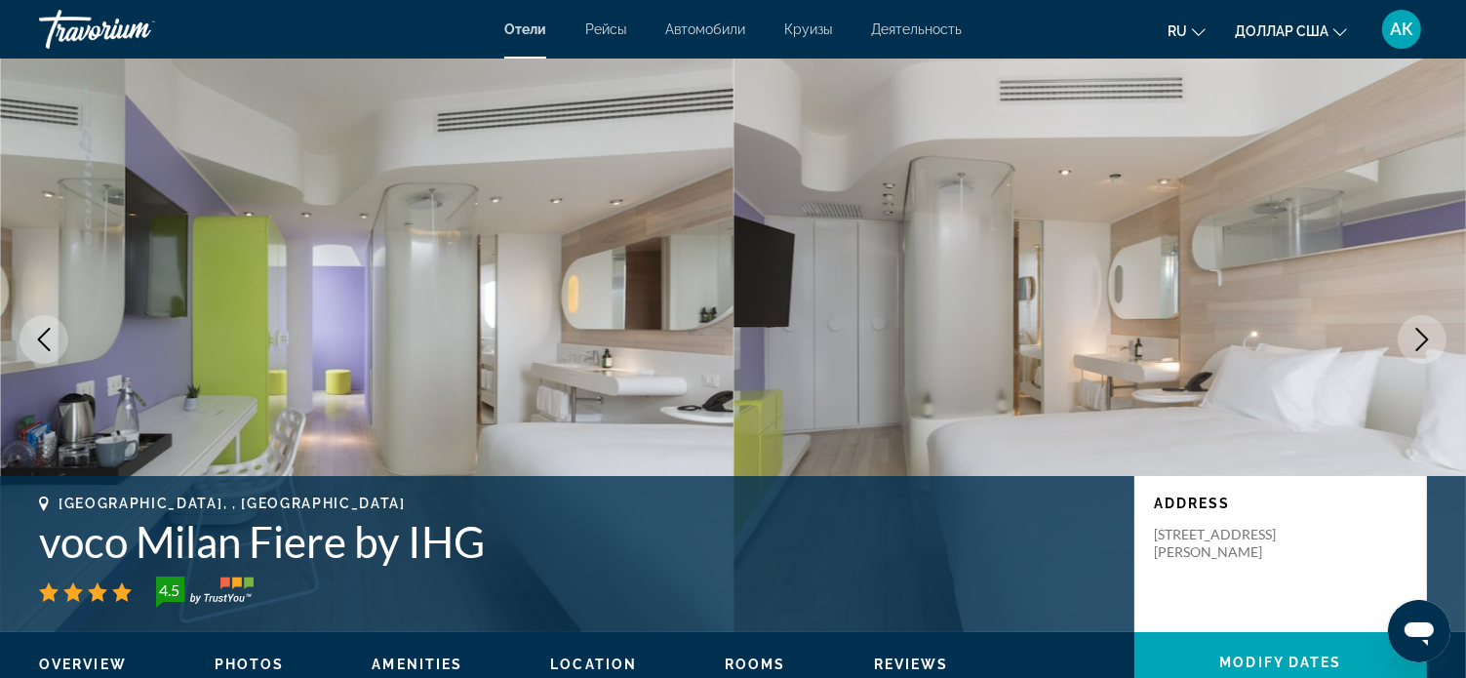
scroll to position [0, 0]
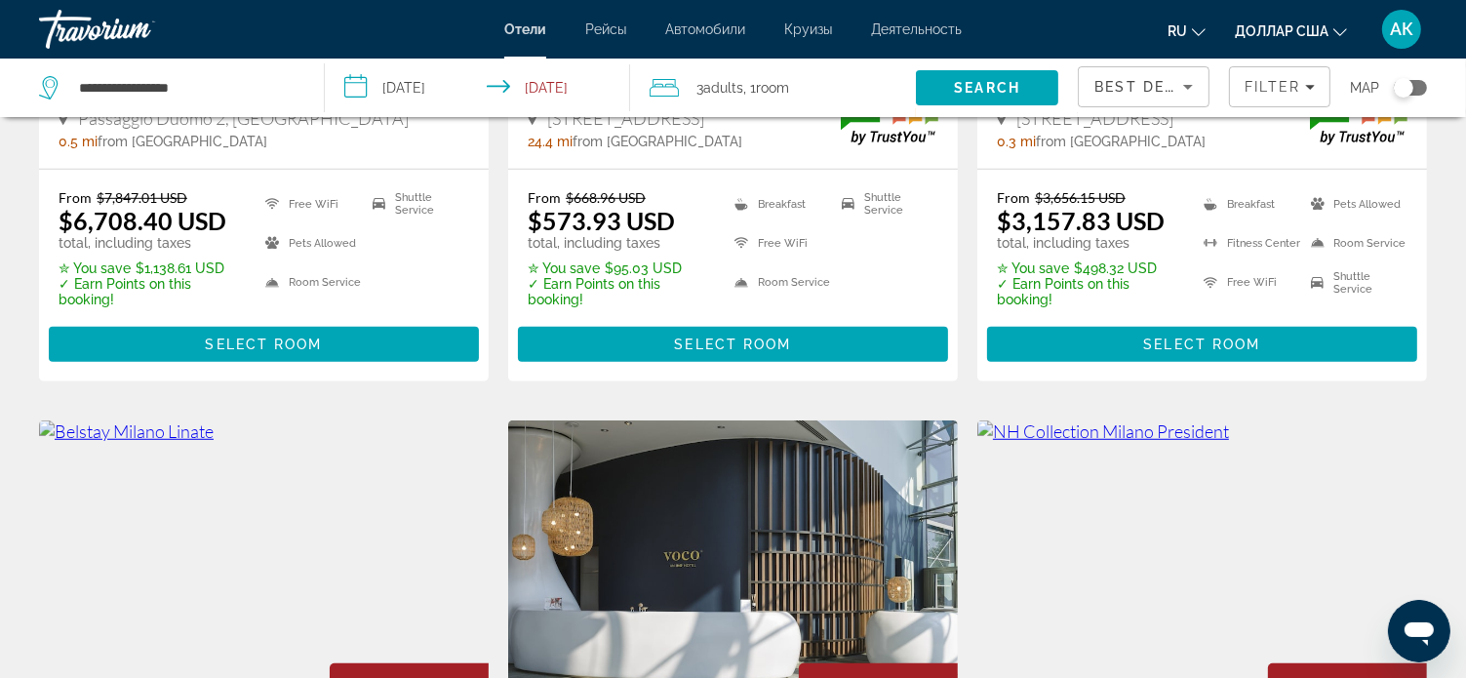
scroll to position [1463, 0]
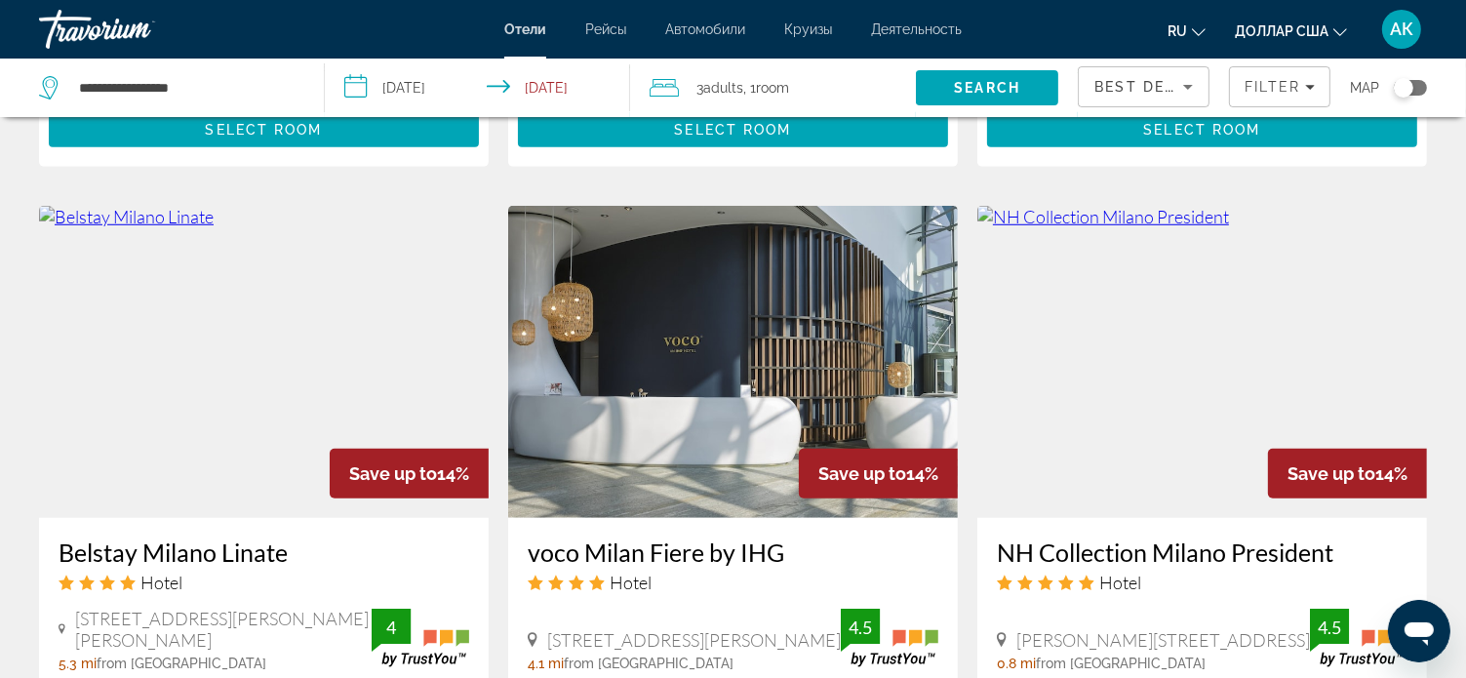
click at [1252, 270] on img "Основное содержание" at bounding box center [1202, 362] width 450 height 312
